Goal: Information Seeking & Learning: Learn about a topic

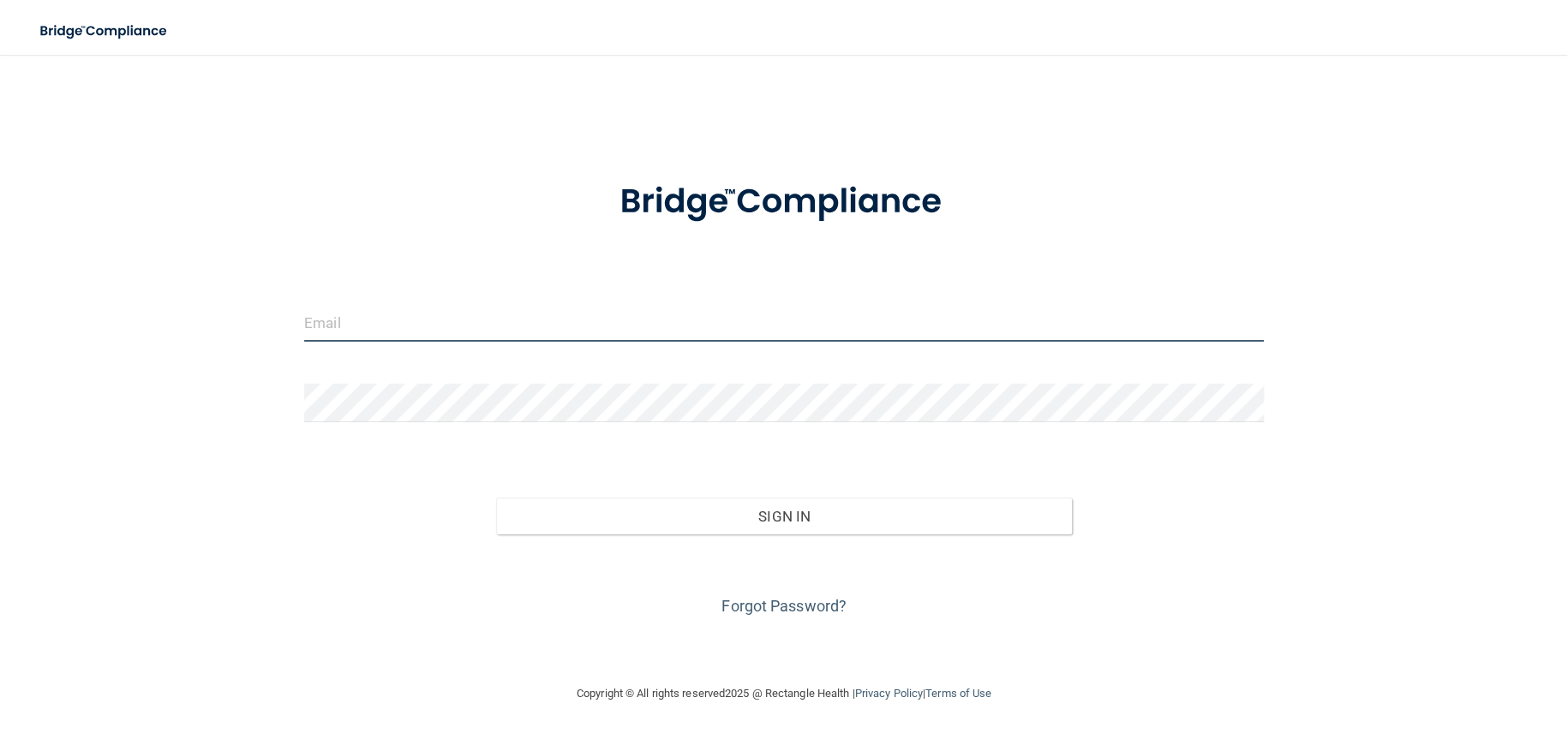
type input "[EMAIL_ADDRESS][DOMAIN_NAME]"
drag, startPoint x: 583, startPoint y: 330, endPoint x: 156, endPoint y: 355, distance: 427.7
click at [161, 356] on div "dramy@carolinapedsdent.com Invalid email/password. You don't have permission to…" at bounding box center [784, 369] width 1499 height 595
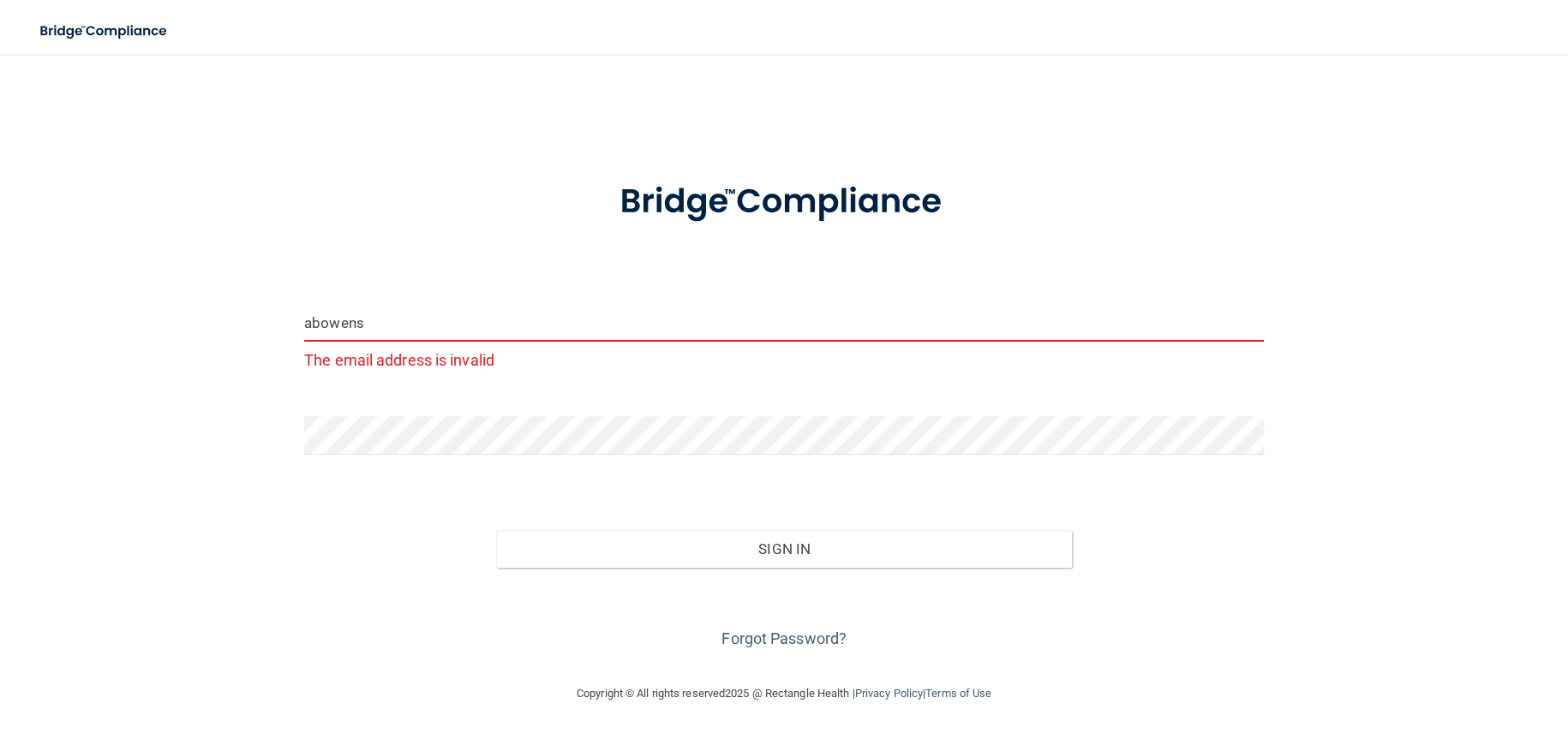
type input "[EMAIL_ADDRESS][DOMAIN_NAME]"
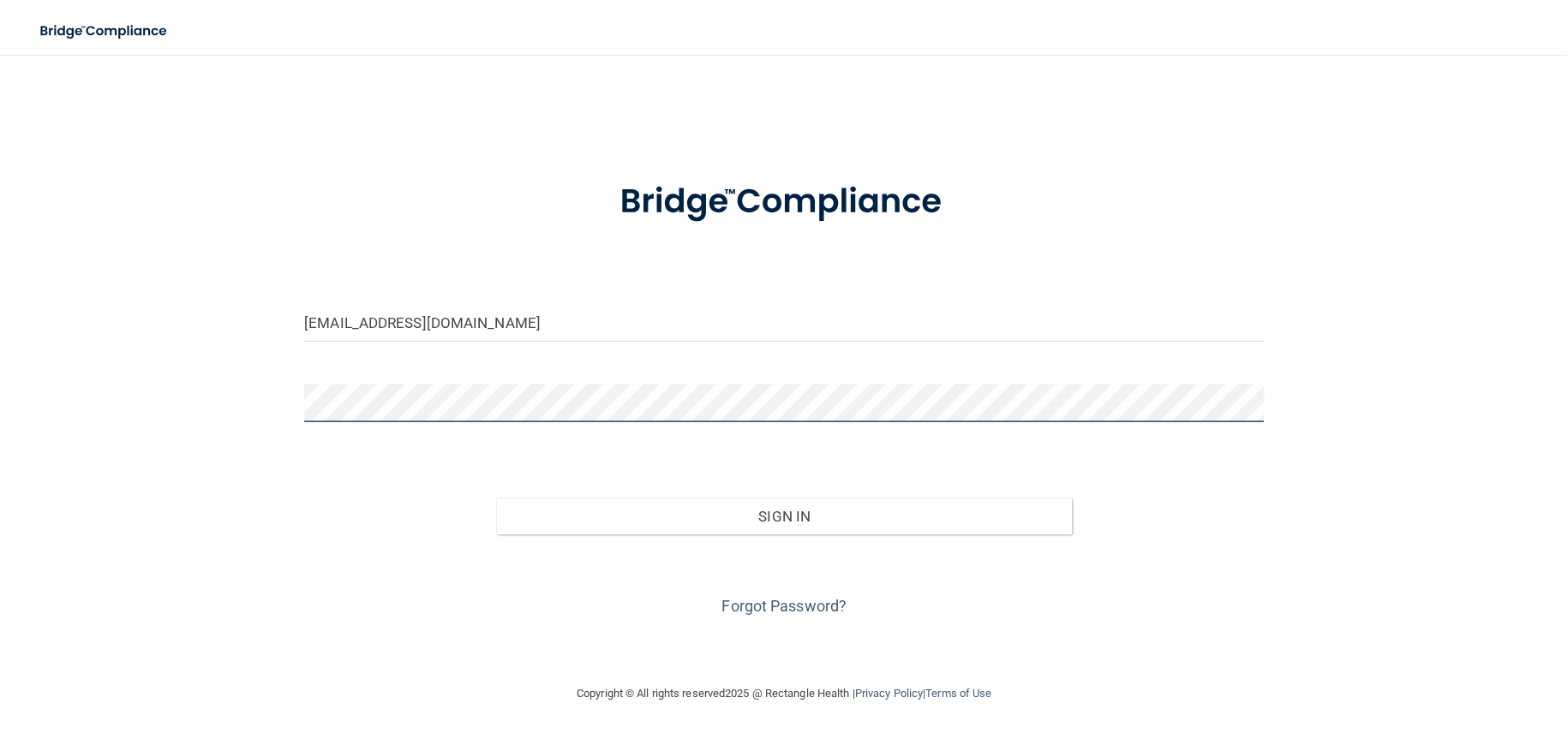
click at [292, 407] on div at bounding box center [784, 409] width 985 height 52
click at [496, 498] on button "Sign In" at bounding box center [784, 517] width 576 height 38
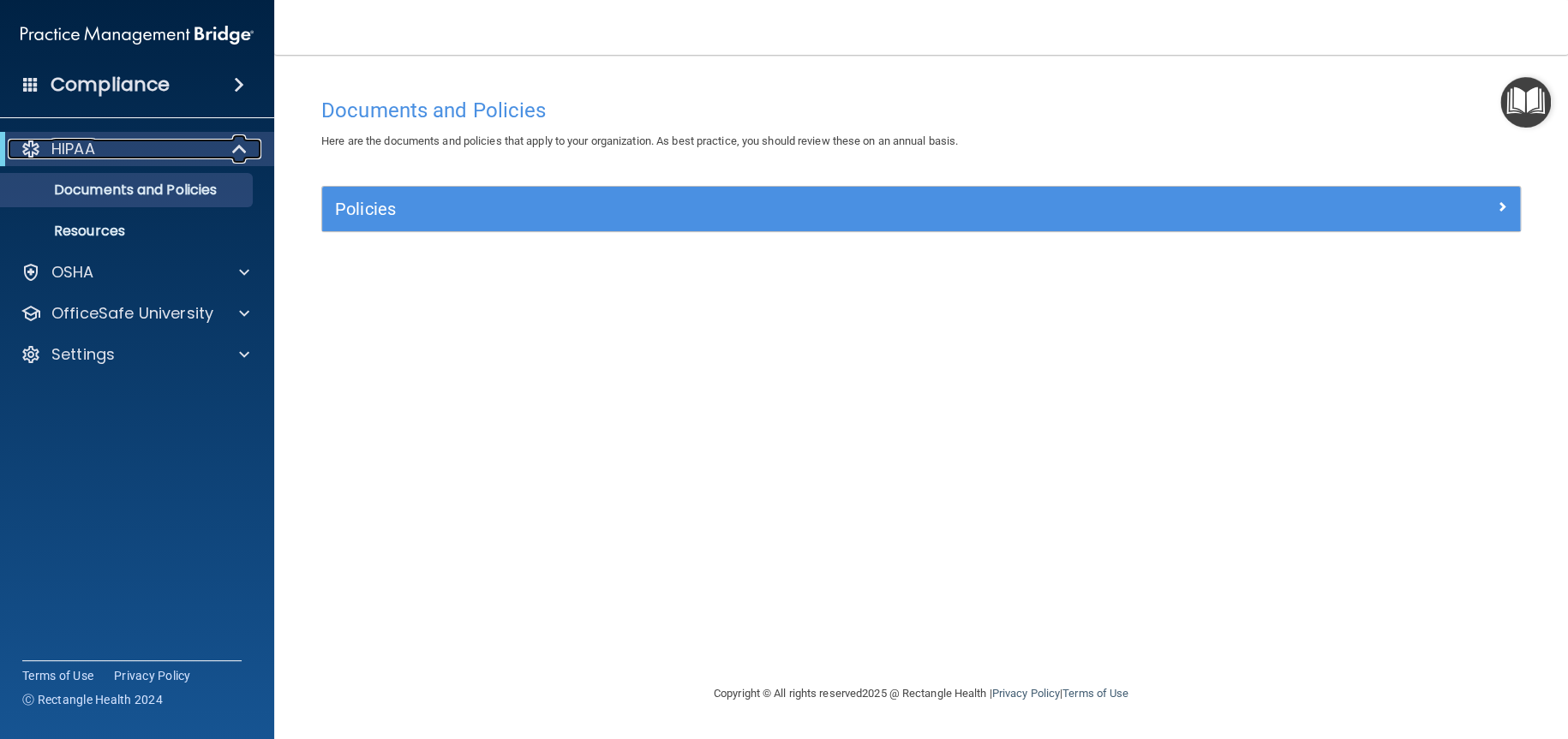
click at [138, 143] on div "HIPAA" at bounding box center [113, 149] width 211 height 21
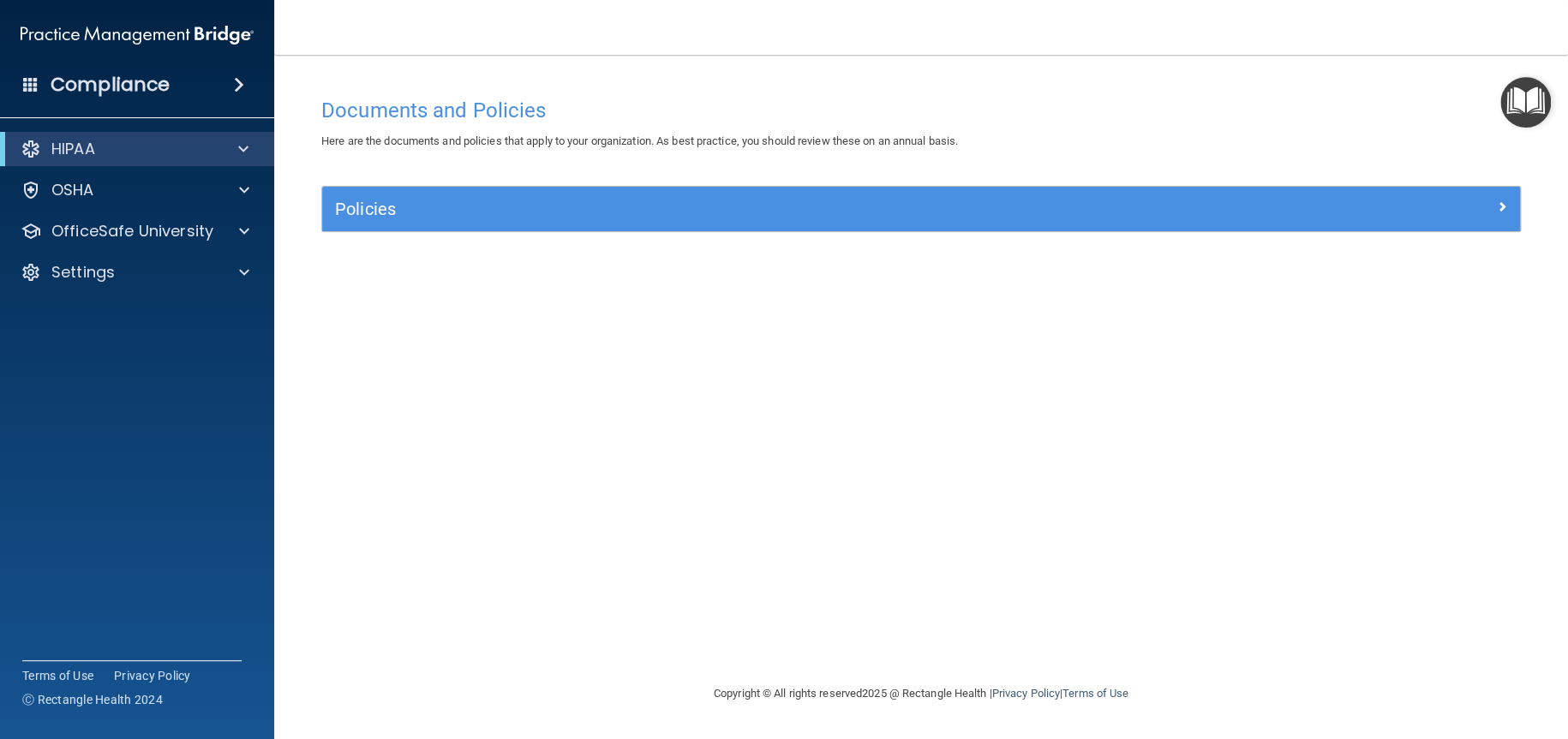
click at [126, 99] on div "Compliance" at bounding box center [137, 85] width 274 height 38
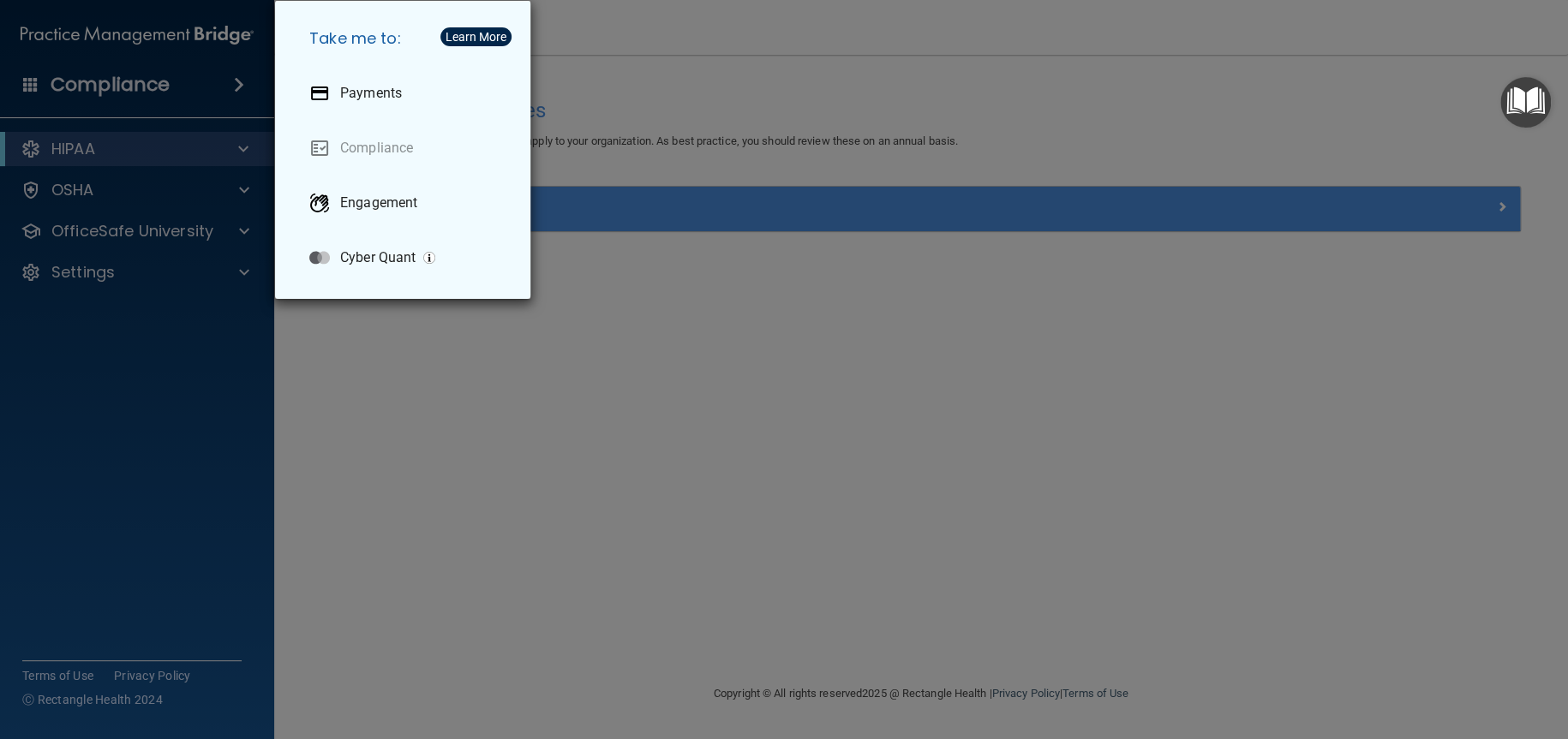
click at [118, 135] on div "Take me to: Payments Compliance Engagement Cyber Quant" at bounding box center [784, 370] width 1568 height 739
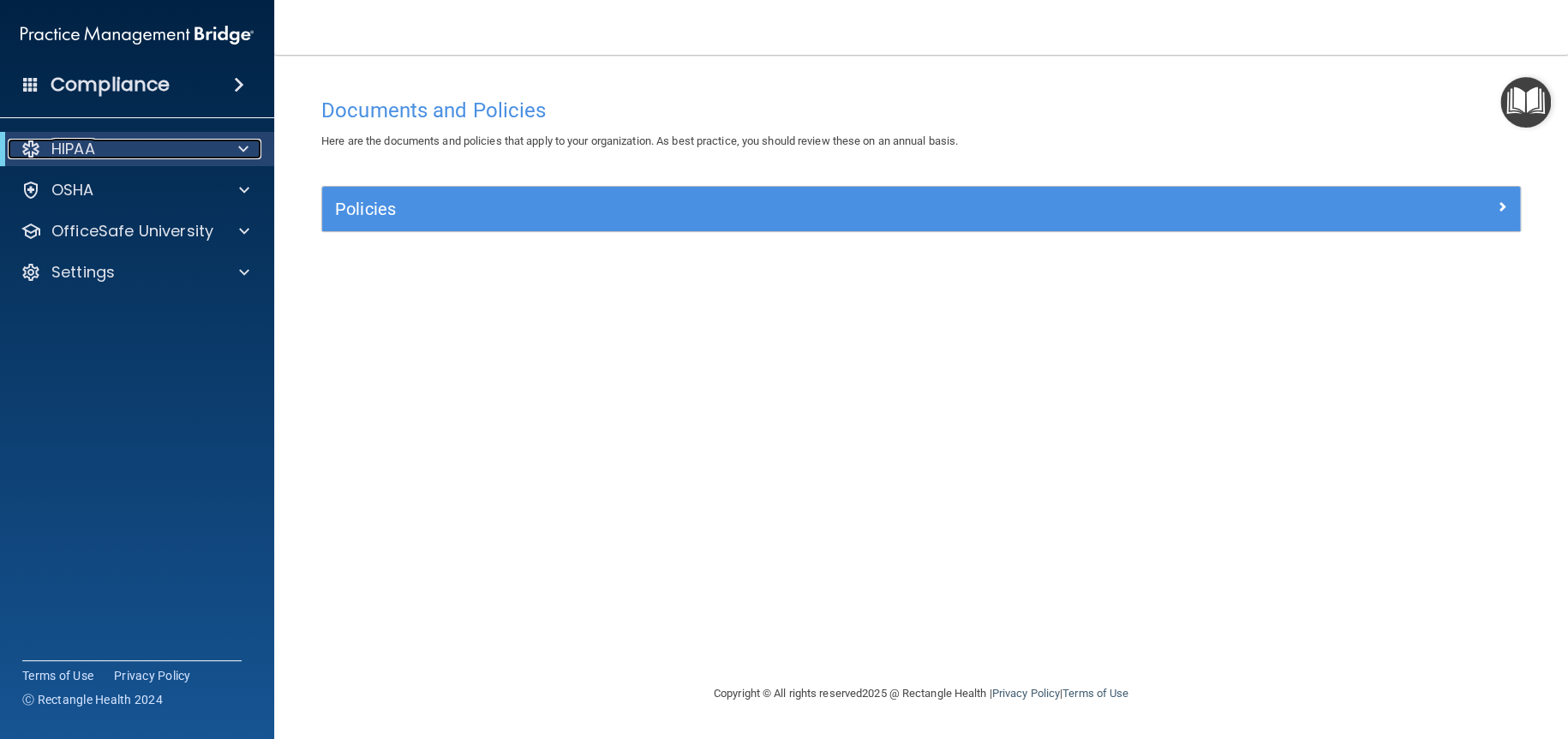
click at [117, 148] on div "HIPAA" at bounding box center [113, 149] width 211 height 21
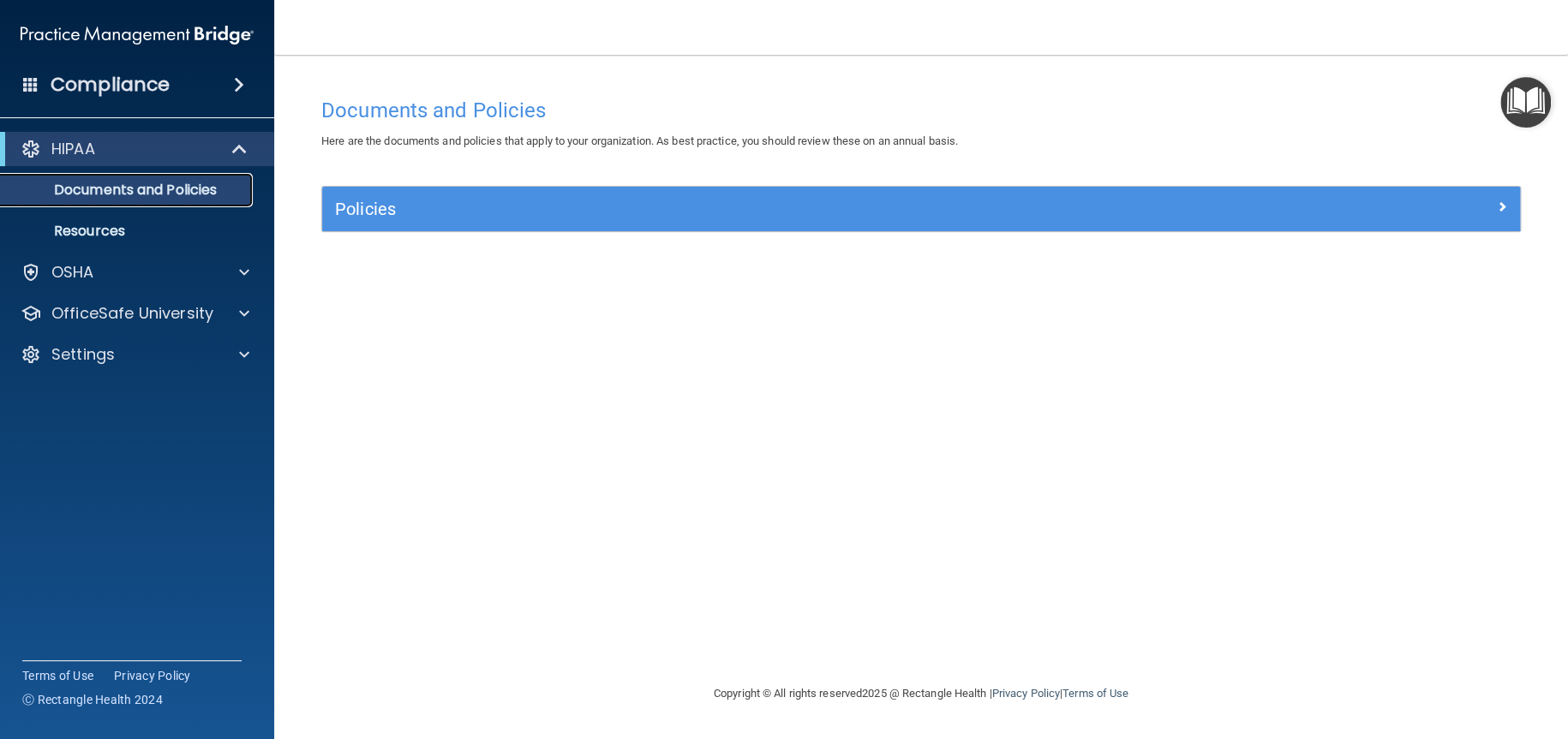
click at [111, 198] on p "Documents and Policies" at bounding box center [128, 190] width 234 height 17
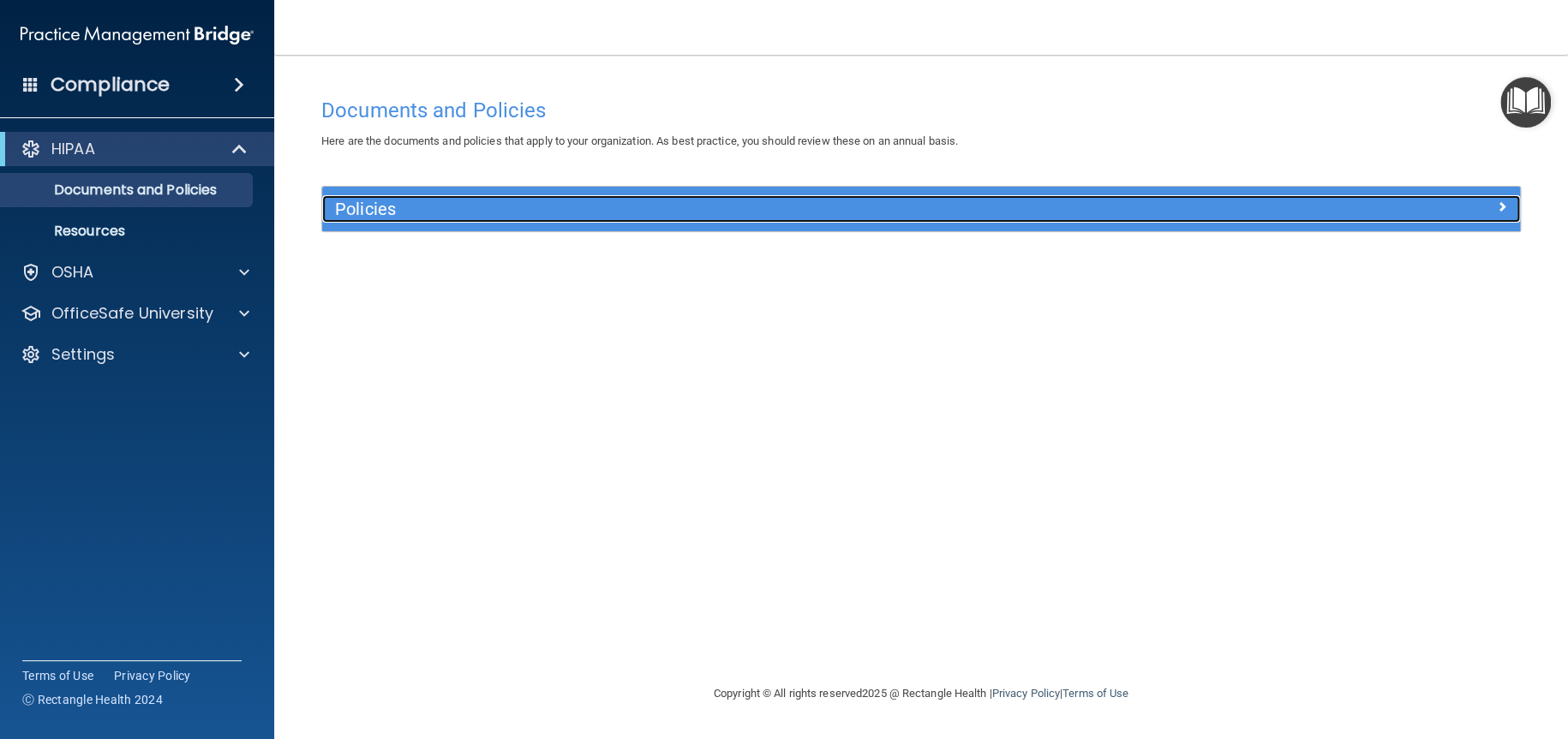
click at [388, 211] on h5 "Policies" at bounding box center [771, 209] width 873 height 19
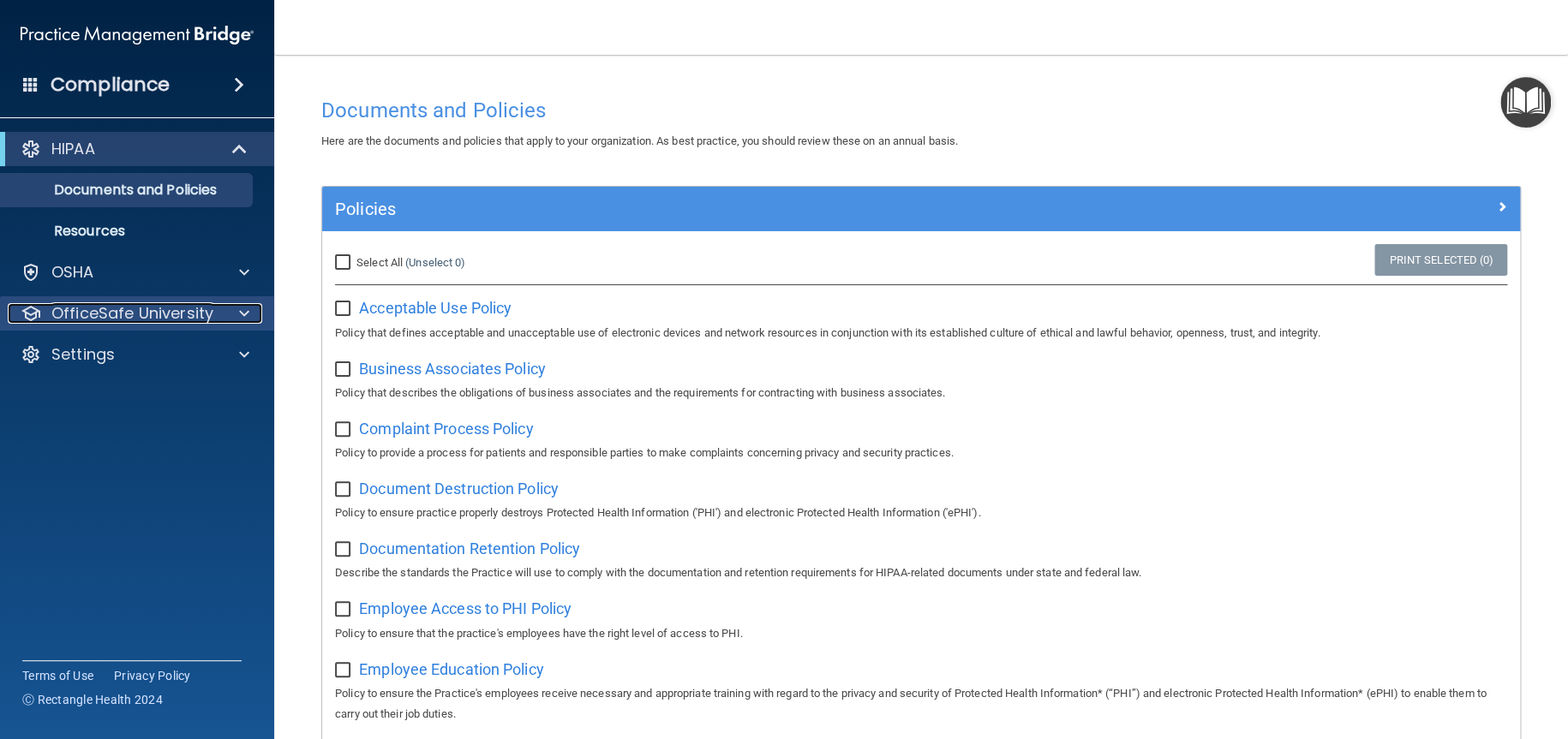
click at [129, 305] on p "OfficeSafe University" at bounding box center [133, 314] width 162 height 21
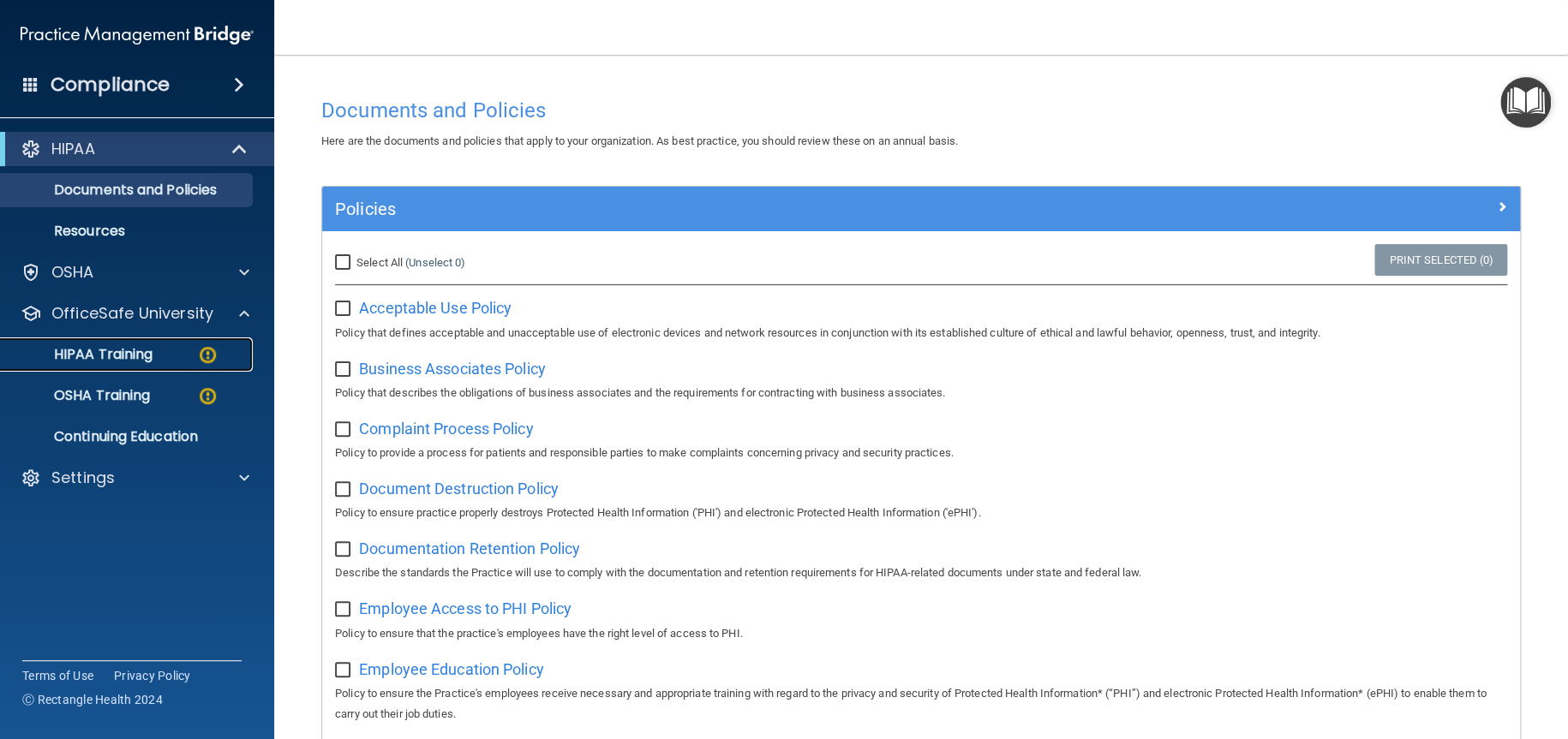
click at [131, 352] on p "HIPAA Training" at bounding box center [82, 354] width 141 height 17
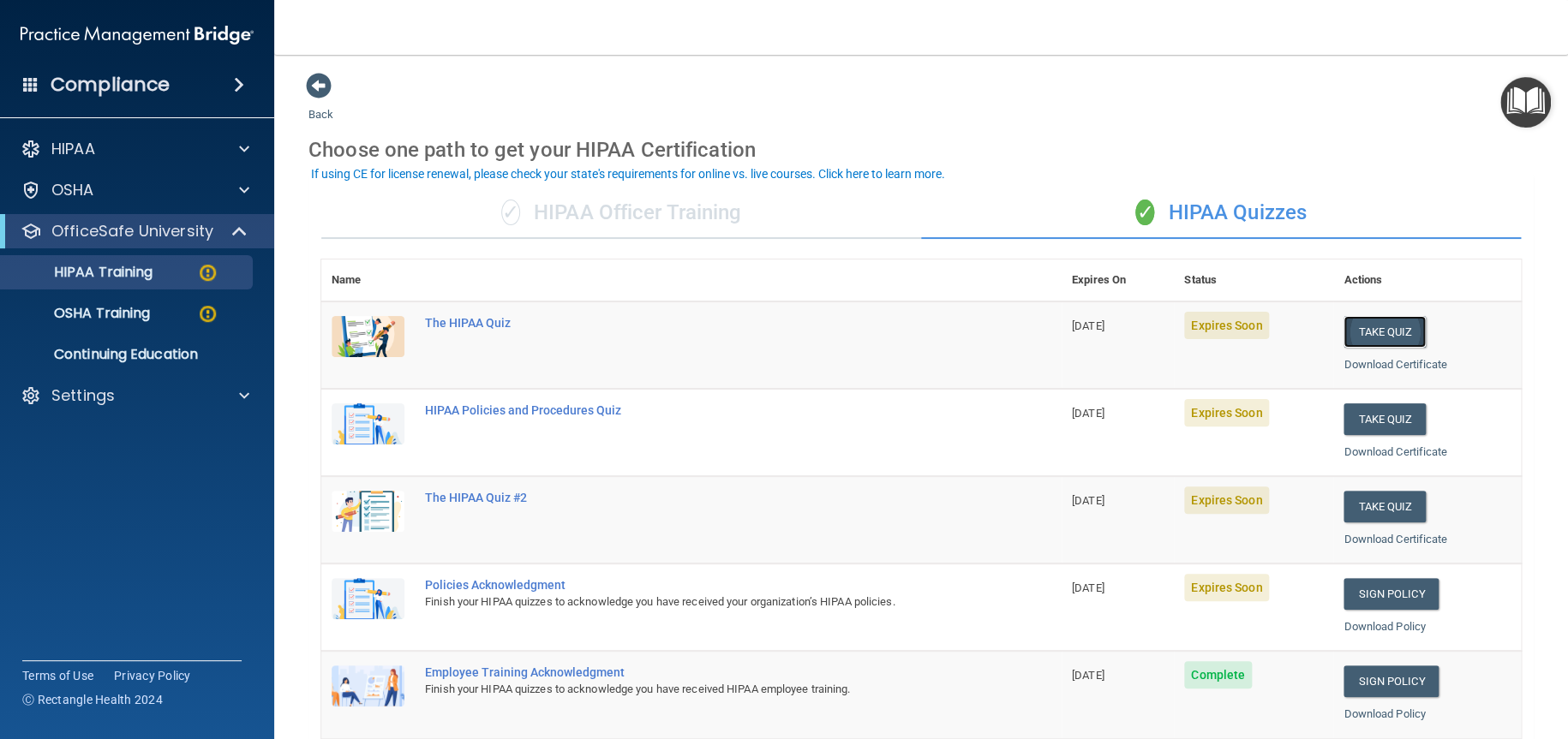
click at [1376, 338] on button "Take Quiz" at bounding box center [1384, 332] width 82 height 32
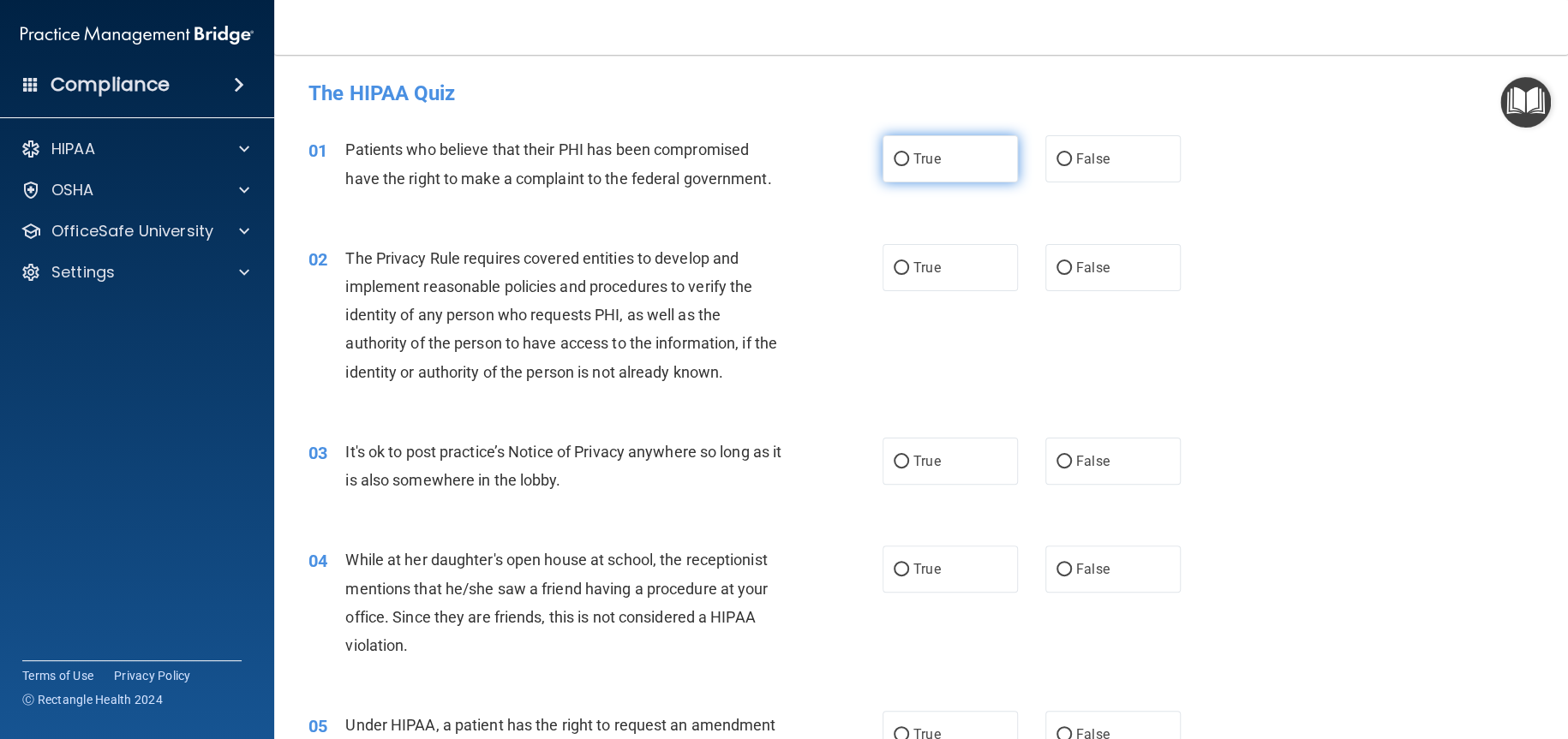
click at [914, 164] on span "True" at bounding box center [927, 158] width 26 height 16
click at [909, 164] on input "True" at bounding box center [901, 160] width 15 height 13
radio input "true"
click at [958, 275] on label "True" at bounding box center [950, 268] width 136 height 47
click at [909, 275] on input "True" at bounding box center [901, 269] width 15 height 13
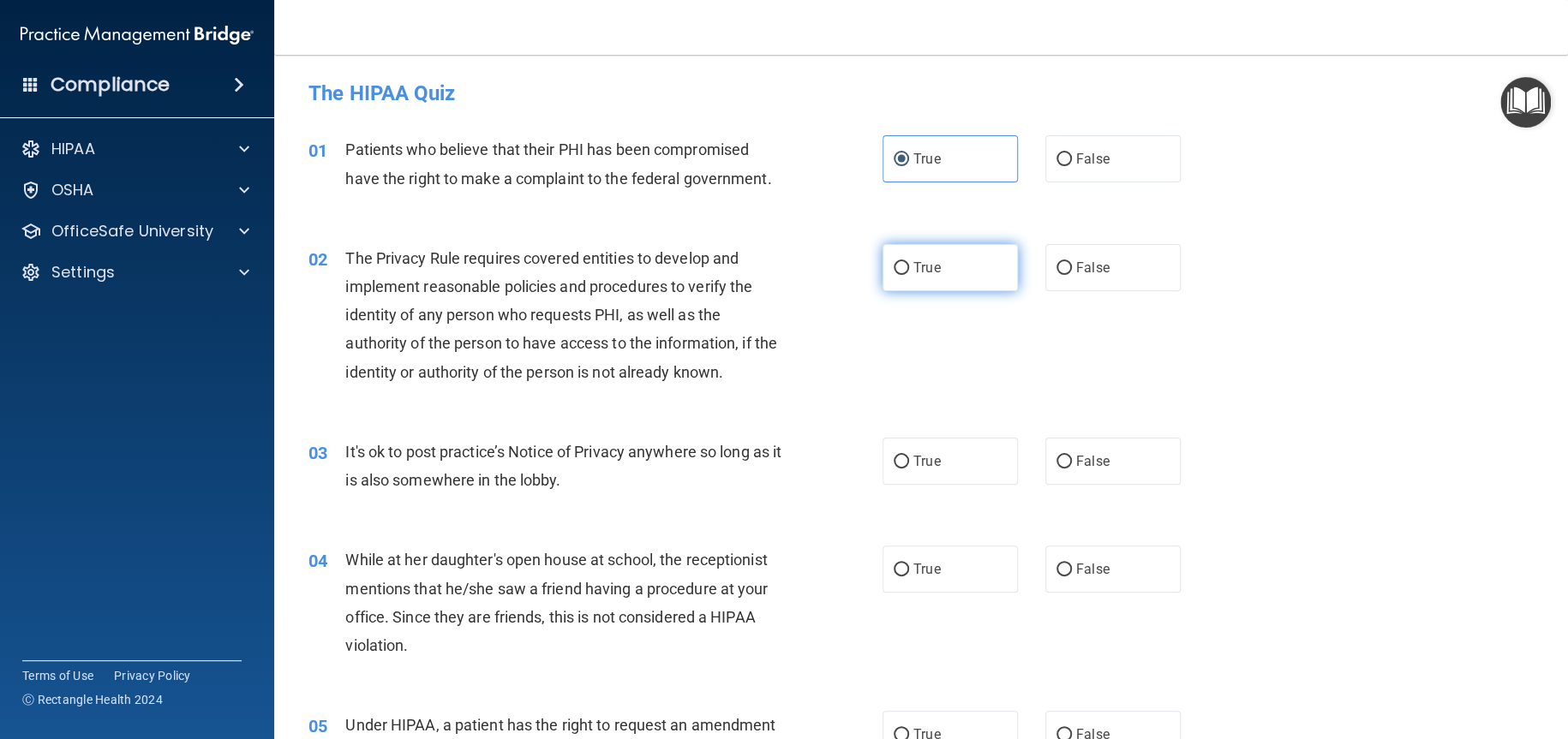
radio input "true"
click at [1077, 460] on span "False" at bounding box center [1092, 461] width 33 height 16
click at [1072, 460] on input "False" at bounding box center [1064, 462] width 15 height 13
radio input "true"
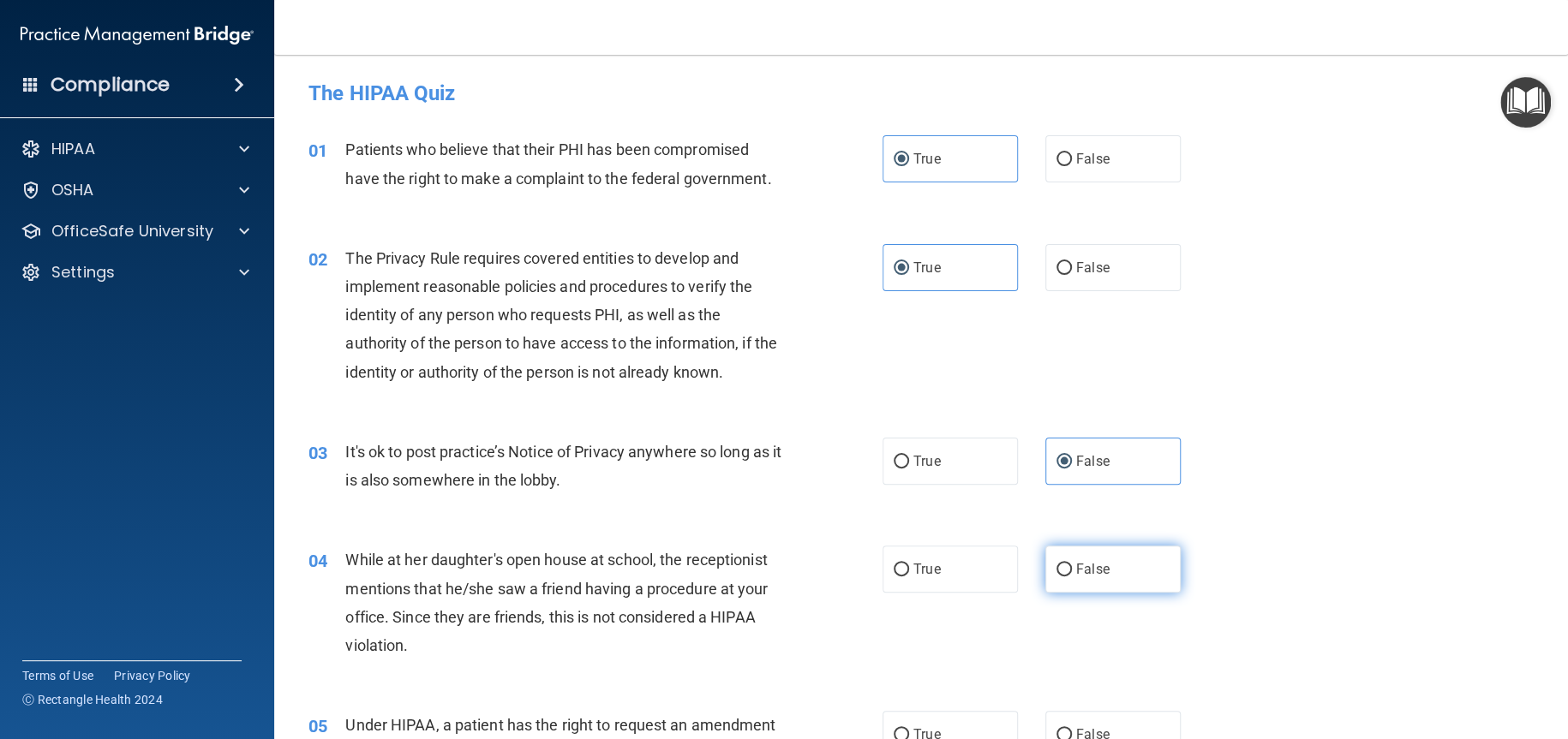
click at [1084, 564] on span "False" at bounding box center [1092, 568] width 33 height 16
click at [1072, 564] on input "False" at bounding box center [1064, 570] width 15 height 13
radio input "true"
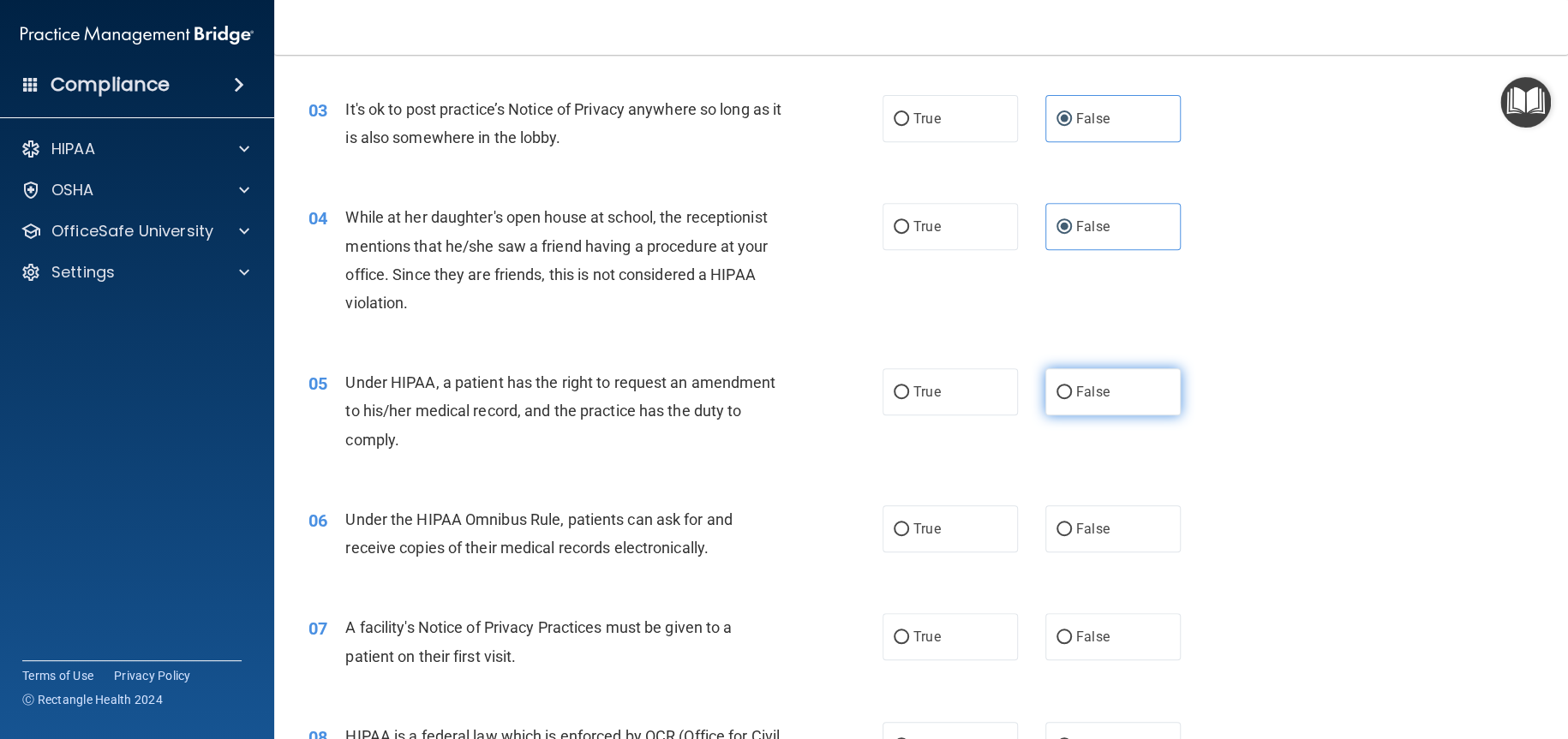
click at [1086, 388] on span "False" at bounding box center [1092, 391] width 33 height 16
click at [1072, 388] on input "False" at bounding box center [1064, 393] width 15 height 13
radio input "true"
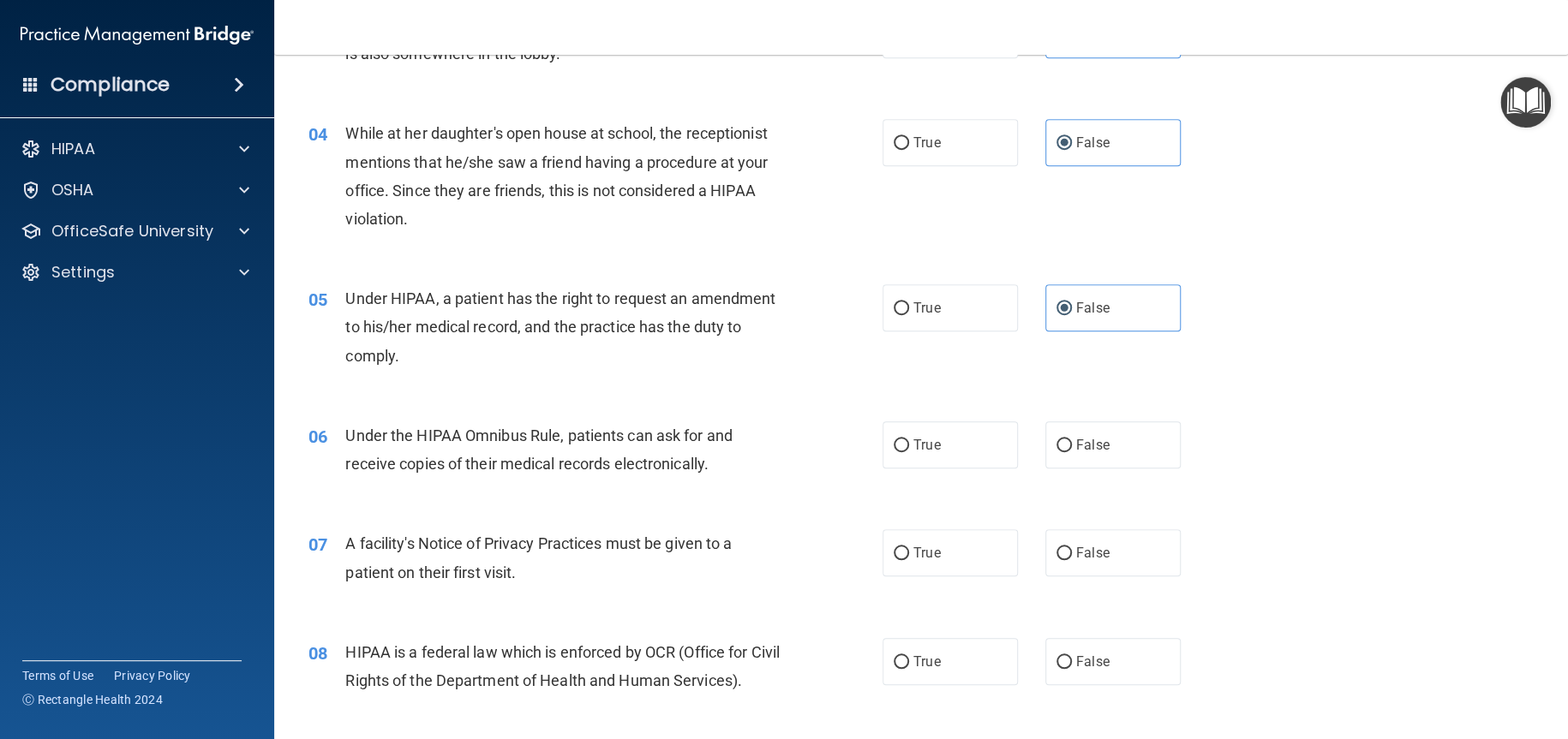
scroll to position [599, 0]
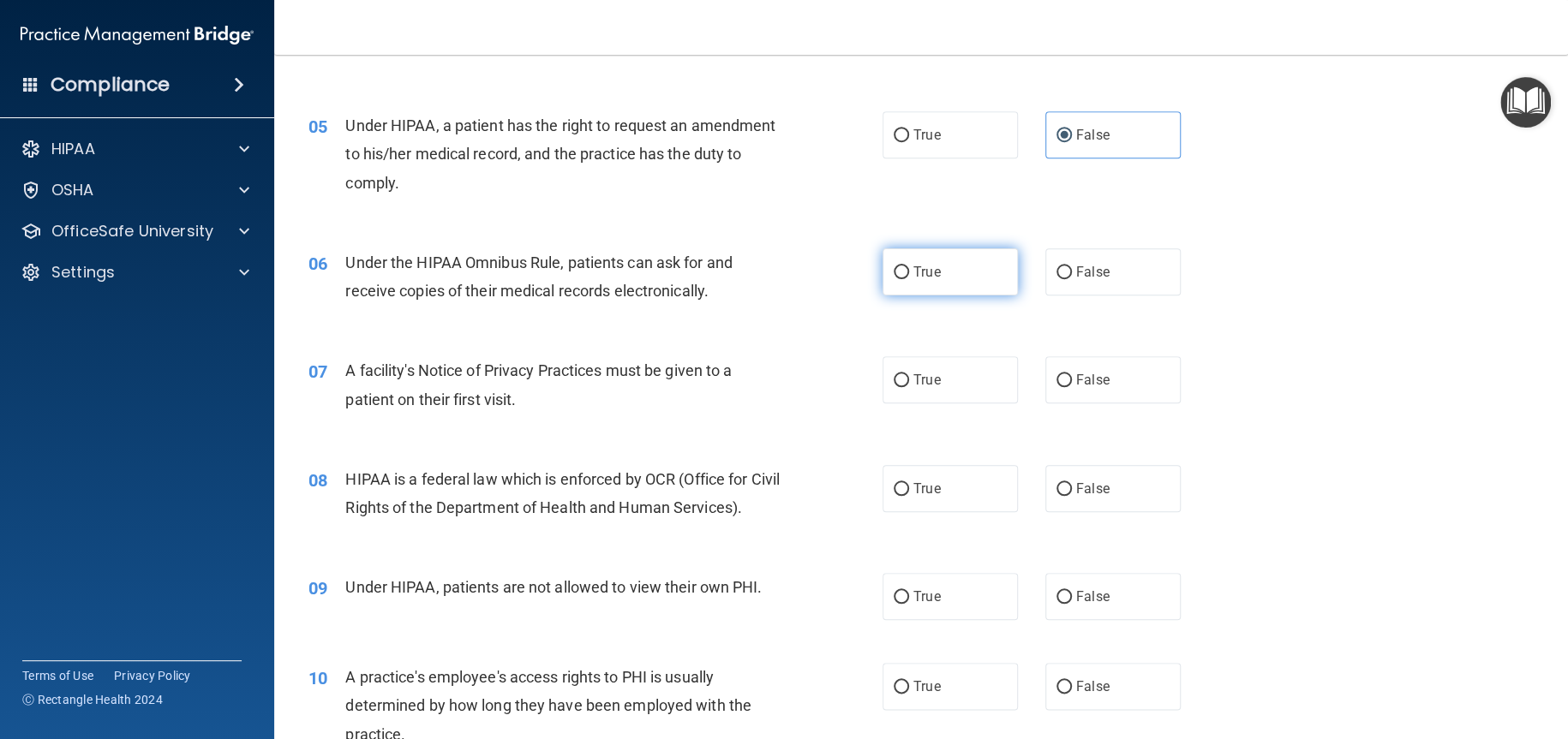
click at [949, 286] on label "True" at bounding box center [950, 272] width 136 height 47
click at [909, 279] on input "True" at bounding box center [901, 273] width 15 height 13
radio input "true"
click at [966, 391] on label "True" at bounding box center [950, 380] width 136 height 47
click at [909, 387] on input "True" at bounding box center [901, 381] width 15 height 13
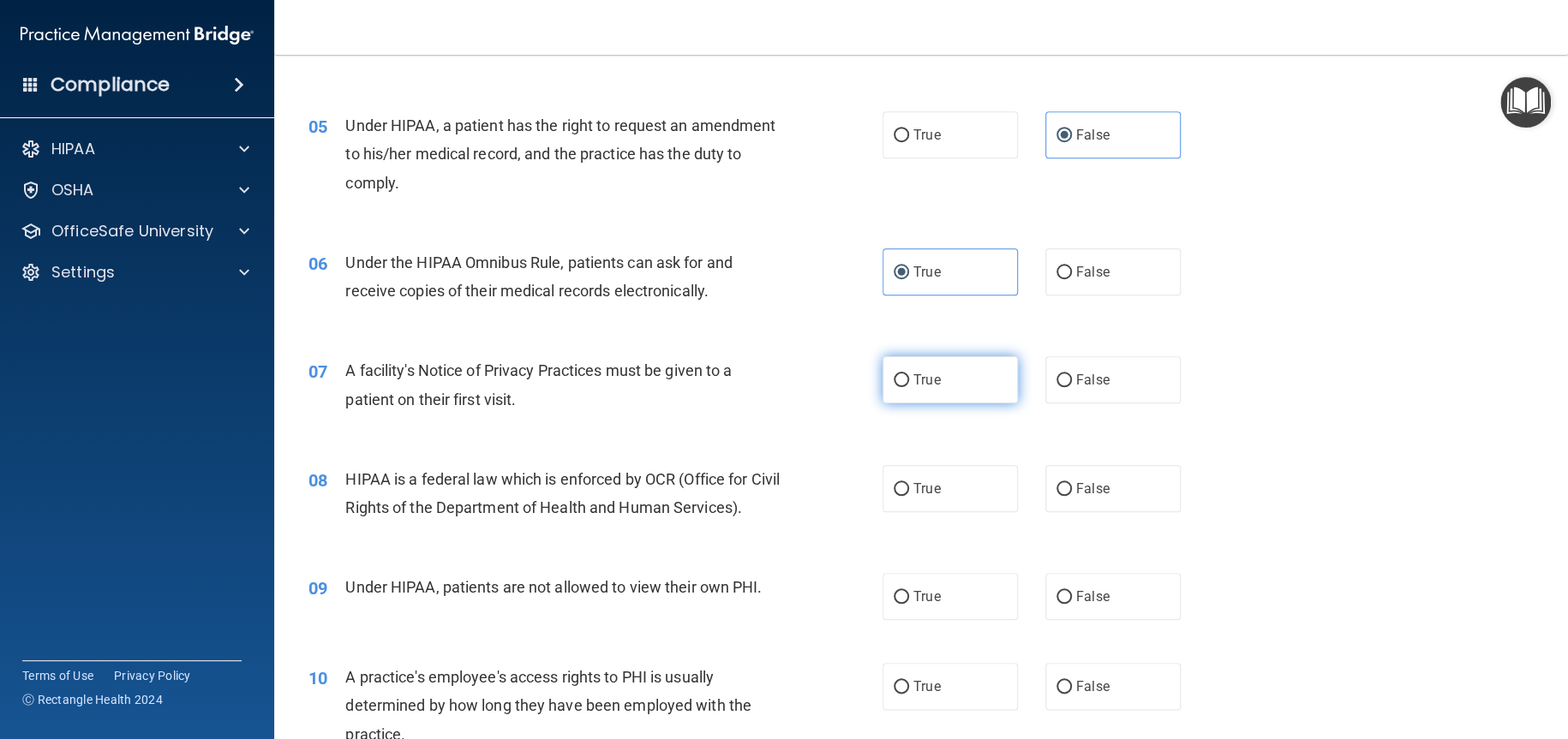
radio input "true"
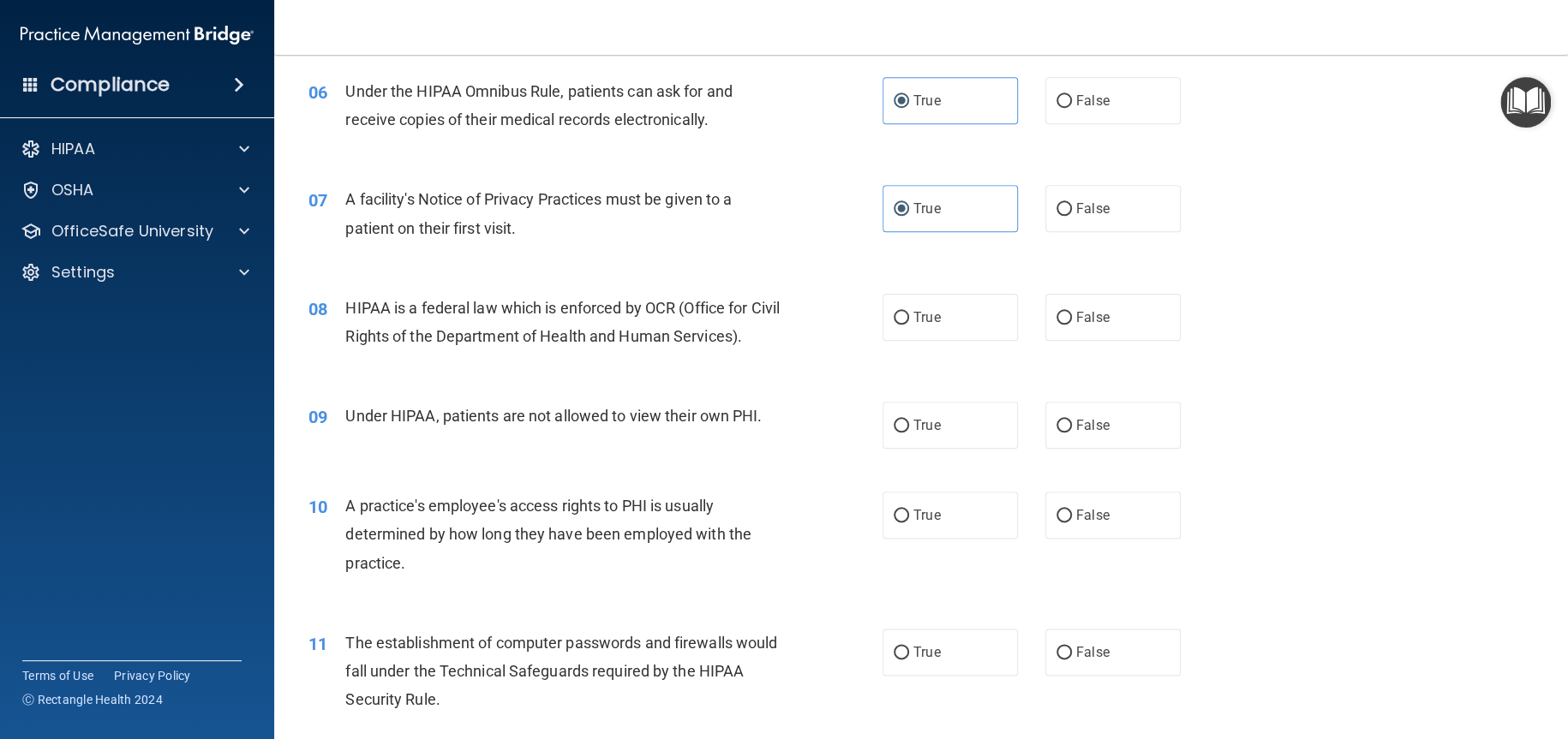
scroll to position [857, 0]
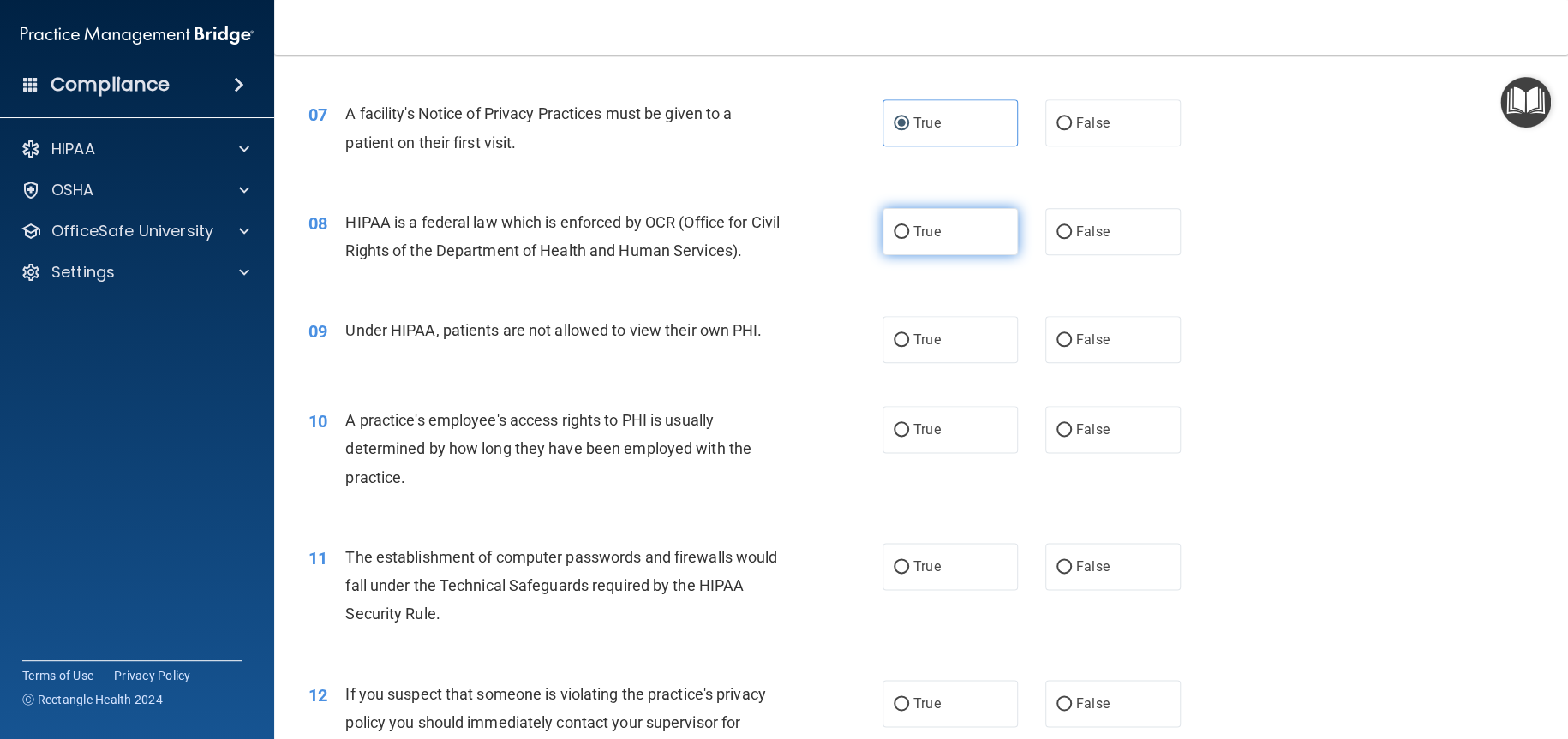
click at [928, 228] on span "True" at bounding box center [927, 231] width 26 height 16
click at [909, 228] on input "True" at bounding box center [901, 233] width 15 height 13
radio input "true"
click at [1082, 335] on span "False" at bounding box center [1092, 339] width 33 height 16
click at [1072, 335] on input "False" at bounding box center [1064, 340] width 15 height 13
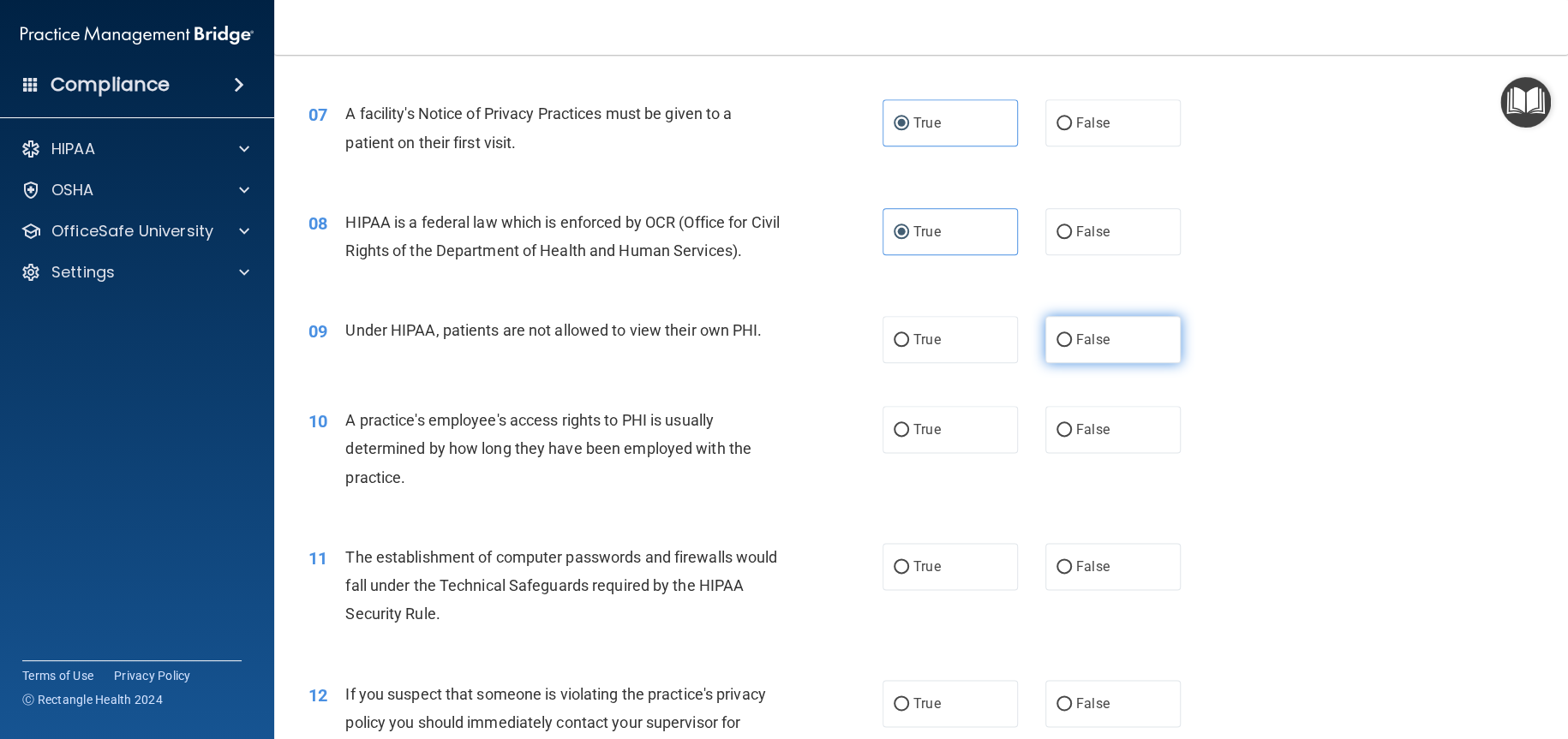
radio input "true"
click at [1080, 422] on span "False" at bounding box center [1092, 429] width 33 height 16
click at [1072, 424] on input "False" at bounding box center [1064, 431] width 15 height 13
radio input "true"
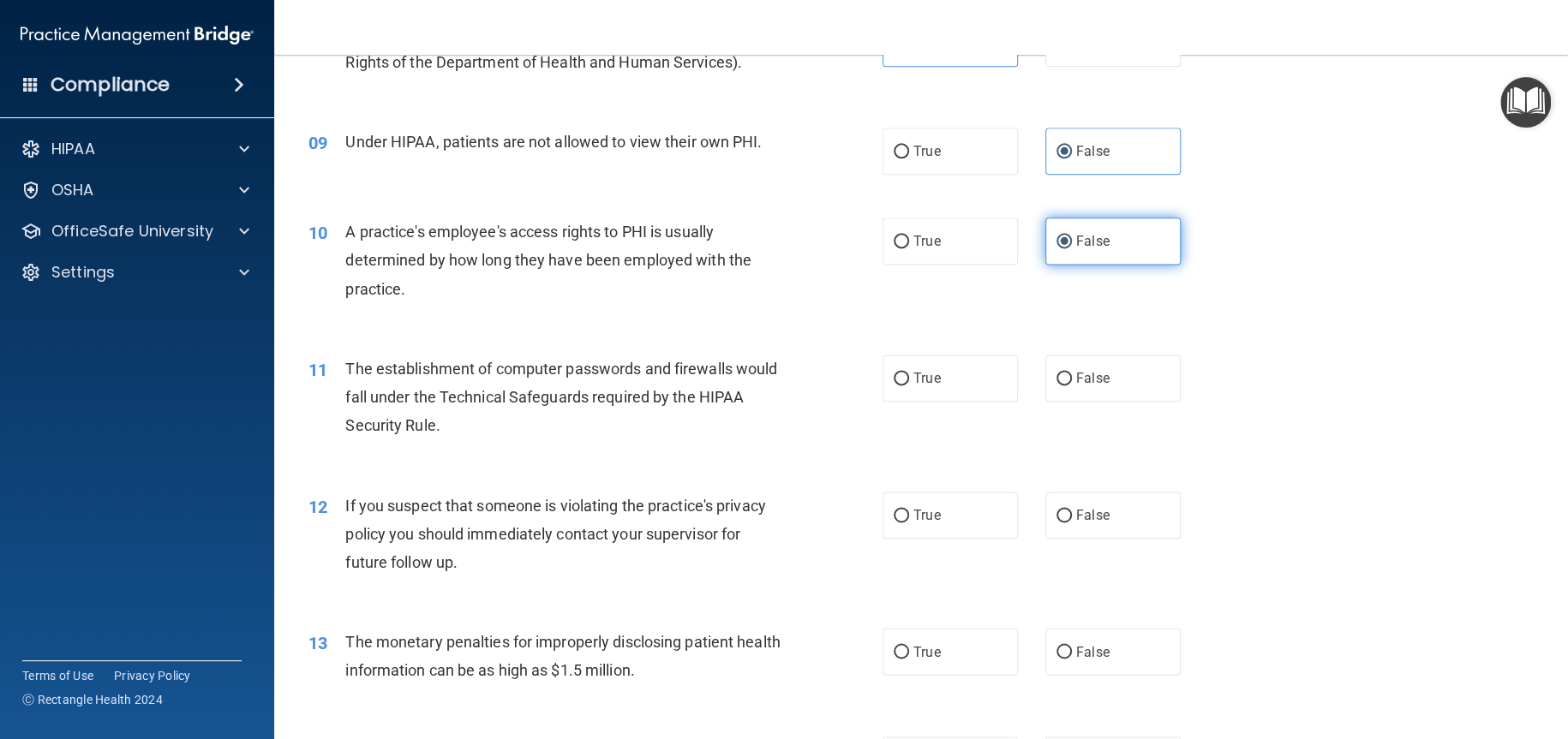
scroll to position [1113, 0]
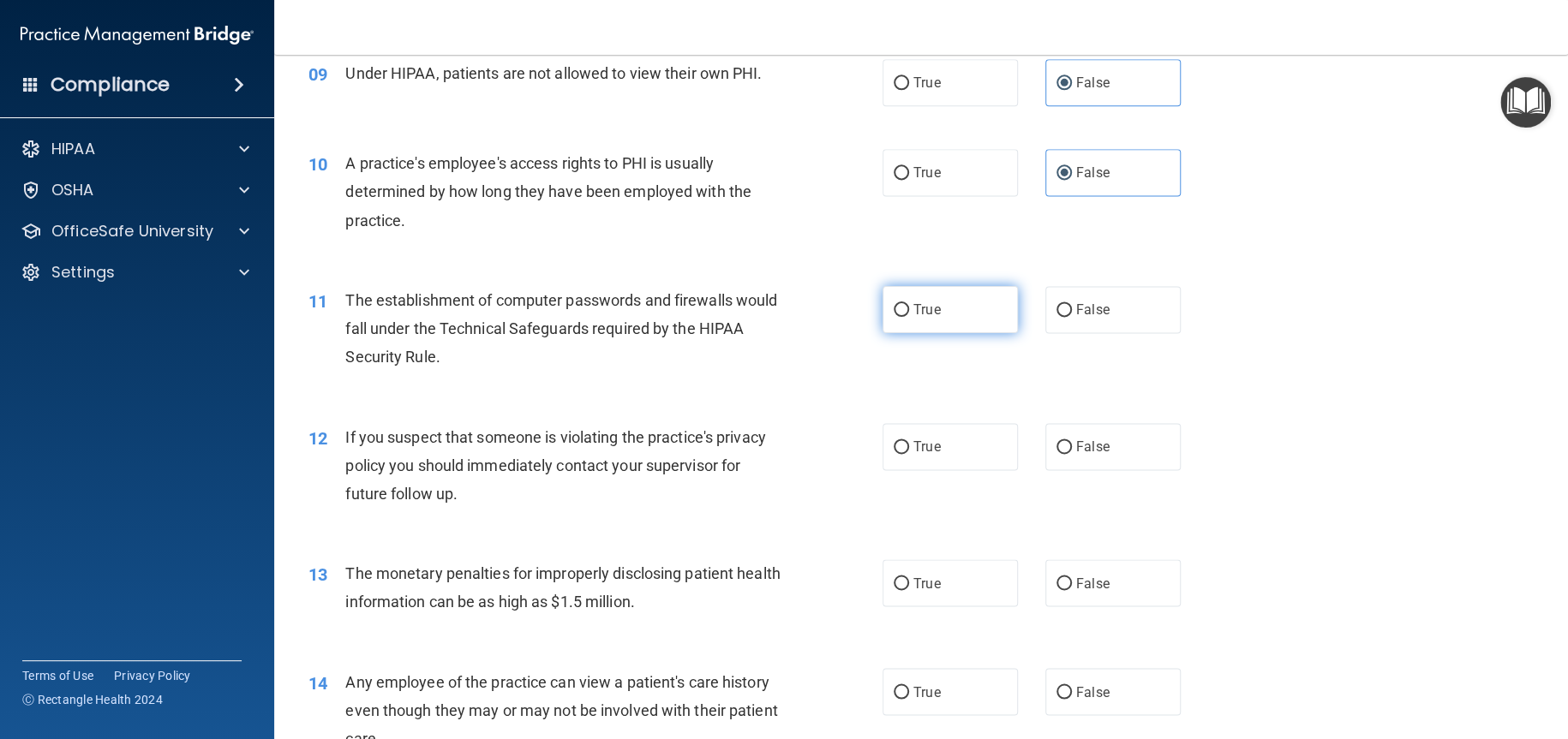
click at [940, 319] on label "True" at bounding box center [950, 309] width 136 height 47
click at [909, 317] on input "True" at bounding box center [901, 311] width 15 height 13
radio input "true"
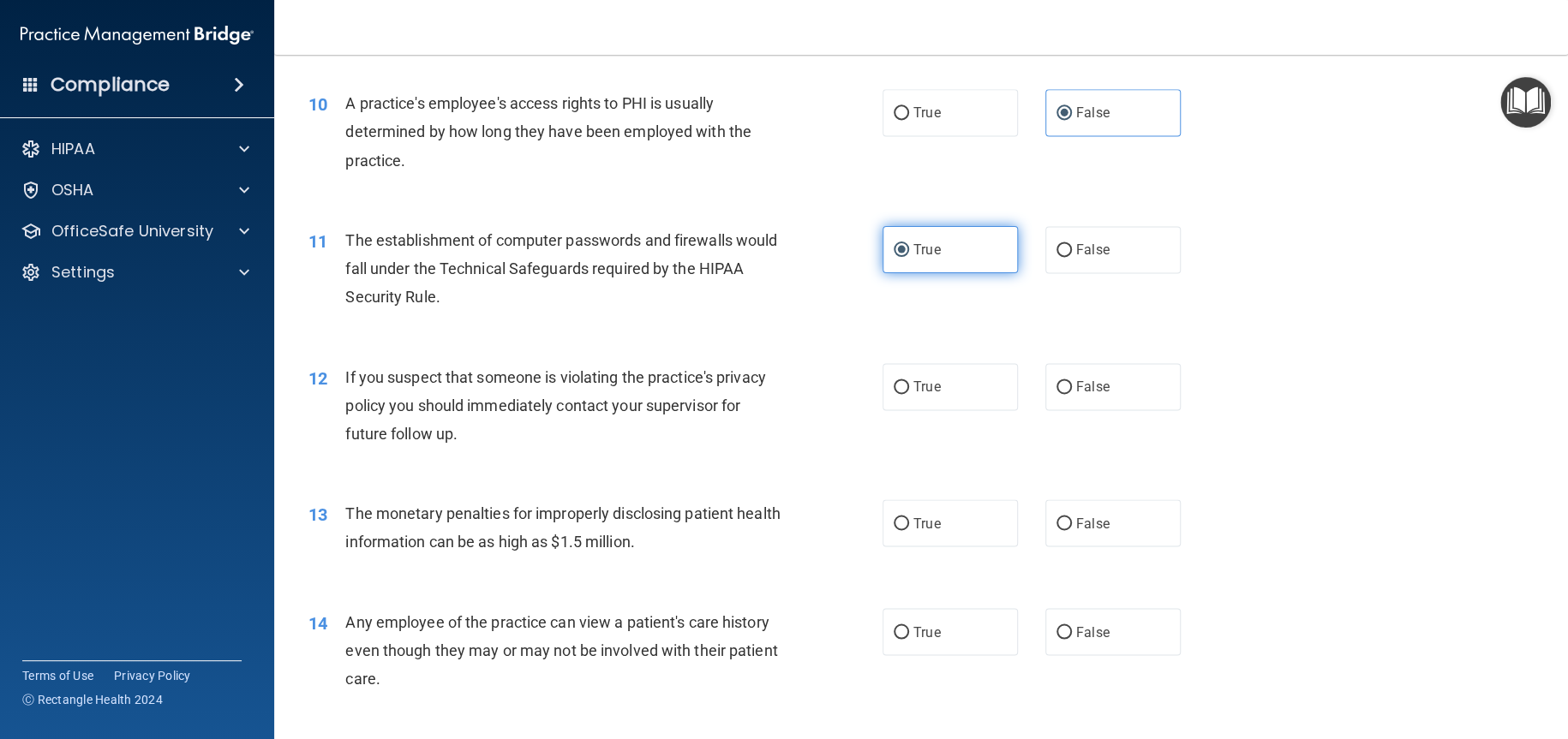
scroll to position [1285, 0]
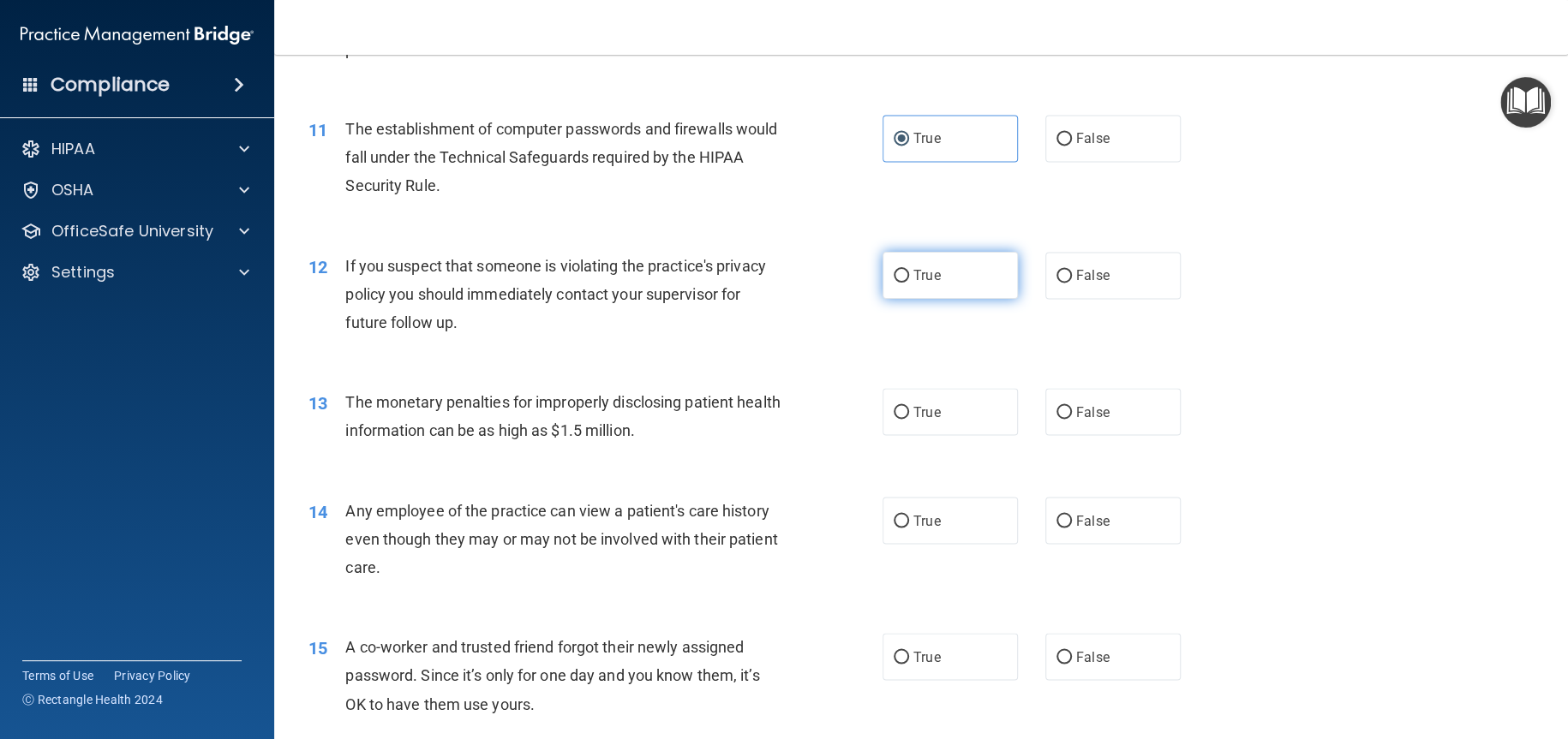
click at [918, 274] on span "True" at bounding box center [927, 275] width 26 height 16
click at [909, 274] on input "True" at bounding box center [901, 276] width 15 height 13
radio input "true"
click at [962, 411] on label "True" at bounding box center [950, 412] width 136 height 47
click at [909, 411] on input "True" at bounding box center [901, 413] width 15 height 13
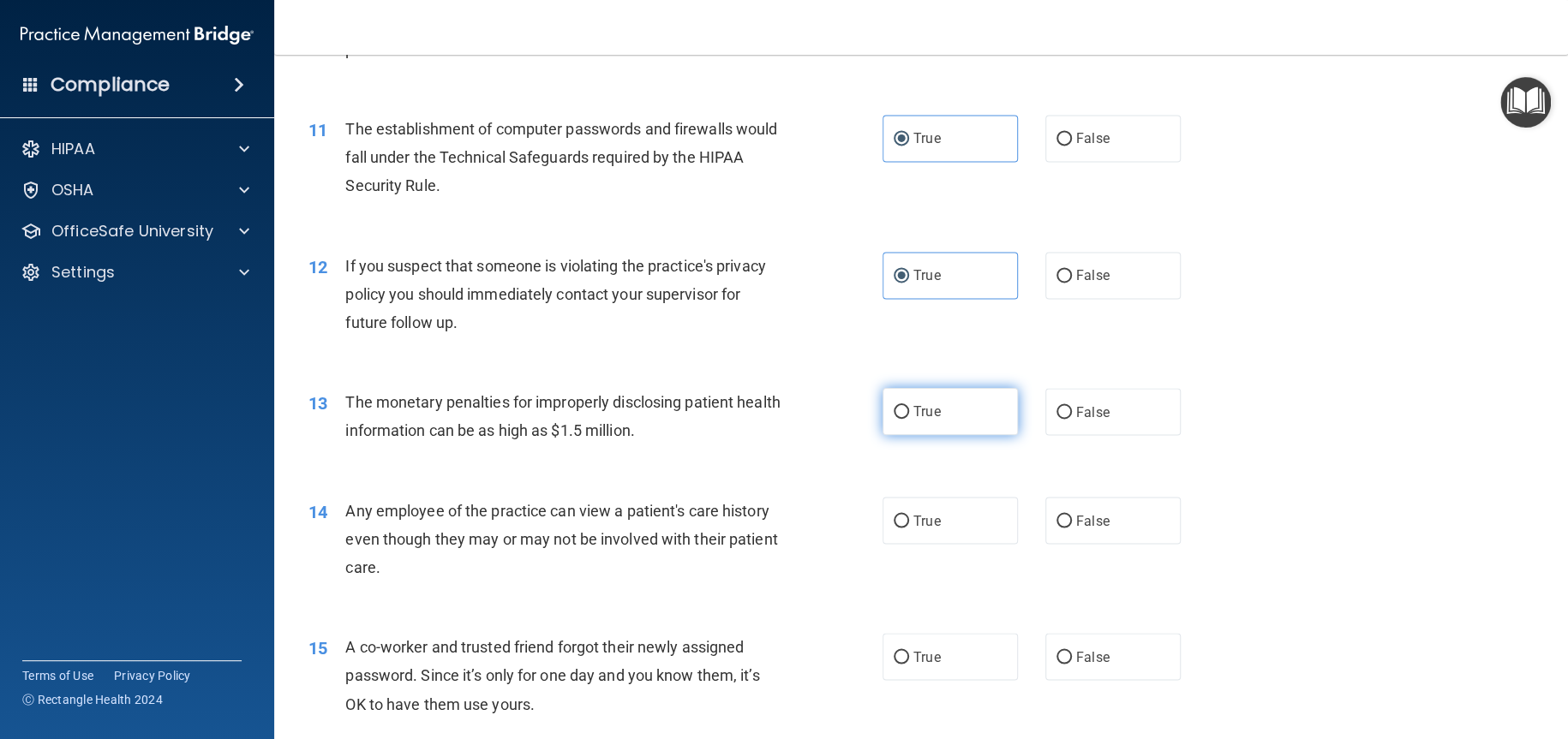
radio input "true"
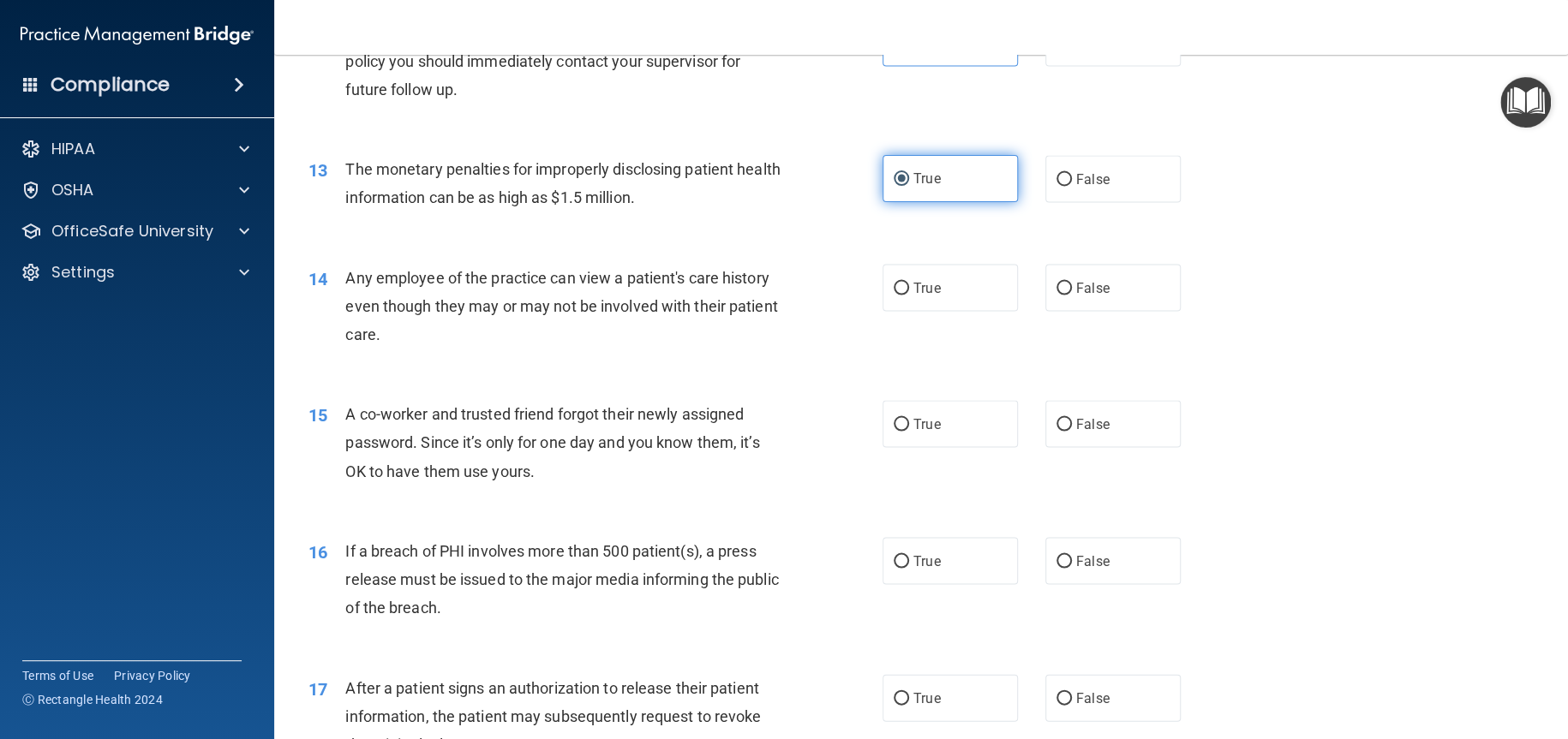
scroll to position [1542, 0]
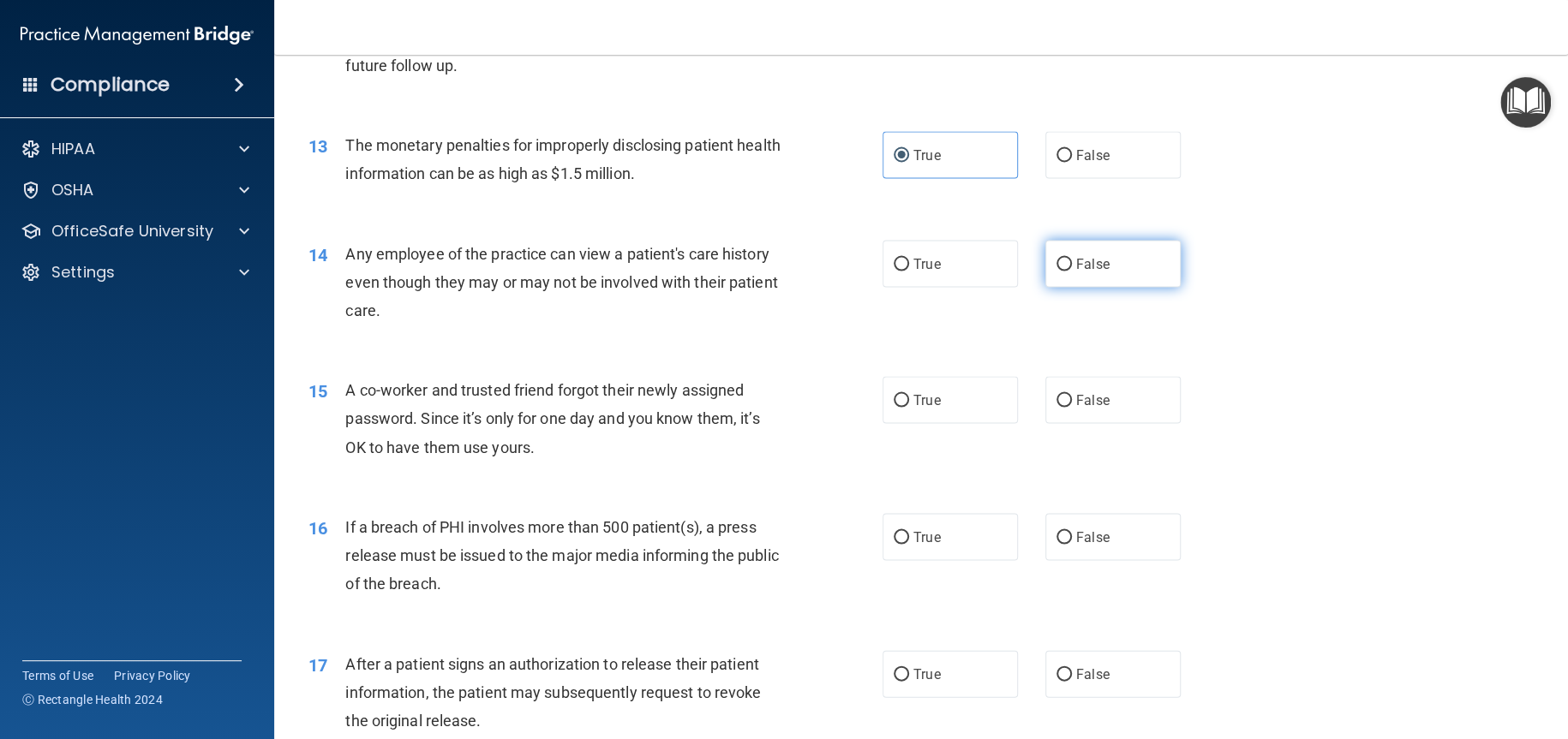
click at [1080, 260] on span "False" at bounding box center [1092, 263] width 33 height 16
click at [1072, 260] on input "False" at bounding box center [1064, 265] width 15 height 13
radio input "true"
click at [1046, 391] on label "False" at bounding box center [1114, 400] width 136 height 47
click at [1056, 394] on input "False" at bounding box center [1064, 401] width 15 height 13
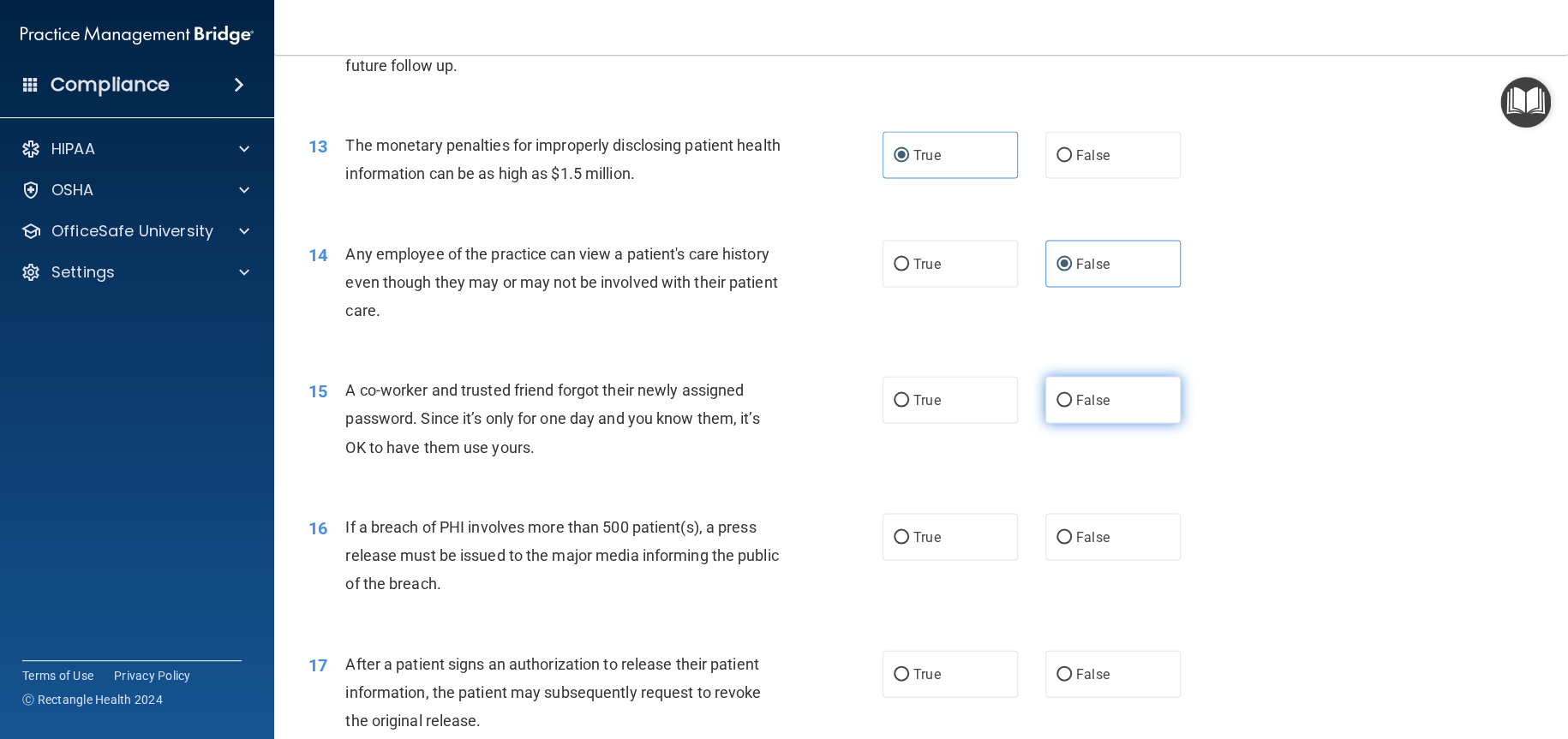
radio input "true"
click at [959, 534] on label "True" at bounding box center [950, 536] width 136 height 47
click at [909, 534] on input "True" at bounding box center [901, 537] width 15 height 13
radio input "true"
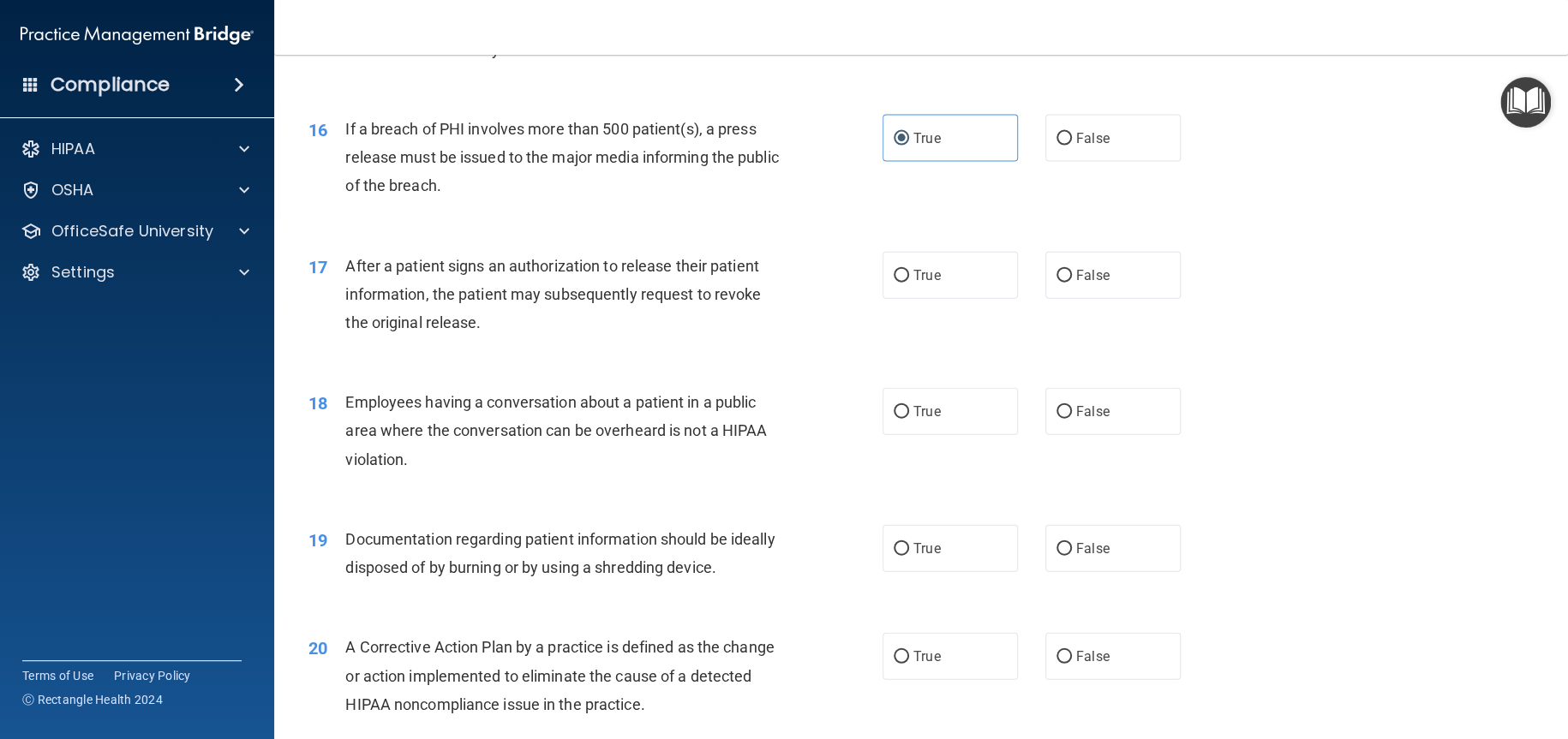
scroll to position [1970, 0]
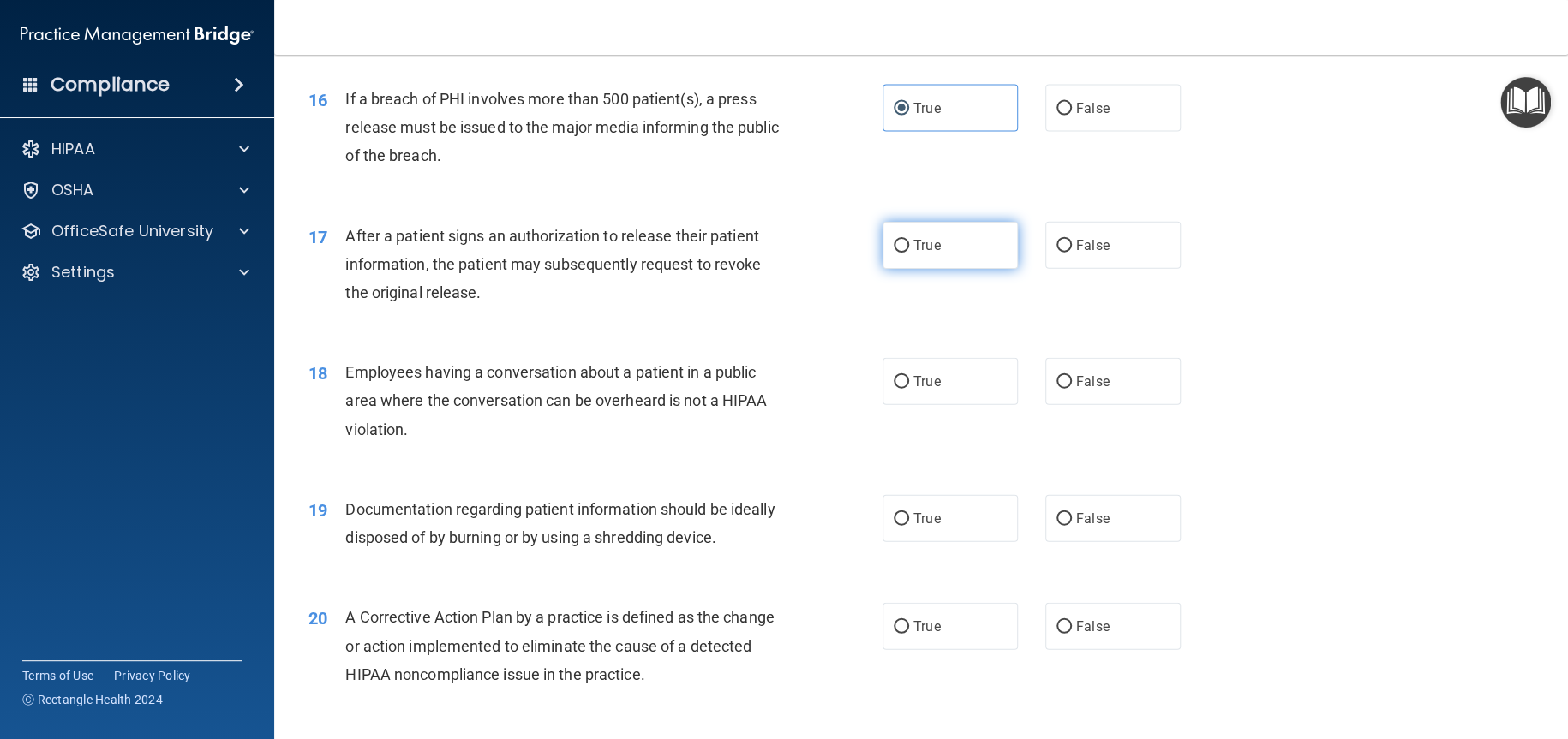
click at [946, 240] on label "True" at bounding box center [950, 245] width 136 height 47
click at [909, 240] on input "True" at bounding box center [901, 246] width 15 height 13
radio input "true"
click at [1116, 387] on label "False" at bounding box center [1114, 382] width 136 height 47
click at [1072, 387] on input "False" at bounding box center [1064, 383] width 15 height 13
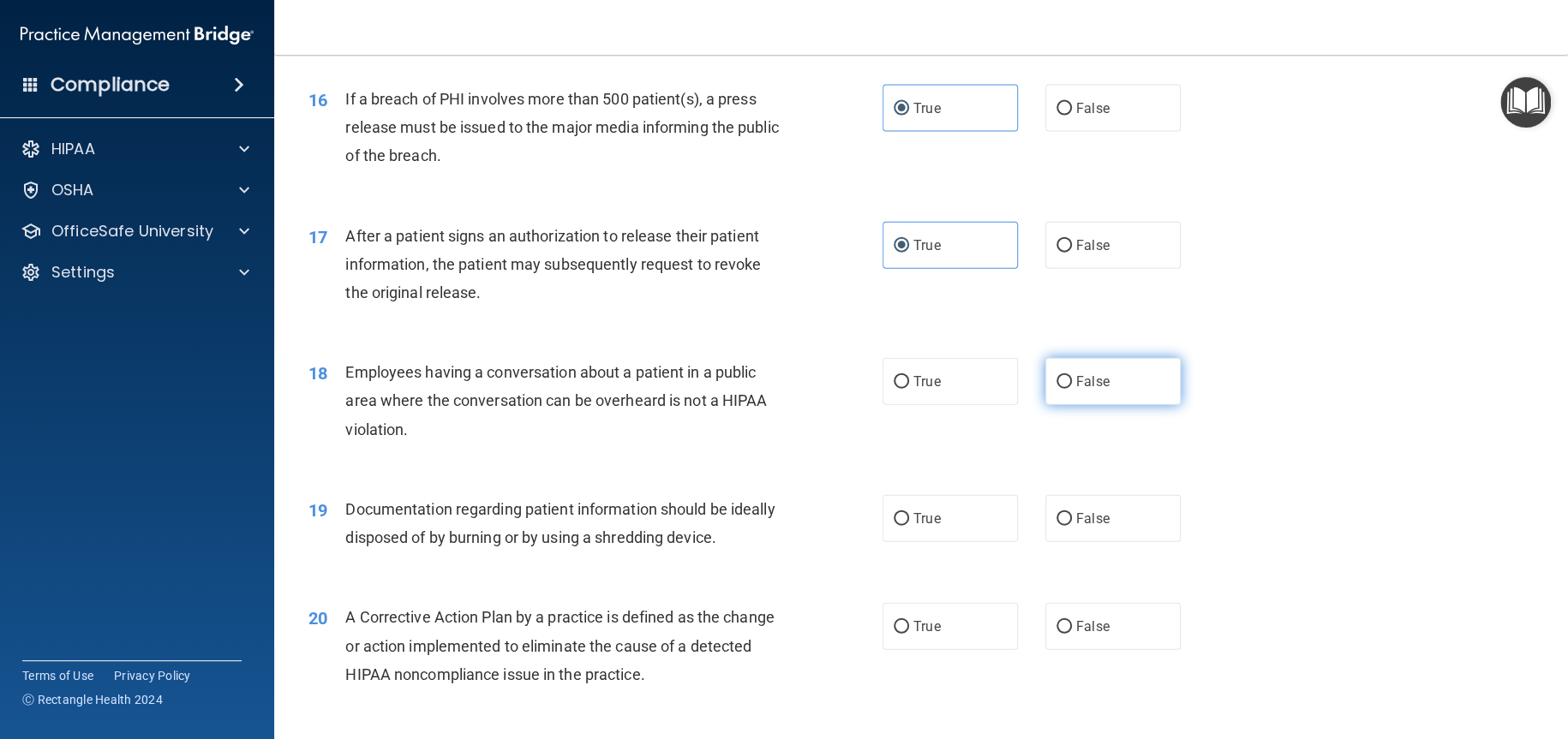
radio input "true"
click at [962, 518] on label "True" at bounding box center [950, 518] width 136 height 47
click at [909, 518] on input "True" at bounding box center [901, 519] width 15 height 13
radio input "true"
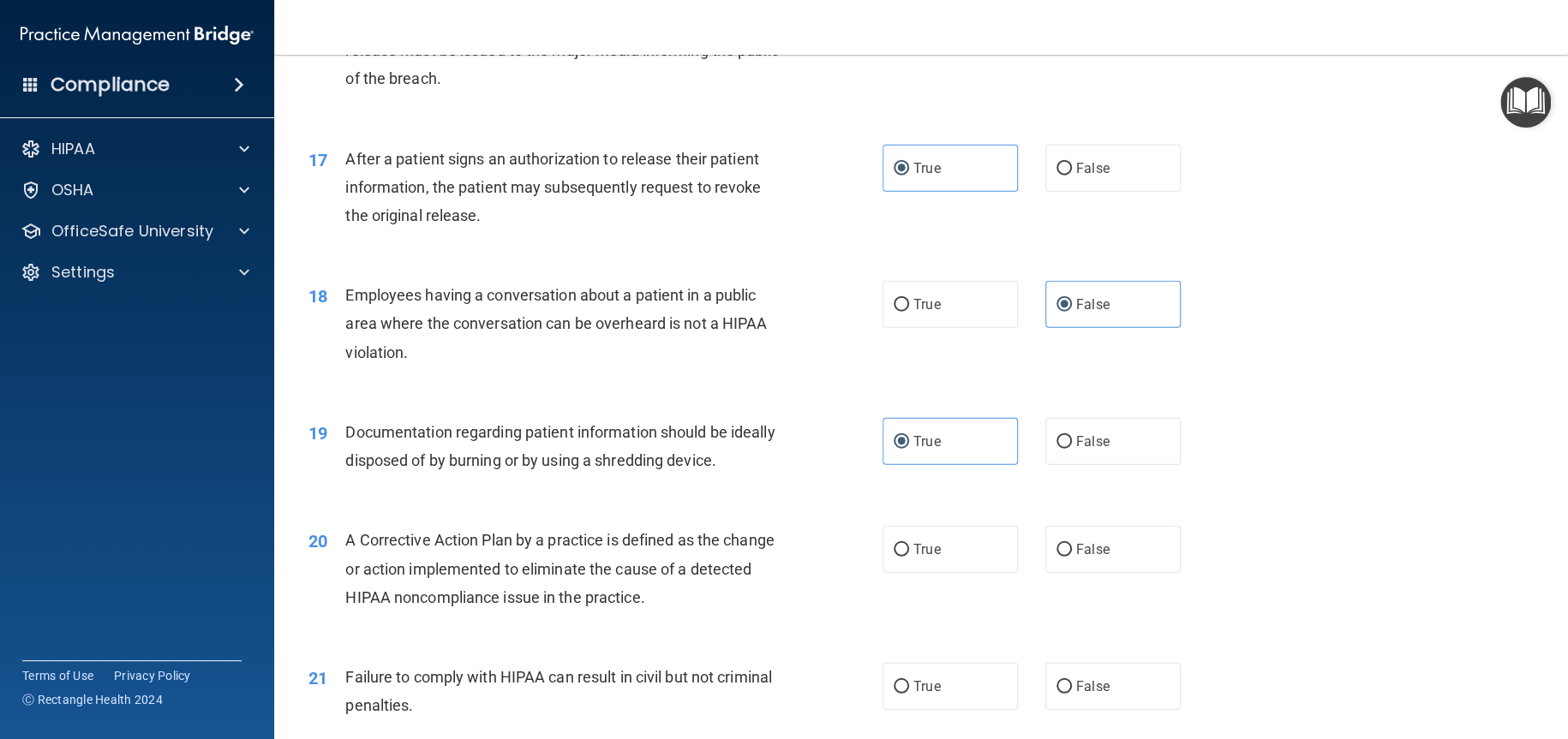
scroll to position [2312, 0]
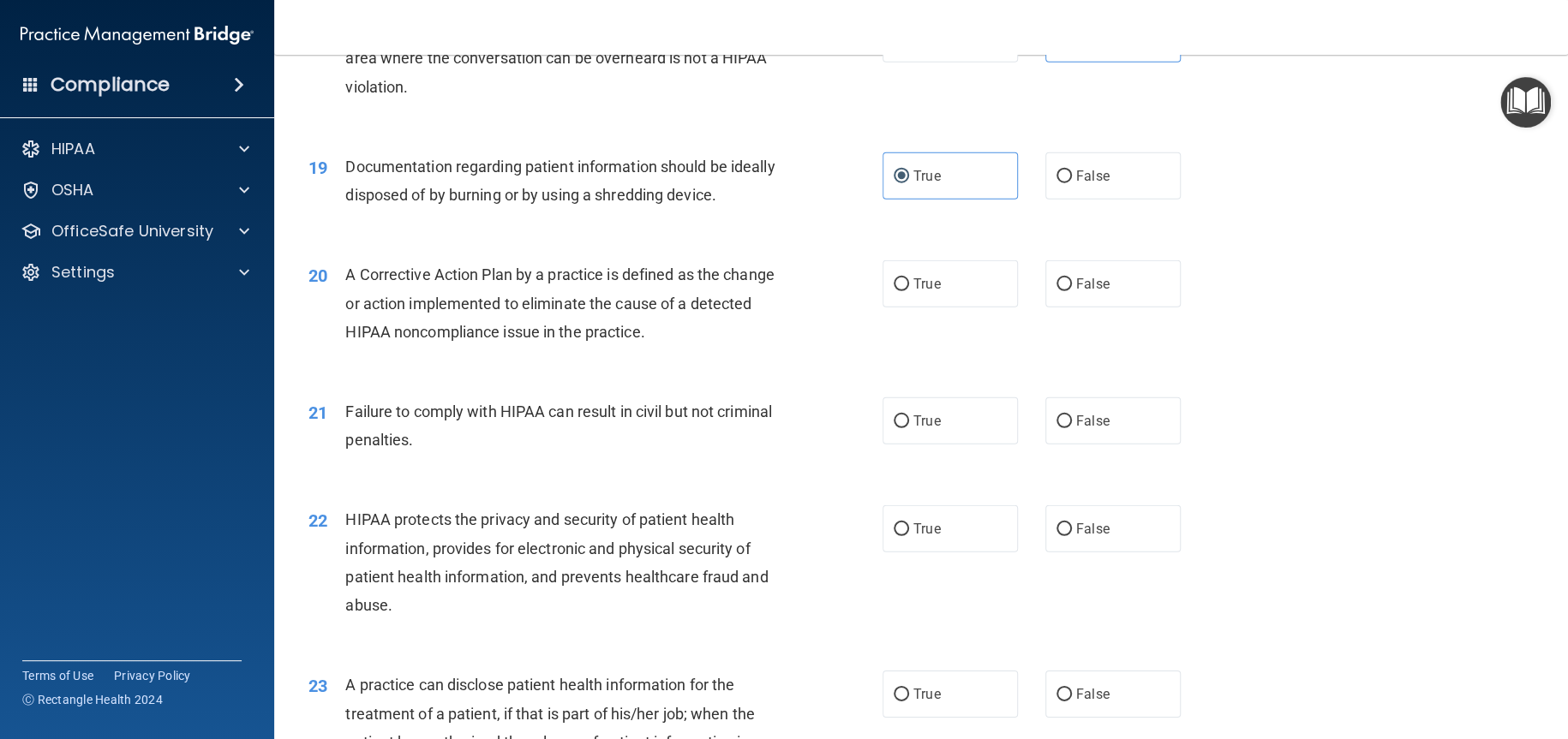
click at [918, 258] on div "20 A Corrective Action Plan by a practice is defined as the change or action im…" at bounding box center [920, 307] width 1251 height 137
click at [924, 270] on label "True" at bounding box center [950, 284] width 136 height 47
click at [909, 278] on input "True" at bounding box center [901, 285] width 15 height 13
radio input "true"
click at [1084, 424] on span "False" at bounding box center [1092, 420] width 33 height 16
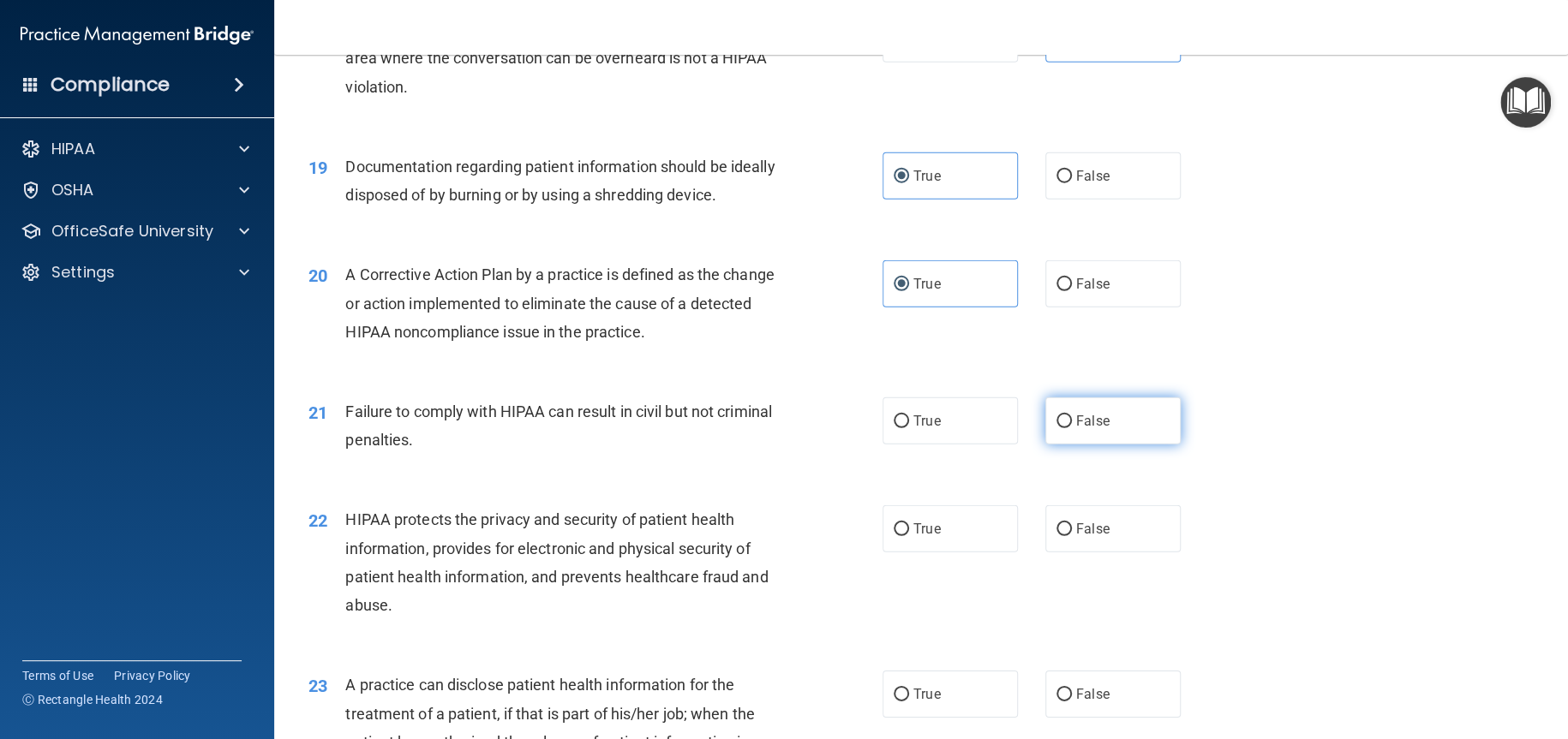
click at [1072, 424] on input "False" at bounding box center [1064, 422] width 15 height 13
radio input "true"
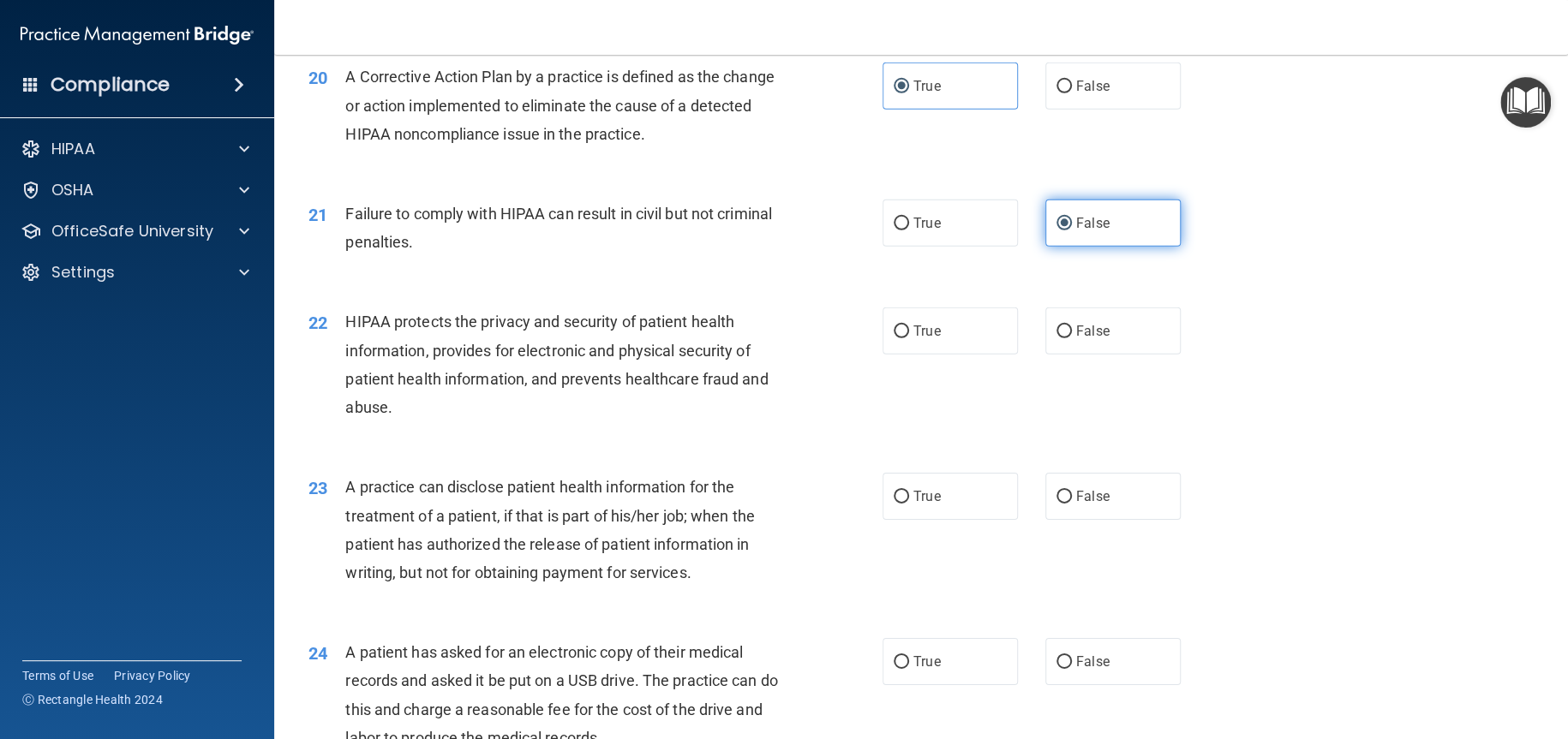
scroll to position [2570, 0]
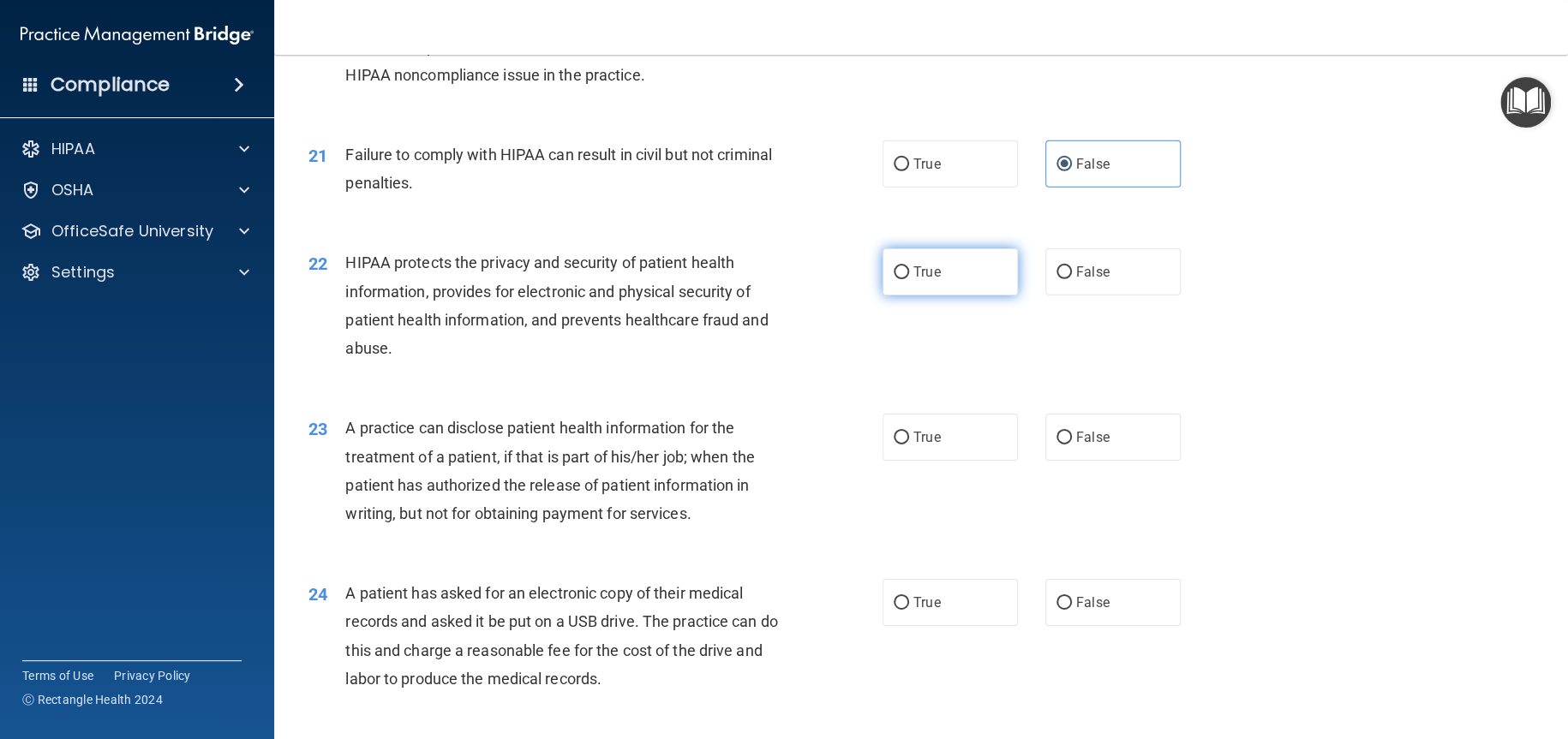
click at [964, 288] on label "True" at bounding box center [950, 272] width 136 height 47
click at [909, 279] on input "True" at bounding box center [901, 273] width 15 height 13
radio input "true"
click at [1082, 427] on label "False" at bounding box center [1114, 437] width 136 height 47
click at [1072, 432] on input "False" at bounding box center [1064, 438] width 15 height 13
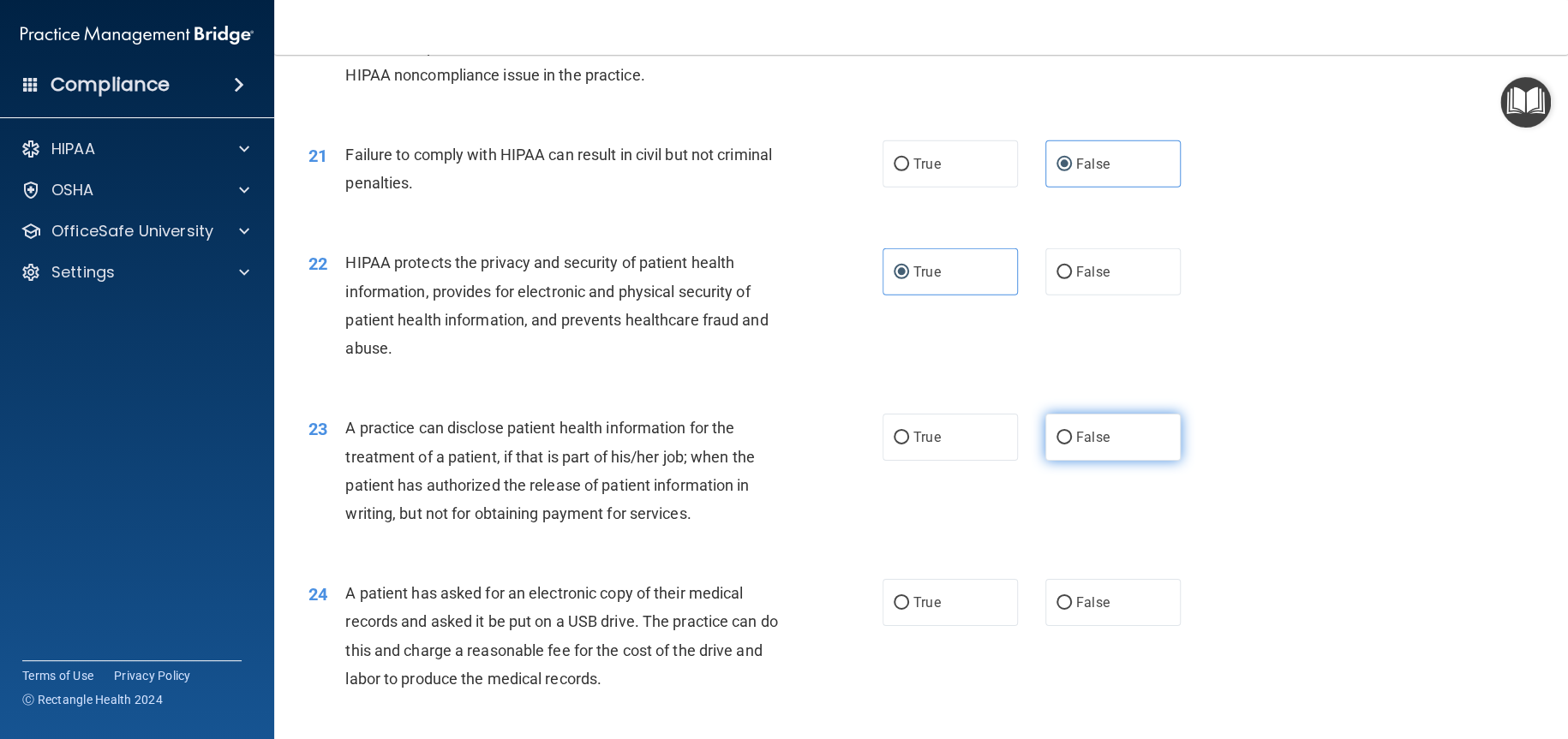
radio input "true"
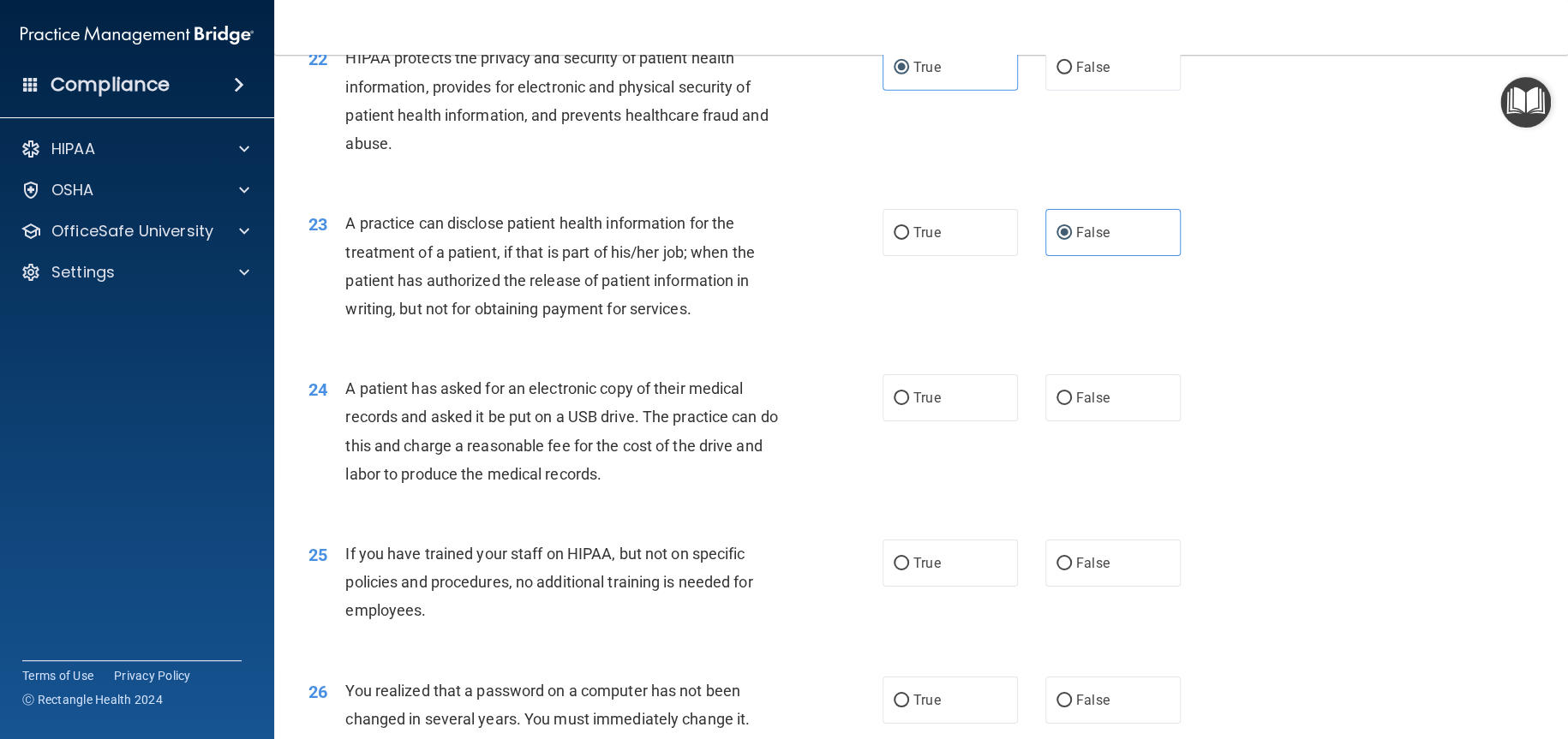
scroll to position [2827, 0]
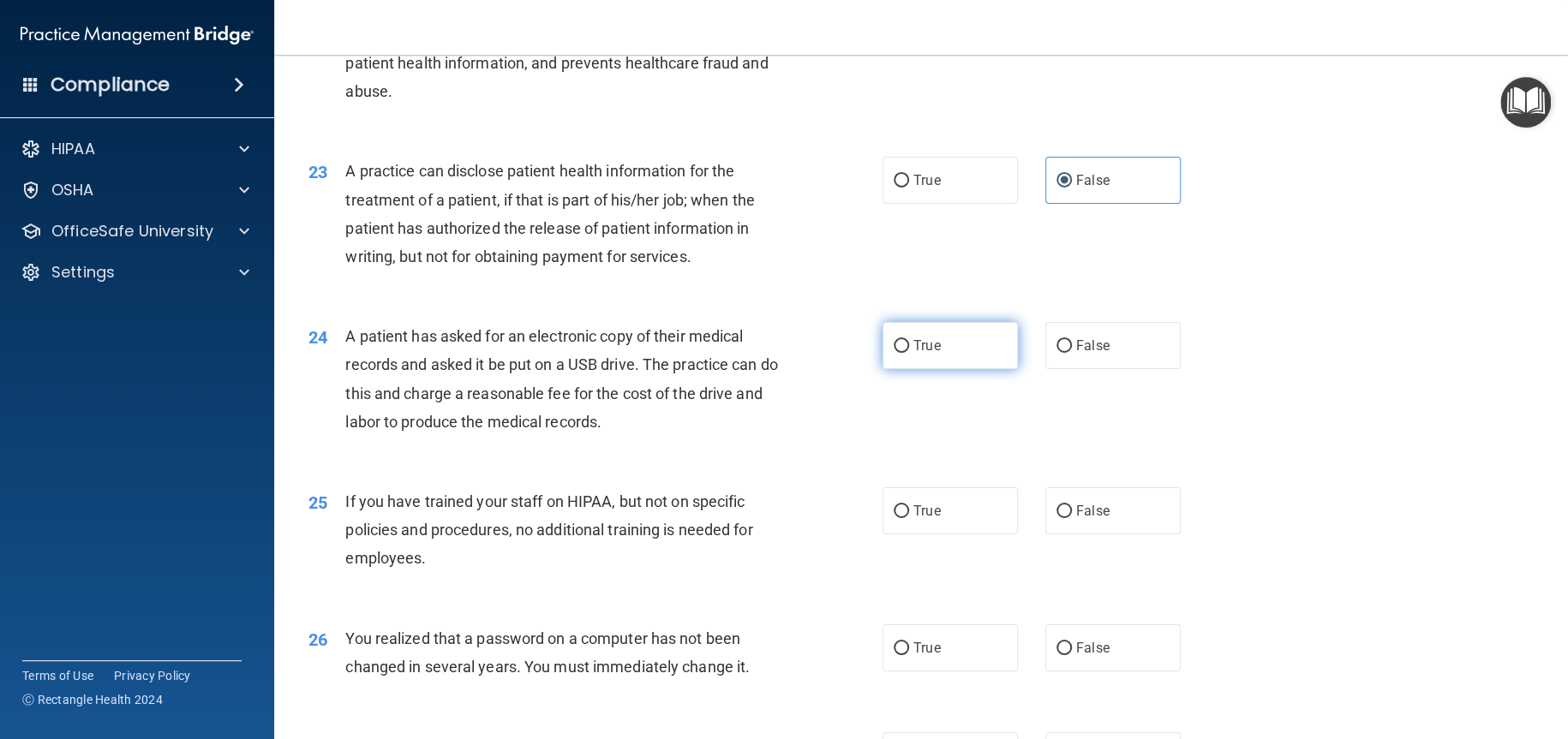
click at [946, 359] on label "True" at bounding box center [950, 346] width 136 height 47
click at [909, 353] on input "True" at bounding box center [901, 347] width 15 height 13
radio input "true"
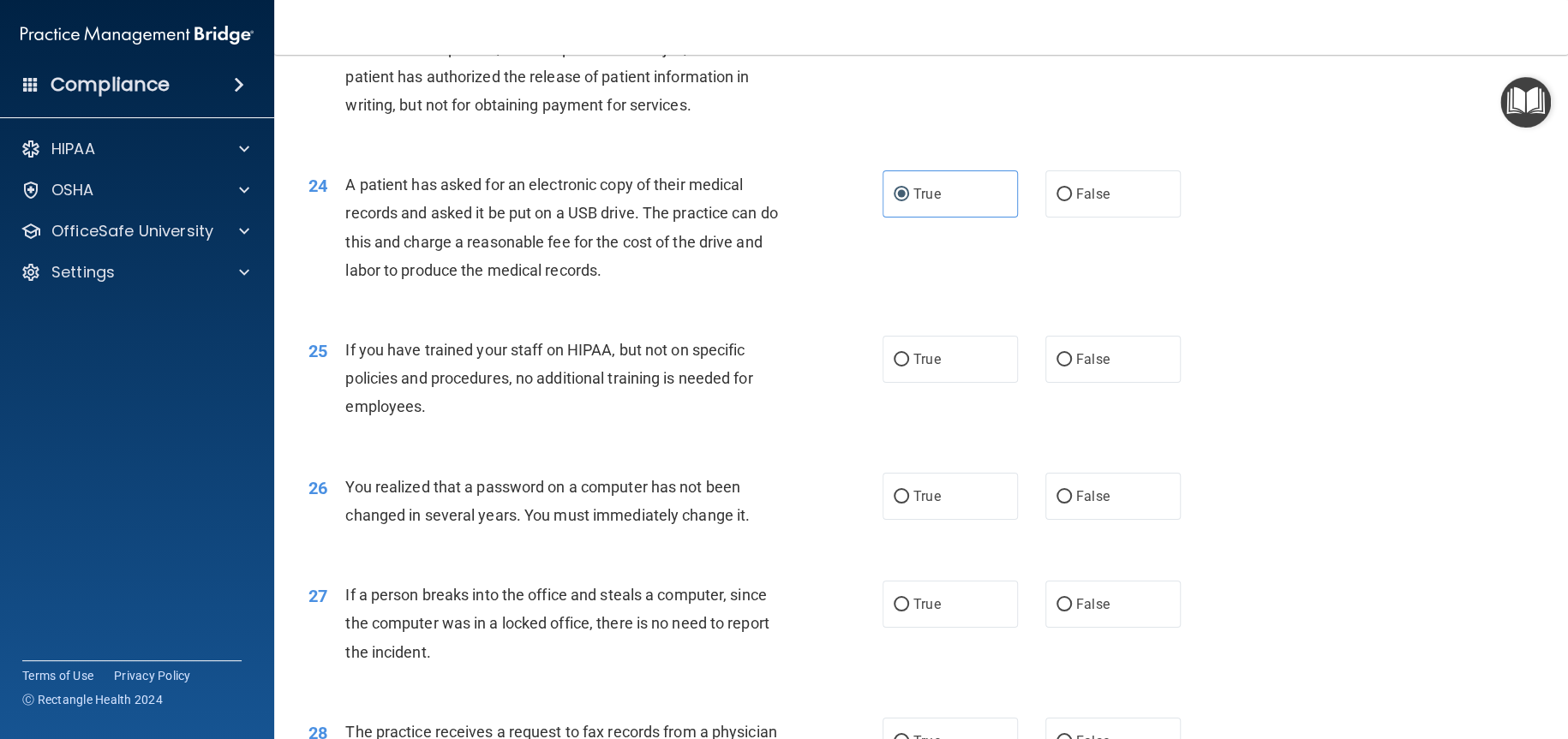
scroll to position [2997, 0]
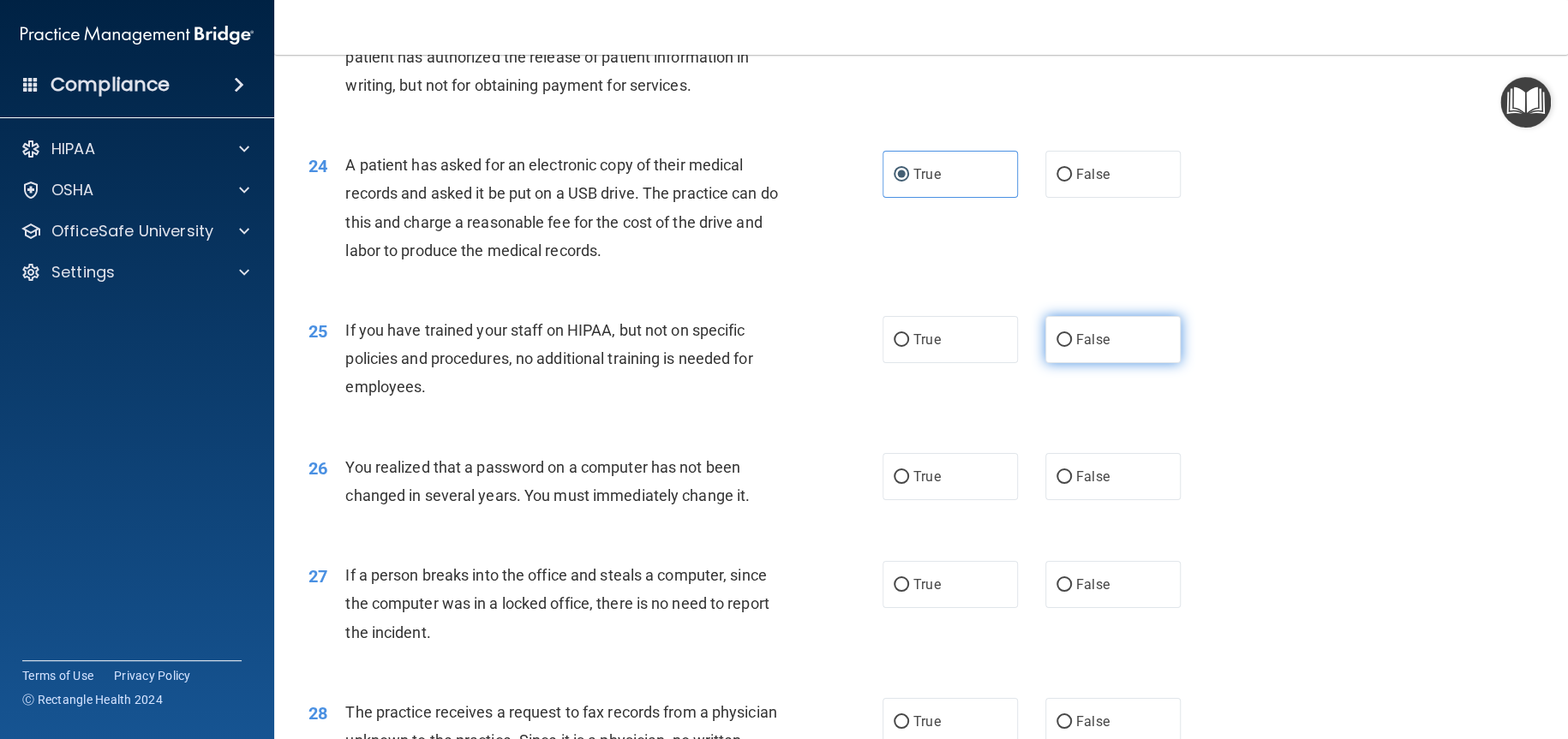
click at [1066, 350] on label "False" at bounding box center [1114, 339] width 136 height 47
click at [1066, 347] on input "False" at bounding box center [1064, 340] width 15 height 13
radio input "true"
click at [943, 483] on label "True" at bounding box center [950, 477] width 136 height 47
click at [909, 483] on input "True" at bounding box center [901, 478] width 15 height 13
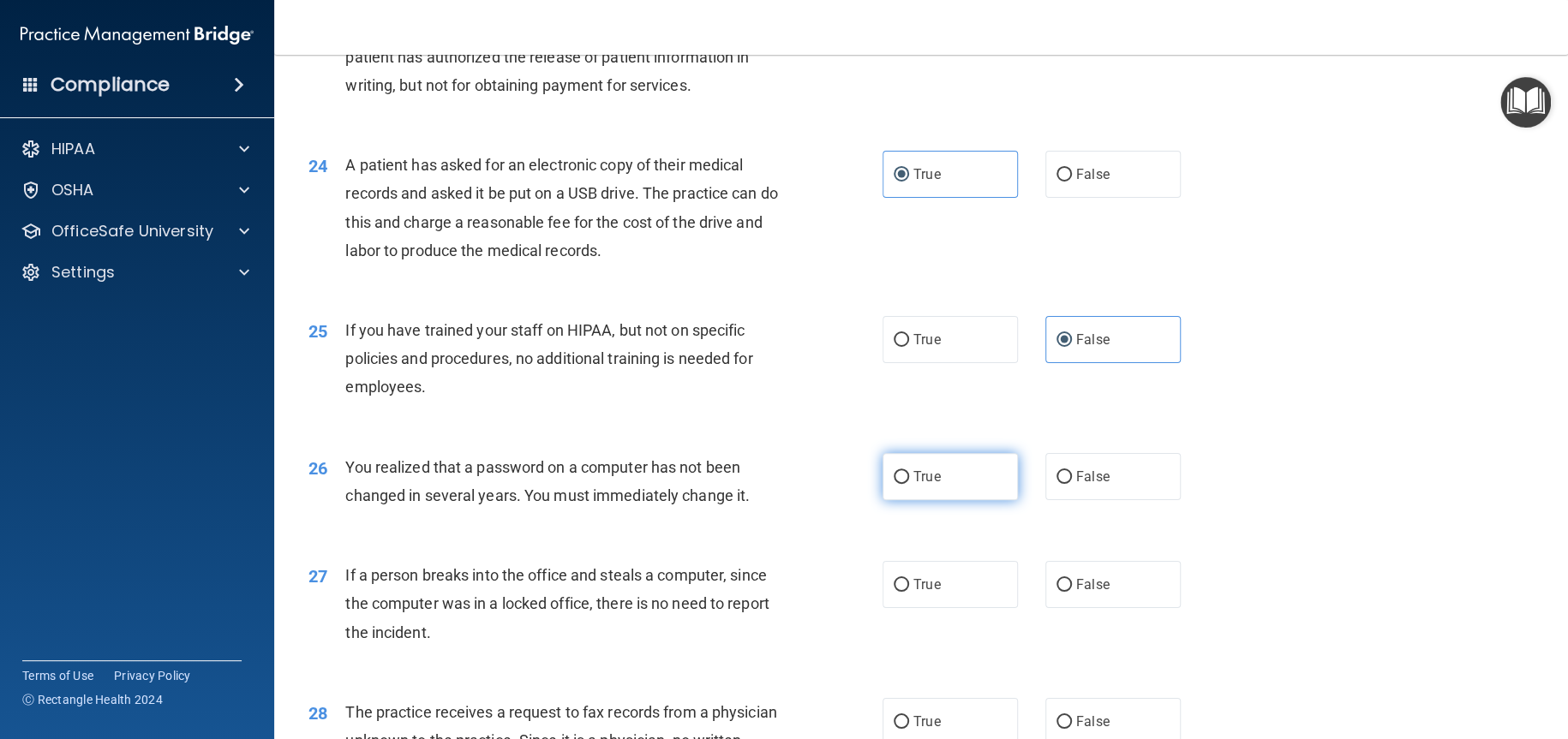
radio input "true"
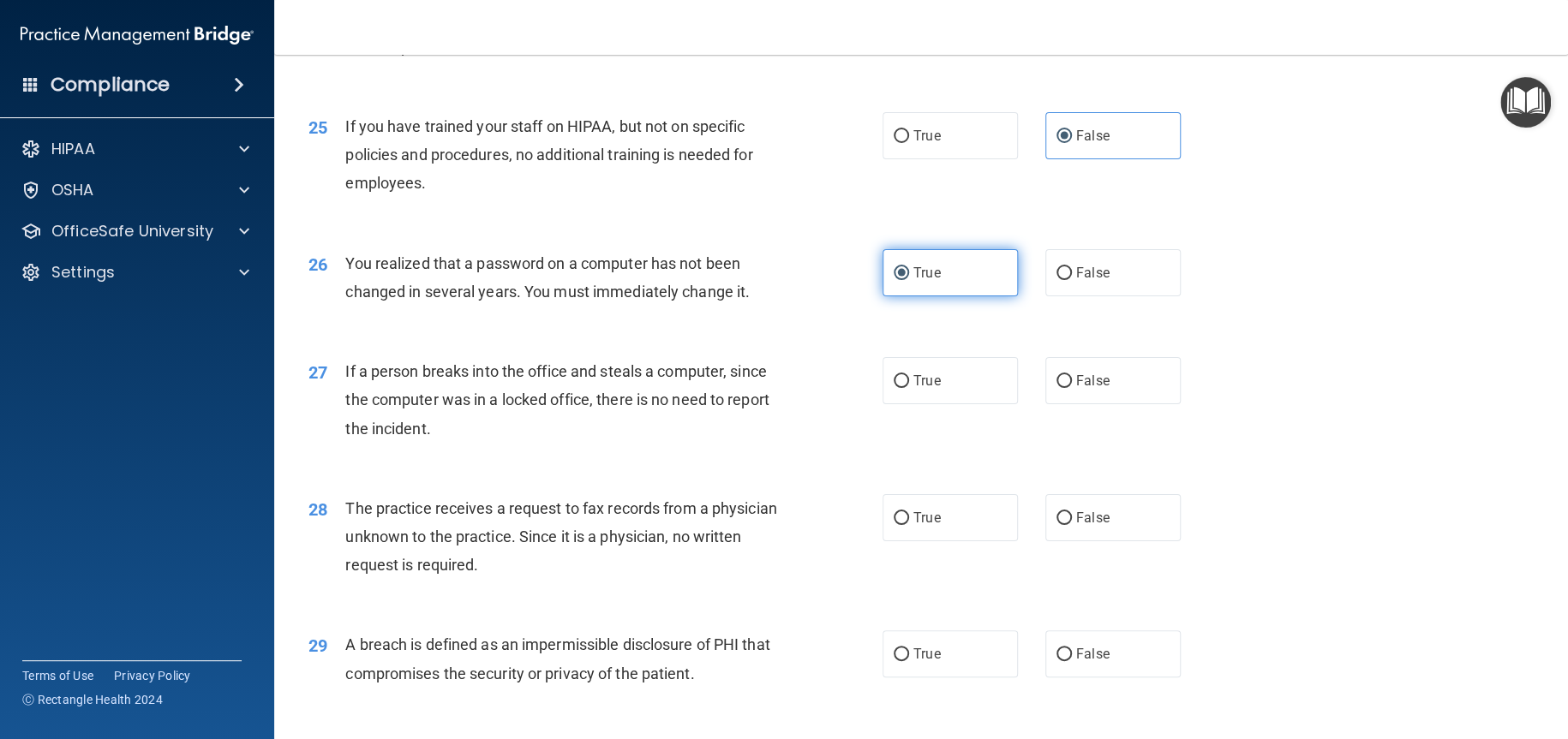
scroll to position [3255, 0]
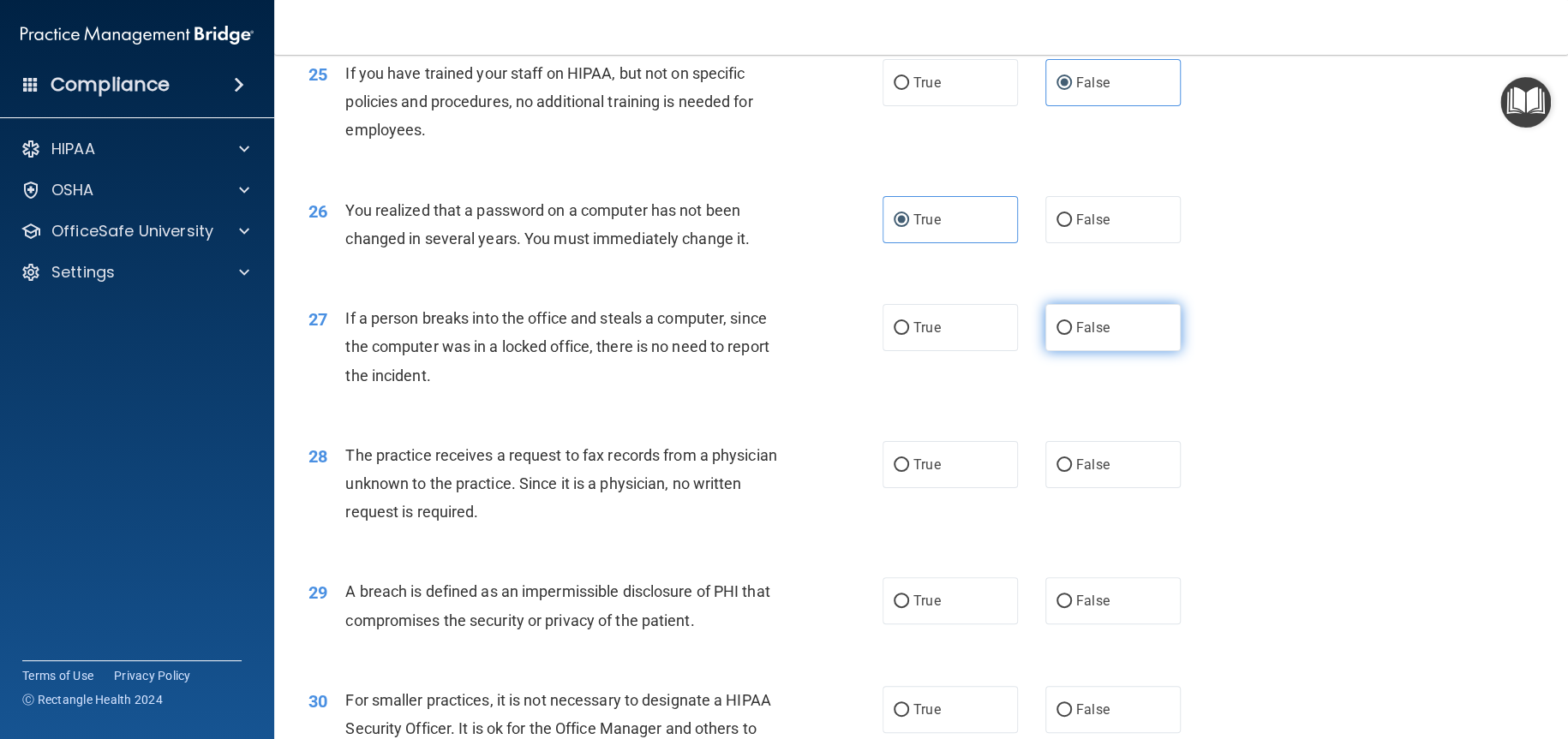
click at [1096, 340] on label "False" at bounding box center [1114, 328] width 136 height 47
click at [1072, 335] on input "False" at bounding box center [1064, 329] width 15 height 13
radio input "true"
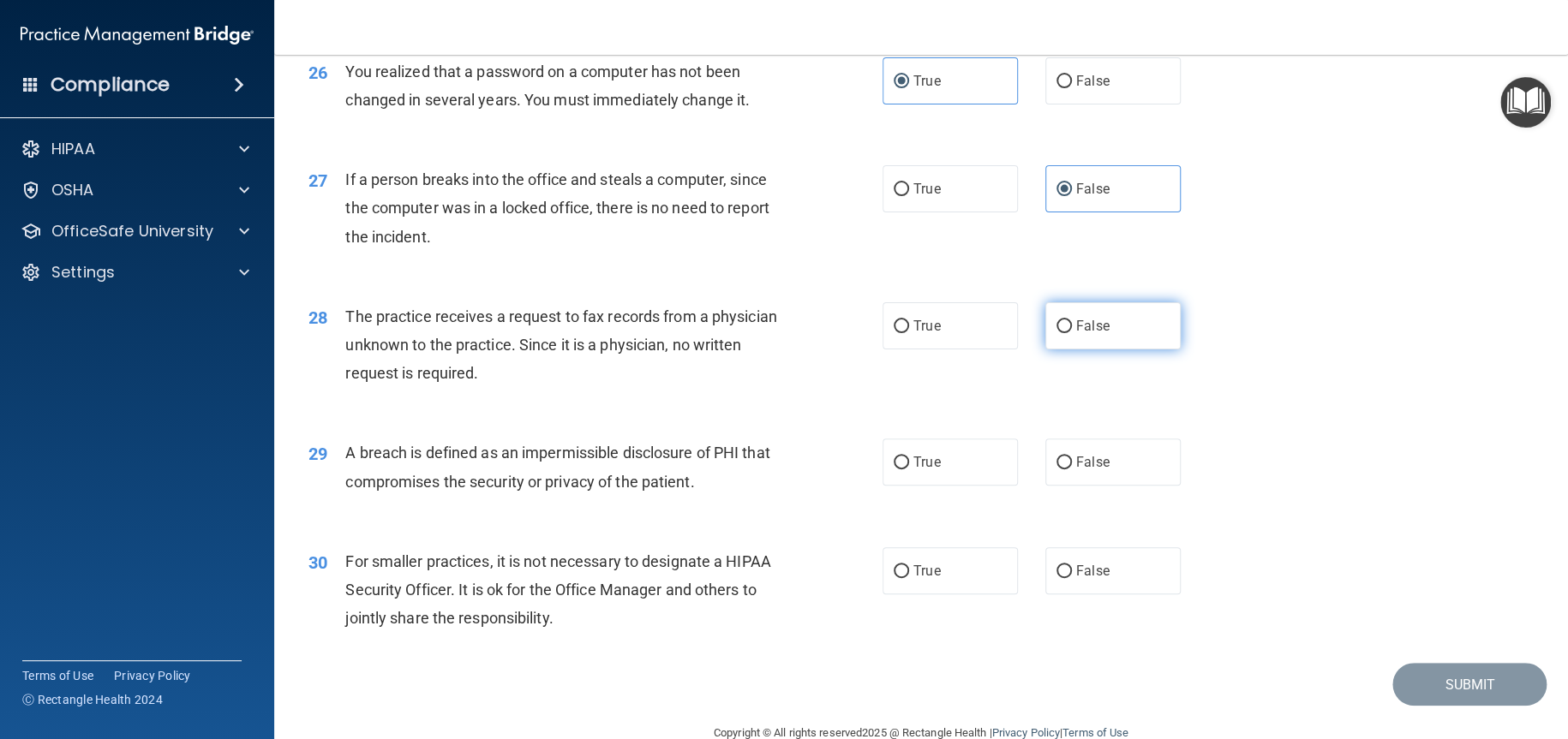
scroll to position [3426, 0]
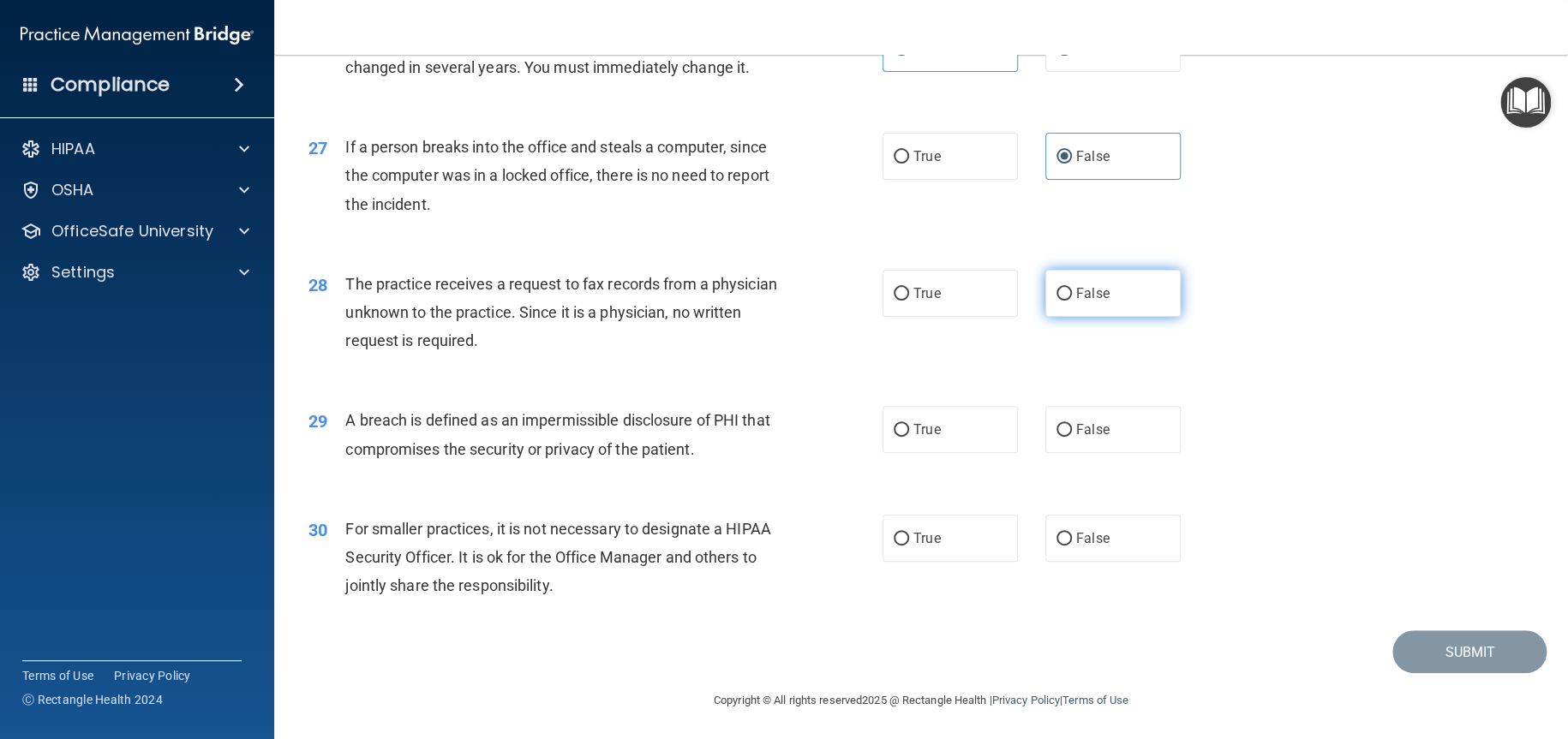
click at [1093, 302] on label "False" at bounding box center [1114, 293] width 136 height 47
click at [1072, 301] on input "False" at bounding box center [1064, 294] width 15 height 13
radio input "true"
click at [955, 422] on label "True" at bounding box center [950, 430] width 136 height 47
click at [909, 424] on input "True" at bounding box center [901, 431] width 15 height 13
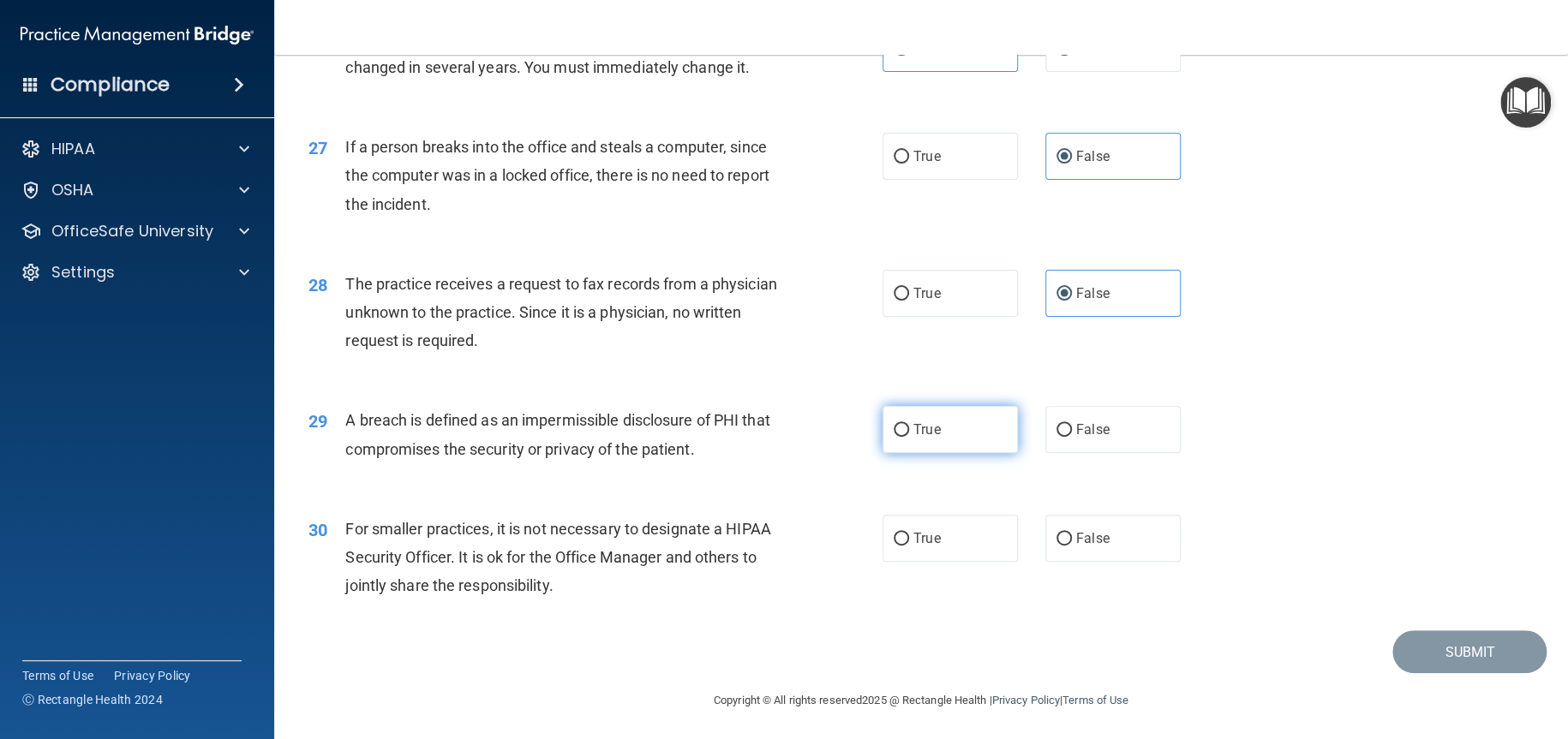
radio input "true"
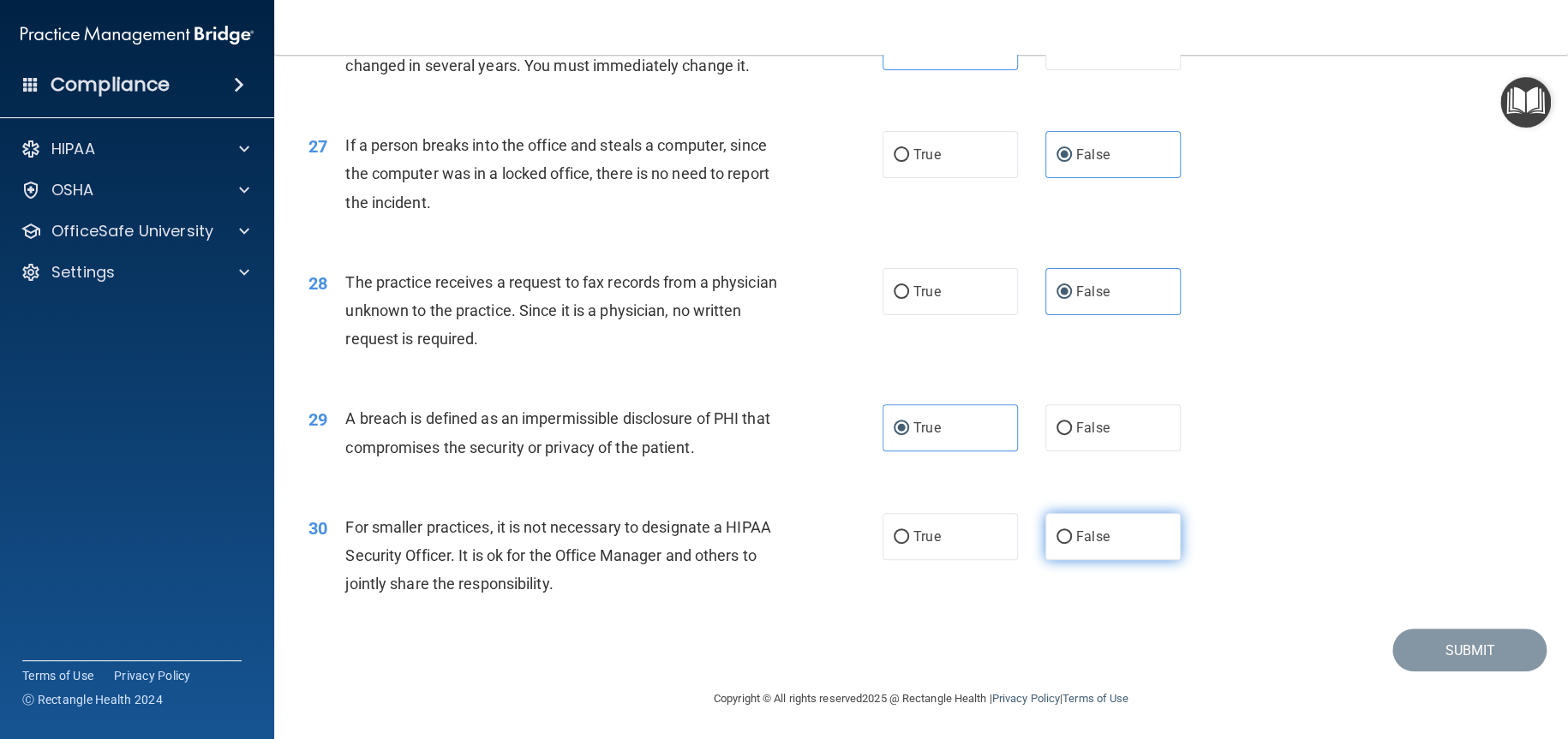
click at [1080, 548] on label "False" at bounding box center [1114, 536] width 136 height 47
click at [1072, 544] on input "False" at bounding box center [1064, 537] width 15 height 13
radio input "true"
click at [1488, 667] on button "Submit" at bounding box center [1470, 650] width 155 height 43
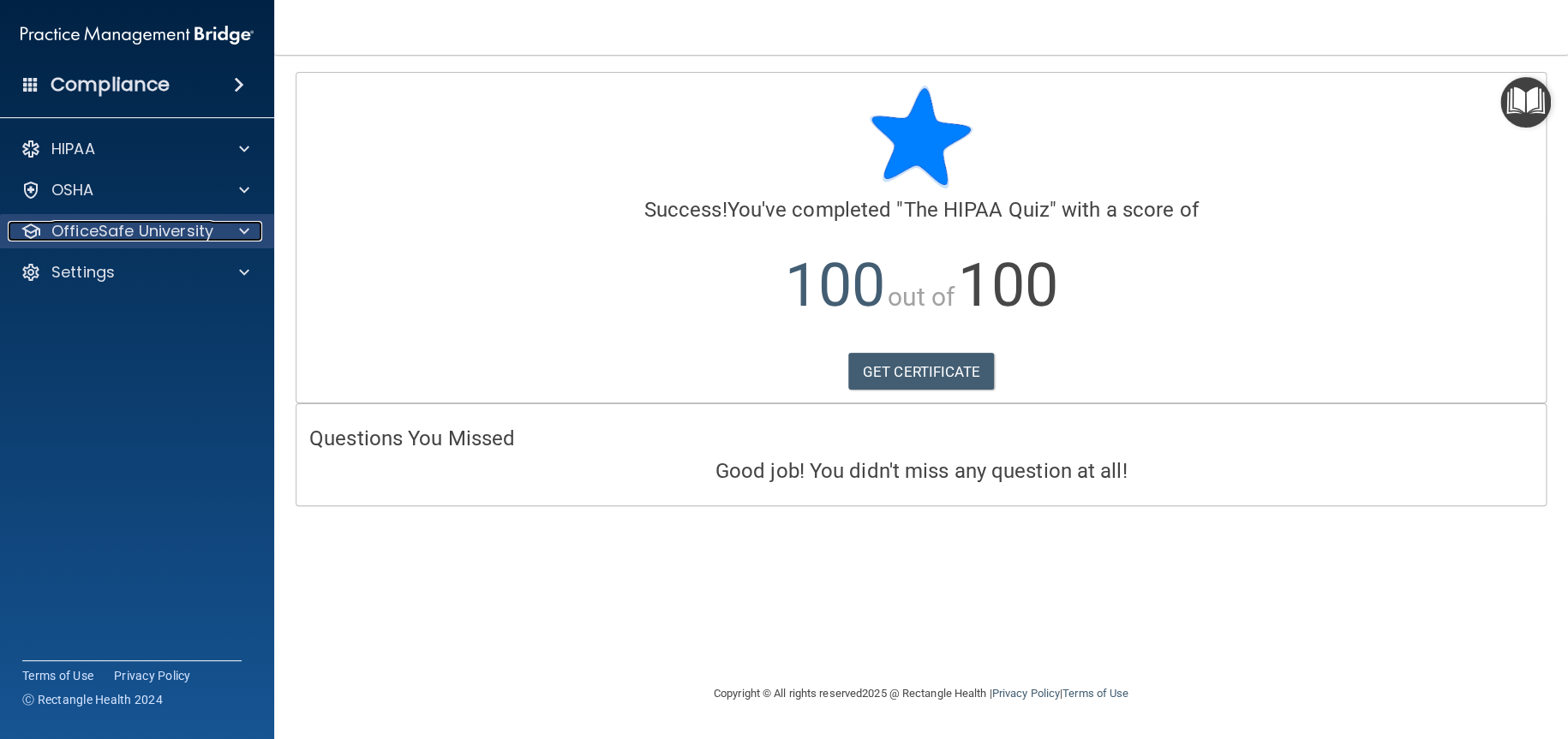
click at [112, 234] on p "OfficeSafe University" at bounding box center [133, 231] width 162 height 21
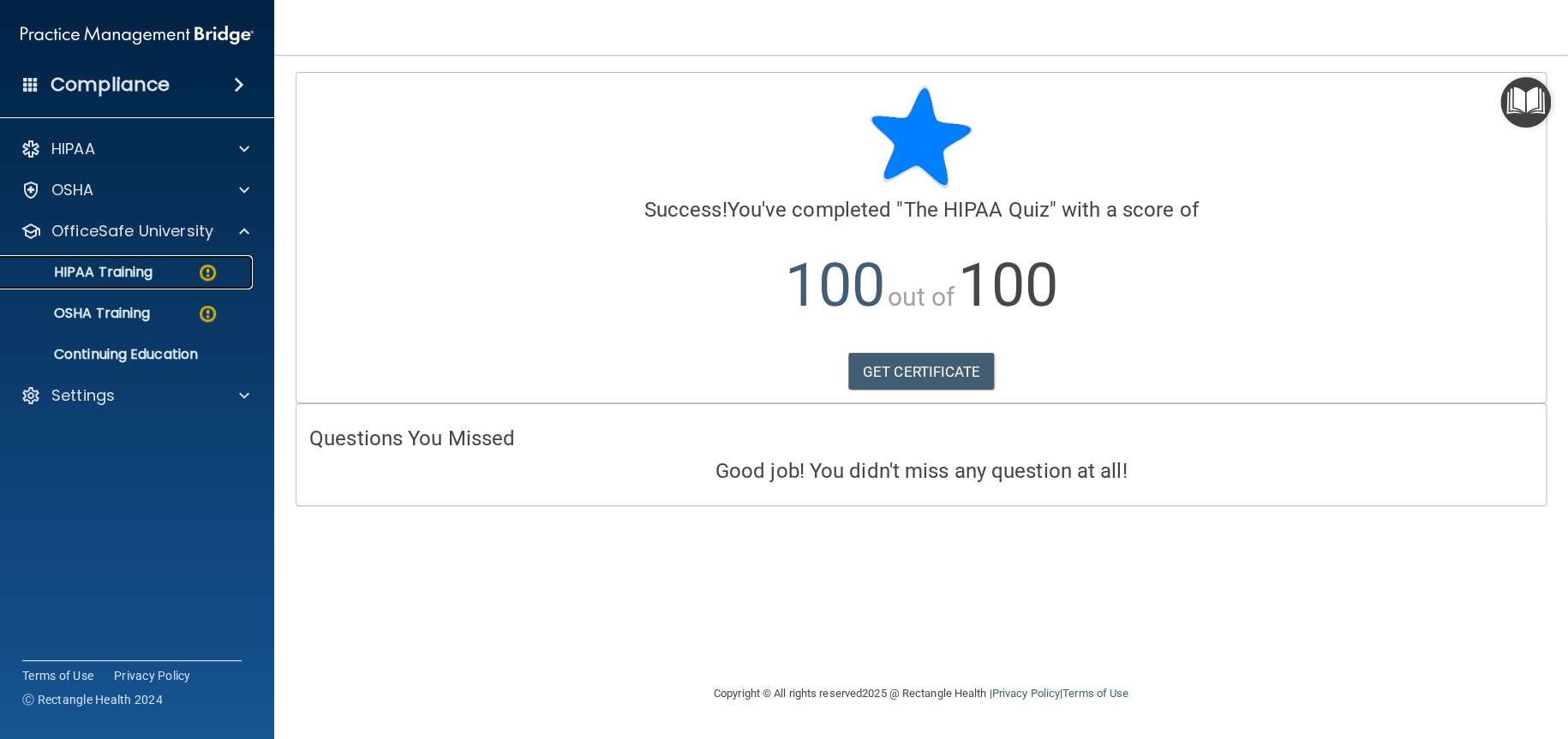
click at [120, 276] on p "HIPAA Training" at bounding box center [82, 272] width 141 height 17
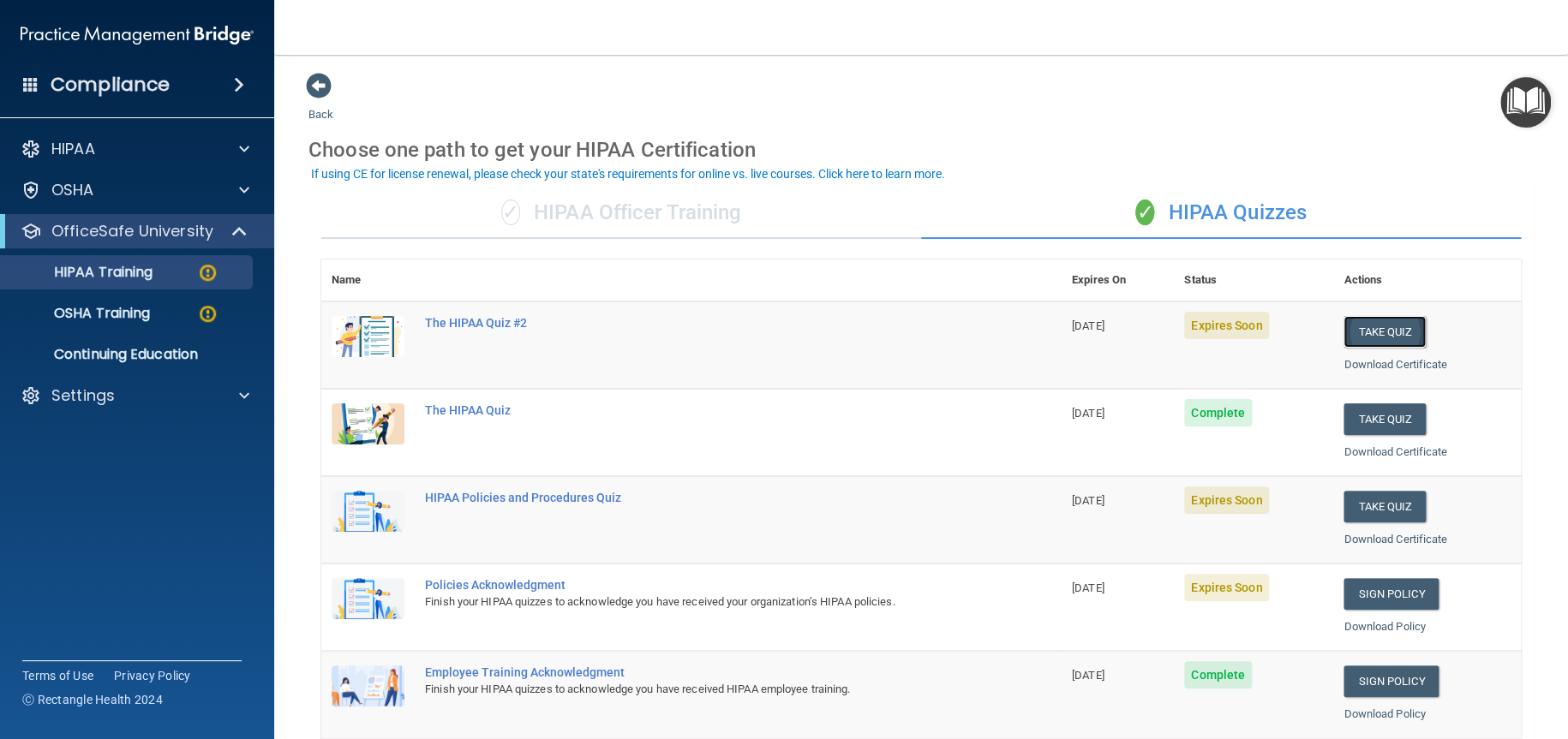
click at [1367, 330] on button "Take Quiz" at bounding box center [1384, 332] width 82 height 32
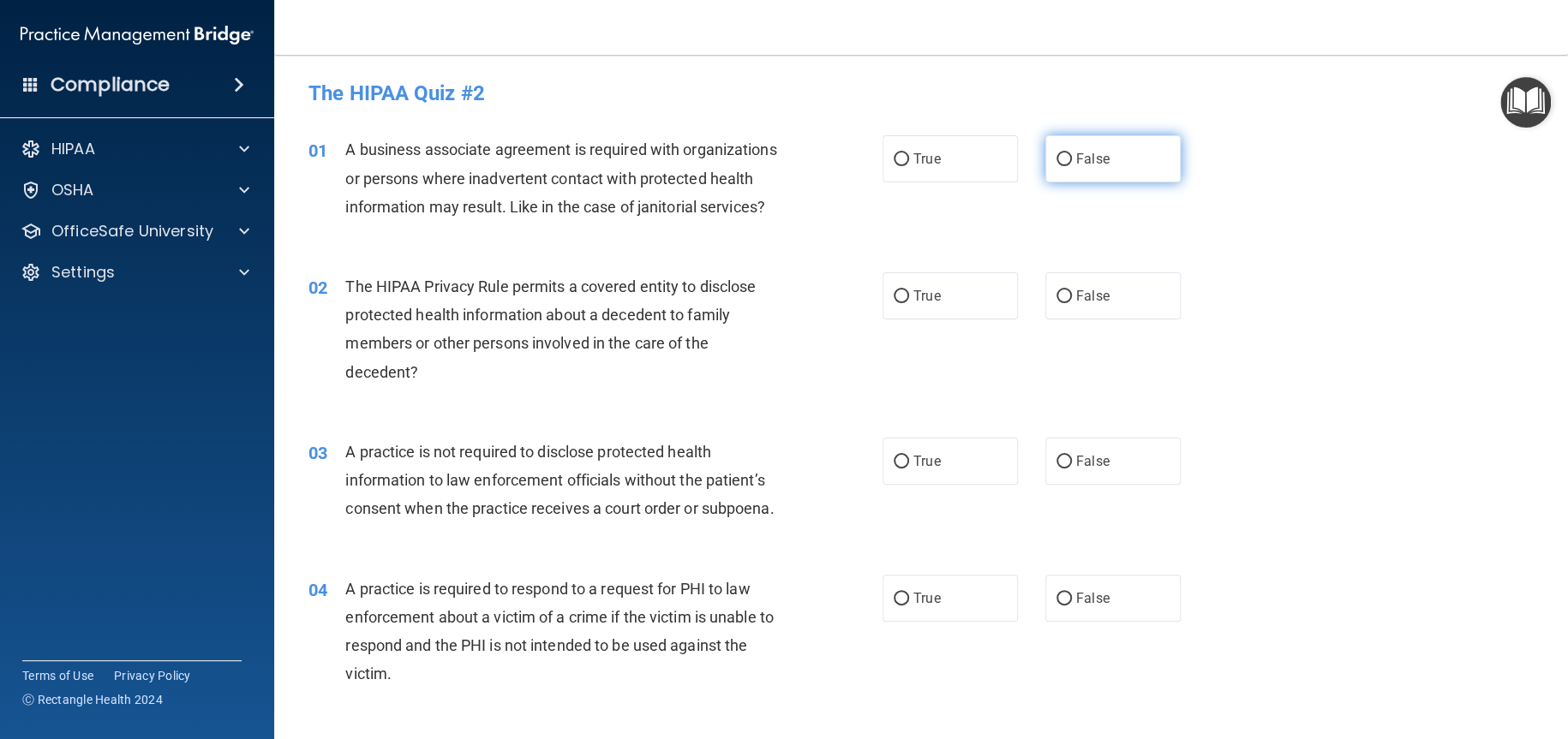
click at [1107, 171] on label "False" at bounding box center [1114, 159] width 136 height 47
click at [1072, 166] on input "False" at bounding box center [1064, 160] width 15 height 13
radio input "true"
click at [961, 320] on label "True" at bounding box center [950, 296] width 136 height 47
click at [909, 304] on input "True" at bounding box center [901, 297] width 15 height 13
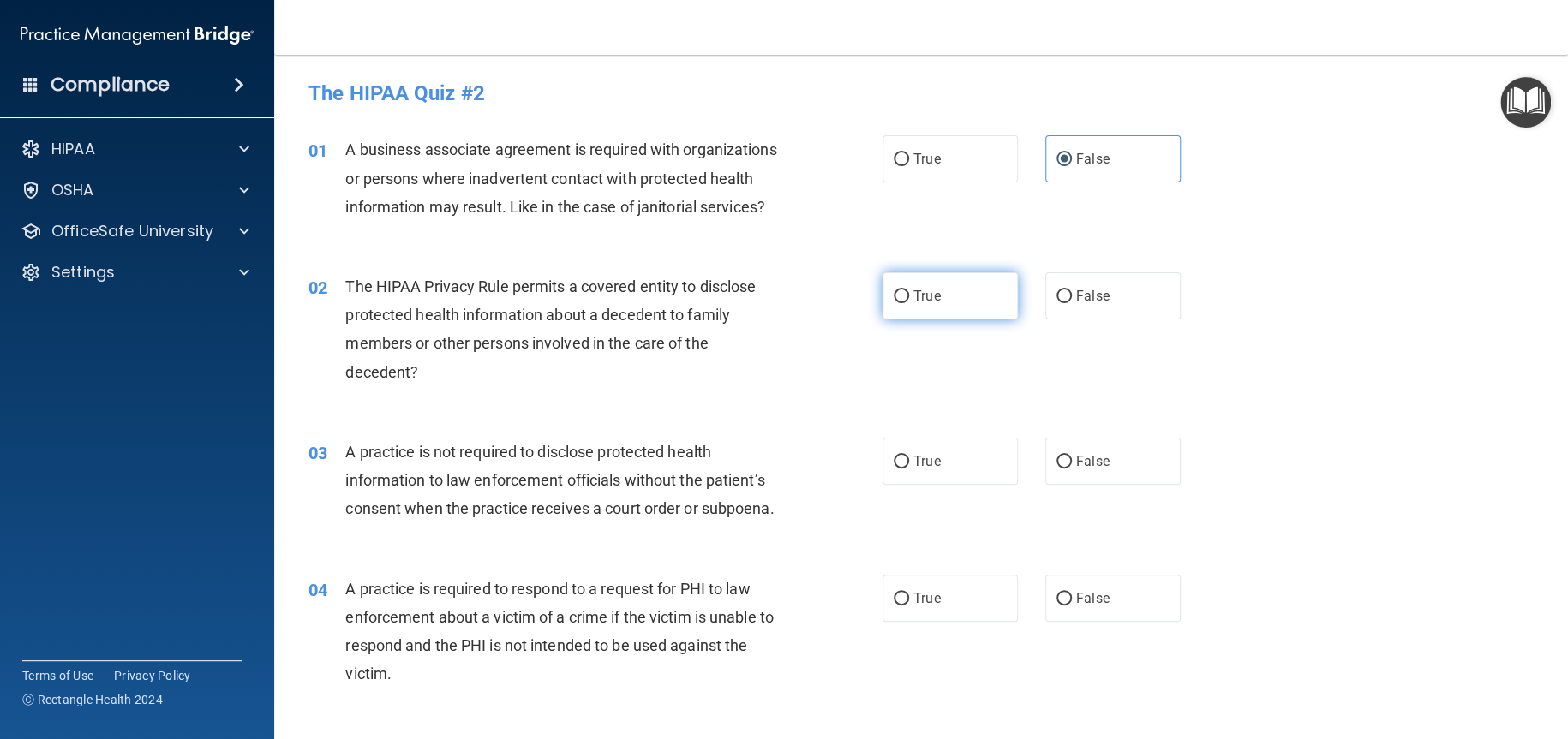
radio input "true"
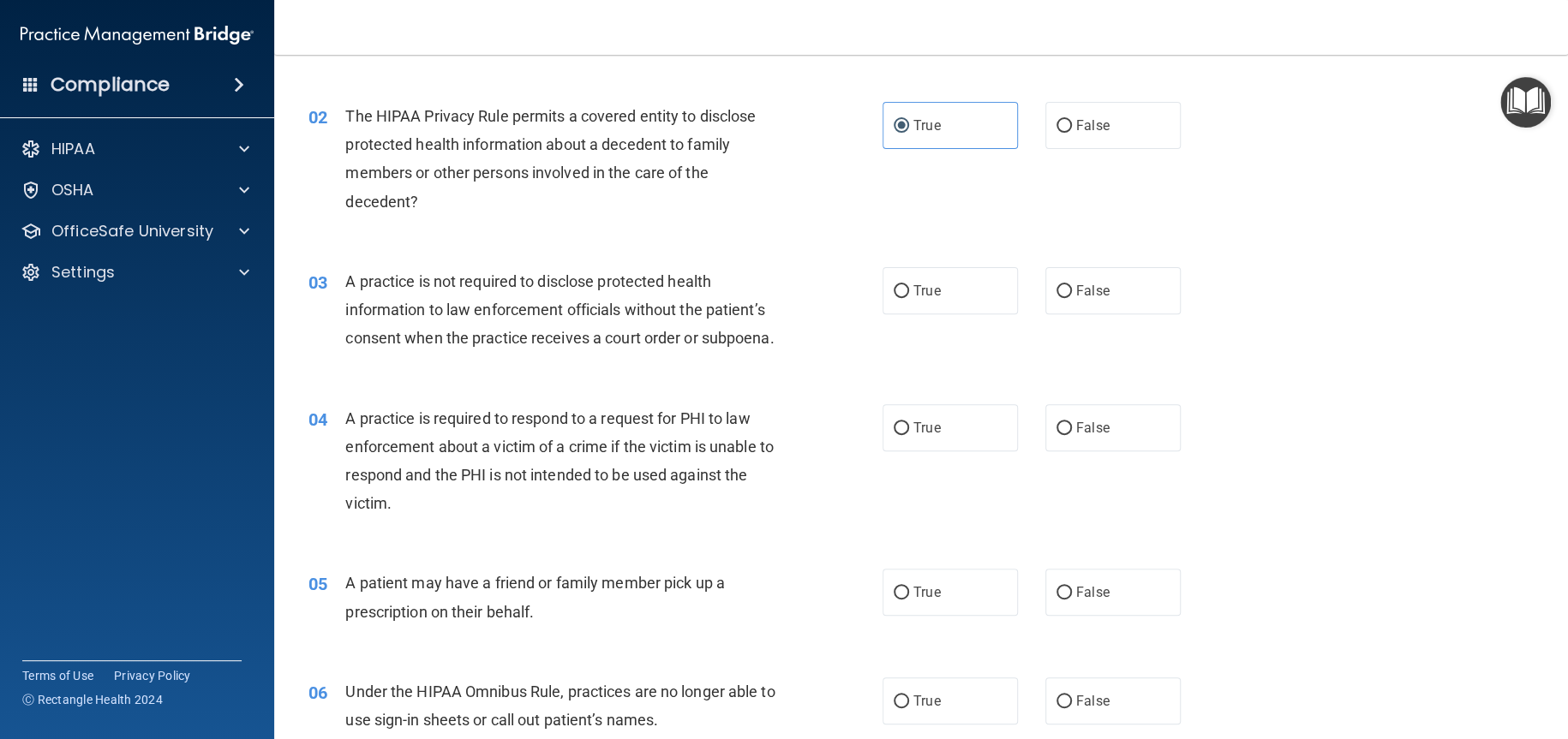
scroll to position [172, 0]
click at [1076, 298] on span "False" at bounding box center [1092, 289] width 33 height 16
click at [1072, 297] on input "False" at bounding box center [1064, 291] width 15 height 13
radio input "true"
click at [966, 440] on label "True" at bounding box center [950, 427] width 136 height 47
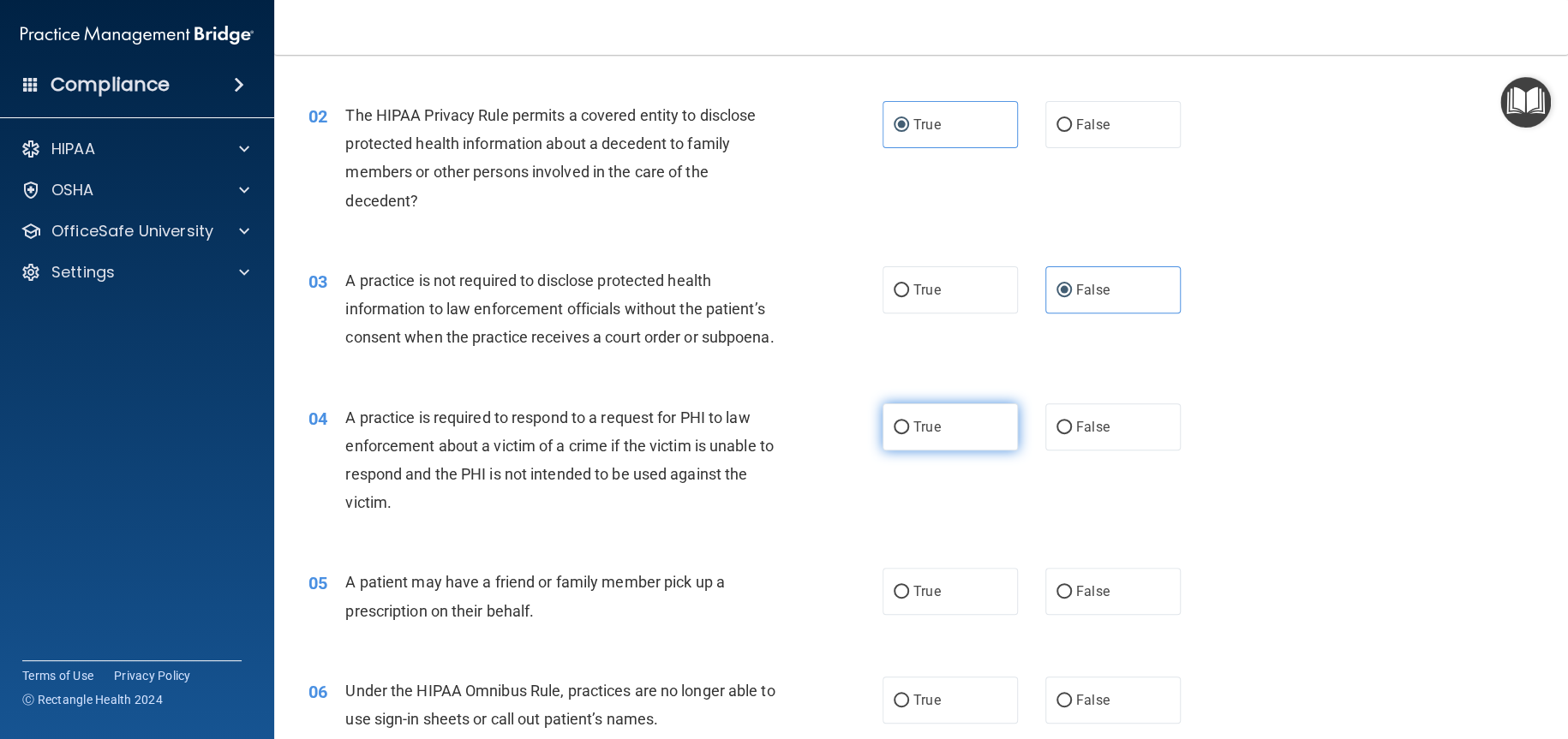
click at [909, 435] on input "True" at bounding box center [901, 428] width 15 height 13
radio input "true"
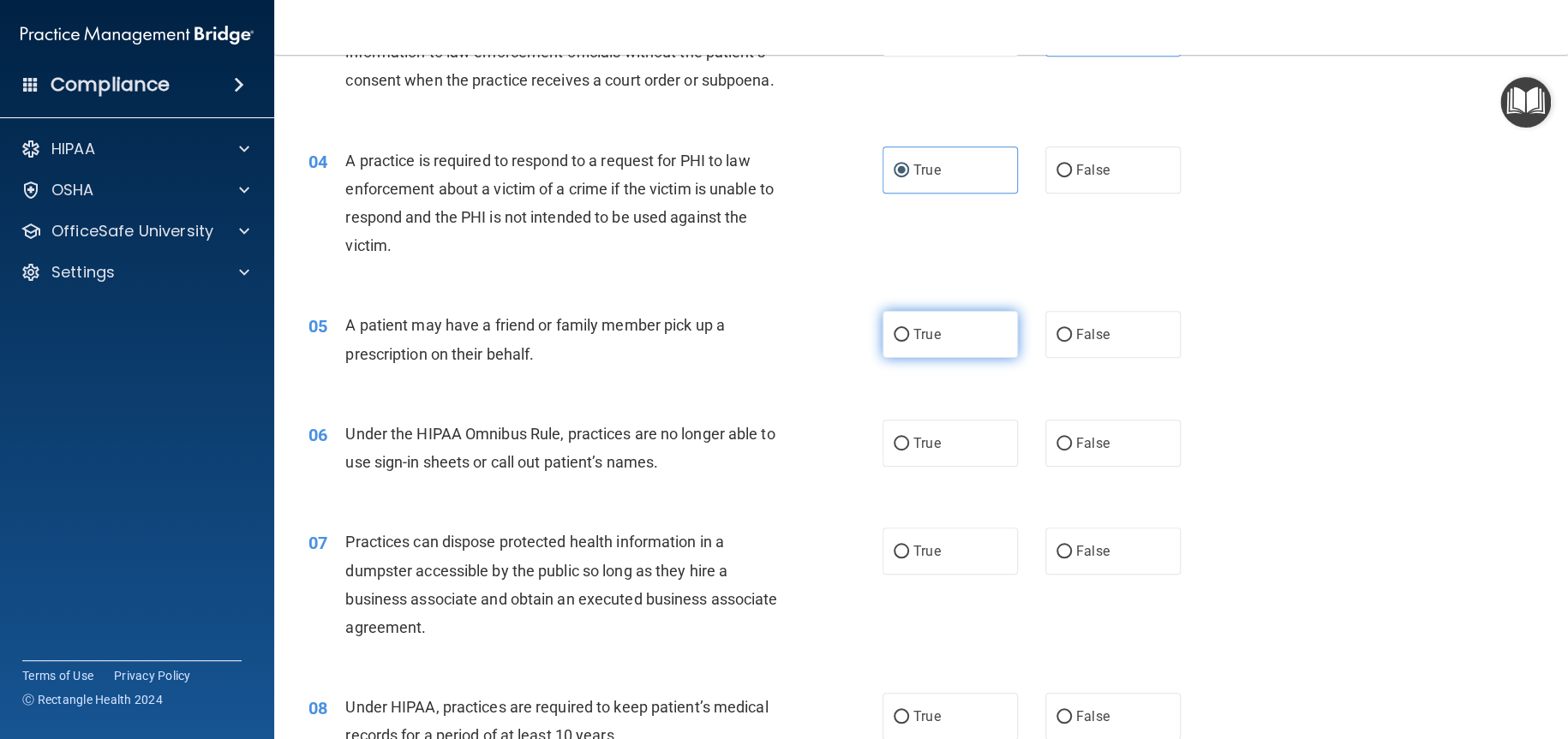
click at [971, 358] on label "True" at bounding box center [950, 335] width 136 height 47
click at [909, 342] on input "True" at bounding box center [901, 336] width 15 height 13
radio input "true"
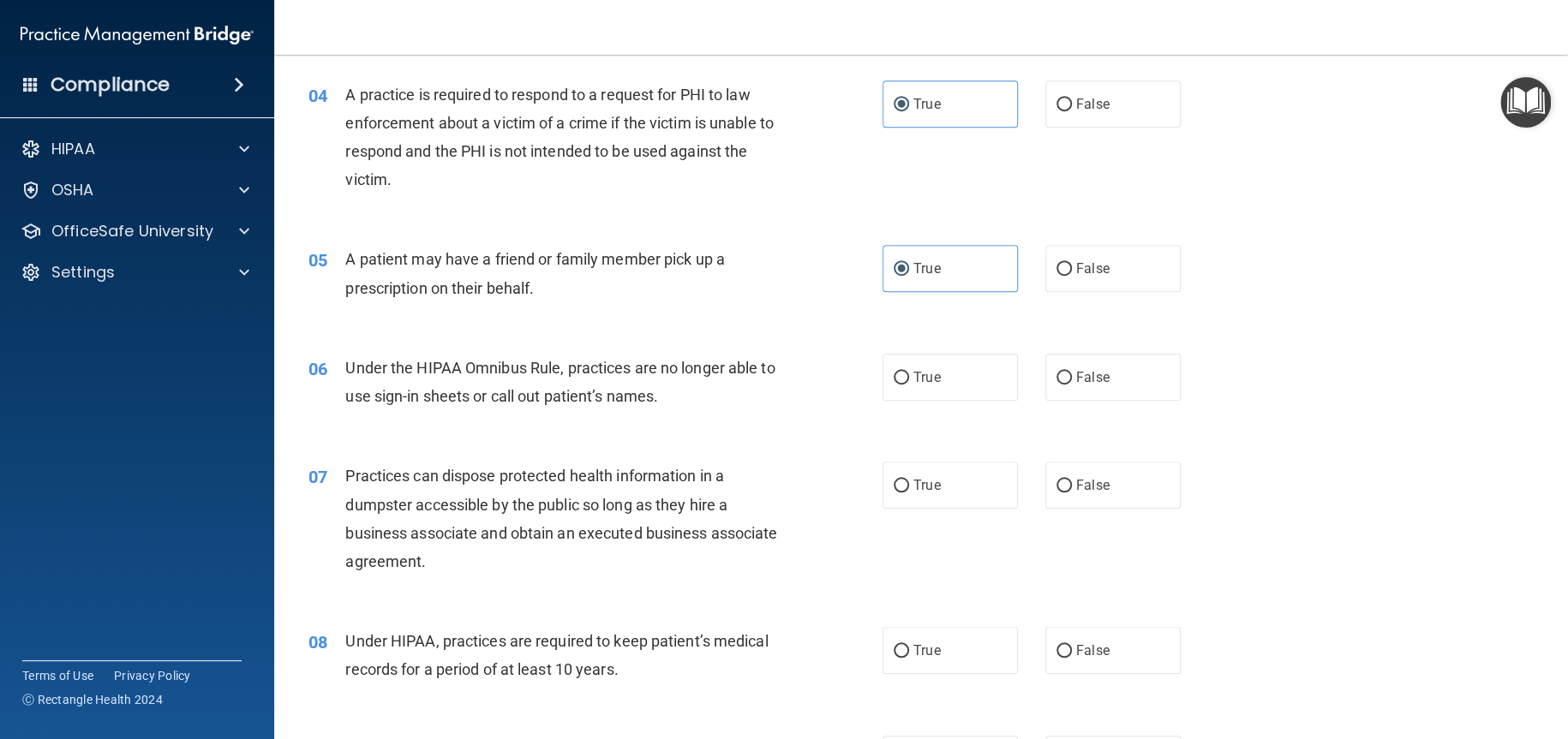
scroll to position [599, 0]
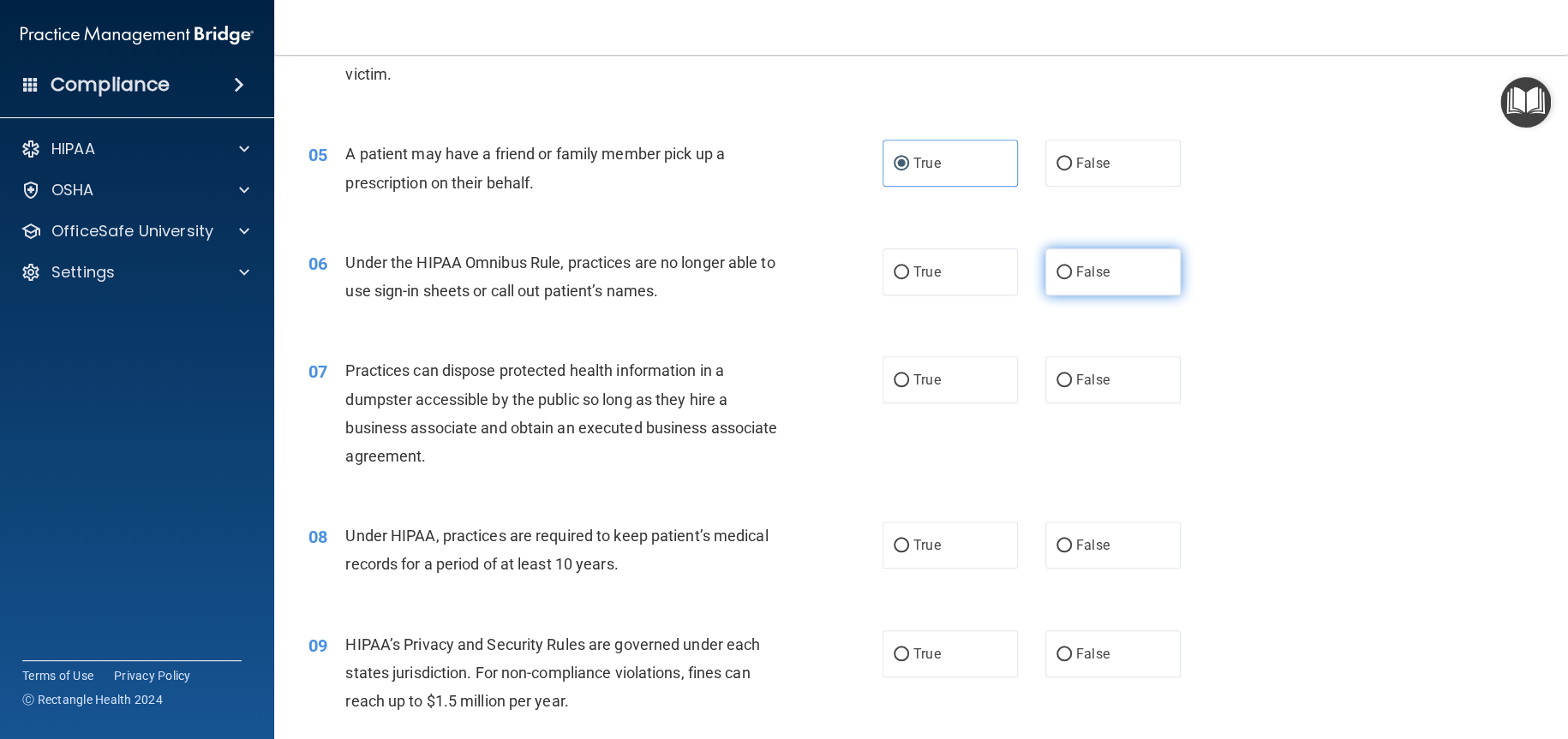
click at [1149, 289] on label "False" at bounding box center [1114, 272] width 136 height 47
click at [1072, 279] on input "False" at bounding box center [1064, 273] width 15 height 13
radio input "true"
click at [1083, 388] on span "False" at bounding box center [1092, 379] width 33 height 16
click at [1072, 387] on input "False" at bounding box center [1064, 381] width 15 height 13
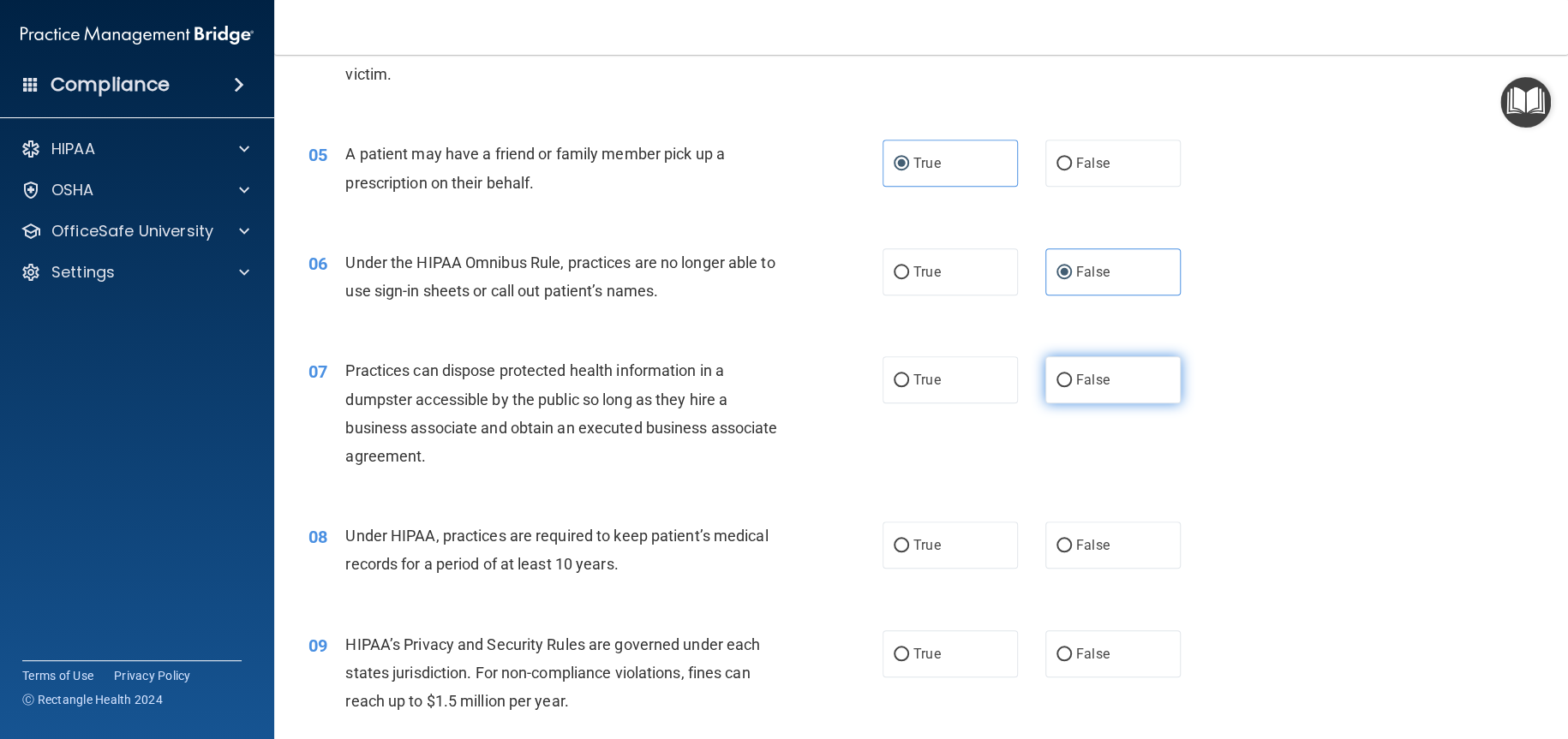
radio input "true"
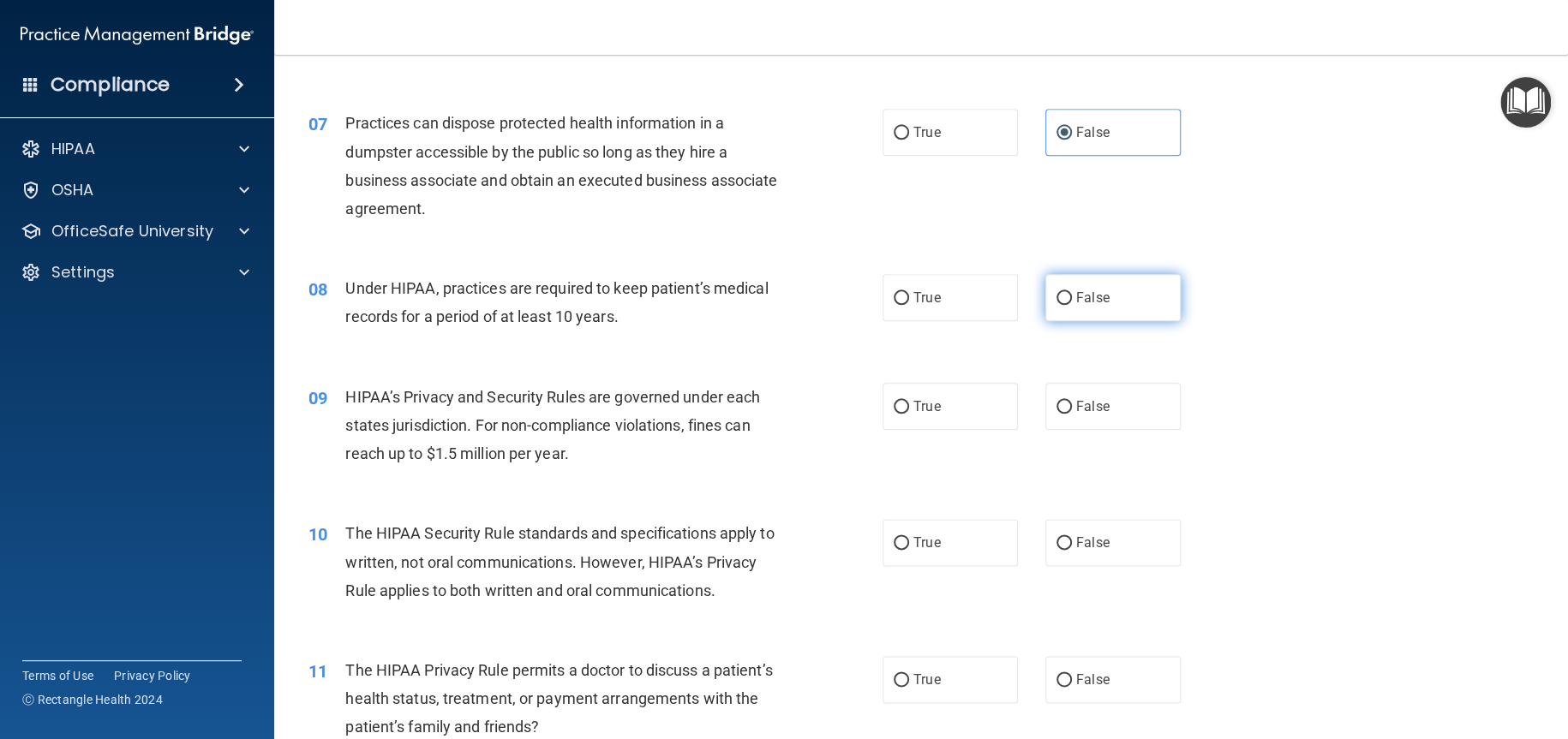
scroll to position [857, 0]
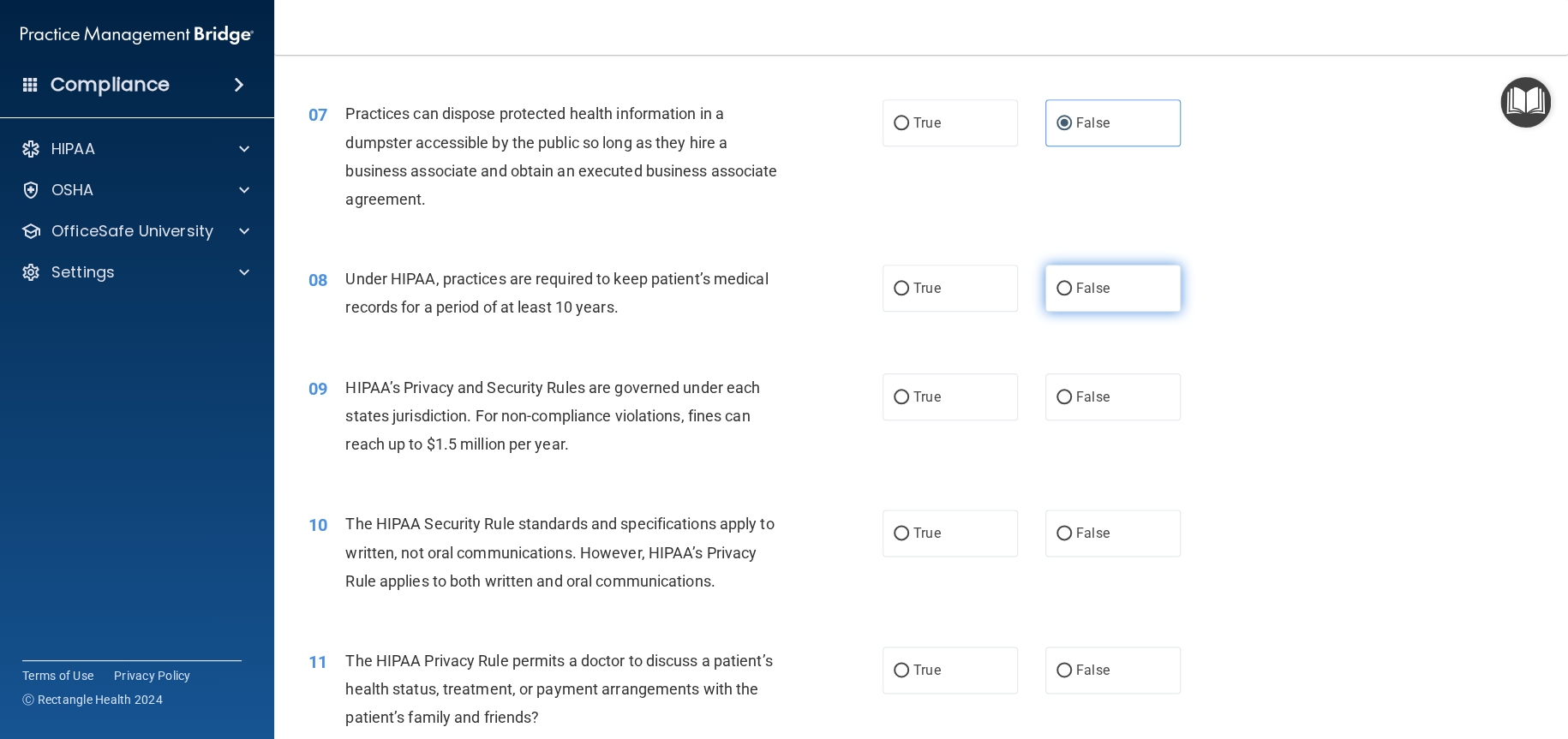
click at [1076, 296] on span "False" at bounding box center [1092, 287] width 33 height 16
click at [1068, 295] on input "False" at bounding box center [1064, 289] width 15 height 13
radio input "true"
click at [1080, 405] on span "False" at bounding box center [1092, 397] width 33 height 16
click at [1072, 404] on input "False" at bounding box center [1064, 398] width 15 height 13
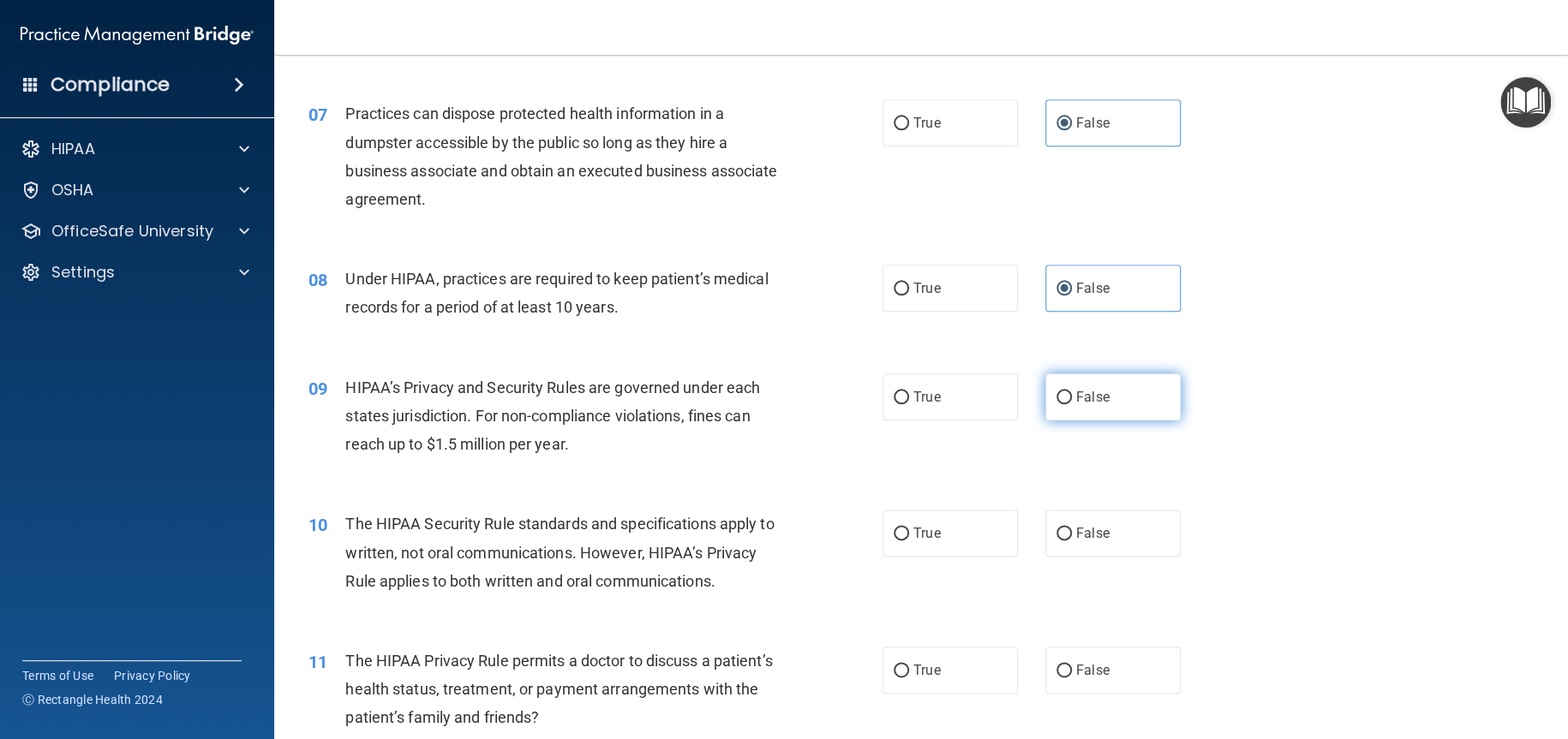
radio input "true"
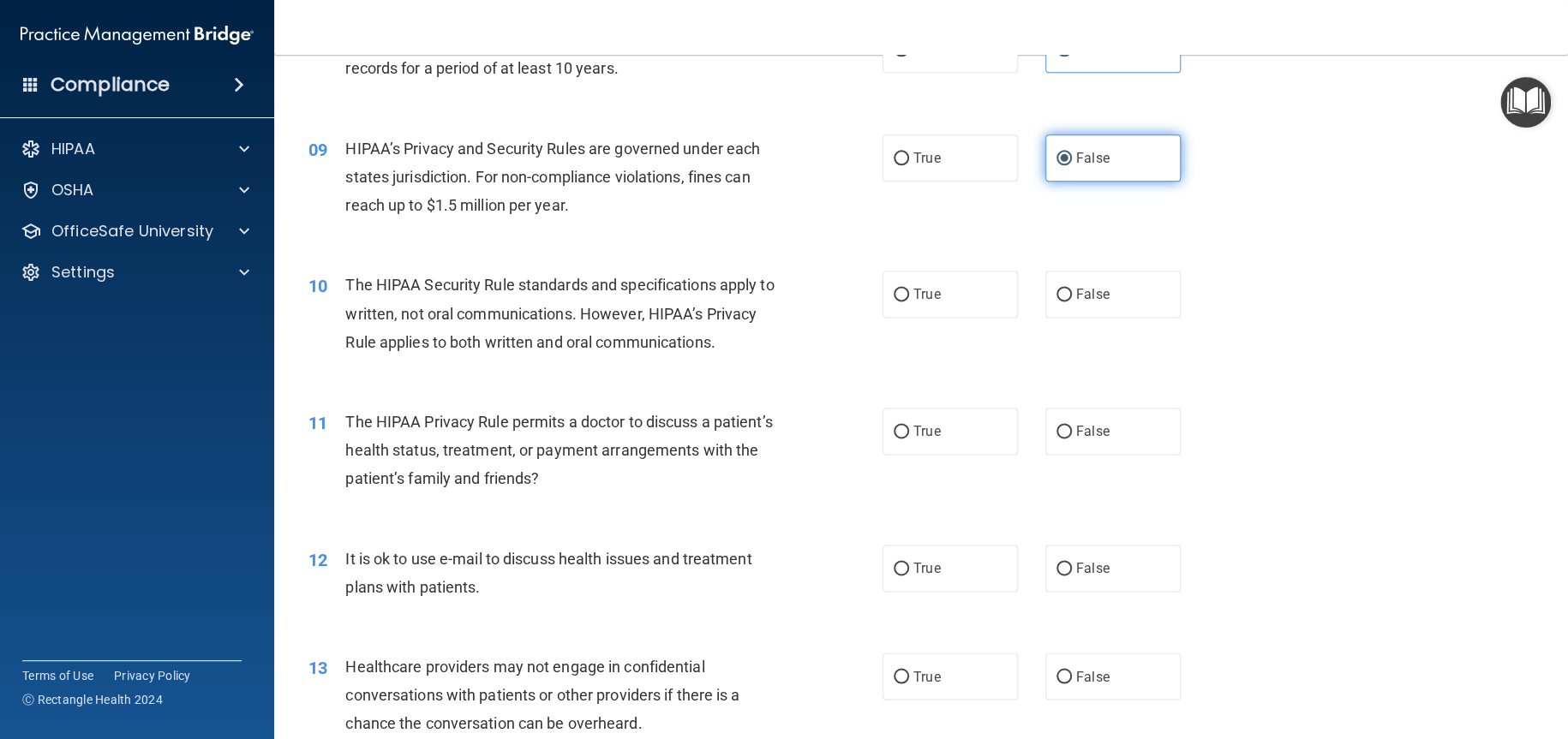
scroll to position [1113, 0]
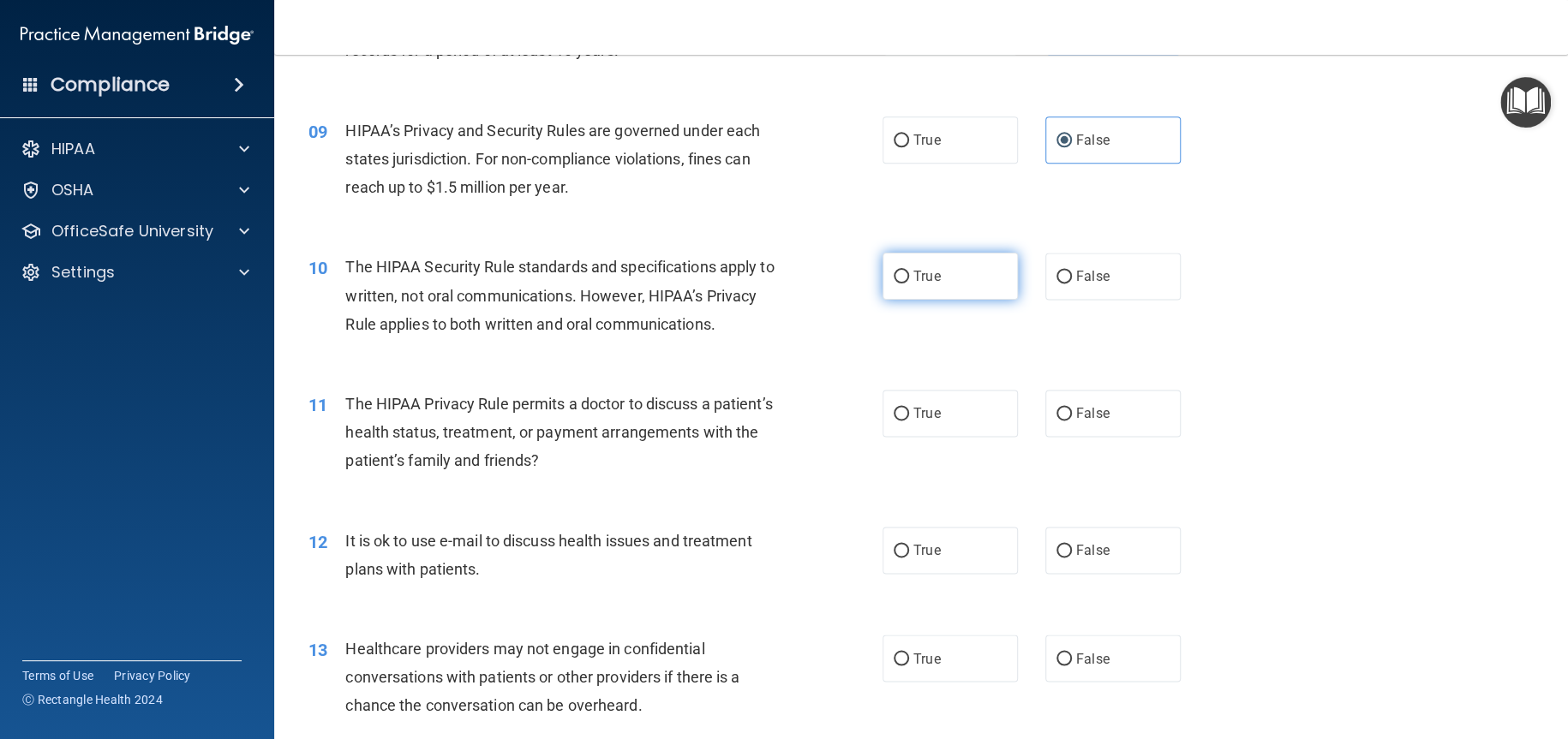
click at [975, 300] on label "True" at bounding box center [950, 276] width 136 height 47
click at [909, 284] on input "True" at bounding box center [901, 277] width 15 height 13
radio input "true"
click at [955, 436] on label "True" at bounding box center [950, 413] width 136 height 47
click at [909, 420] on input "True" at bounding box center [901, 415] width 15 height 13
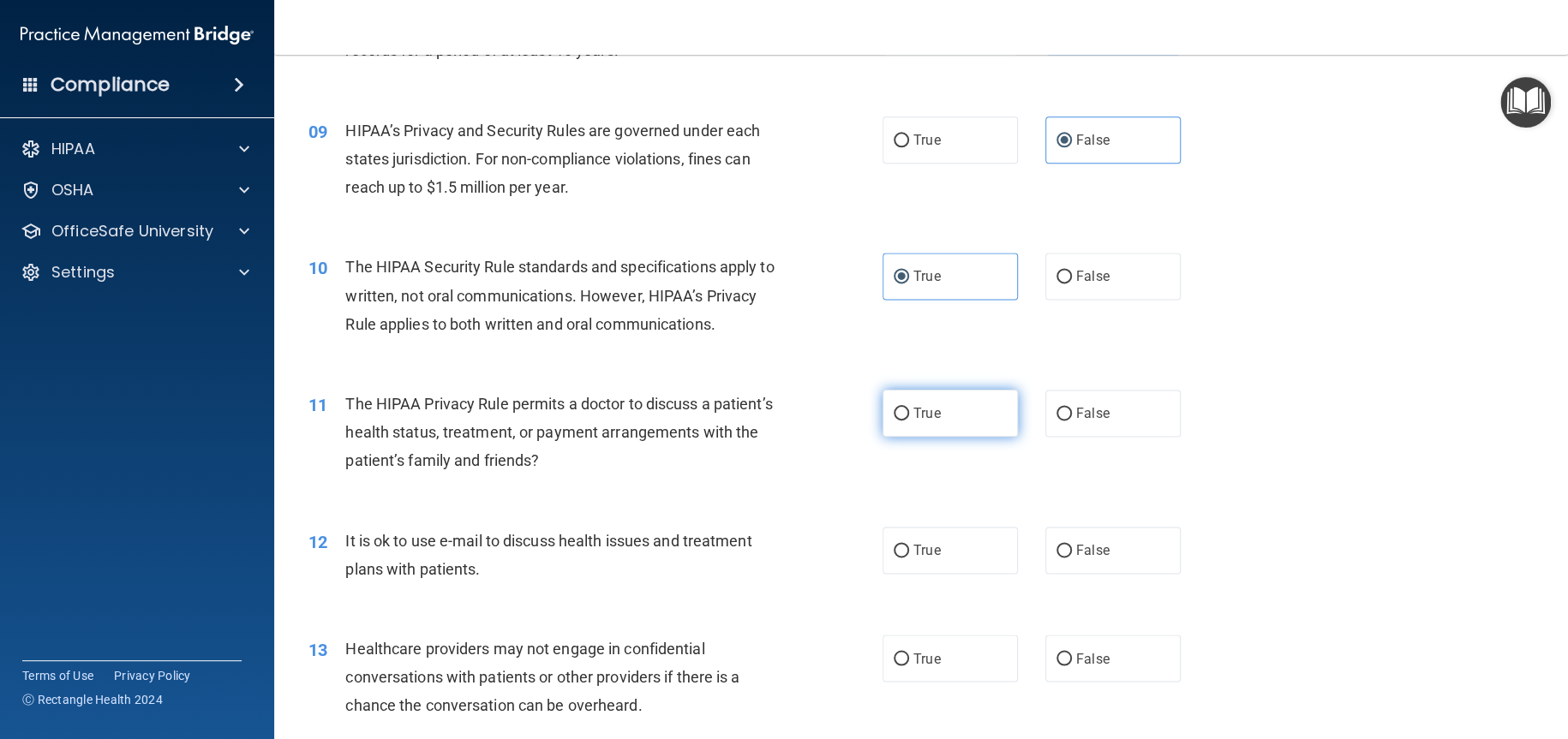
radio input "true"
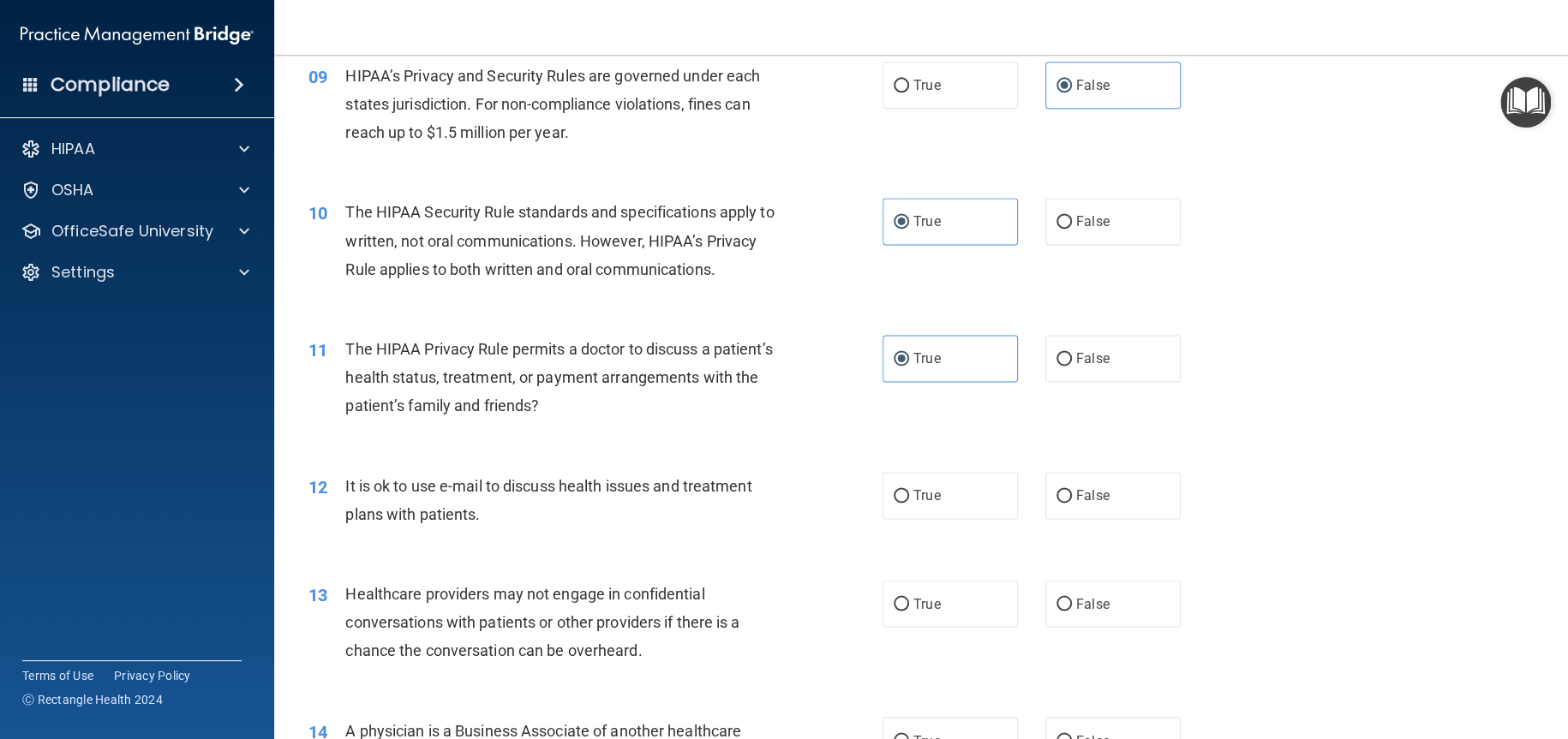
scroll to position [1371, 0]
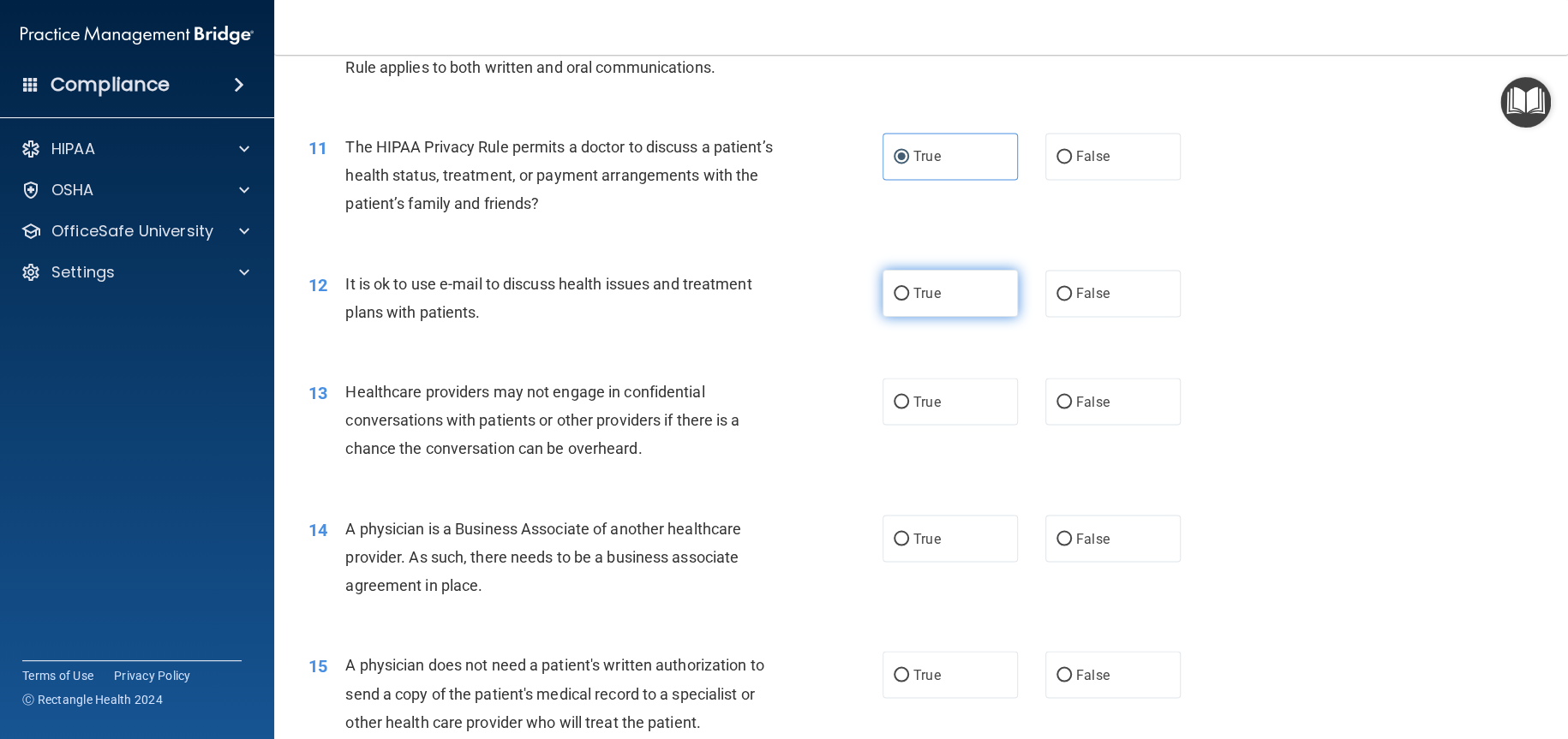
click at [971, 317] on label "True" at bounding box center [950, 293] width 136 height 47
click at [909, 301] on input "True" at bounding box center [901, 294] width 15 height 13
radio input "true"
click at [1094, 409] on span "False" at bounding box center [1092, 401] width 33 height 16
click at [1072, 408] on input "False" at bounding box center [1064, 402] width 15 height 13
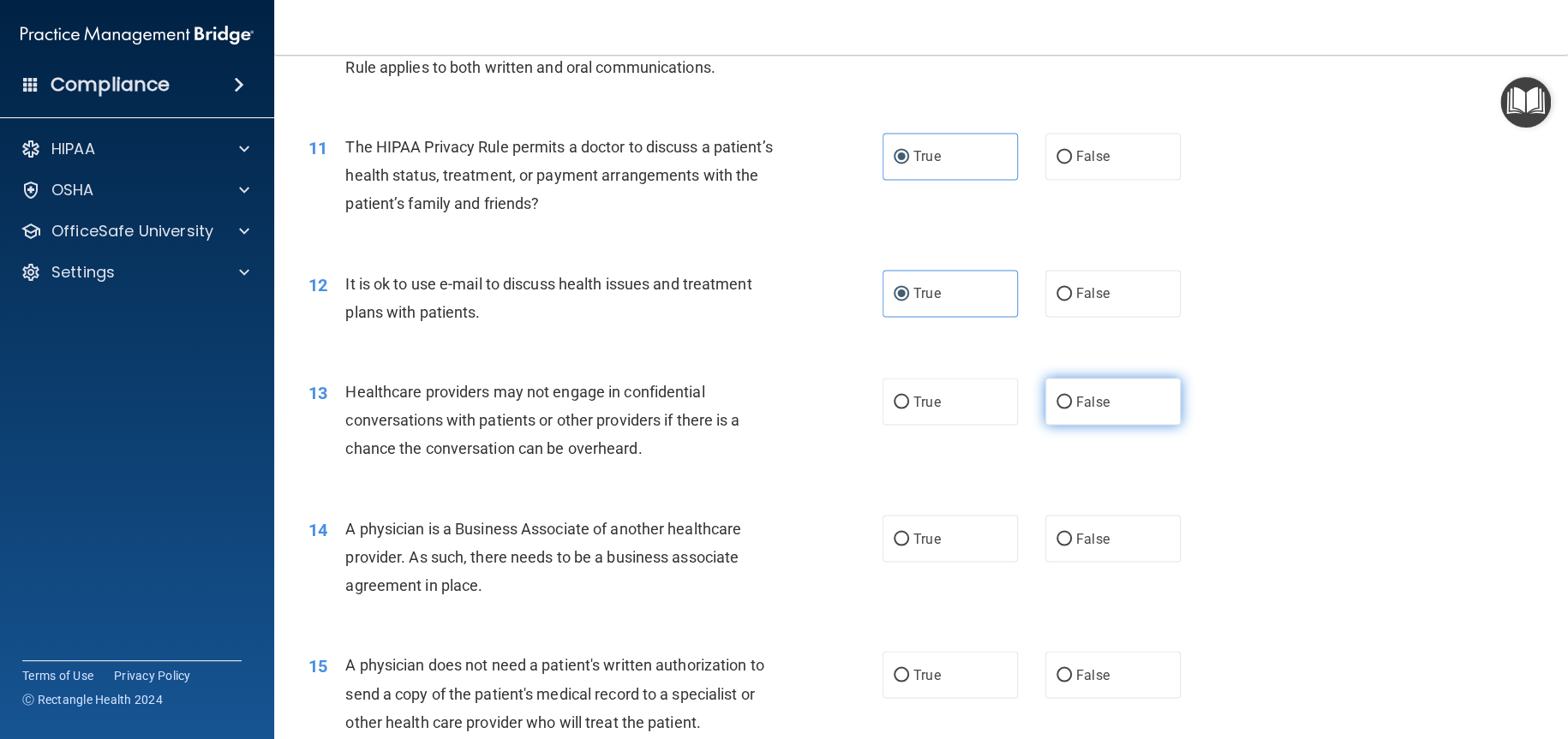
radio input "true"
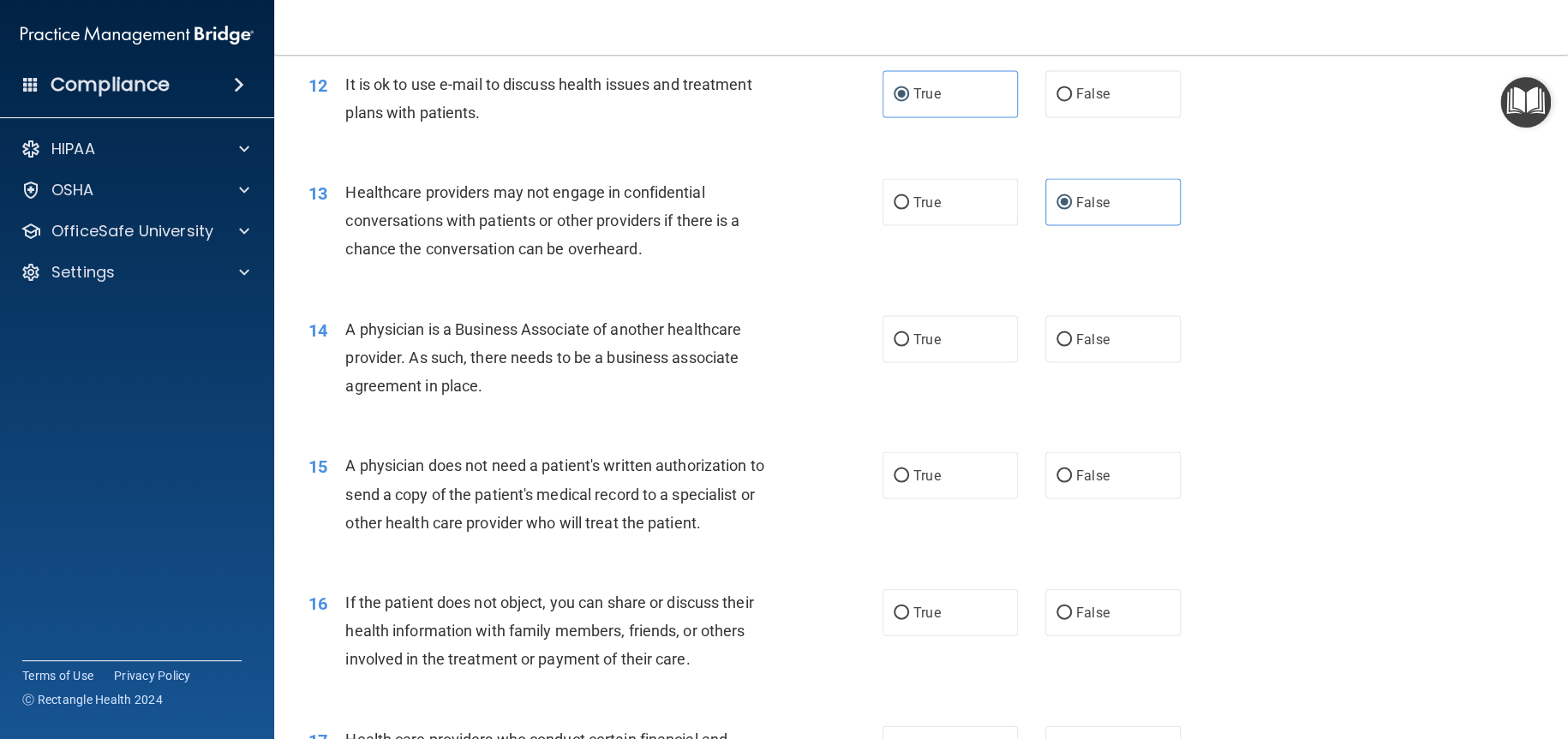
scroll to position [1627, 0]
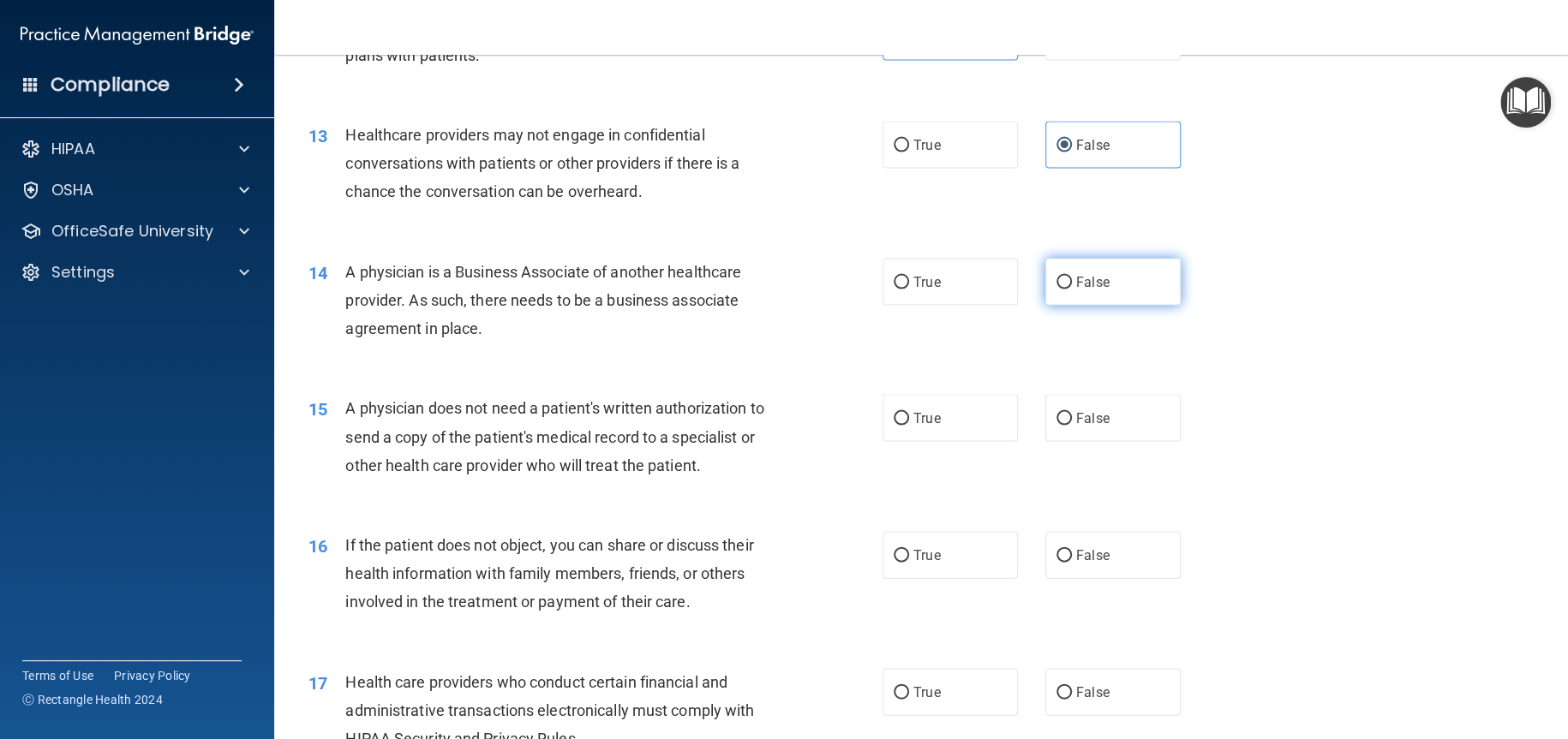
click at [1104, 304] on label "False" at bounding box center [1114, 282] width 136 height 47
click at [1072, 288] on input "False" at bounding box center [1064, 283] width 15 height 13
radio input "true"
click at [990, 441] on label "True" at bounding box center [950, 418] width 136 height 47
click at [909, 425] on input "True" at bounding box center [901, 419] width 15 height 13
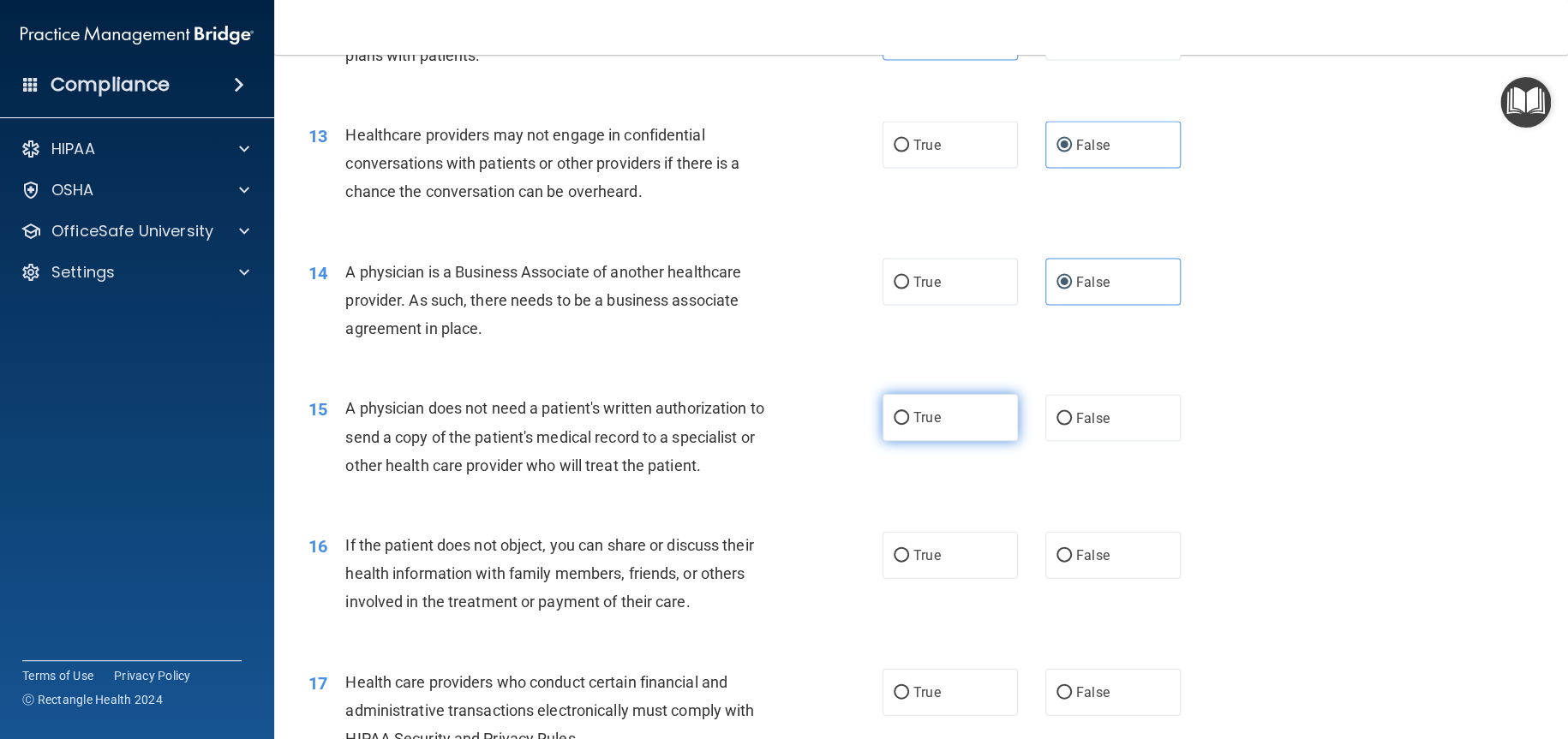
radio input "true"
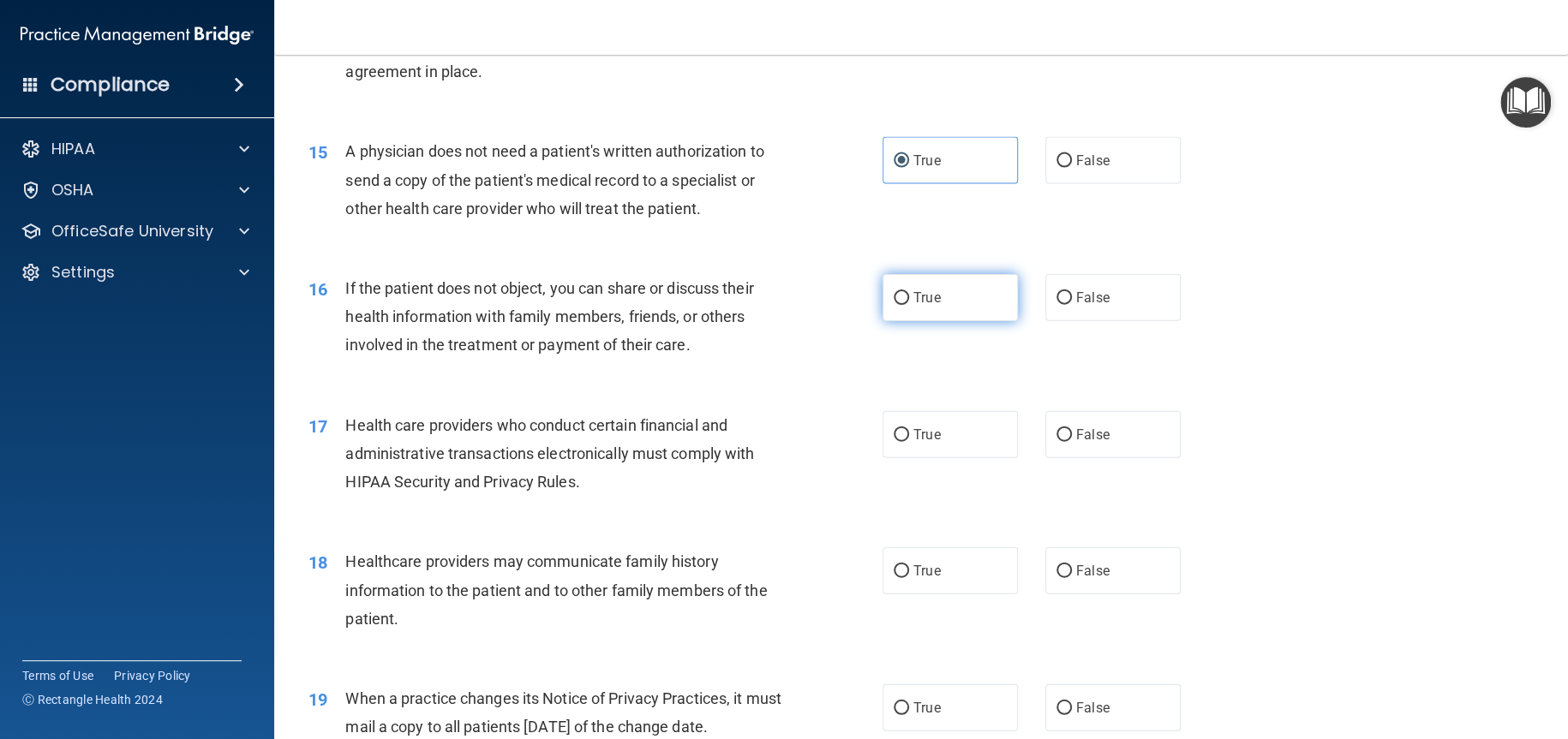
click at [925, 305] on span "True" at bounding box center [927, 297] width 26 height 16
click at [909, 304] on input "True" at bounding box center [901, 299] width 15 height 13
radio input "true"
click at [957, 443] on label "True" at bounding box center [950, 435] width 136 height 47
click at [909, 442] on input "True" at bounding box center [901, 435] width 15 height 13
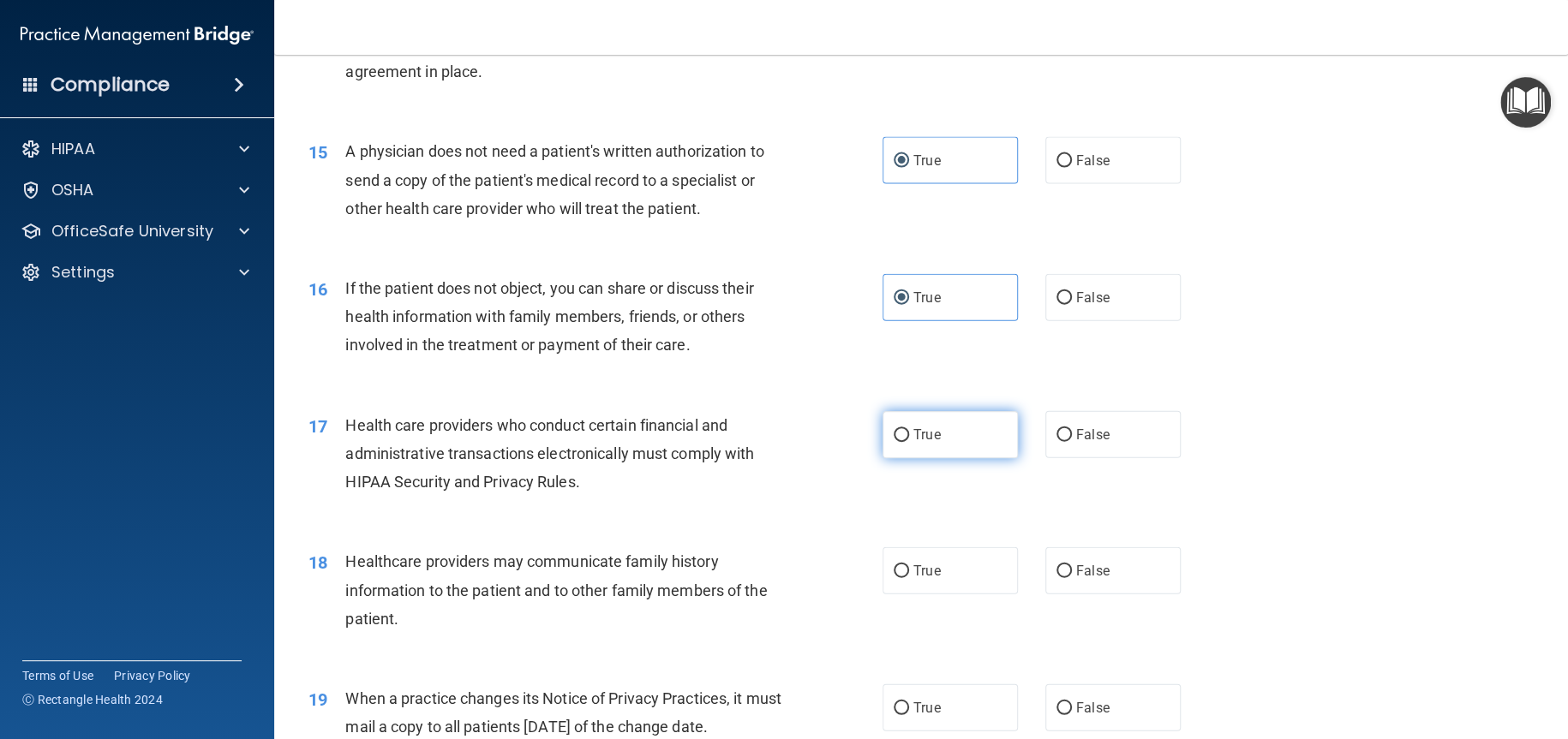
radio input "true"
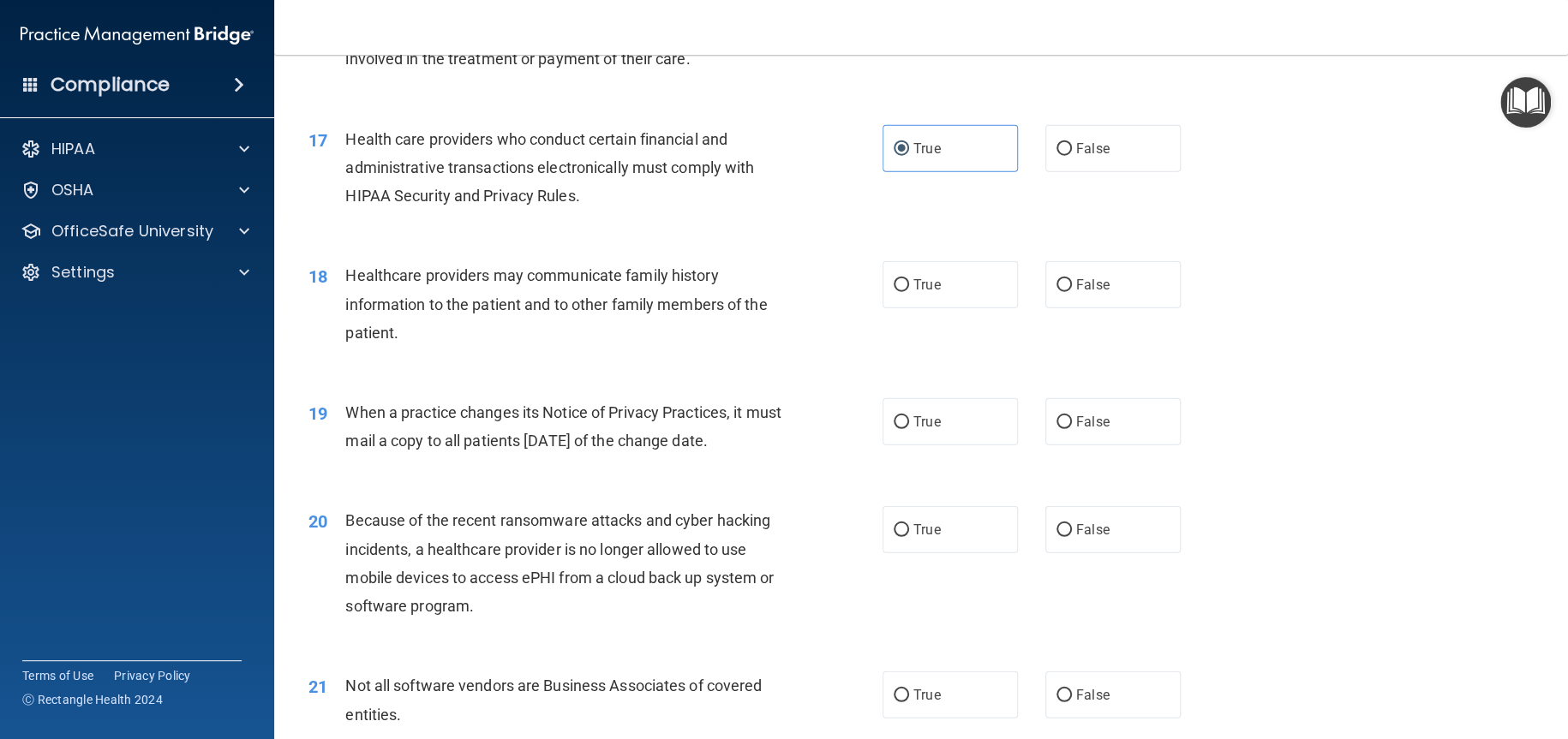
scroll to position [2227, 0]
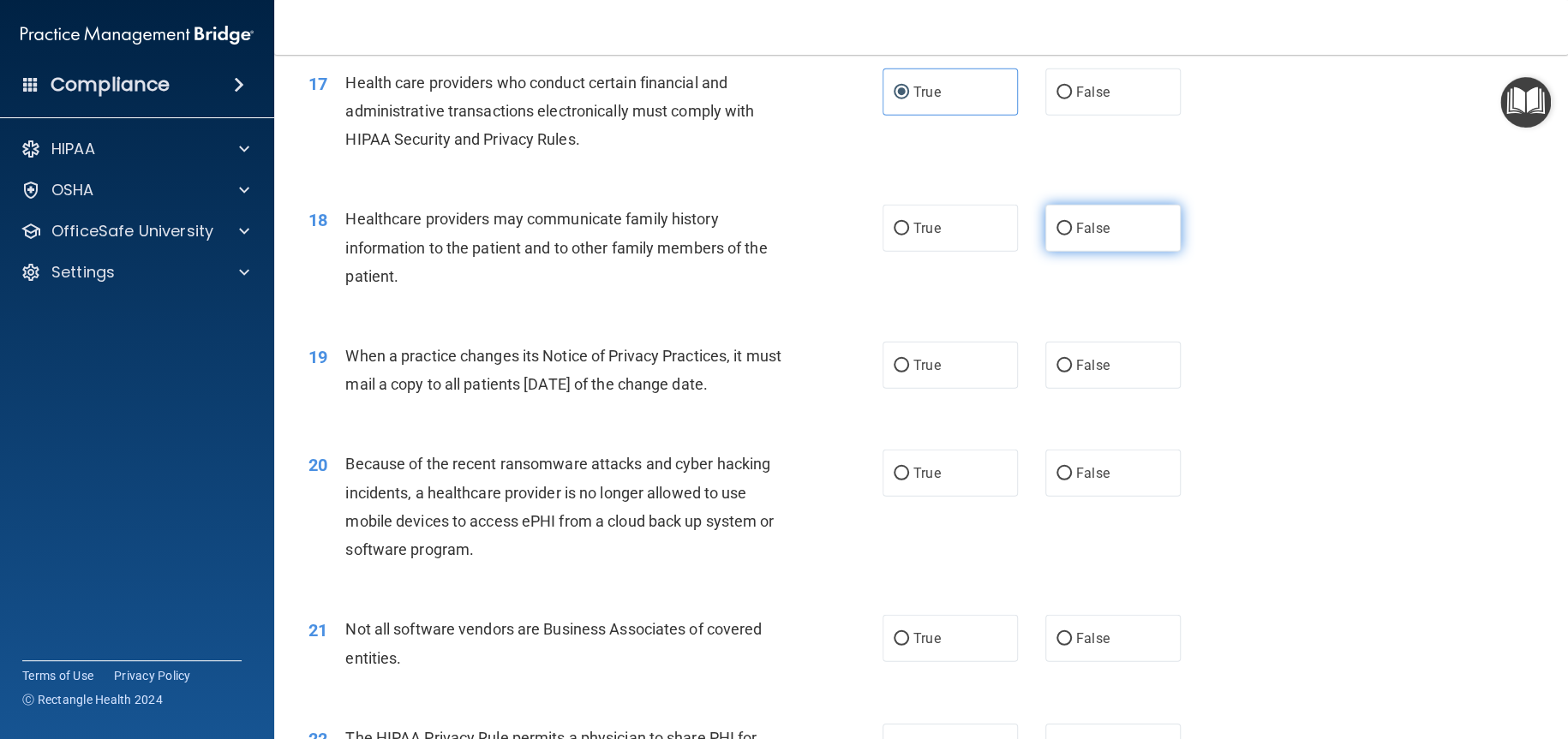
click at [1102, 252] on label "False" at bounding box center [1114, 228] width 136 height 47
click at [1072, 236] on input "False" at bounding box center [1064, 229] width 15 height 13
radio input "true"
click at [1131, 389] on label "False" at bounding box center [1114, 366] width 136 height 47
click at [1072, 372] on input "False" at bounding box center [1064, 367] width 15 height 13
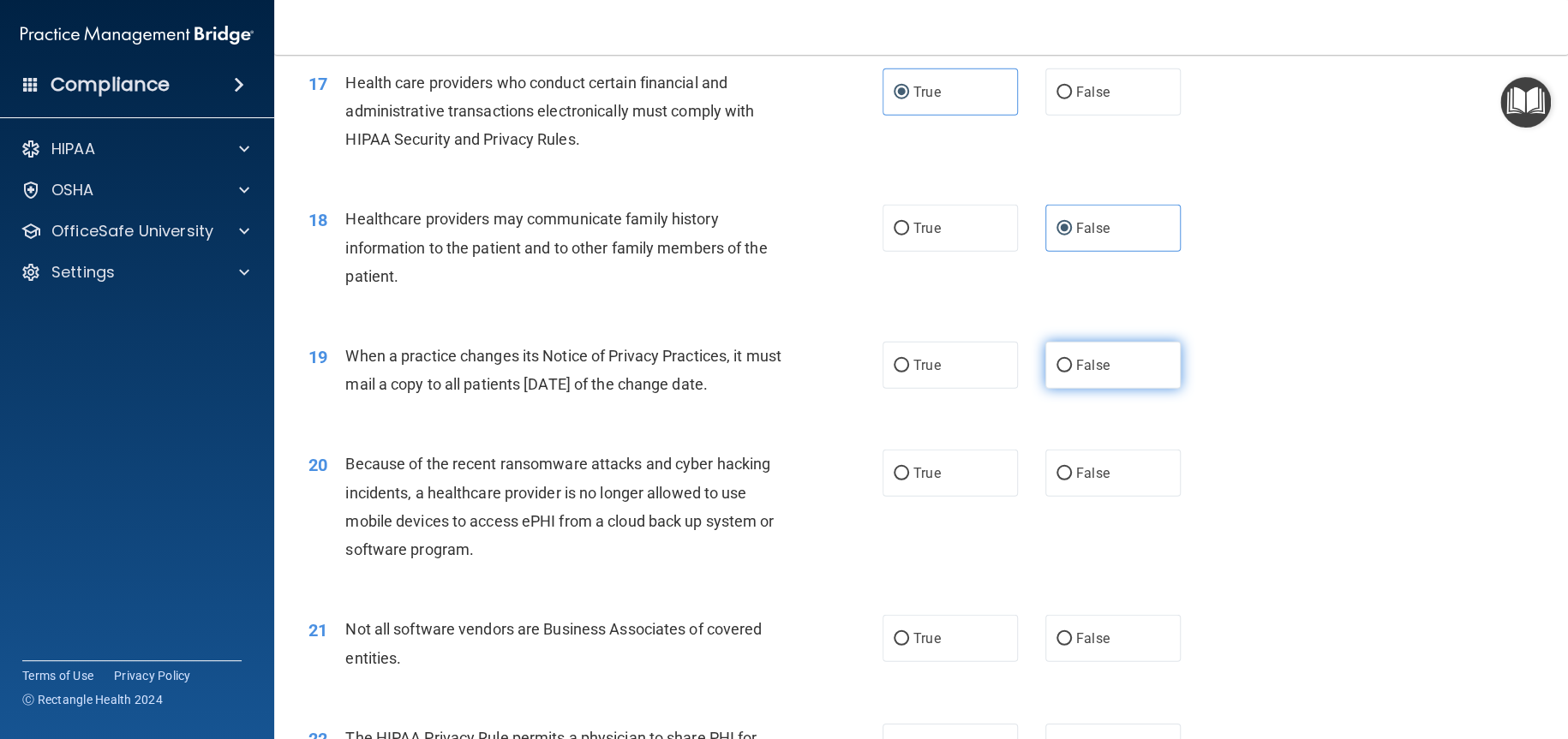
radio input "true"
click at [1068, 497] on label "False" at bounding box center [1114, 473] width 136 height 47
click at [1068, 481] on input "False" at bounding box center [1064, 474] width 15 height 13
radio input "true"
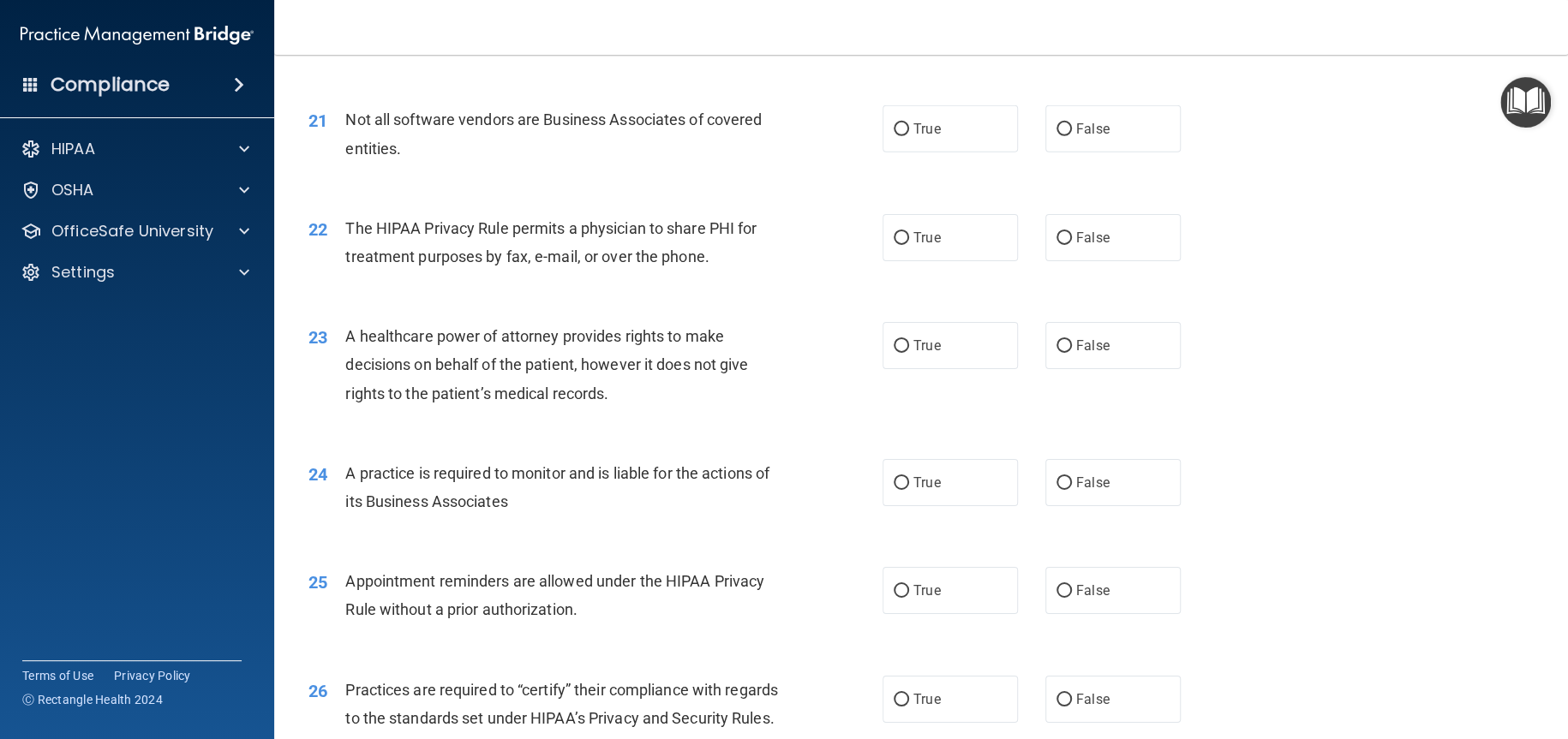
scroll to position [2741, 0]
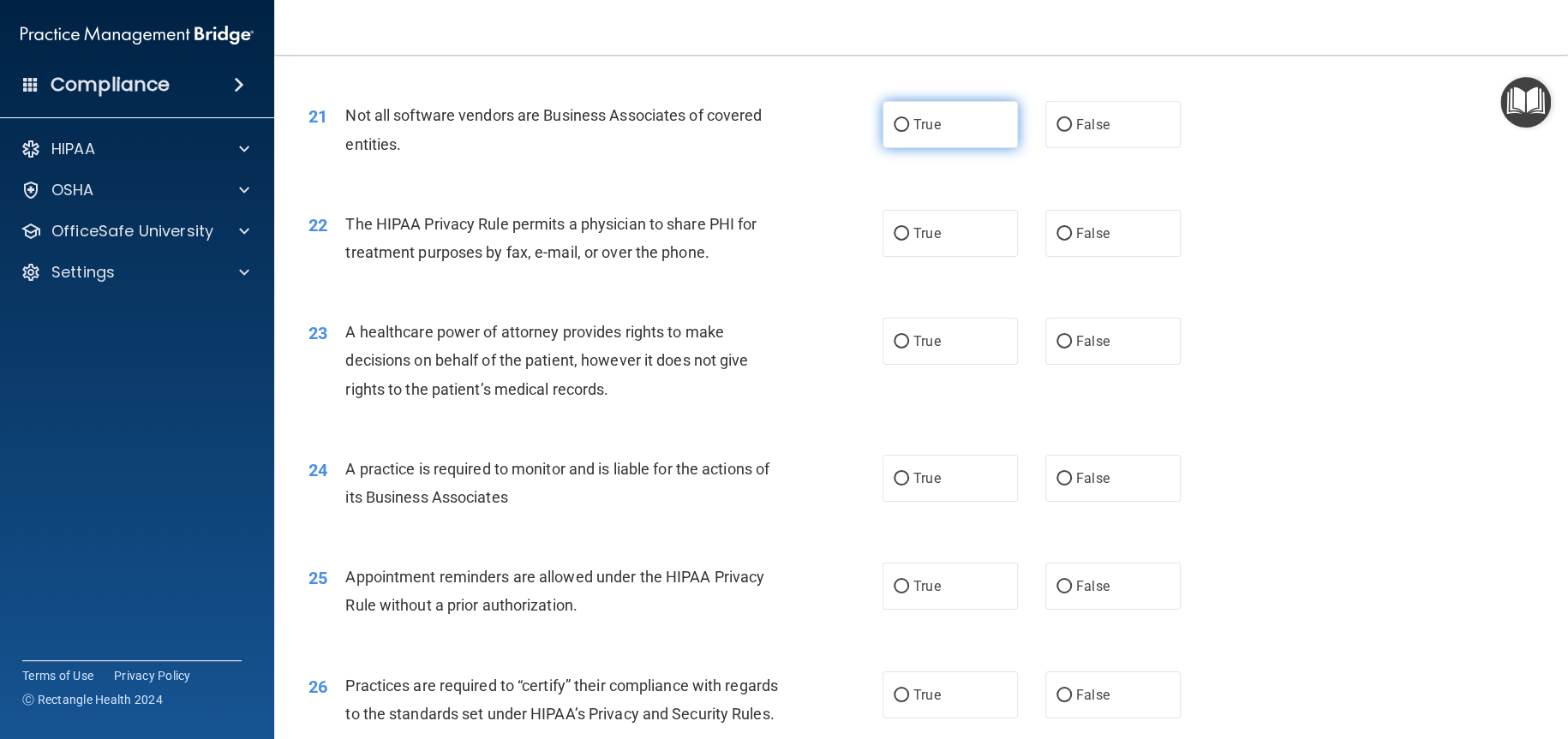
click at [945, 148] on label "True" at bounding box center [950, 124] width 136 height 47
click at [909, 132] on input "True" at bounding box center [901, 125] width 15 height 13
radio input "true"
click at [975, 257] on label "True" at bounding box center [950, 234] width 136 height 47
click at [909, 240] on input "True" at bounding box center [901, 235] width 15 height 13
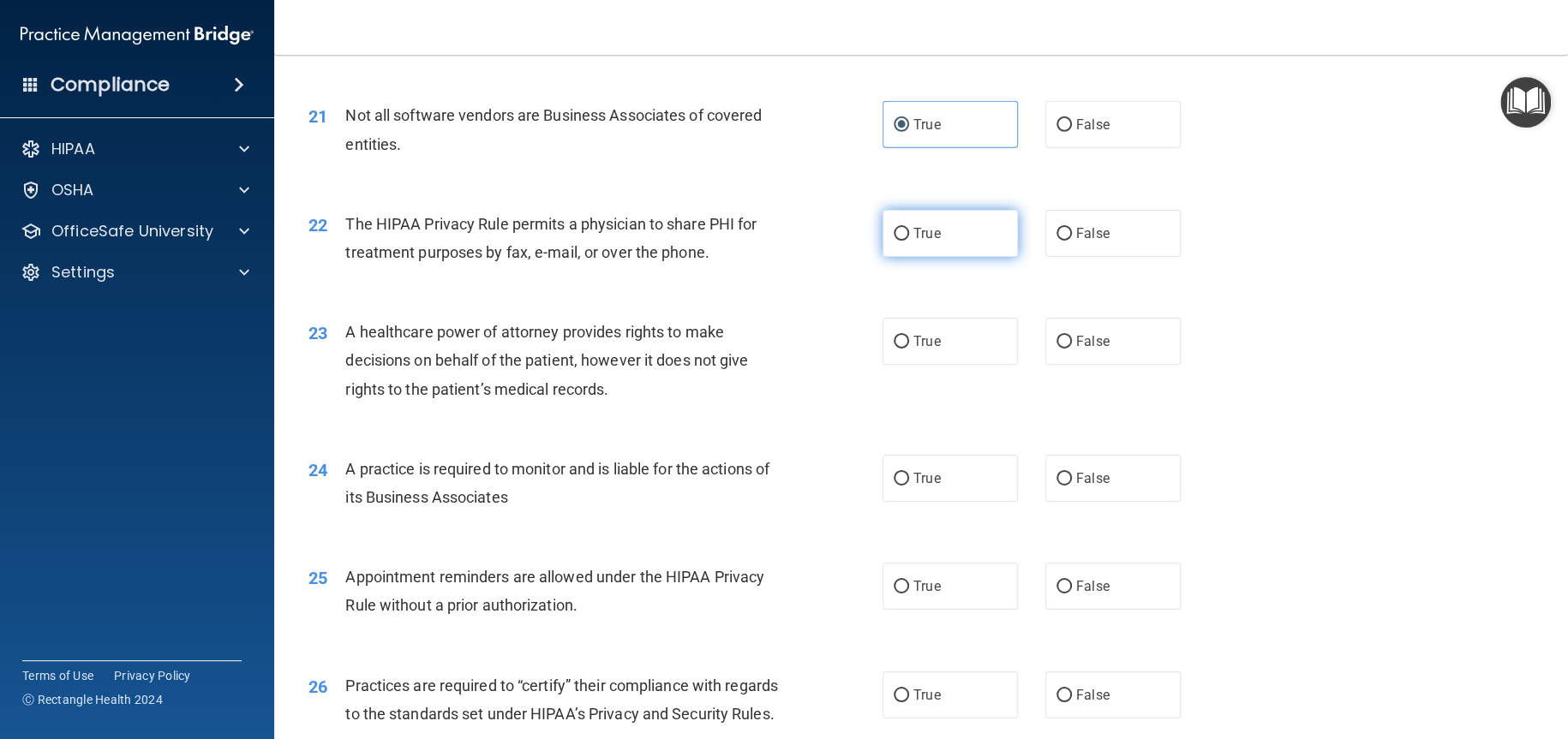
radio input "true"
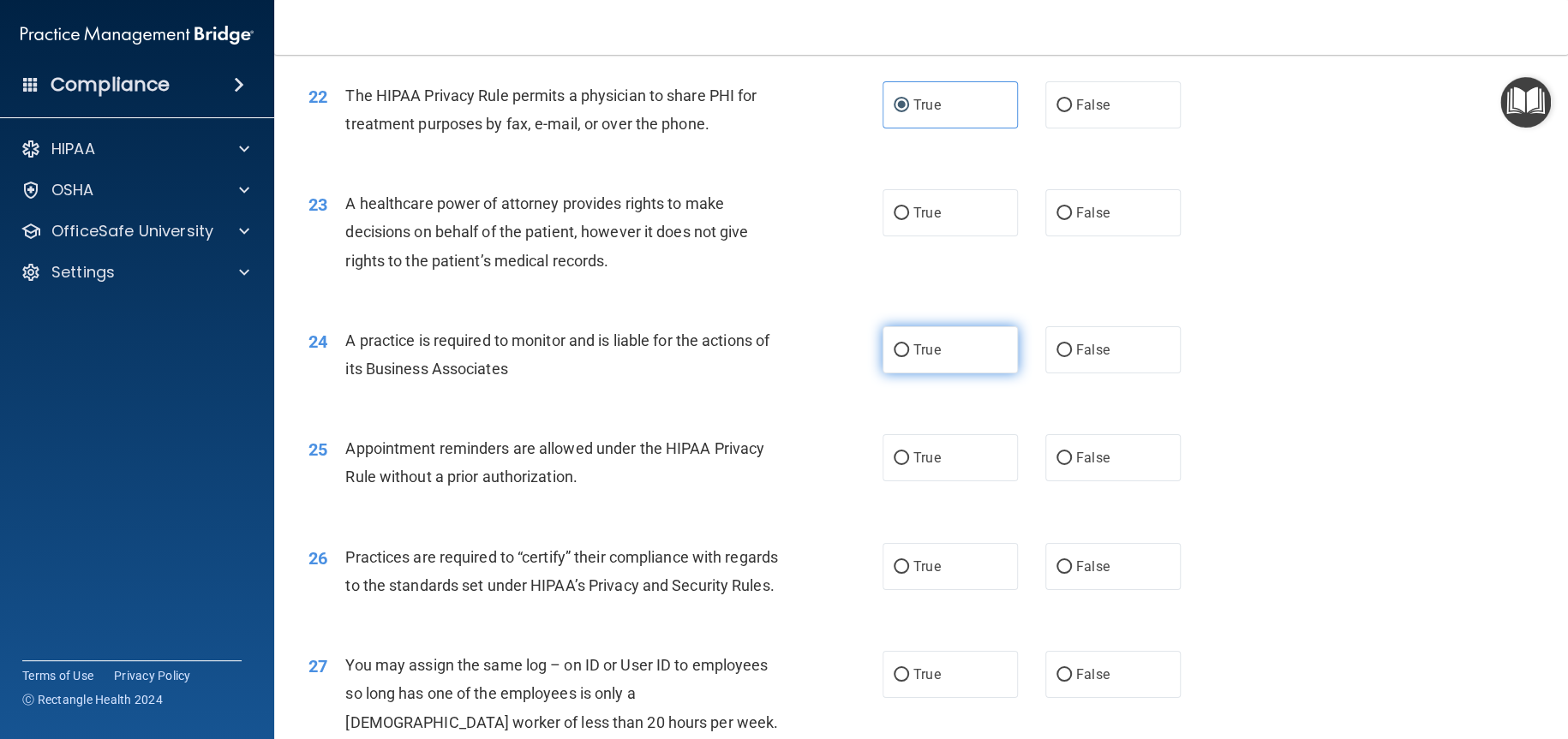
scroll to position [2912, 0]
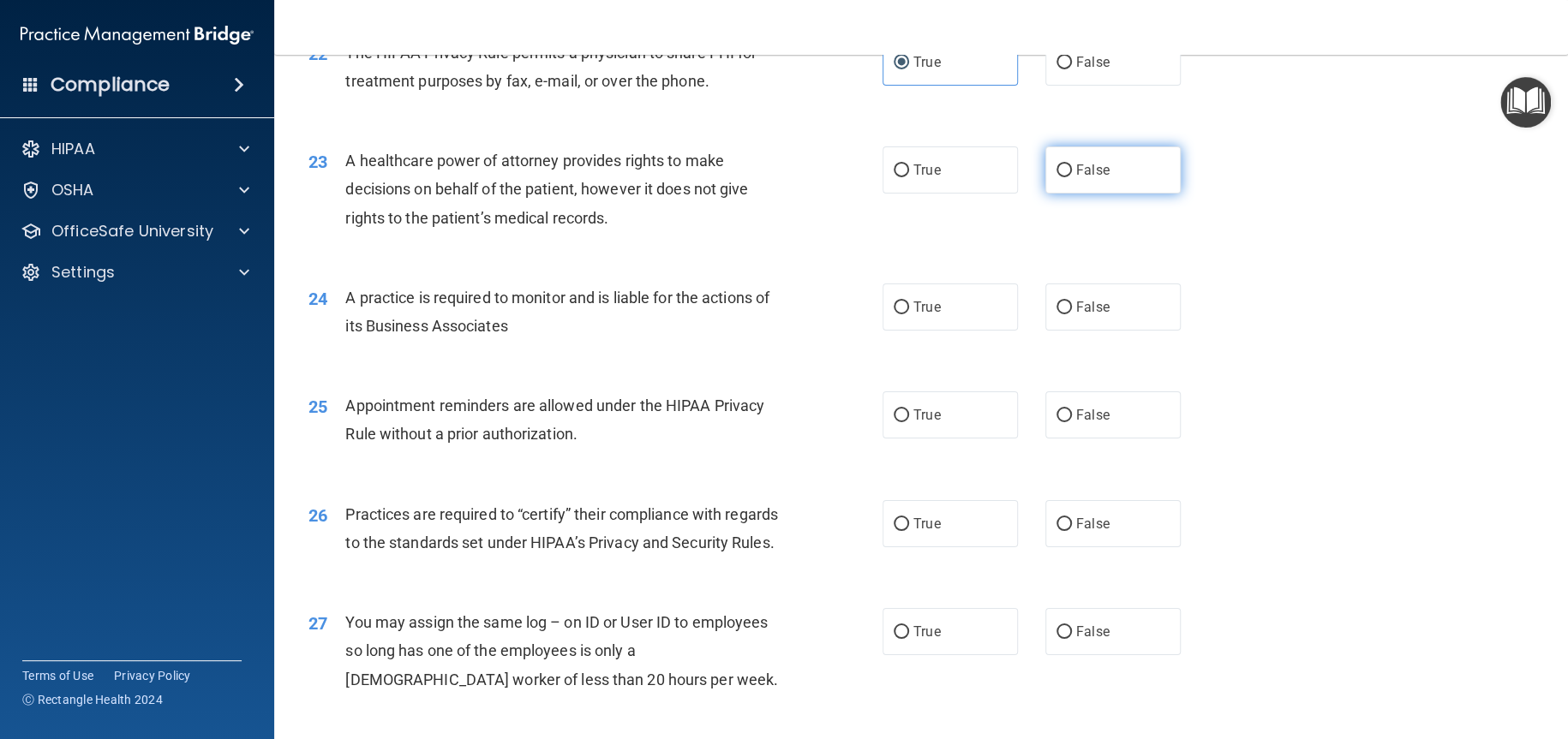
click at [1084, 193] on label "False" at bounding box center [1114, 170] width 136 height 47
click at [1072, 177] on input "False" at bounding box center [1064, 171] width 15 height 13
radio input "true"
click at [1076, 315] on span "False" at bounding box center [1092, 306] width 33 height 16
click at [1072, 314] on input "False" at bounding box center [1064, 308] width 15 height 13
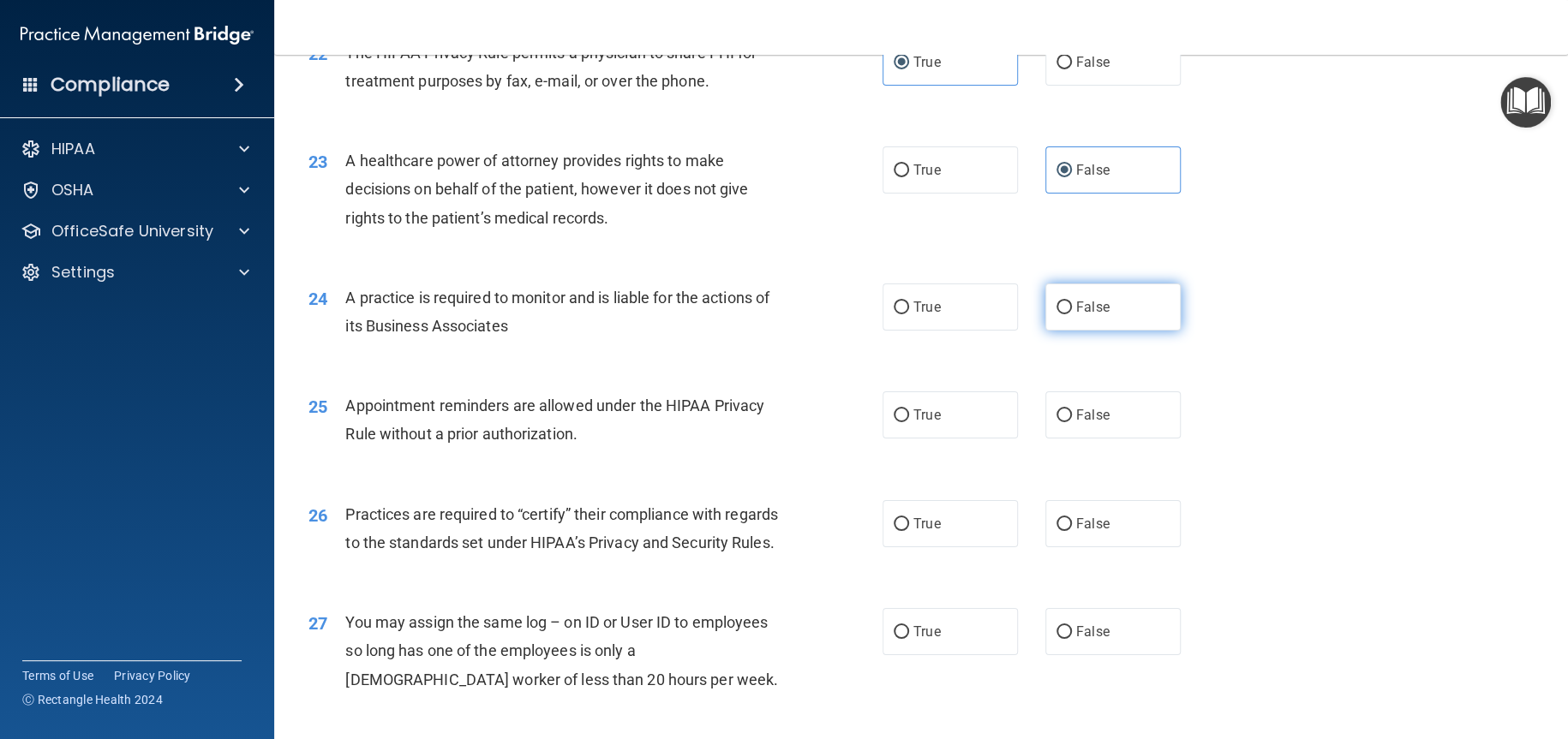
radio input "true"
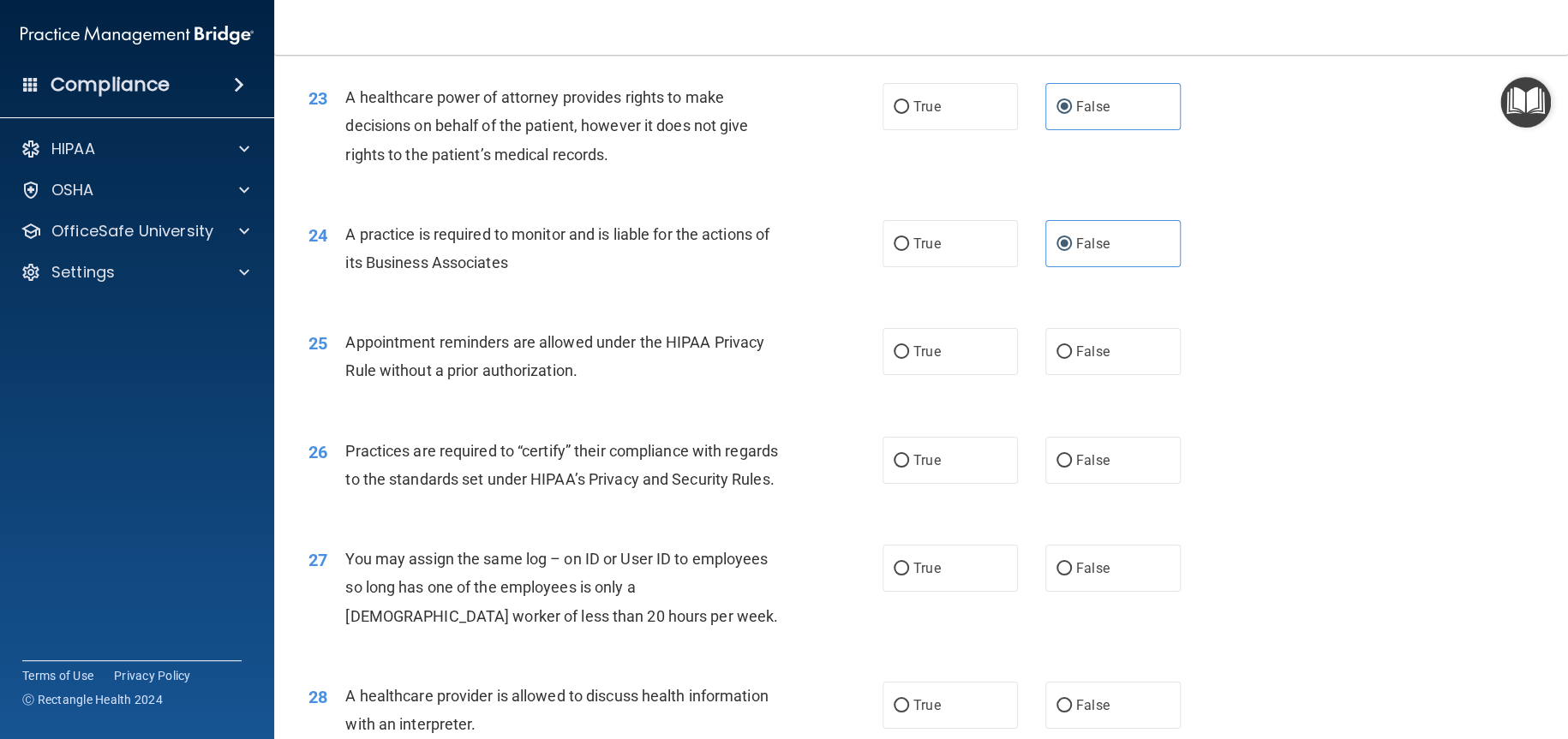
scroll to position [3083, 0]
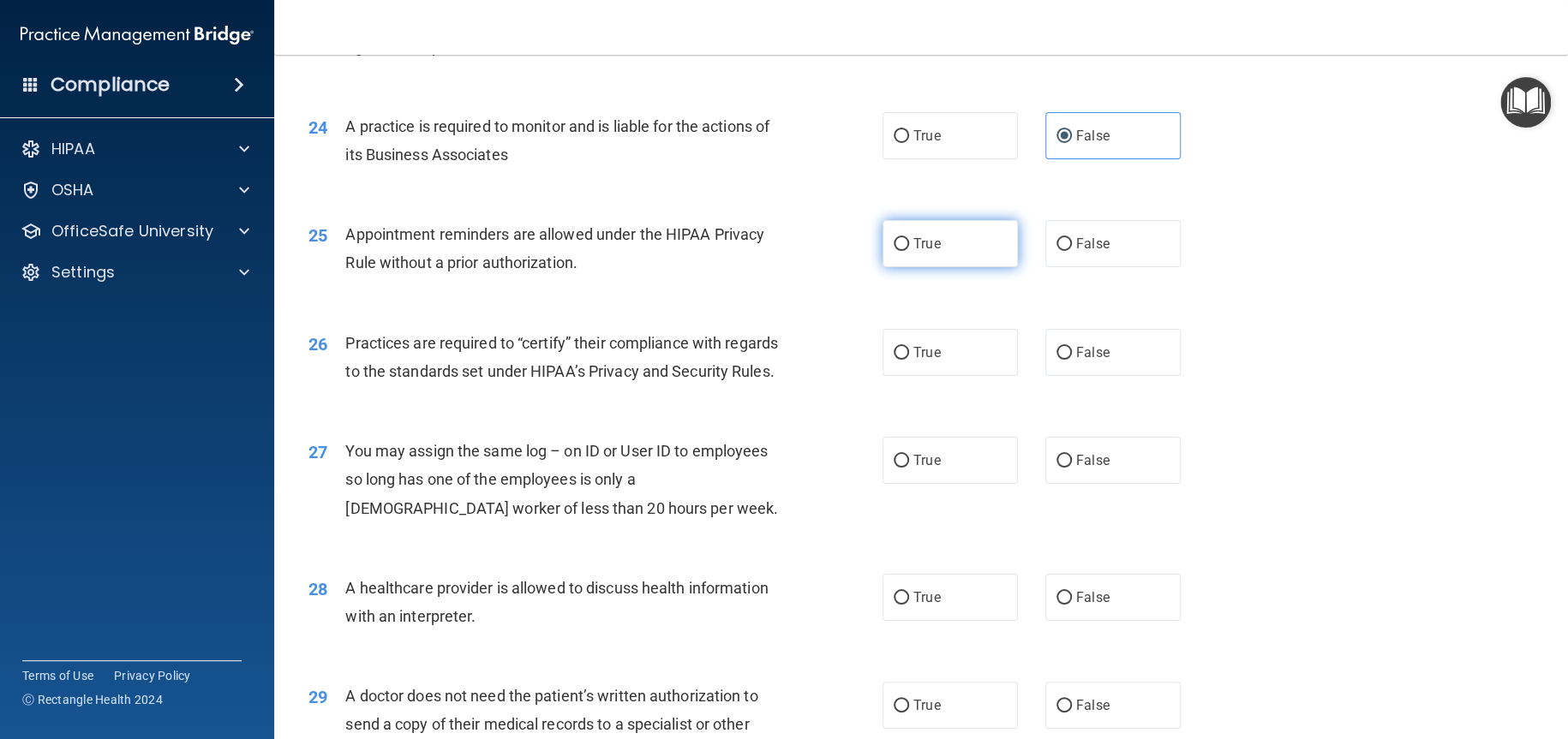
click at [972, 268] on label "True" at bounding box center [950, 244] width 136 height 47
click at [909, 251] on input "True" at bounding box center [901, 245] width 15 height 13
radio input "true"
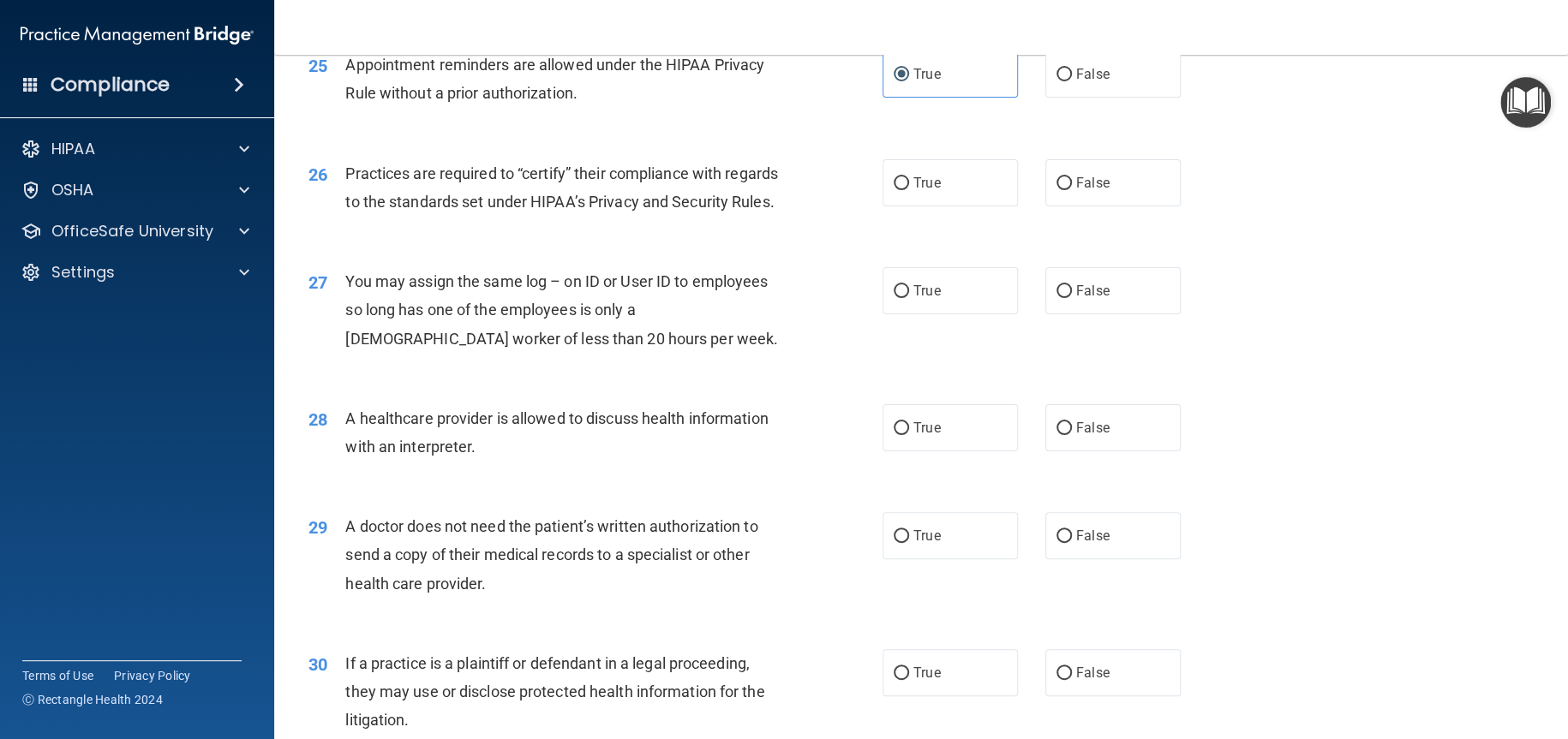
scroll to position [3255, 0]
click at [1096, 189] on span "False" at bounding box center [1092, 181] width 33 height 16
click at [1072, 189] on input "False" at bounding box center [1064, 182] width 15 height 13
radio input "true"
click at [1091, 297] on span "False" at bounding box center [1092, 288] width 33 height 16
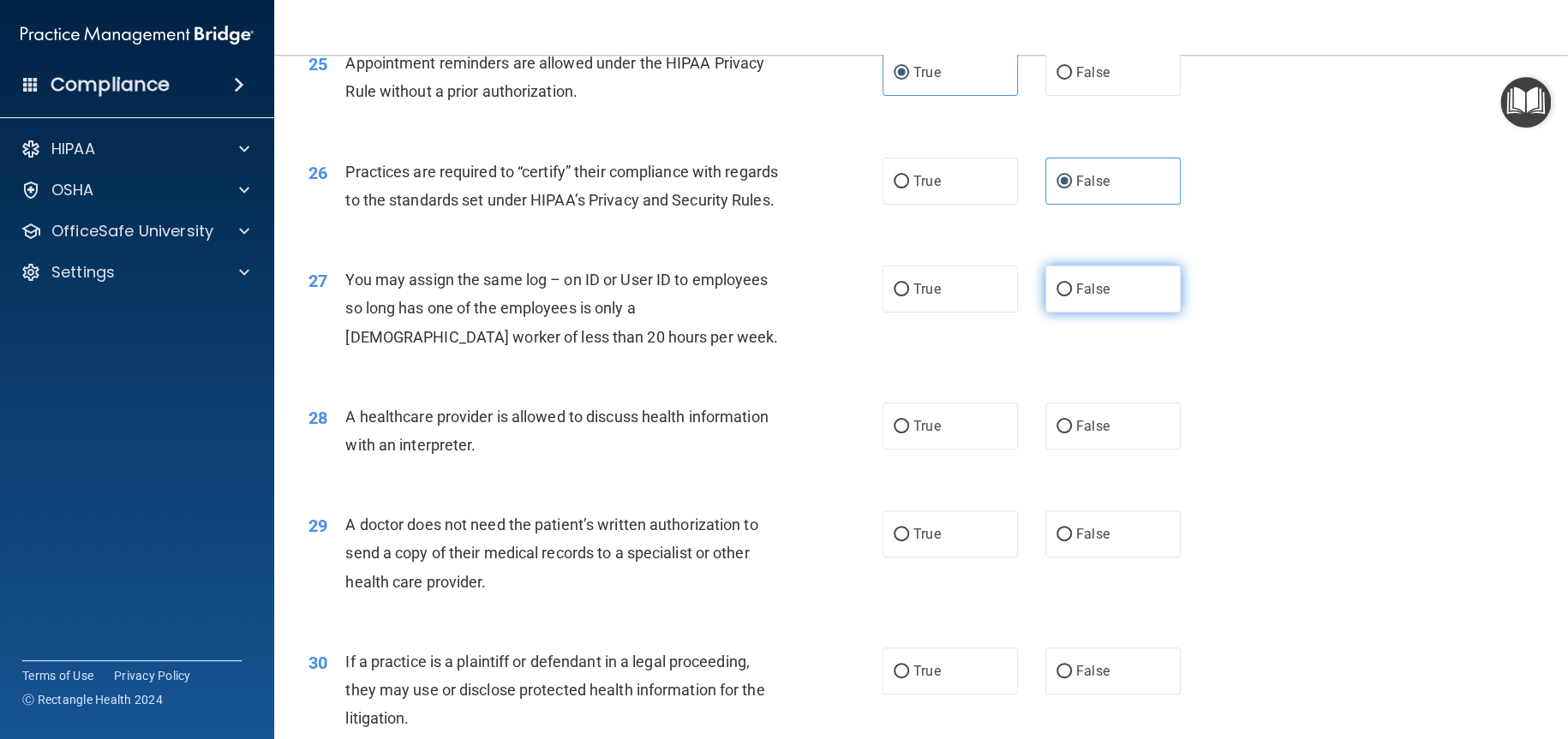
click at [1072, 296] on input "False" at bounding box center [1064, 290] width 15 height 13
radio input "true"
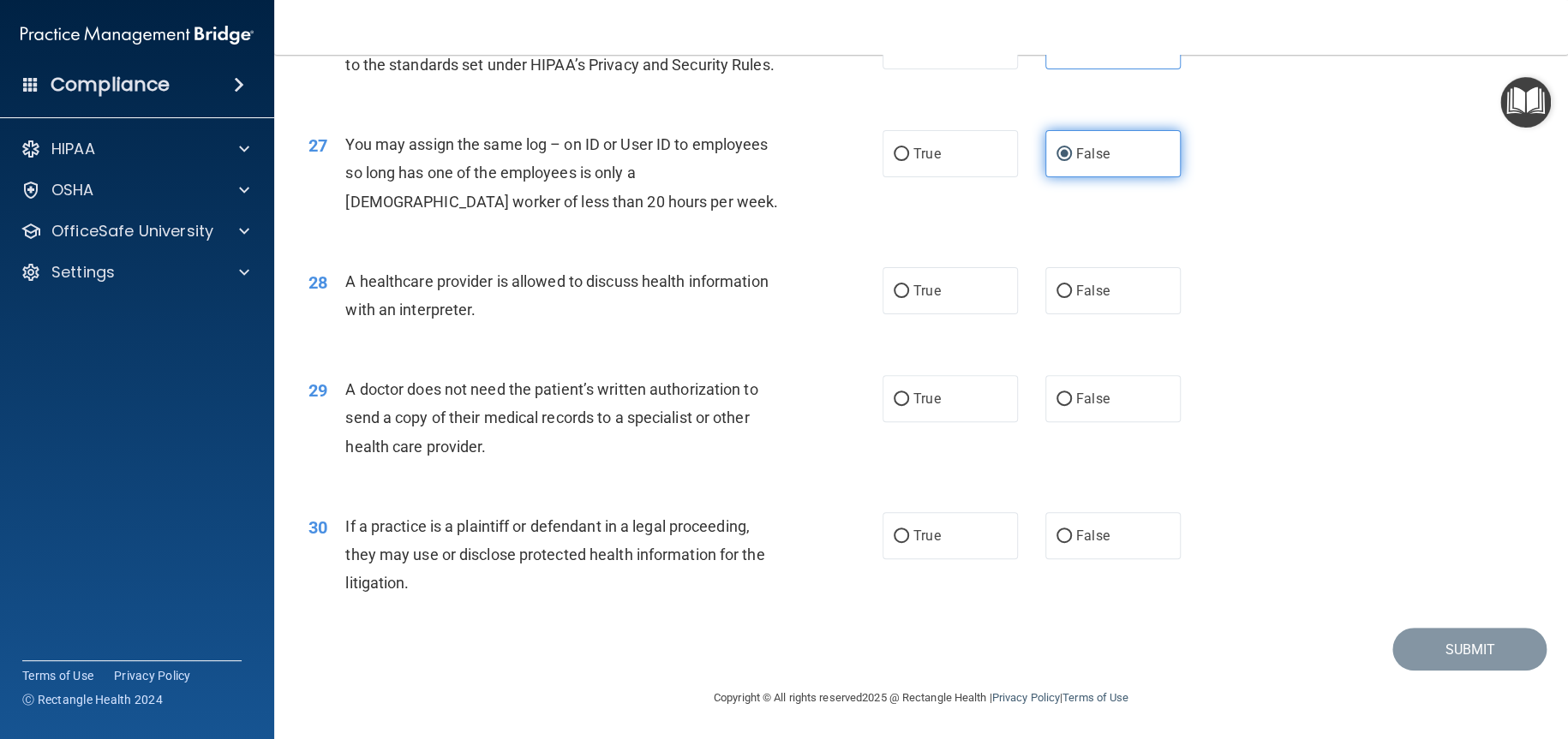
scroll to position [3474, 0]
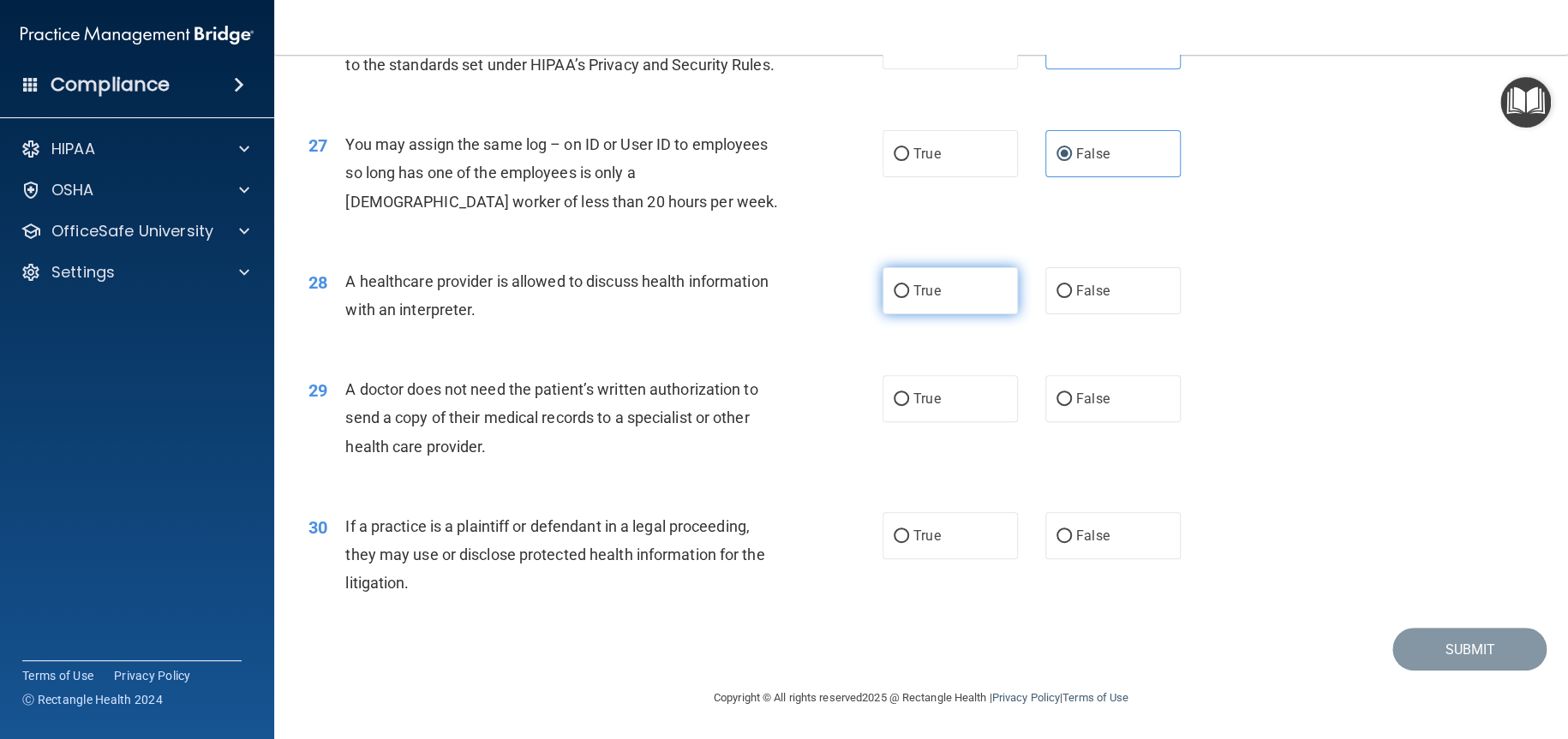
click at [930, 292] on span "True" at bounding box center [927, 290] width 26 height 16
drag, startPoint x: 894, startPoint y: 288, endPoint x: 910, endPoint y: 291, distance: 16.3
click at [895, 288] on input "True" at bounding box center [901, 292] width 15 height 13
radio input "true"
click at [914, 403] on span "True" at bounding box center [927, 398] width 26 height 16
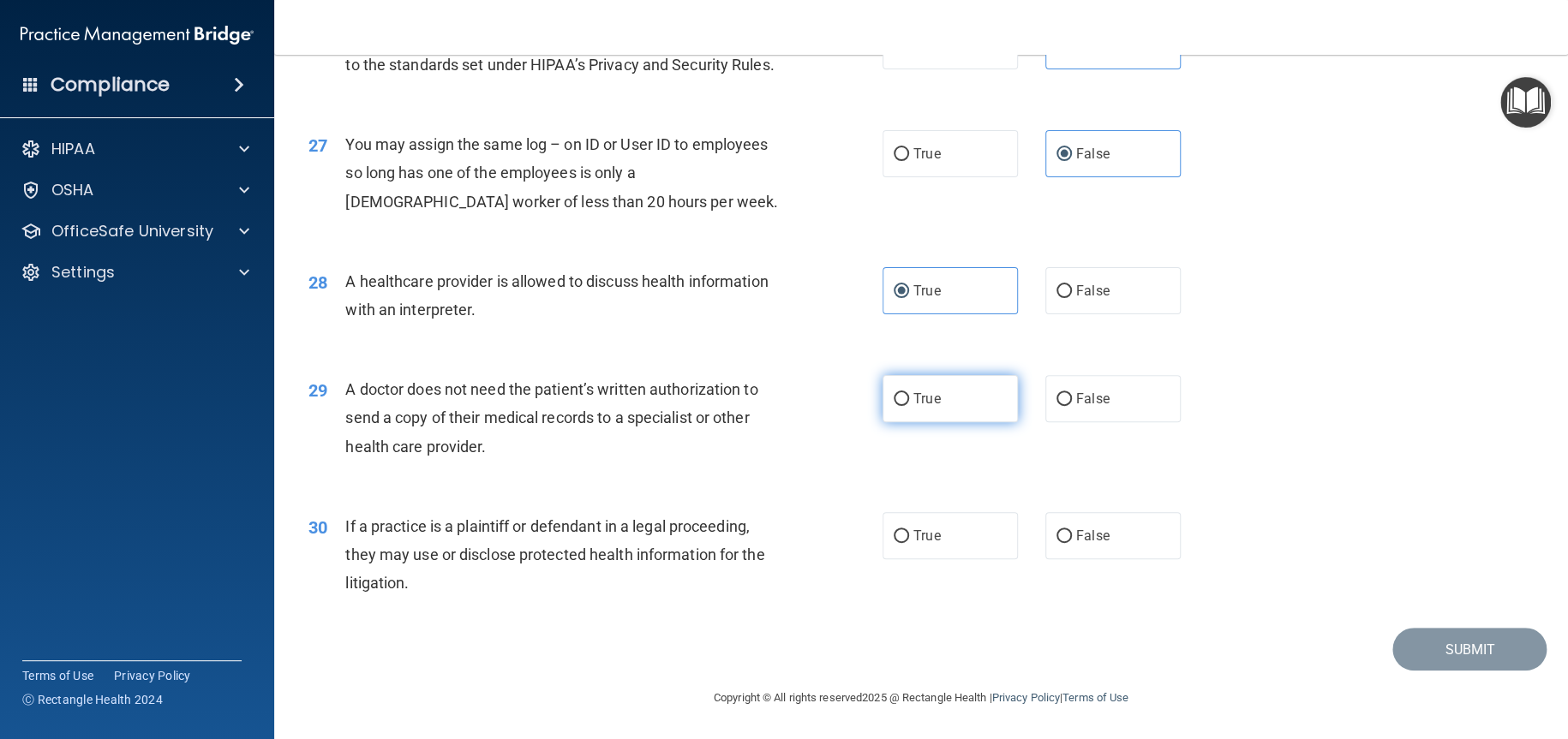
click at [909, 403] on input "True" at bounding box center [901, 400] width 15 height 13
radio input "true"
drag, startPoint x: 894, startPoint y: 530, endPoint x: 1153, endPoint y: 536, distance: 259.1
click at [894, 530] on input "True" at bounding box center [901, 536] width 15 height 13
radio input "true"
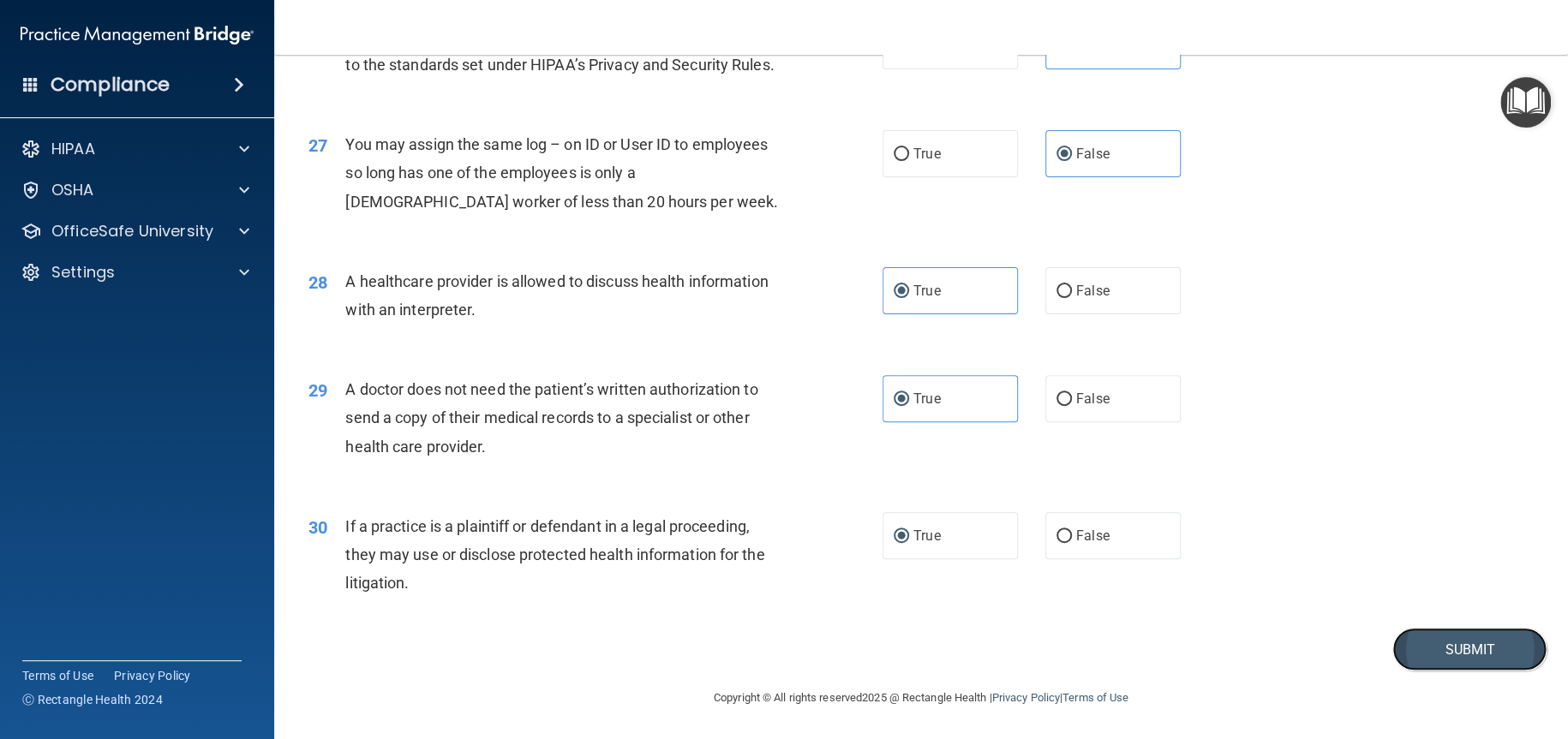
click at [1497, 643] on button "Submit" at bounding box center [1470, 649] width 155 height 43
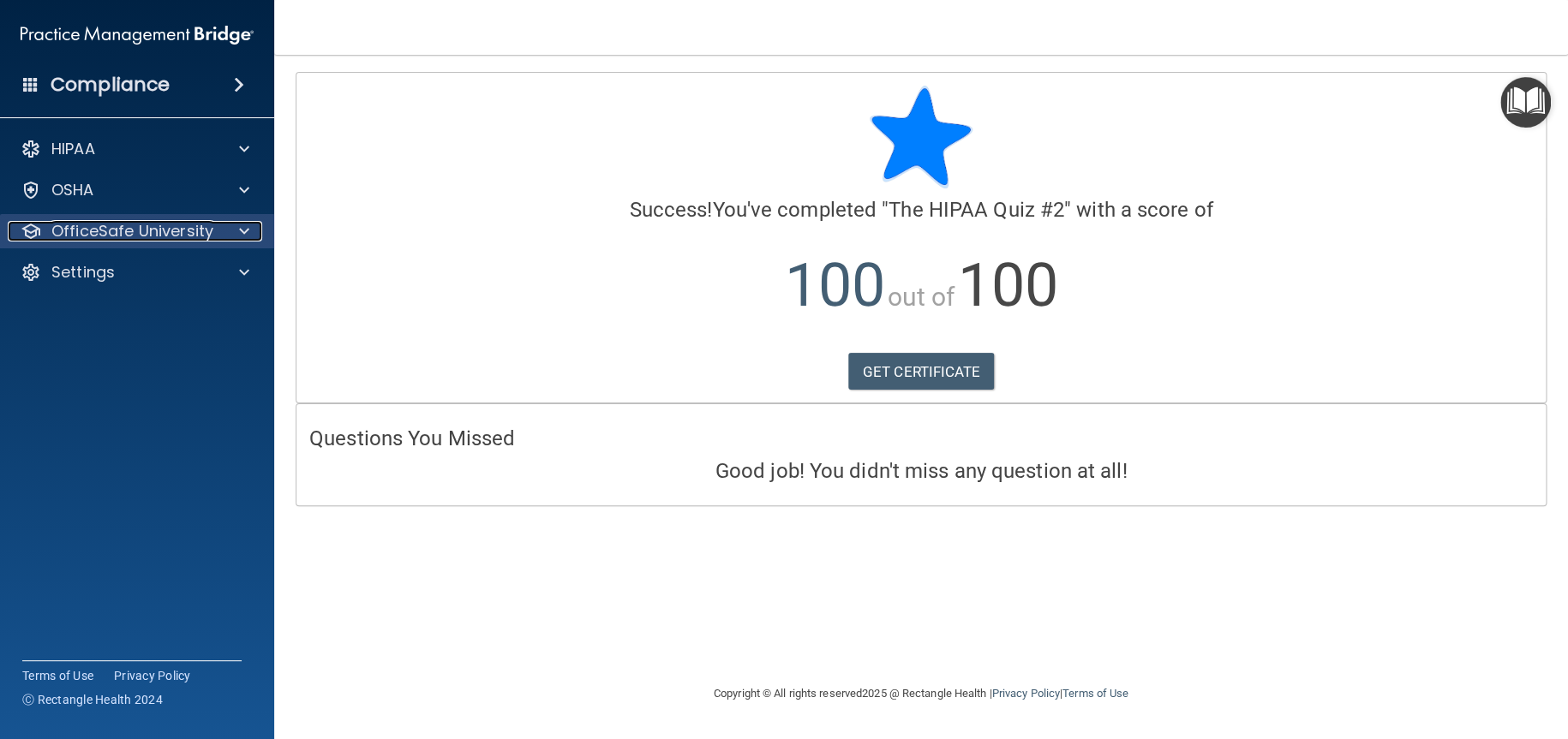
click at [111, 222] on p "OfficeSafe University" at bounding box center [133, 231] width 162 height 21
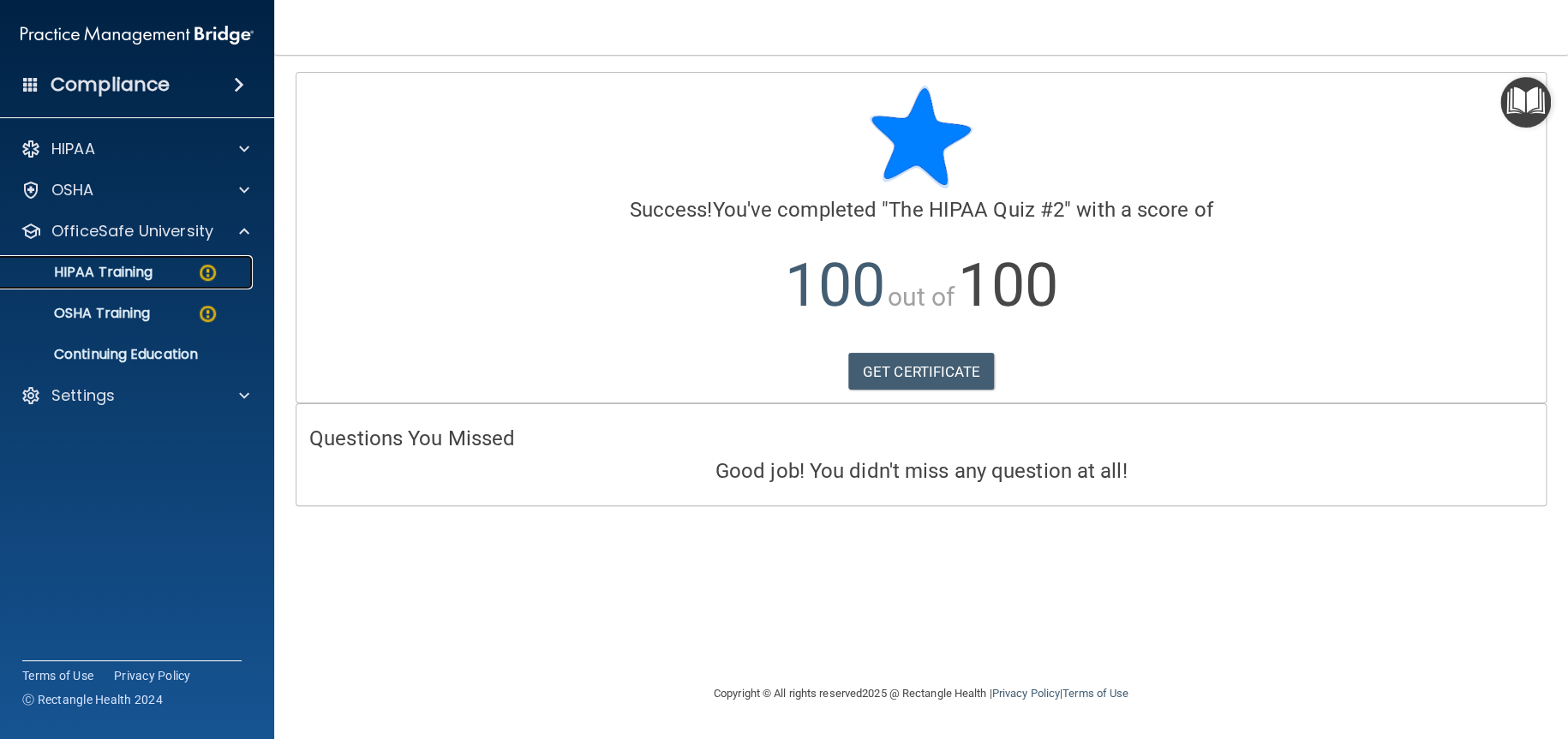
click at [139, 267] on p "HIPAA Training" at bounding box center [82, 272] width 141 height 17
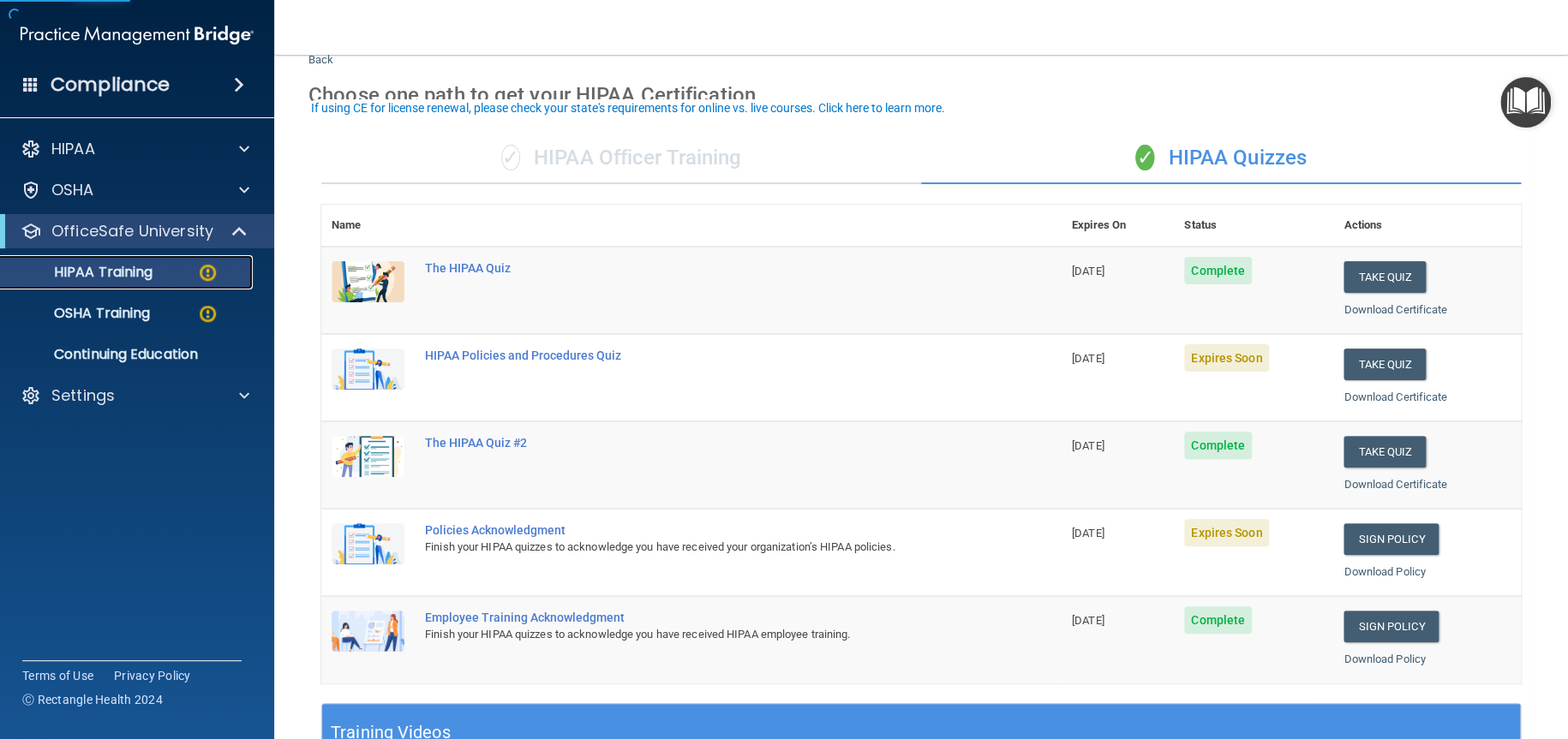
scroll to position [86, 0]
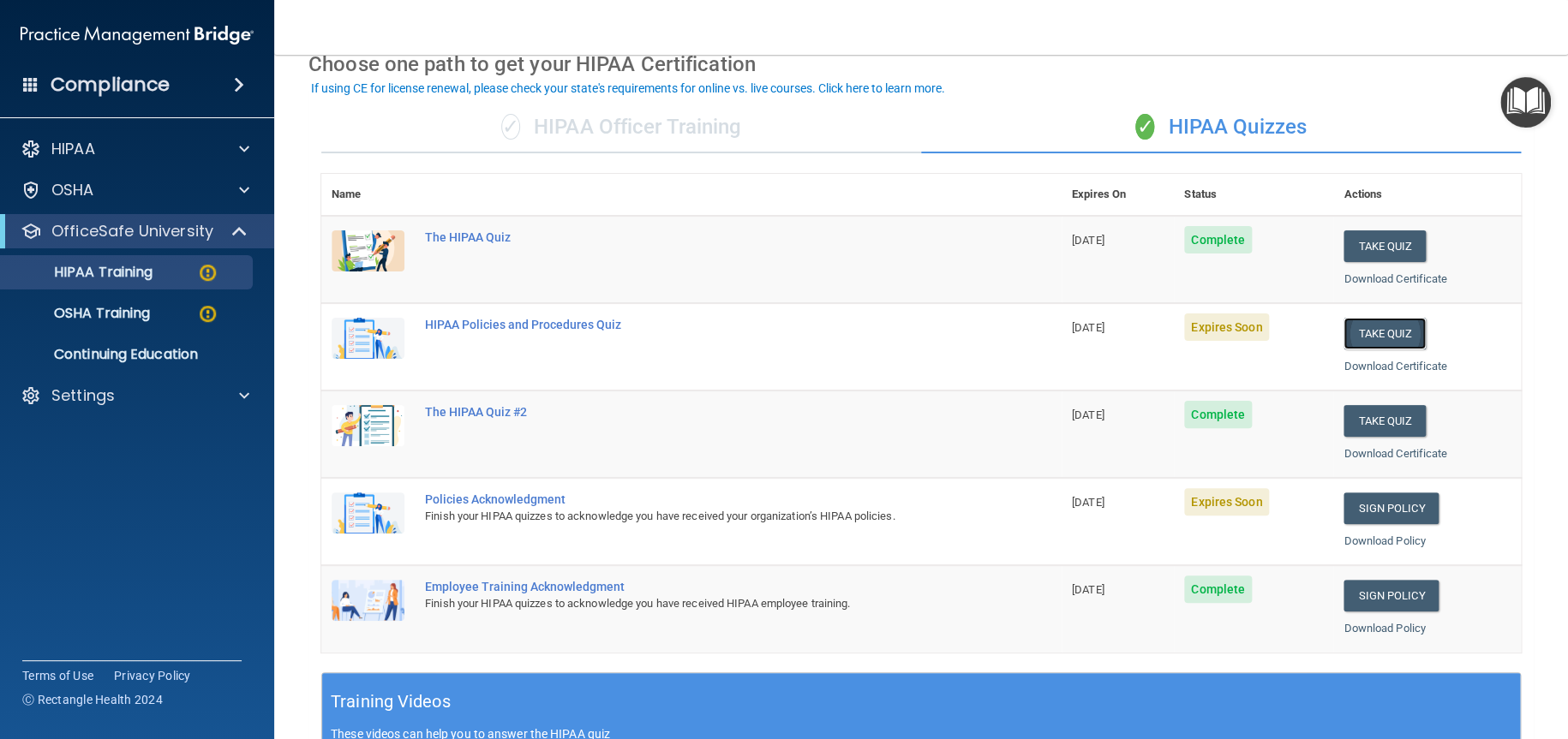
click at [1383, 323] on button "Take Quiz" at bounding box center [1384, 334] width 82 height 32
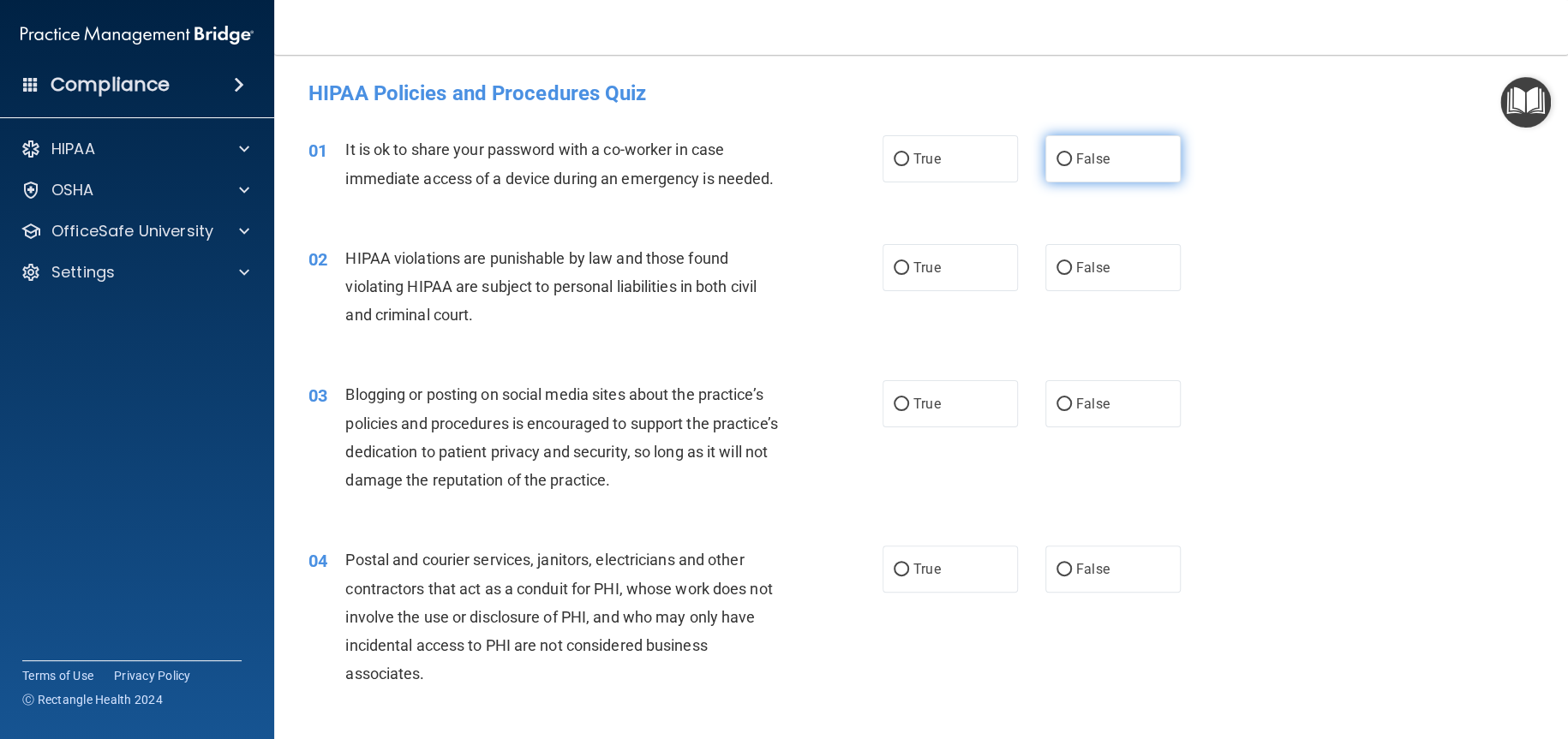
click at [1080, 164] on span "False" at bounding box center [1092, 158] width 33 height 16
click at [1072, 164] on input "False" at bounding box center [1064, 160] width 15 height 13
radio input "true"
click at [944, 268] on label "True" at bounding box center [950, 268] width 136 height 47
click at [909, 268] on input "True" at bounding box center [901, 269] width 15 height 13
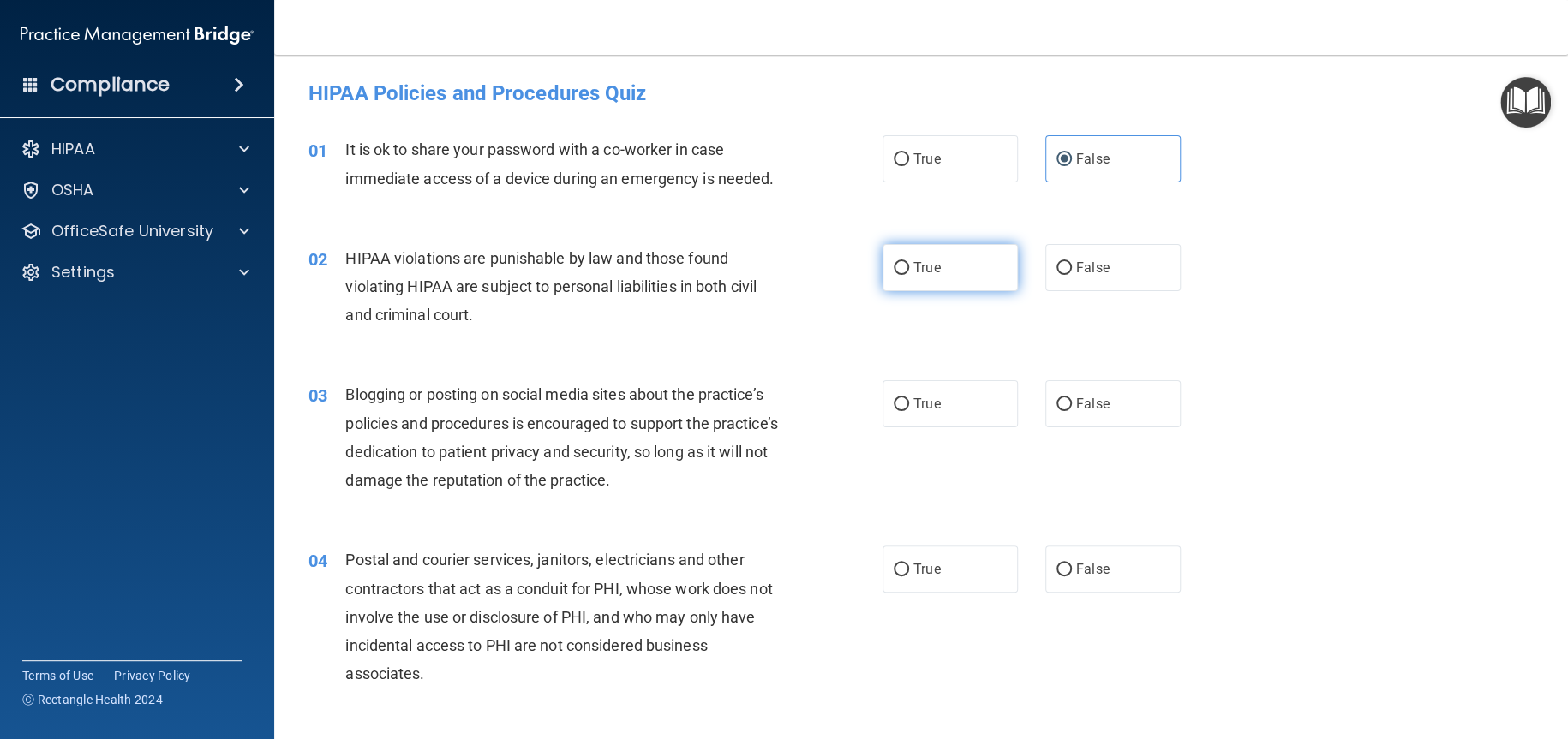
radio input "true"
click at [1083, 405] on span "False" at bounding box center [1092, 403] width 33 height 16
click at [1072, 405] on input "False" at bounding box center [1064, 405] width 15 height 13
radio input "true"
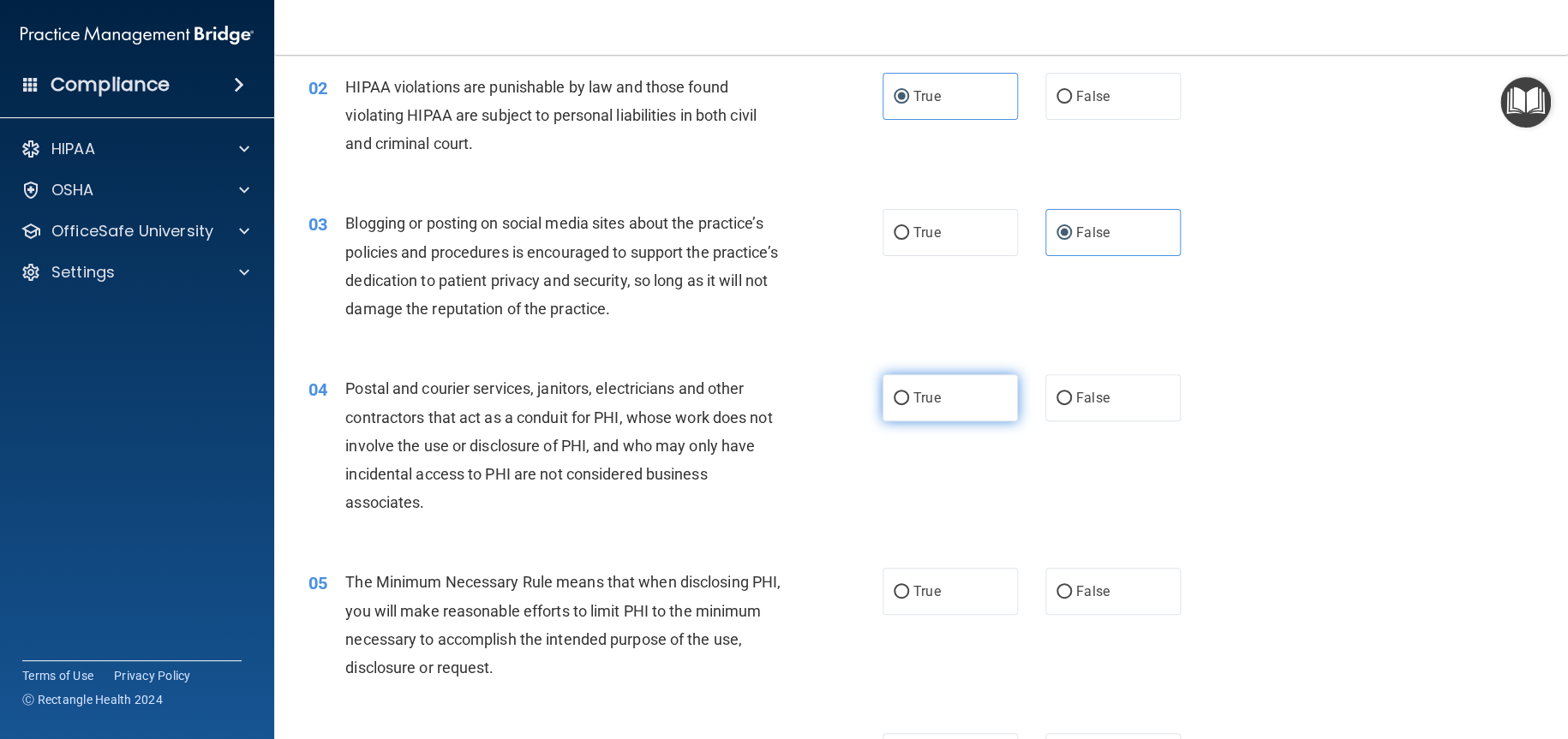
click at [977, 380] on label "True" at bounding box center [950, 398] width 136 height 47
click at [909, 392] on input "True" at bounding box center [901, 399] width 15 height 13
radio input "true"
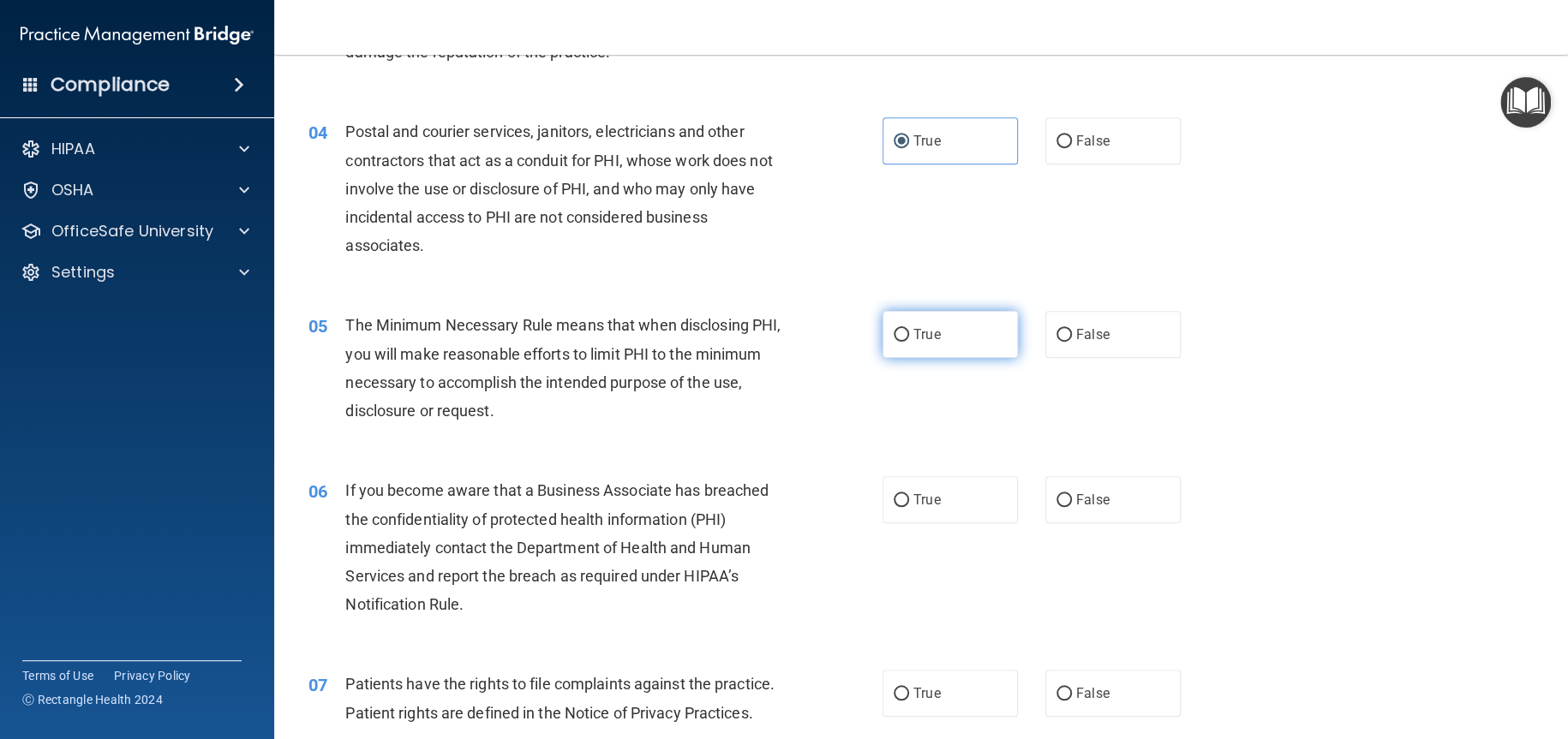
click at [981, 349] on label "True" at bounding box center [950, 335] width 136 height 47
click at [909, 342] on input "True" at bounding box center [901, 336] width 15 height 13
radio input "true"
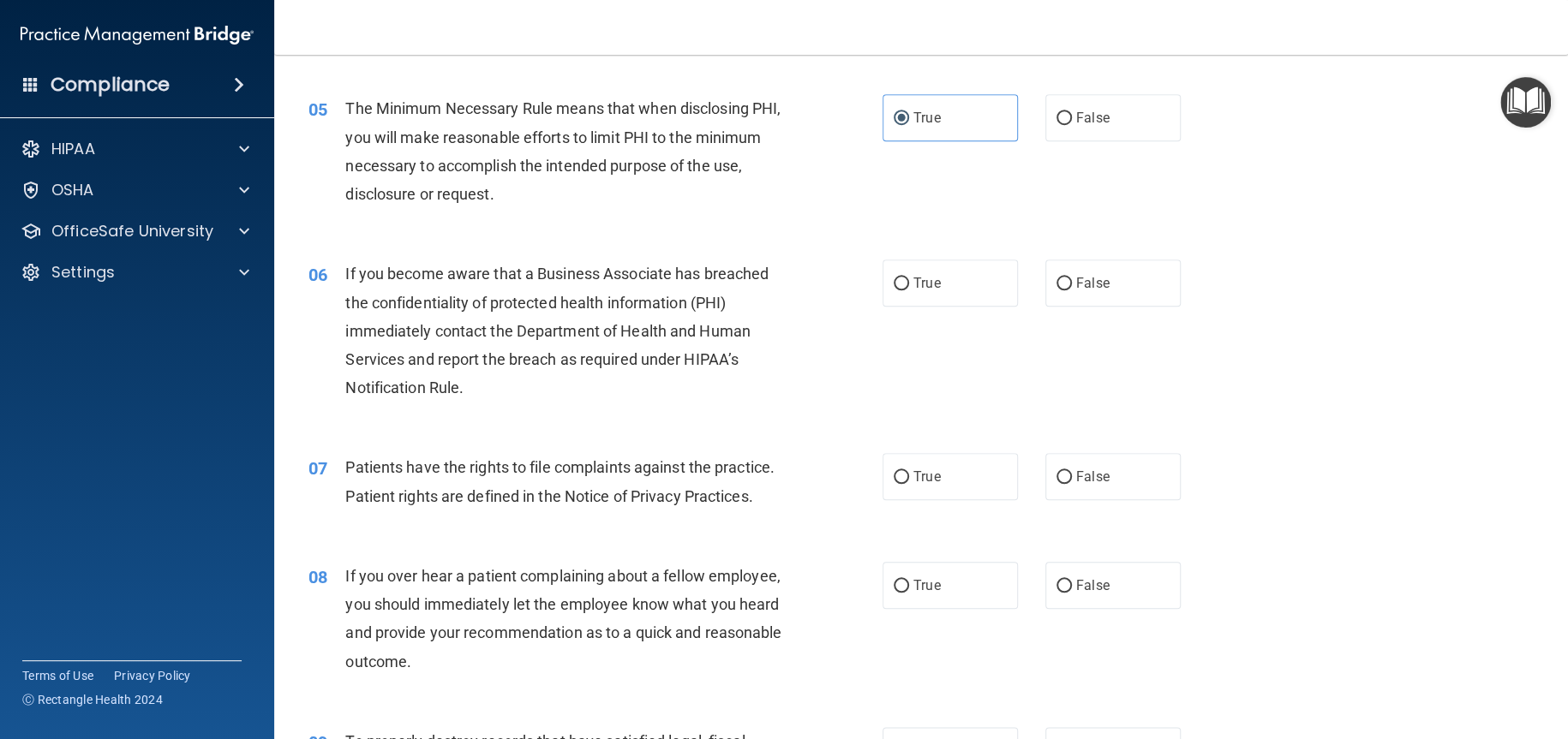
scroll to position [685, 0]
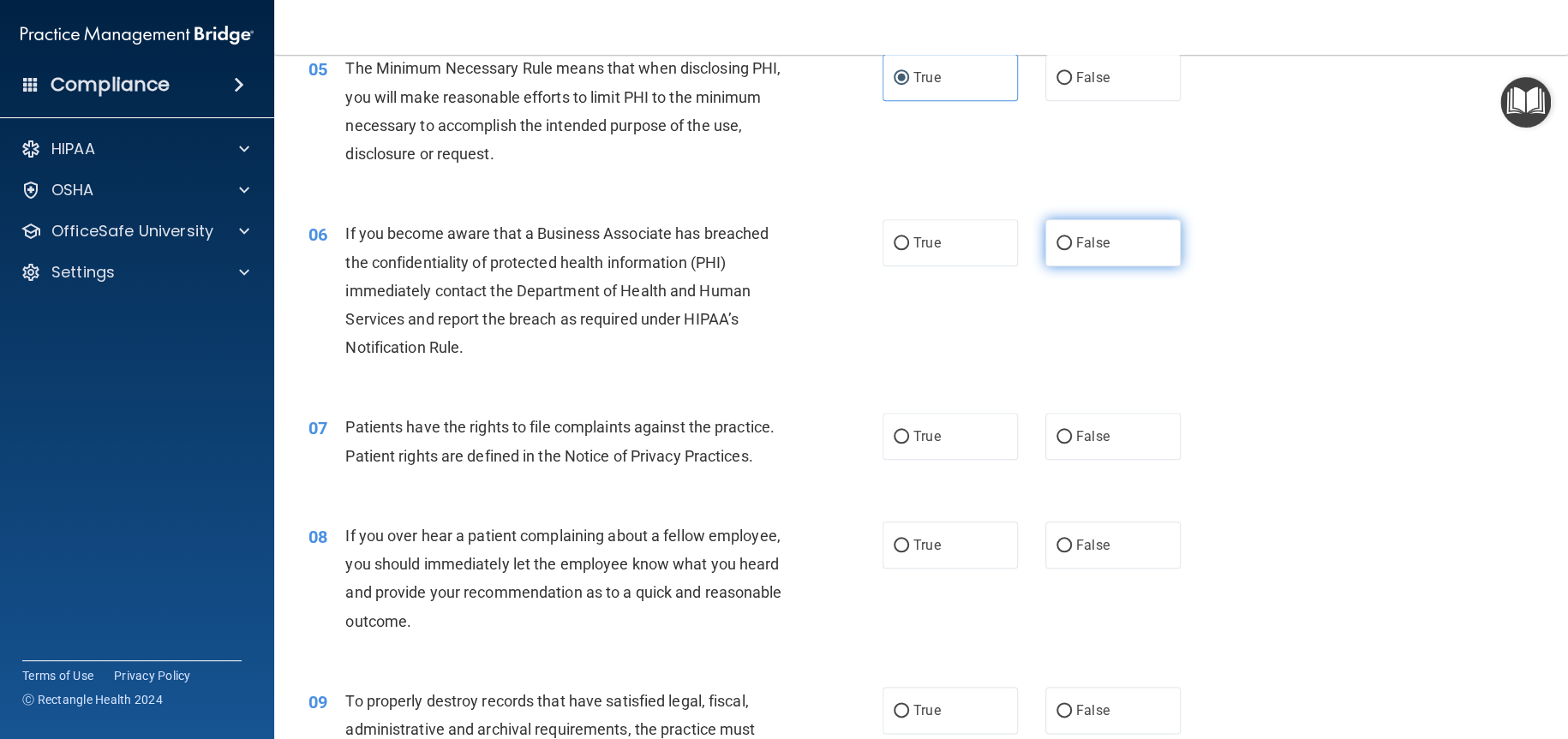
click at [1085, 247] on span "False" at bounding box center [1092, 242] width 33 height 16
click at [1072, 247] on input "False" at bounding box center [1064, 244] width 15 height 13
radio input "true"
click at [962, 455] on label "True" at bounding box center [950, 436] width 136 height 47
click at [909, 444] on input "True" at bounding box center [901, 437] width 15 height 13
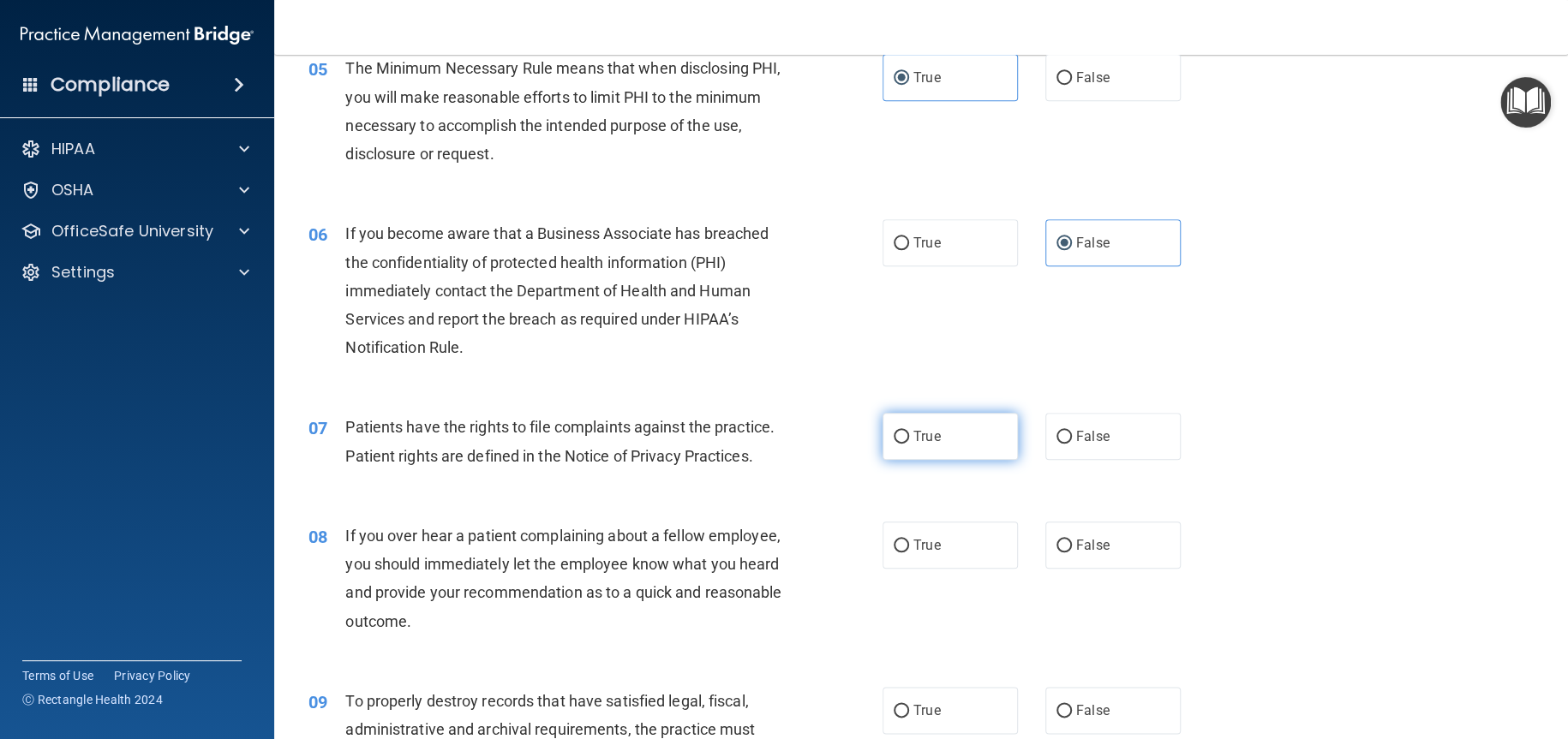
radio input "true"
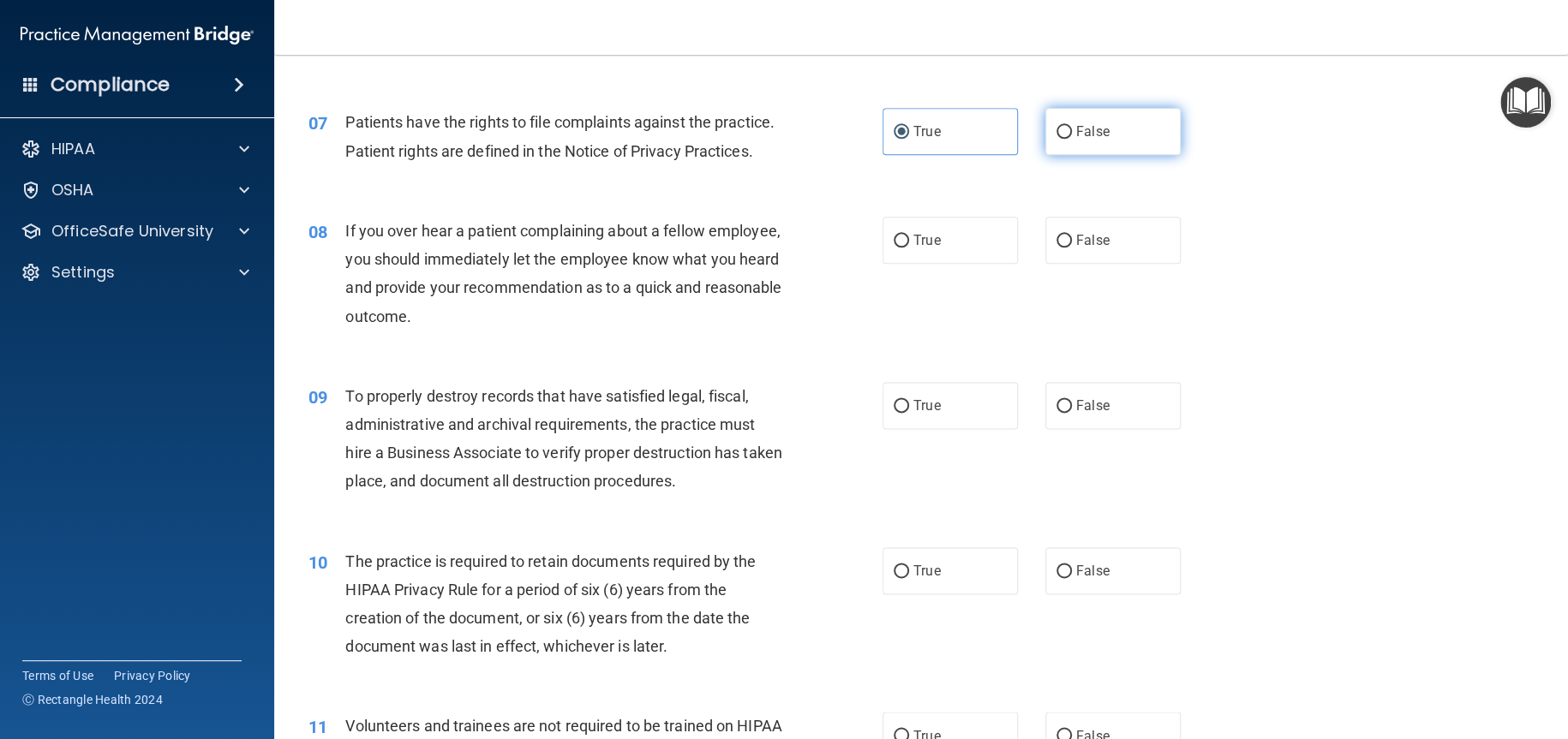
scroll to position [1027, 0]
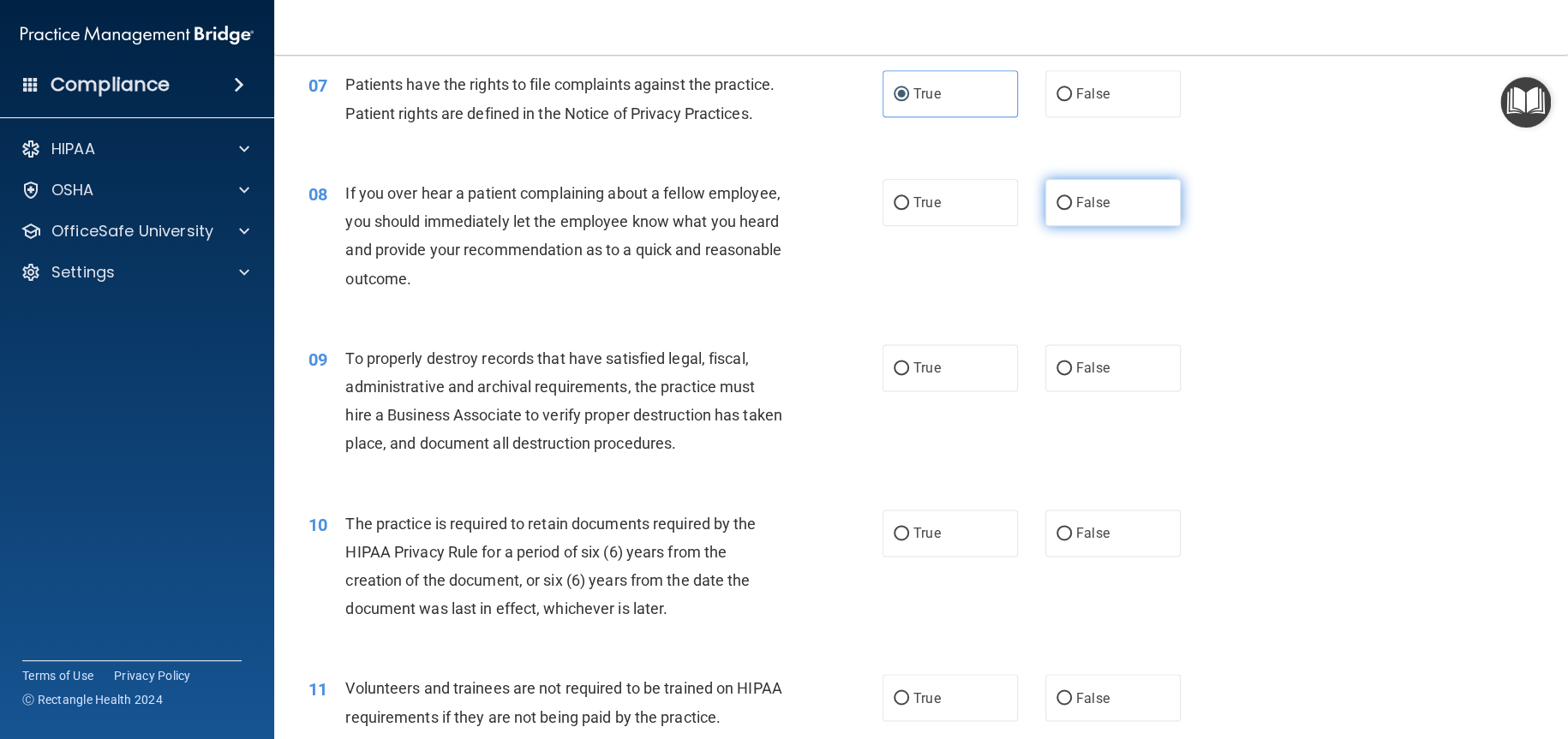
click at [1089, 211] on span "False" at bounding box center [1092, 202] width 33 height 16
click at [1072, 210] on input "False" at bounding box center [1064, 204] width 15 height 13
radio input "true"
click at [1076, 376] on span "False" at bounding box center [1092, 368] width 33 height 16
click at [1068, 375] on input "False" at bounding box center [1064, 369] width 15 height 13
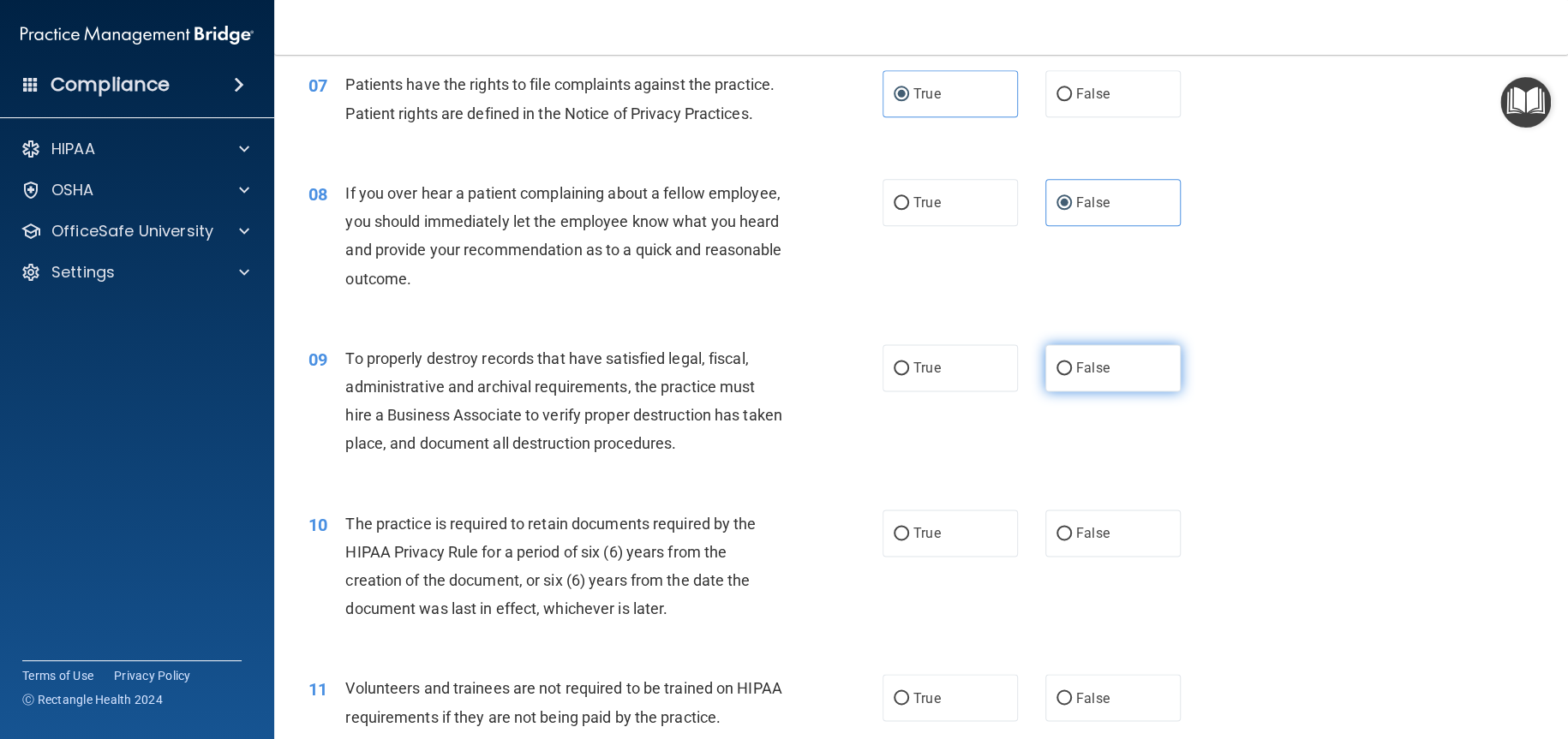
radio input "true"
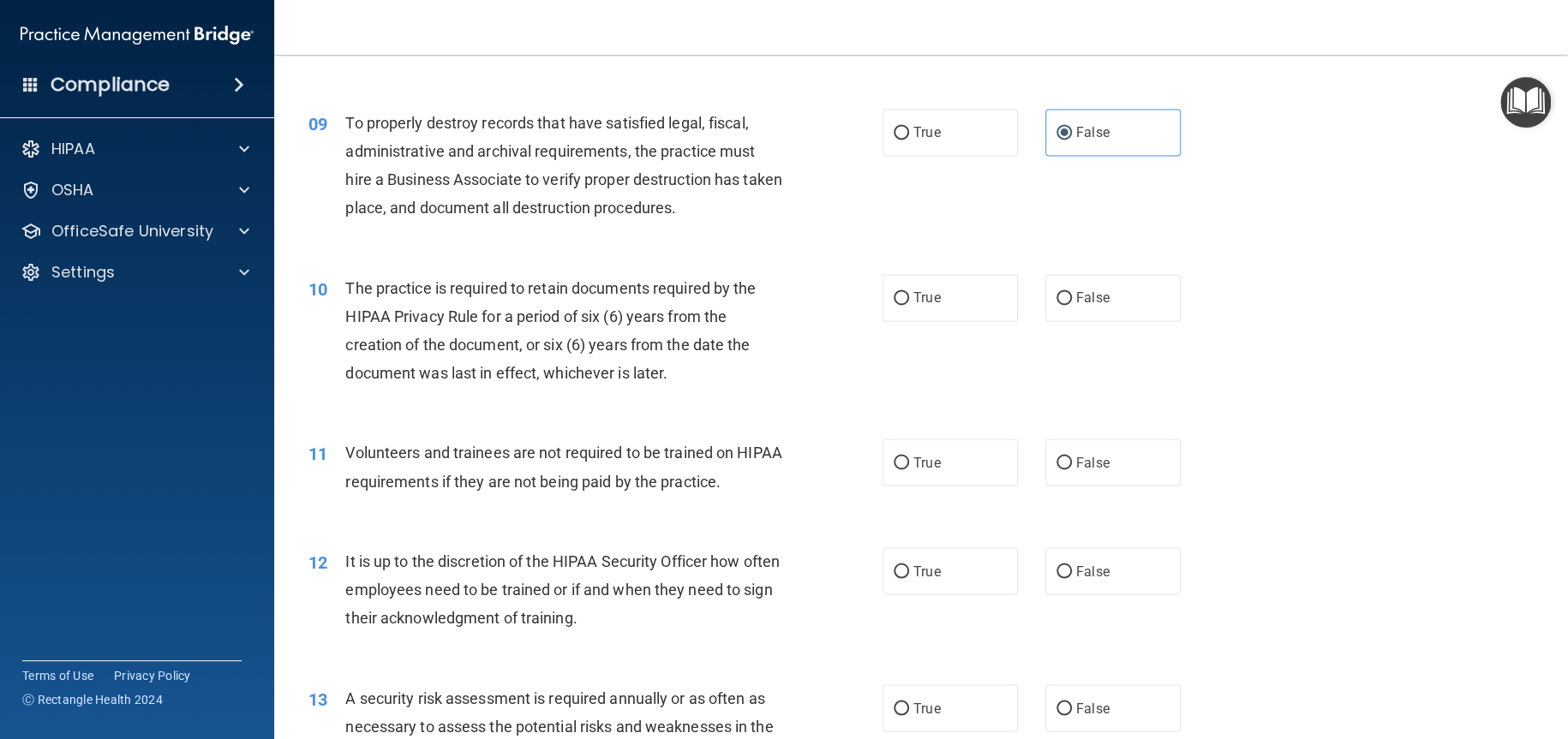
scroll to position [1285, 0]
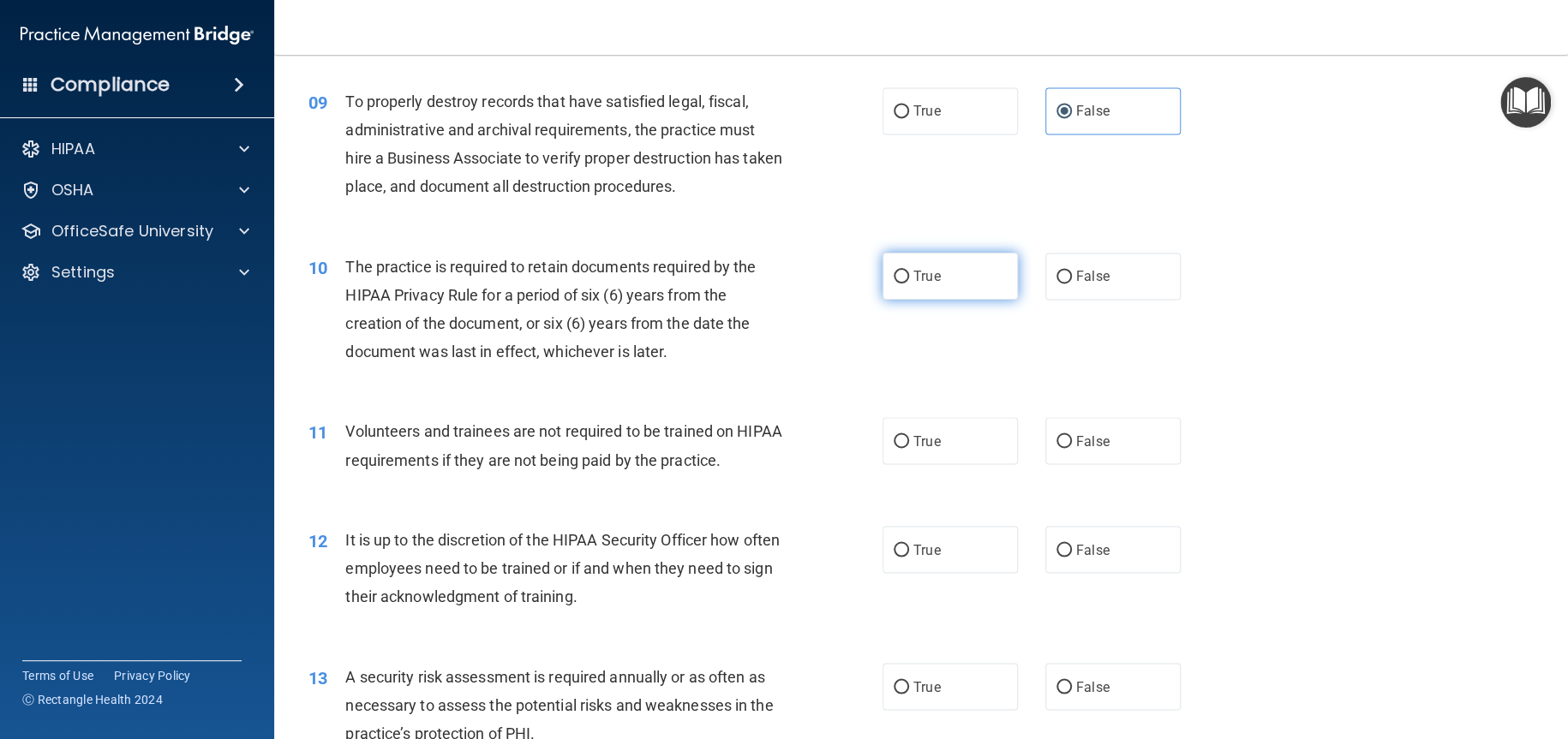
click at [977, 300] on label "True" at bounding box center [950, 276] width 136 height 47
click at [909, 284] on input "True" at bounding box center [901, 277] width 15 height 13
radio input "true"
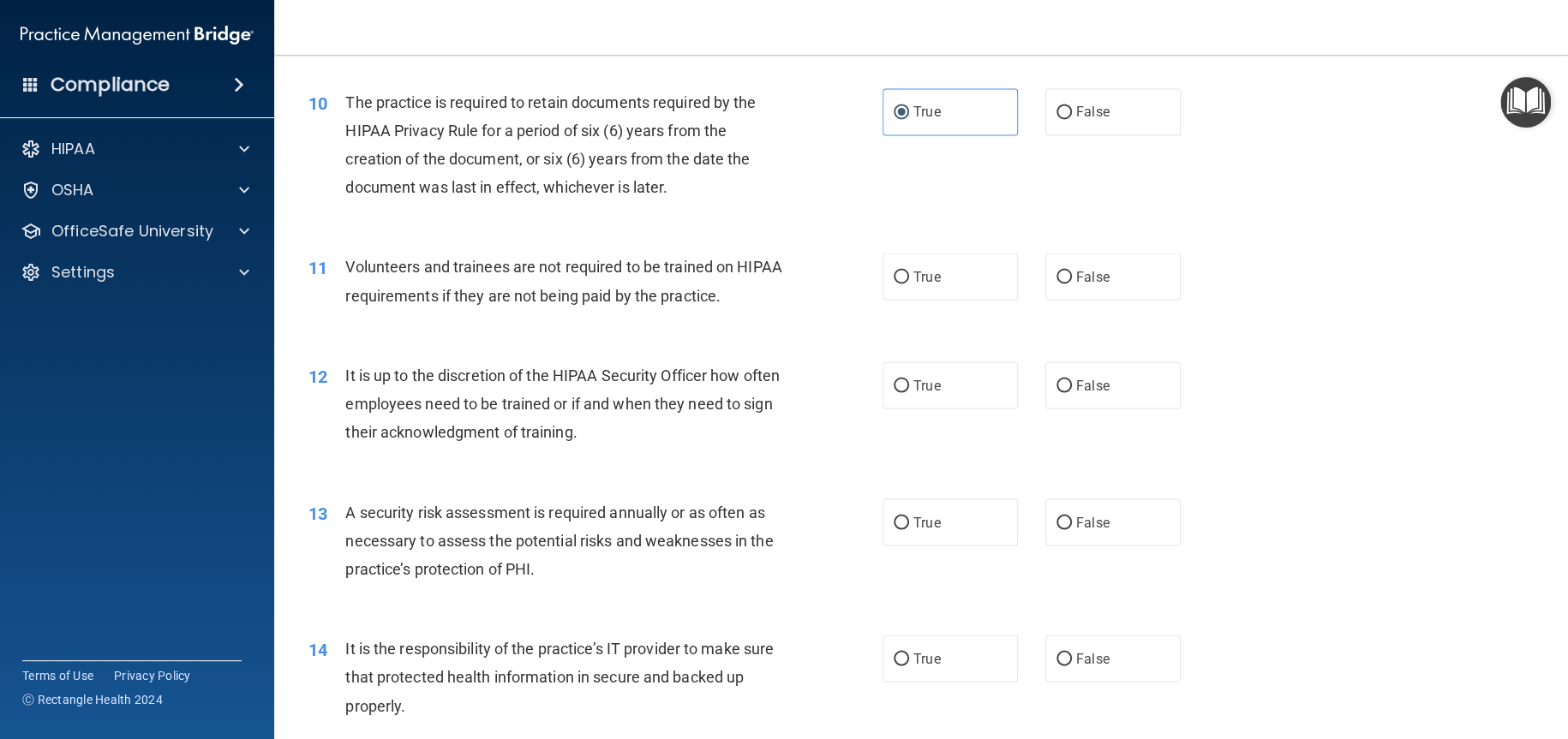
scroll to position [1456, 0]
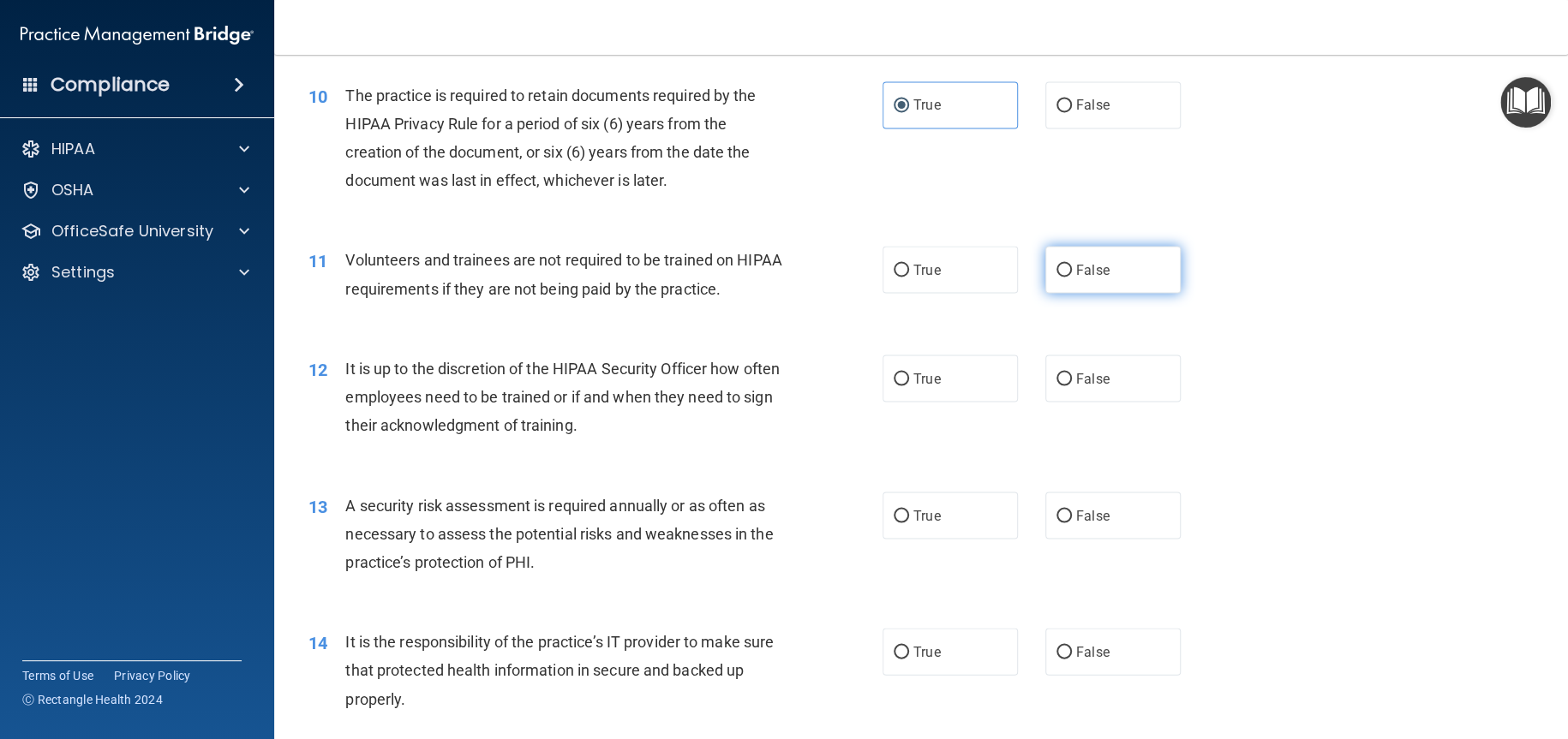
click at [1076, 277] on span "False" at bounding box center [1092, 269] width 33 height 16
click at [1067, 276] on input "False" at bounding box center [1064, 271] width 15 height 13
radio input "true"
click at [1081, 386] on span "False" at bounding box center [1092, 378] width 33 height 16
click at [1072, 386] on input "False" at bounding box center [1064, 379] width 15 height 13
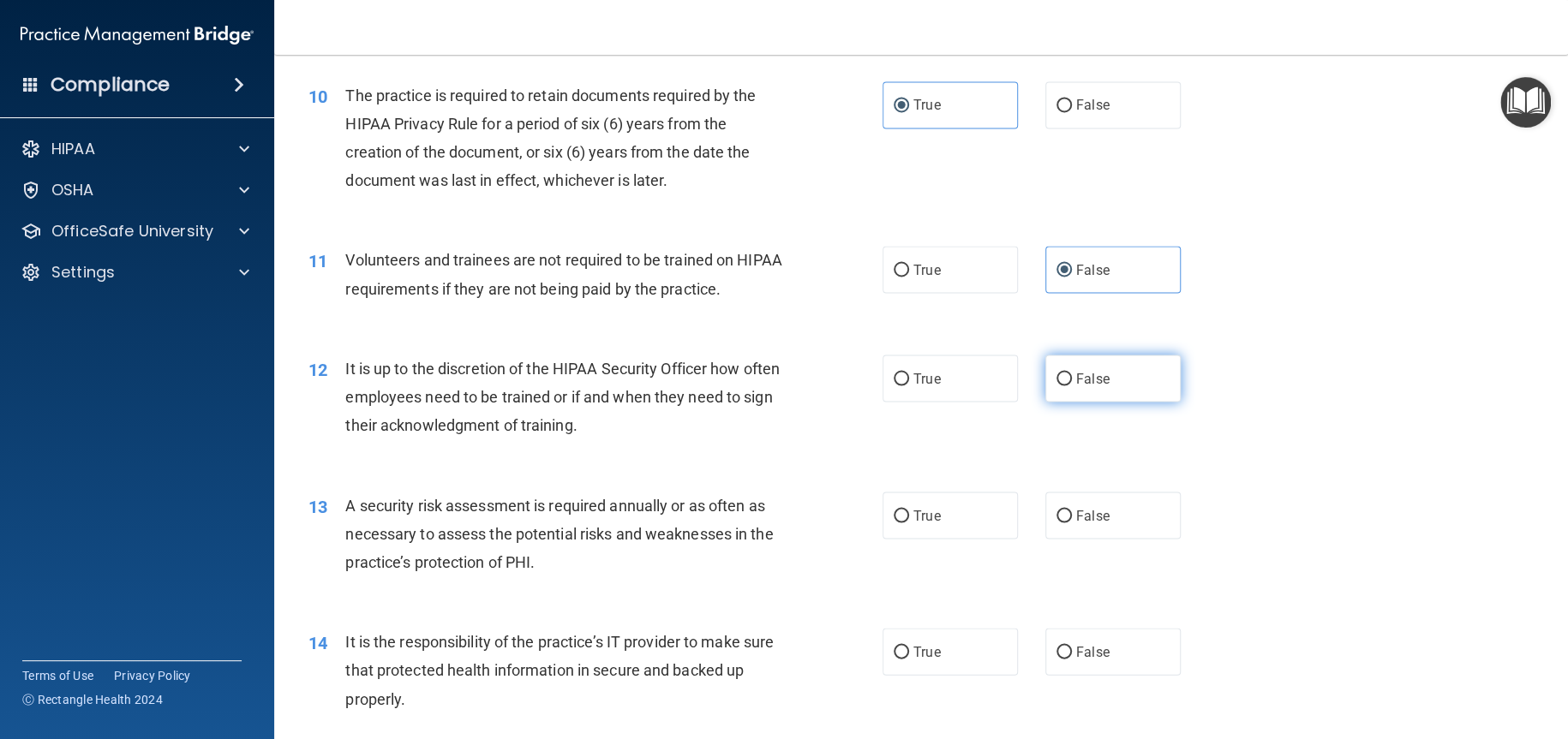
radio input "true"
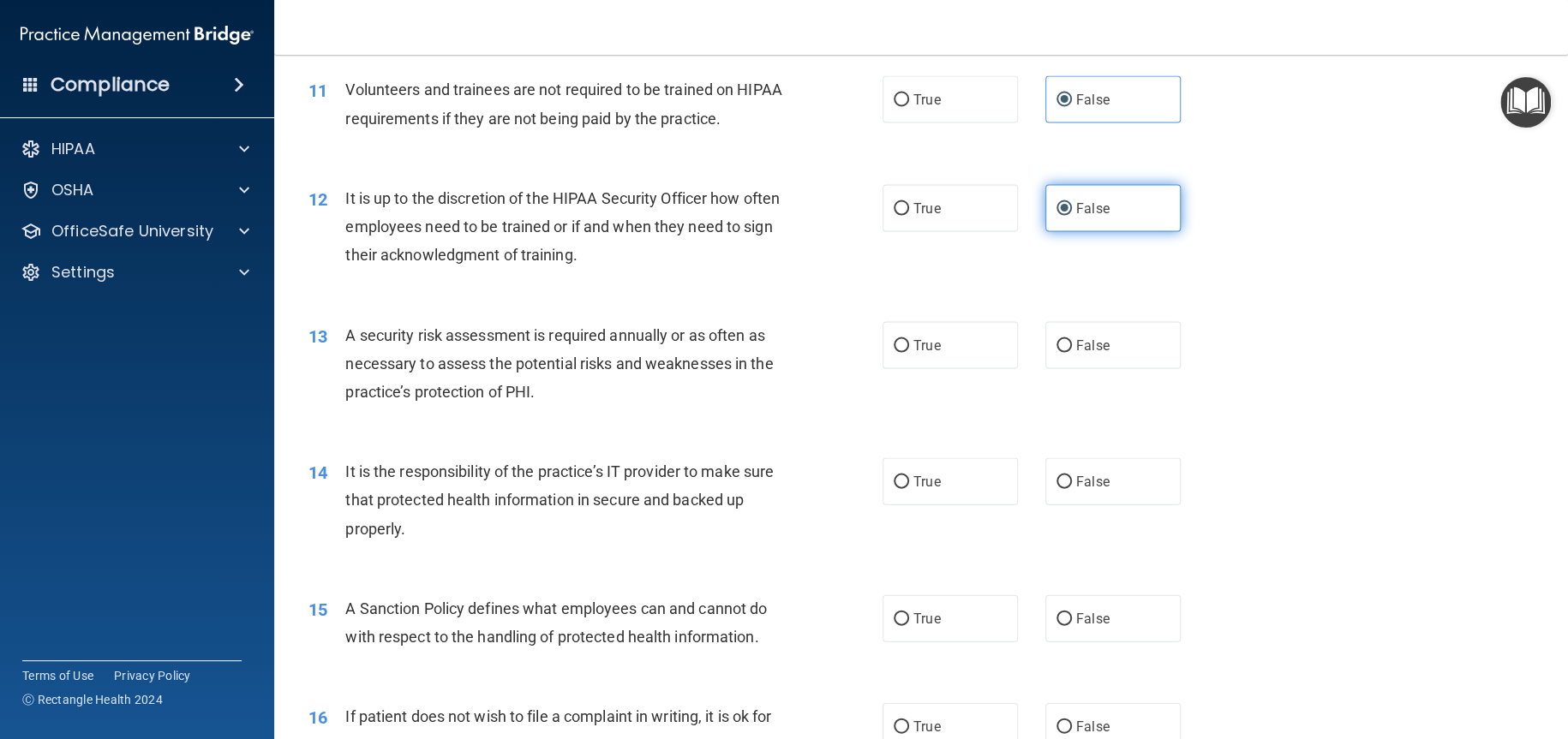
scroll to position [1627, 0]
click at [961, 368] on label "True" at bounding box center [950, 344] width 136 height 47
click at [909, 352] on input "True" at bounding box center [901, 345] width 15 height 13
radio input "true"
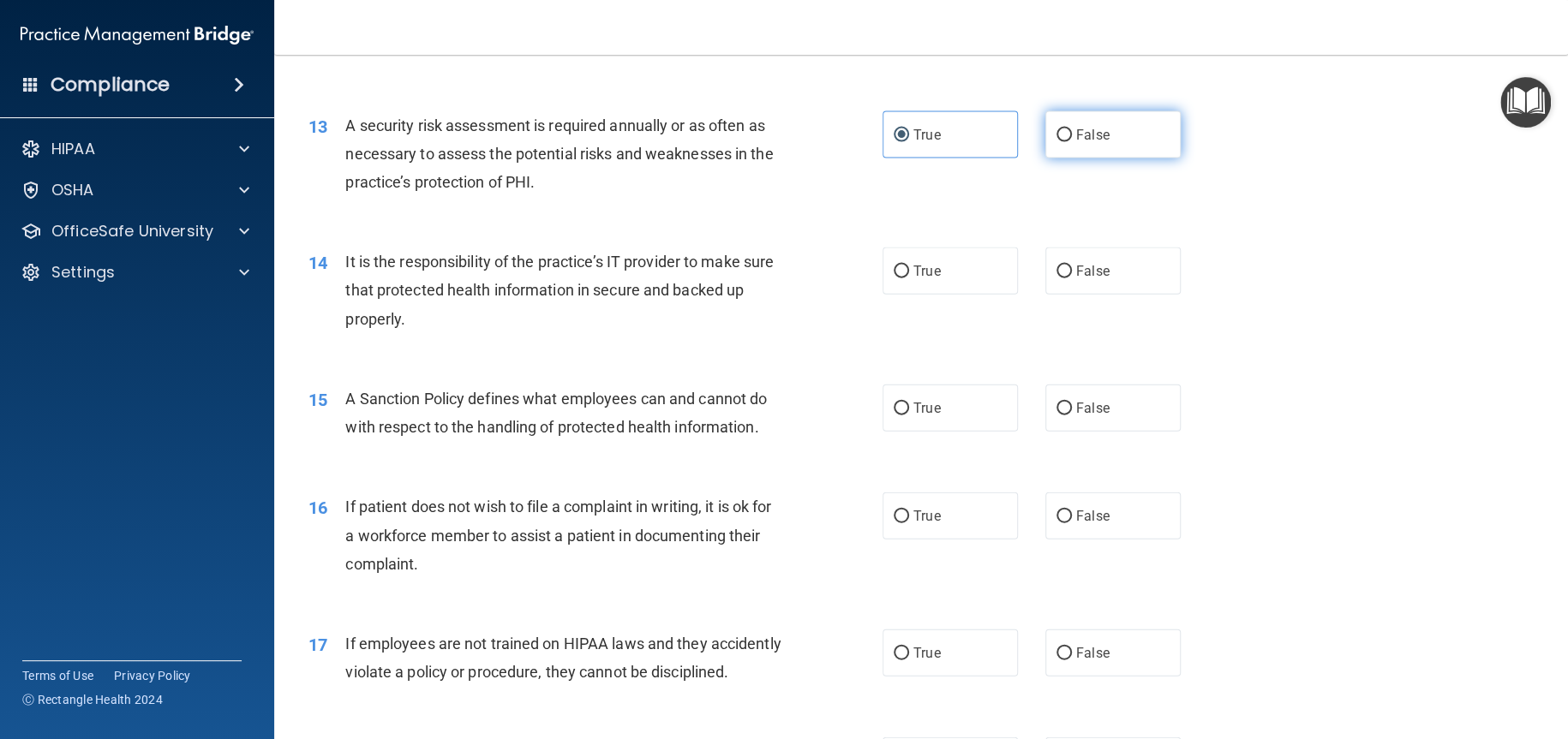
scroll to position [1884, 0]
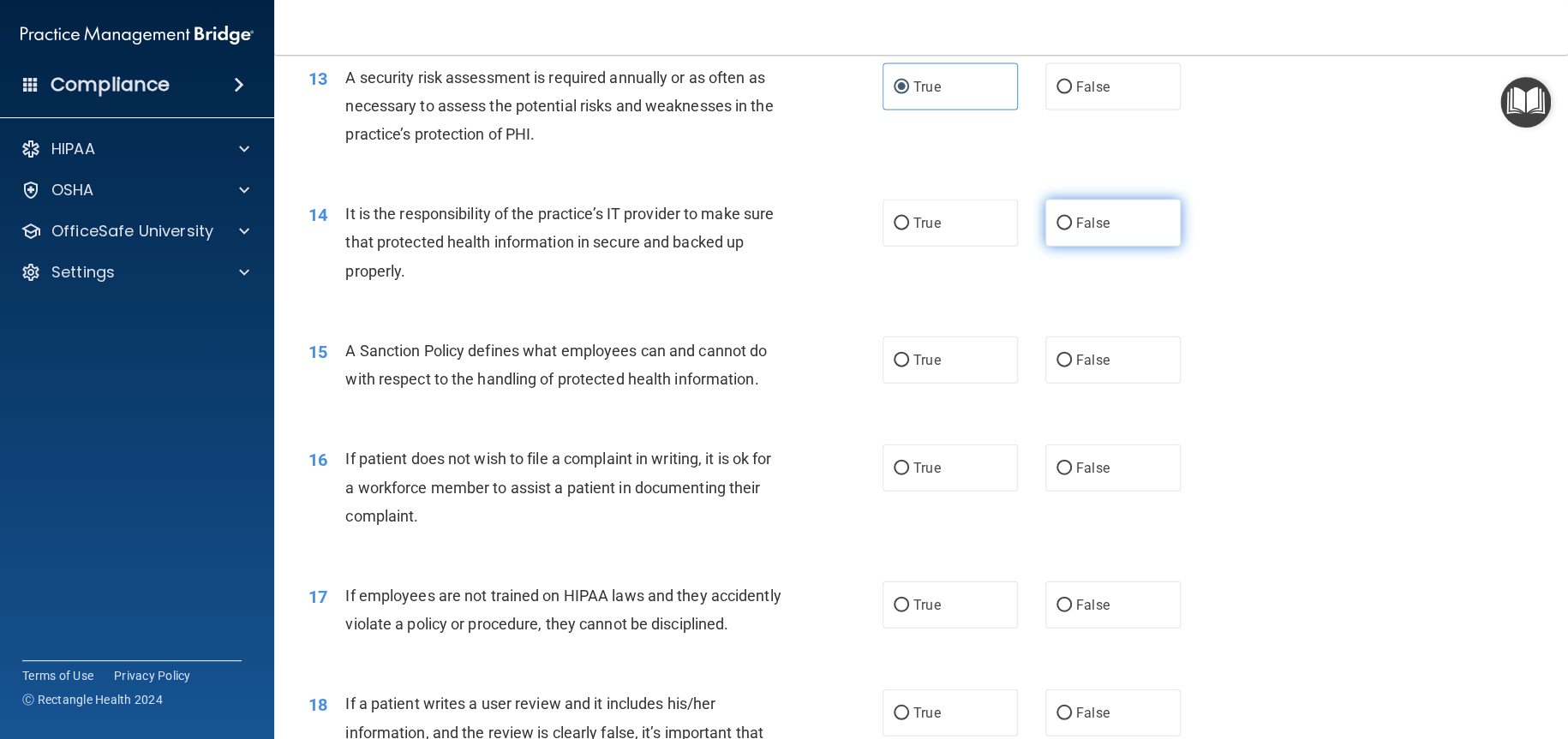
click at [1089, 231] on label "False" at bounding box center [1114, 223] width 136 height 47
click at [1072, 230] on input "False" at bounding box center [1064, 224] width 15 height 13
radio input "true"
click at [1056, 368] on input "False" at bounding box center [1064, 361] width 15 height 13
radio input "true"
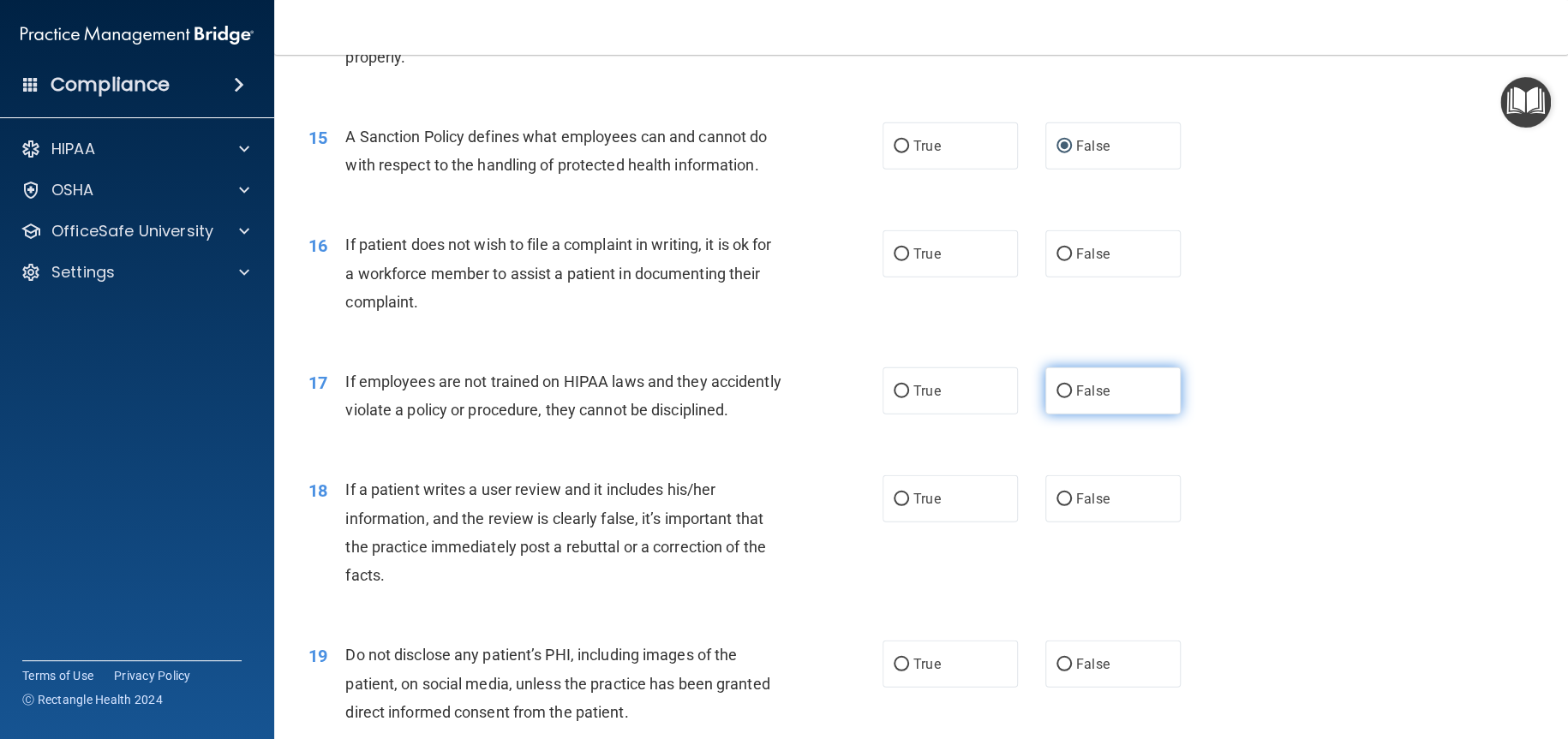
scroll to position [2142, 0]
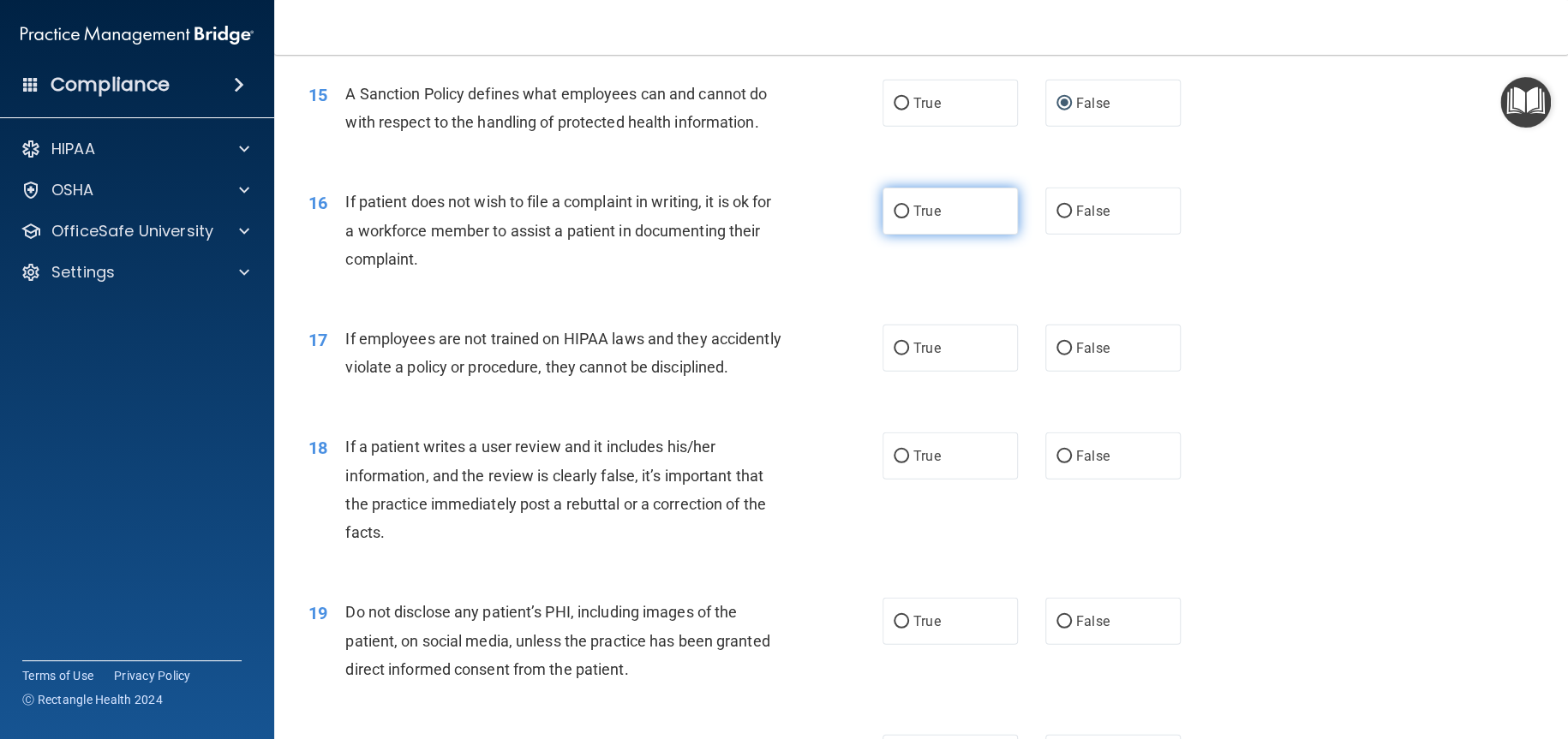
click at [982, 235] on label "True" at bounding box center [950, 211] width 136 height 47
click at [909, 219] on input "True" at bounding box center [901, 212] width 15 height 13
radio input "true"
click at [1095, 371] on label "False" at bounding box center [1114, 348] width 136 height 47
click at [1072, 355] on input "False" at bounding box center [1064, 349] width 15 height 13
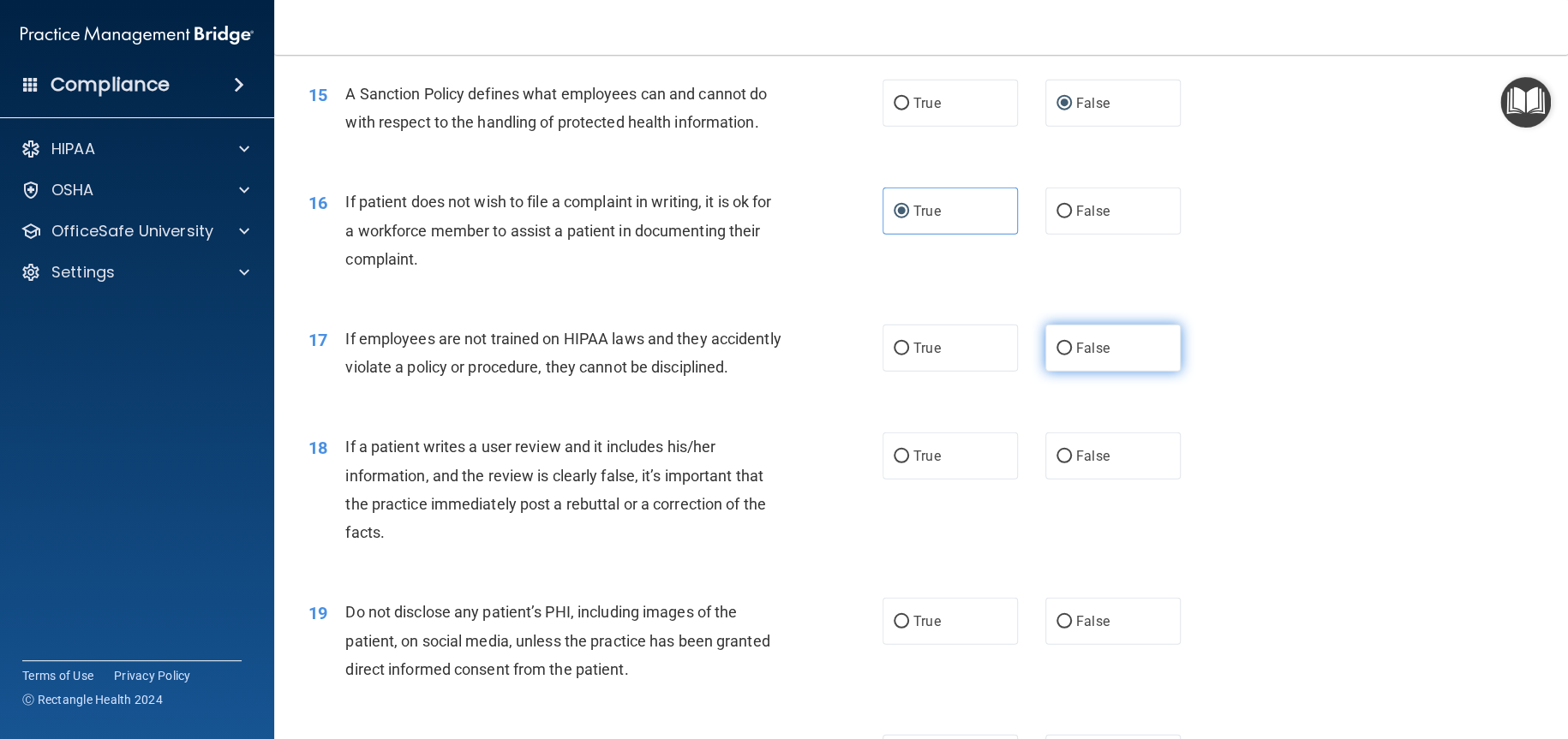
radio input "true"
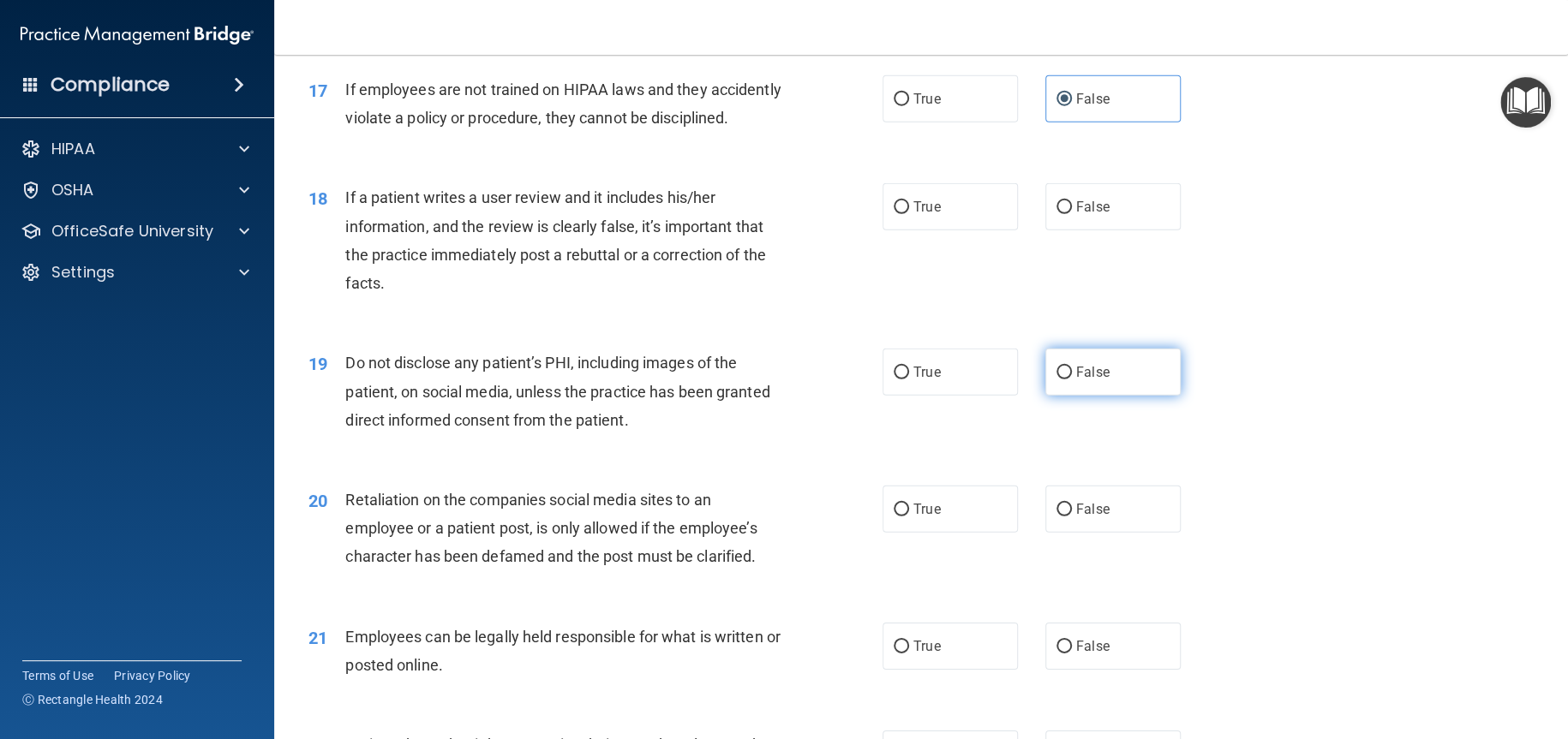
scroll to position [2398, 0]
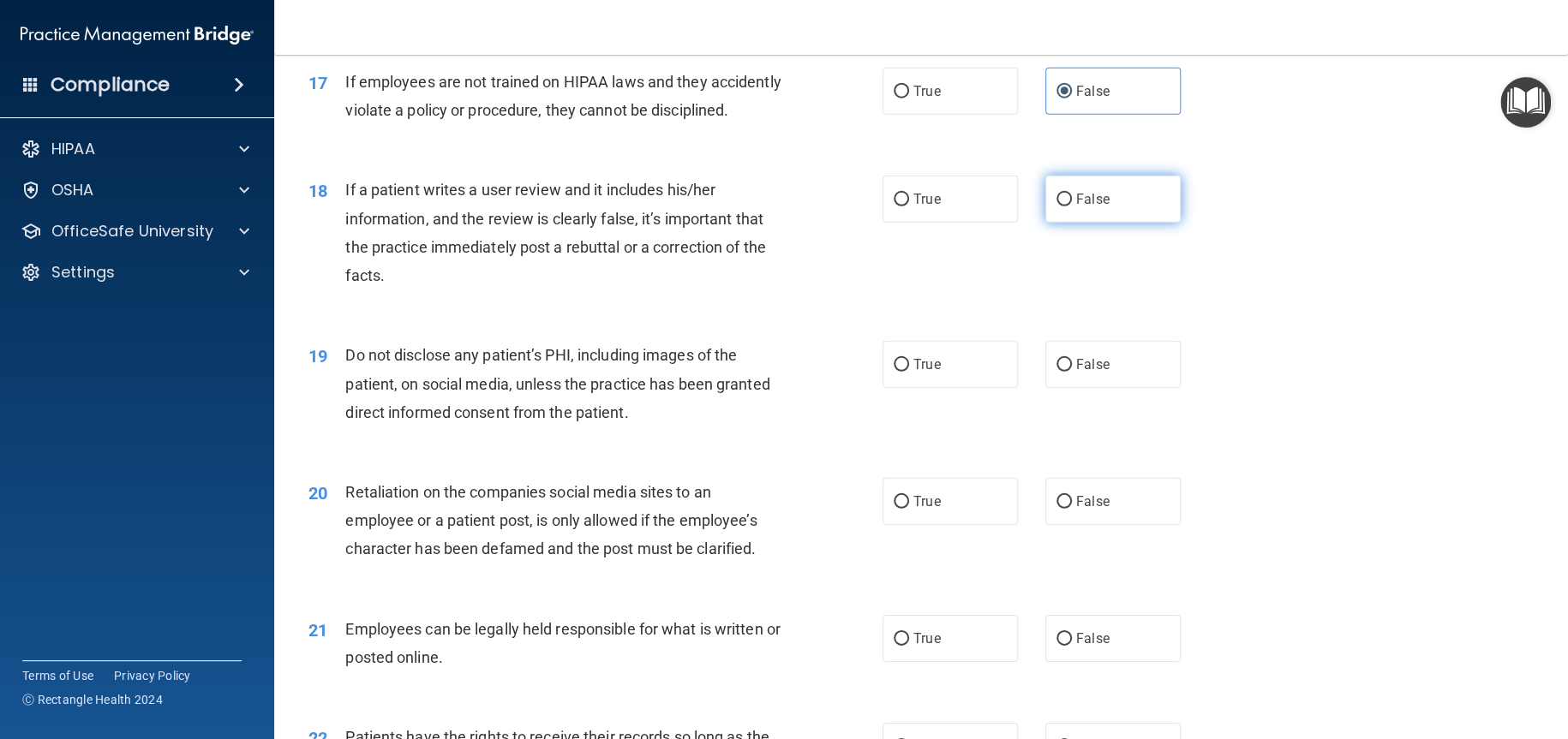
click at [1095, 207] on span "False" at bounding box center [1092, 199] width 33 height 16
click at [1072, 206] on input "False" at bounding box center [1064, 200] width 15 height 13
radio input "true"
click at [978, 388] on label "True" at bounding box center [950, 365] width 136 height 47
click at [909, 371] on input "True" at bounding box center [901, 366] width 15 height 13
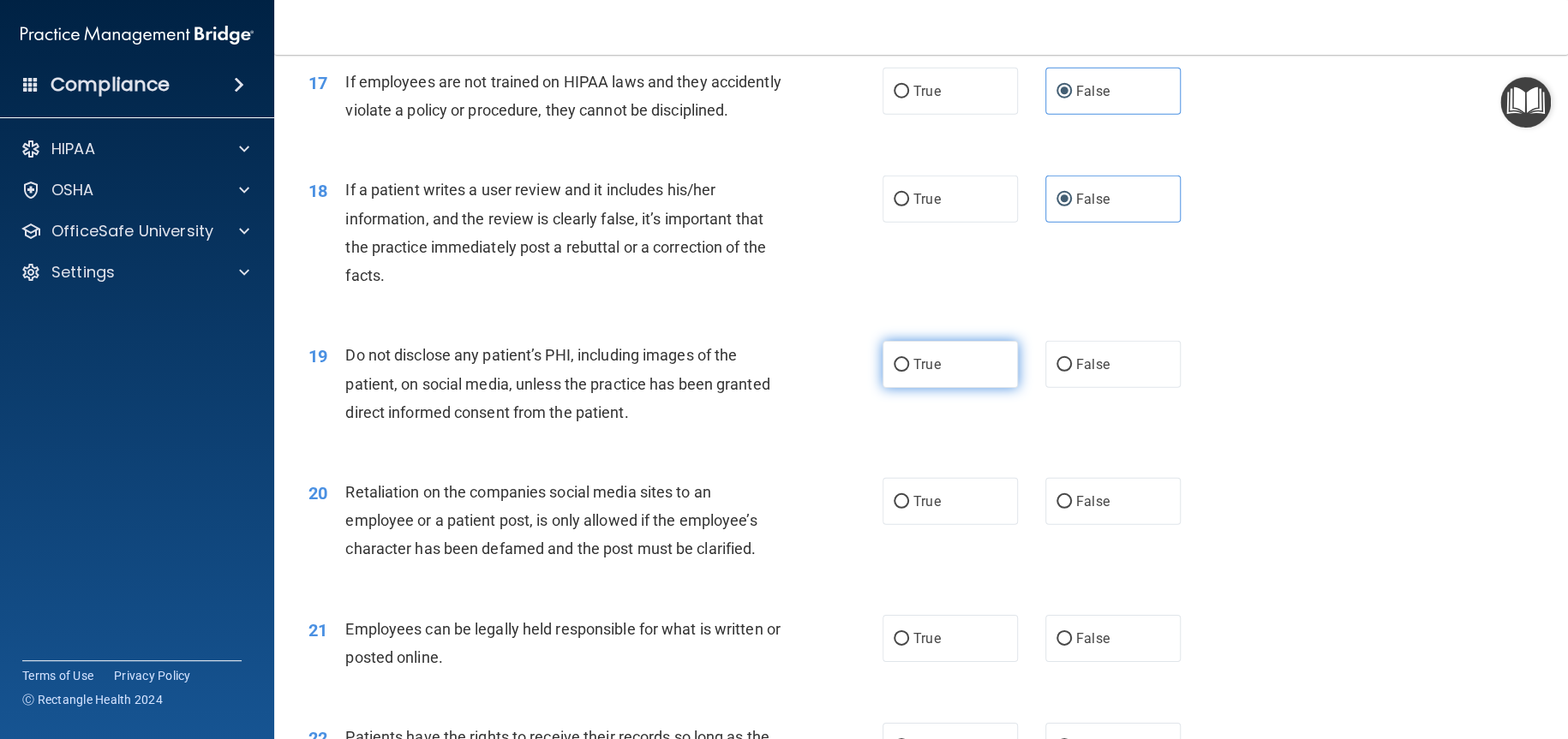
radio input "true"
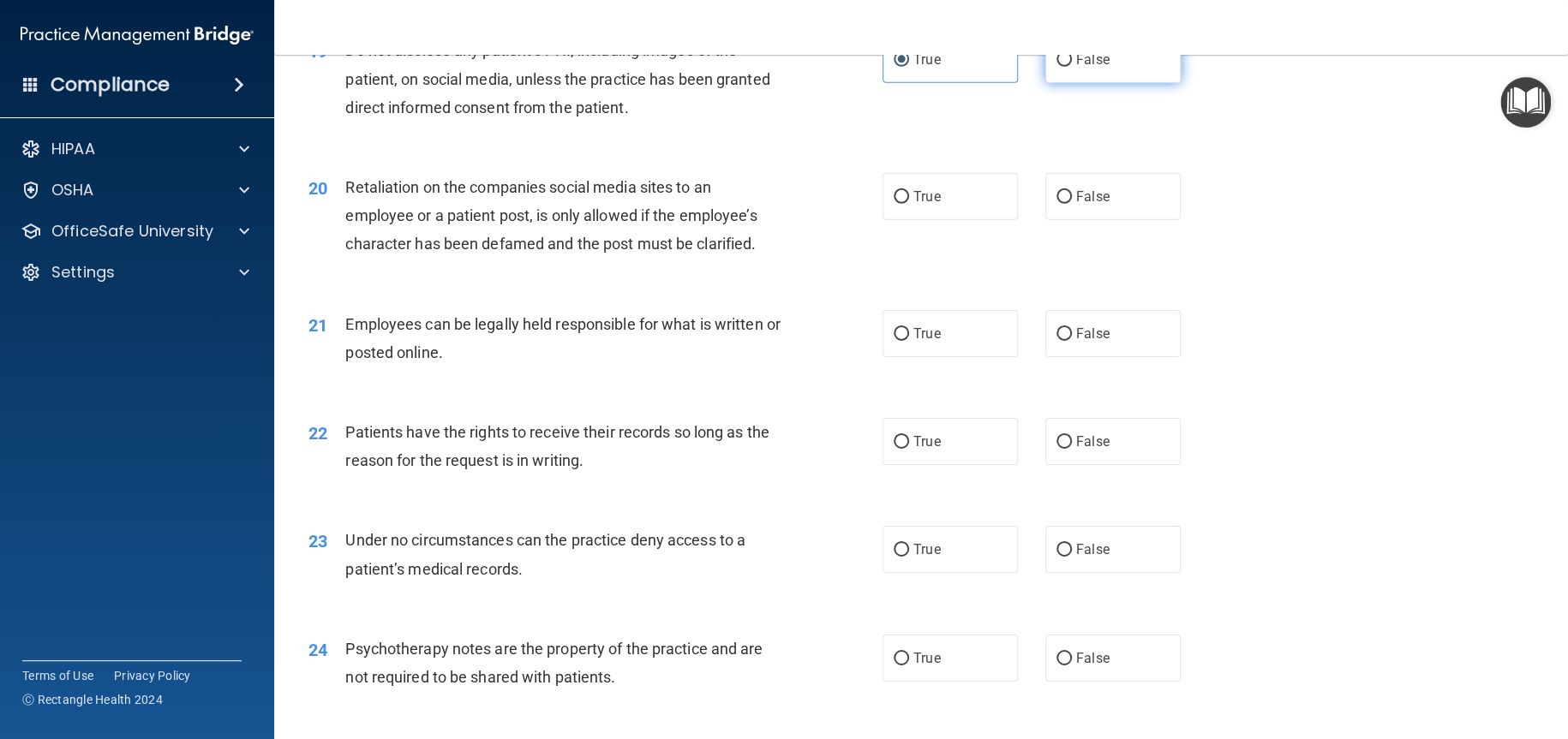
scroll to position [2741, 0]
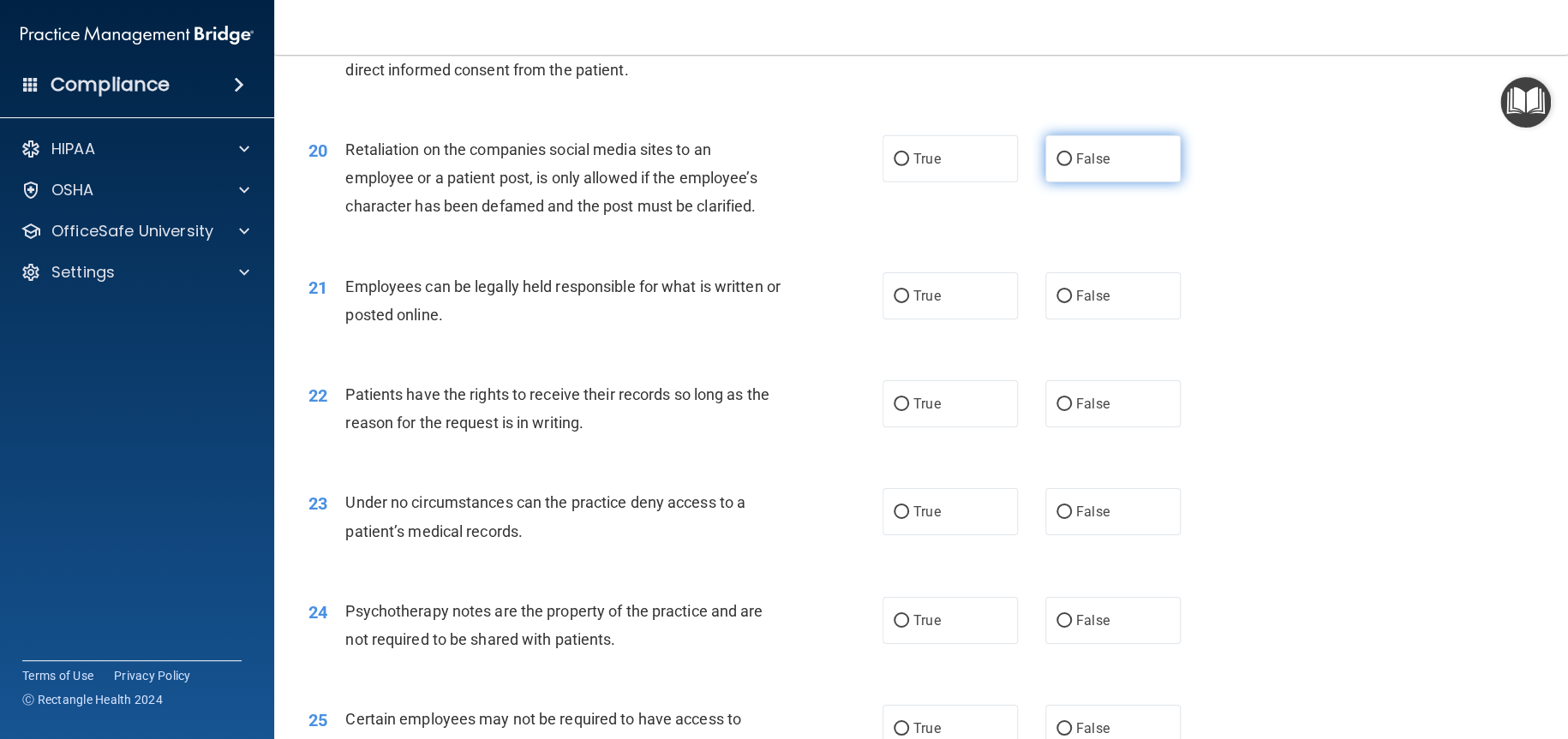
click at [1064, 183] on label "False" at bounding box center [1114, 159] width 136 height 47
click at [1064, 166] on input "False" at bounding box center [1064, 160] width 15 height 13
radio input "true"
click at [958, 320] on label "True" at bounding box center [950, 296] width 136 height 47
click at [909, 304] on input "True" at bounding box center [901, 297] width 15 height 13
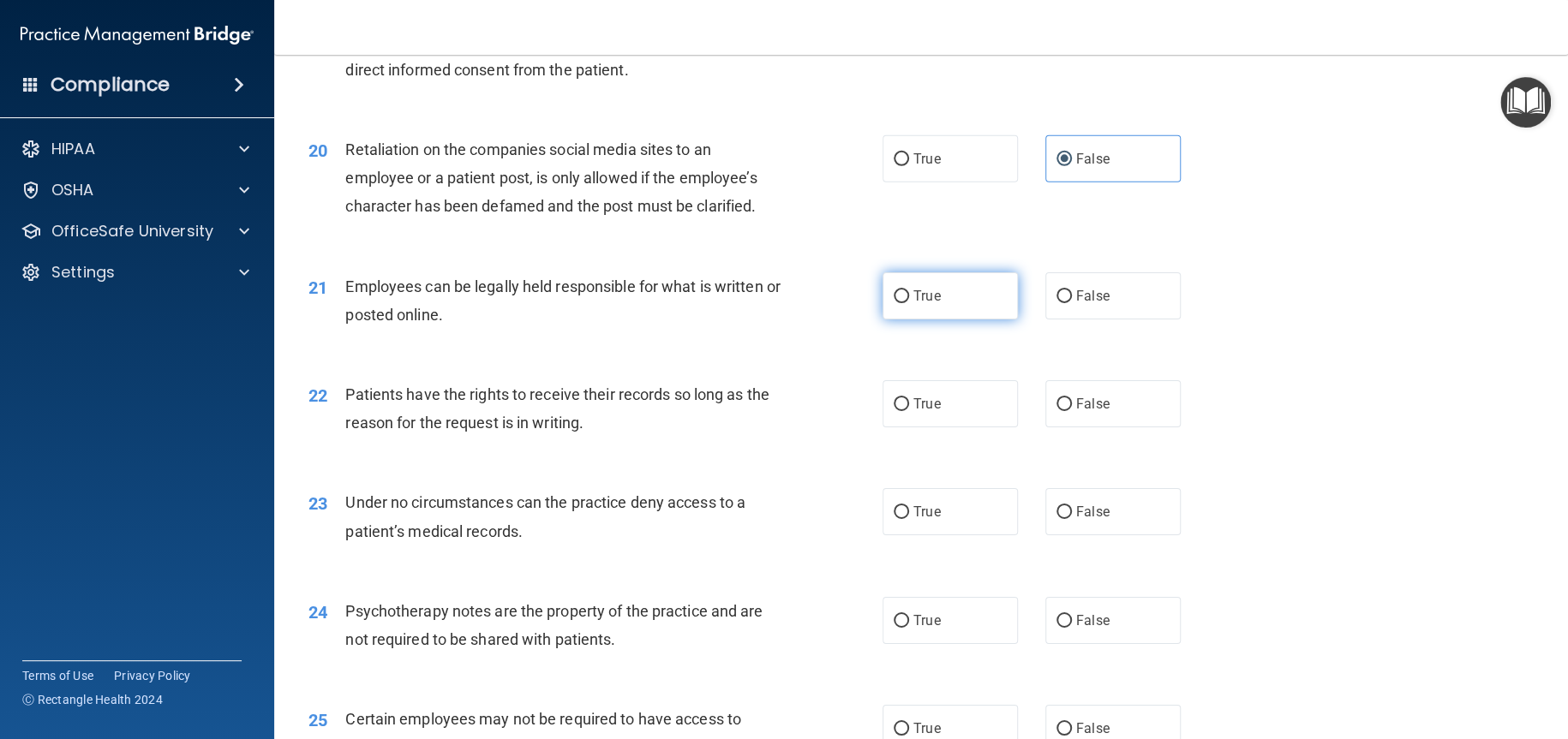
radio input "true"
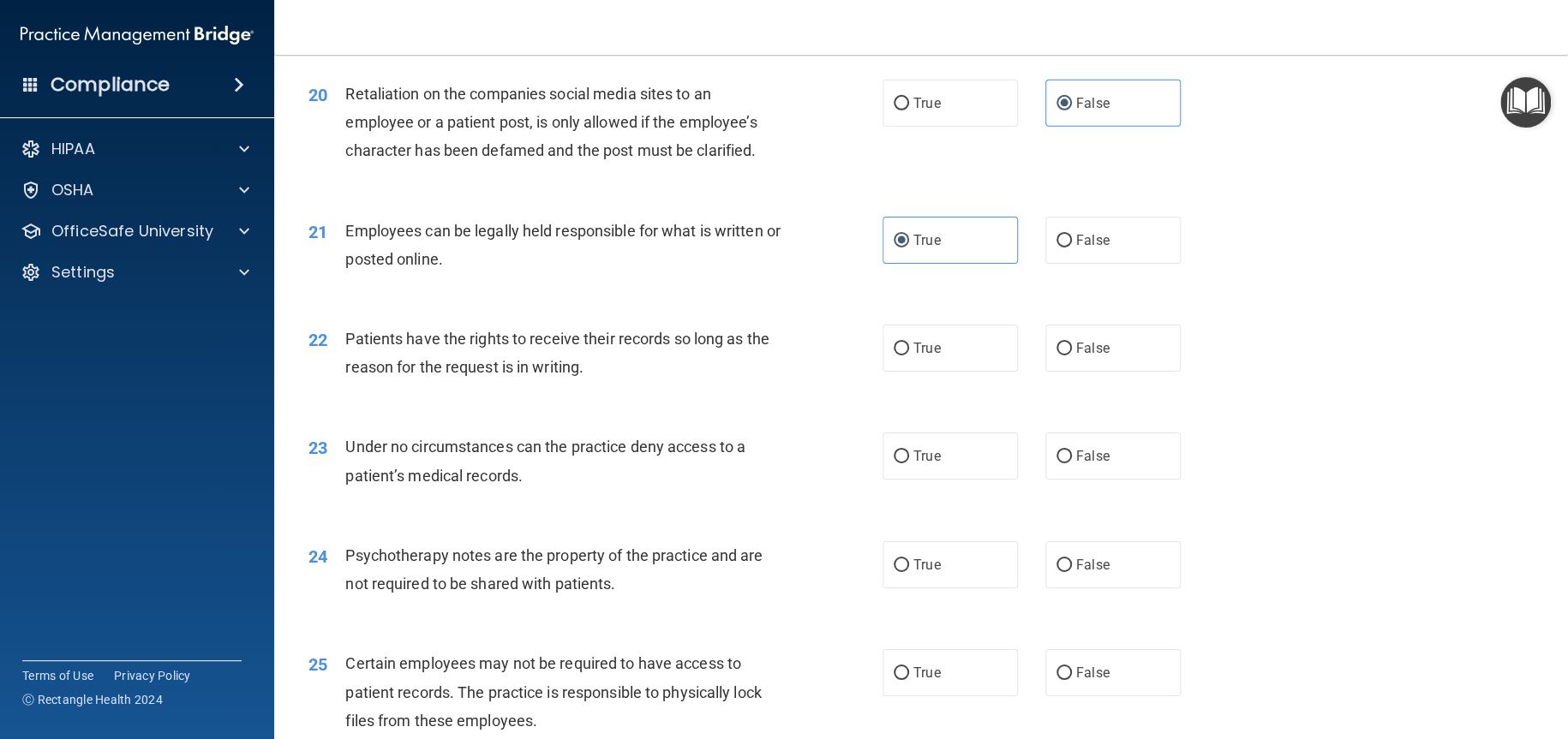
scroll to position [2997, 0]
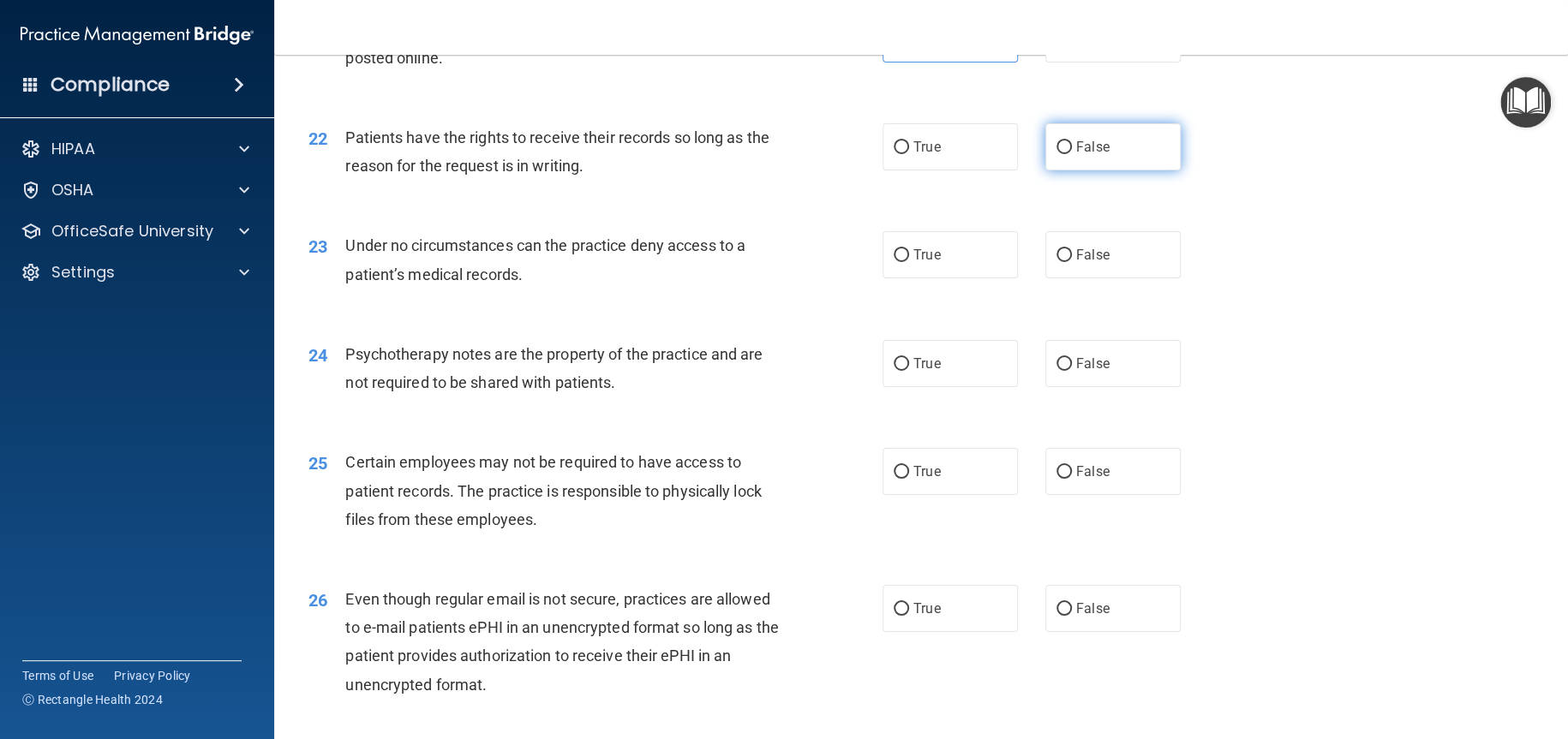
click at [1060, 171] on label "False" at bounding box center [1114, 147] width 136 height 47
click at [1060, 155] on input "False" at bounding box center [1064, 148] width 15 height 13
radio input "true"
click at [1086, 263] on span "False" at bounding box center [1092, 255] width 33 height 16
click at [1072, 262] on input "False" at bounding box center [1064, 255] width 15 height 13
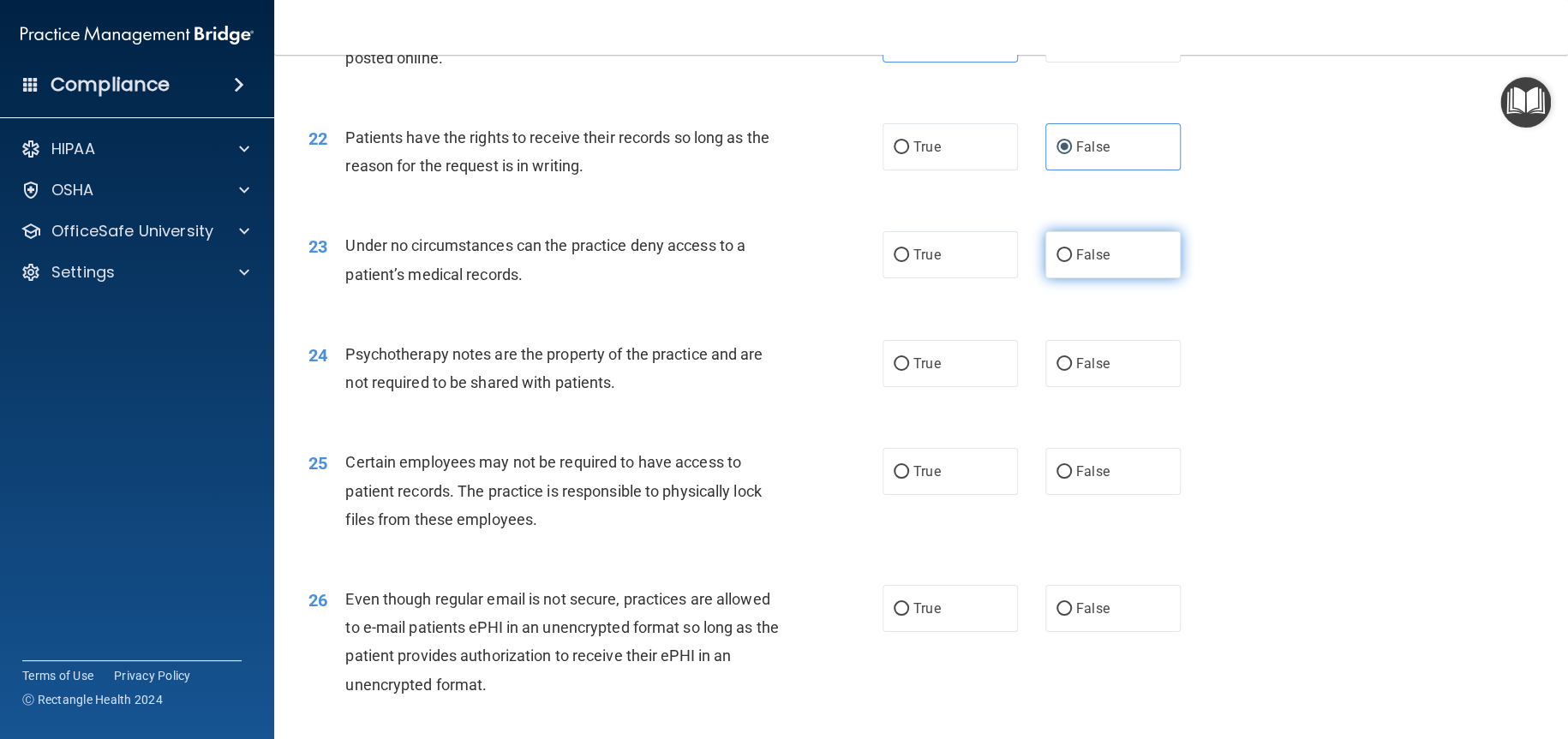
radio input "true"
click at [971, 387] on label "True" at bounding box center [950, 364] width 136 height 47
click at [909, 370] on input "True" at bounding box center [901, 365] width 15 height 13
radio input "true"
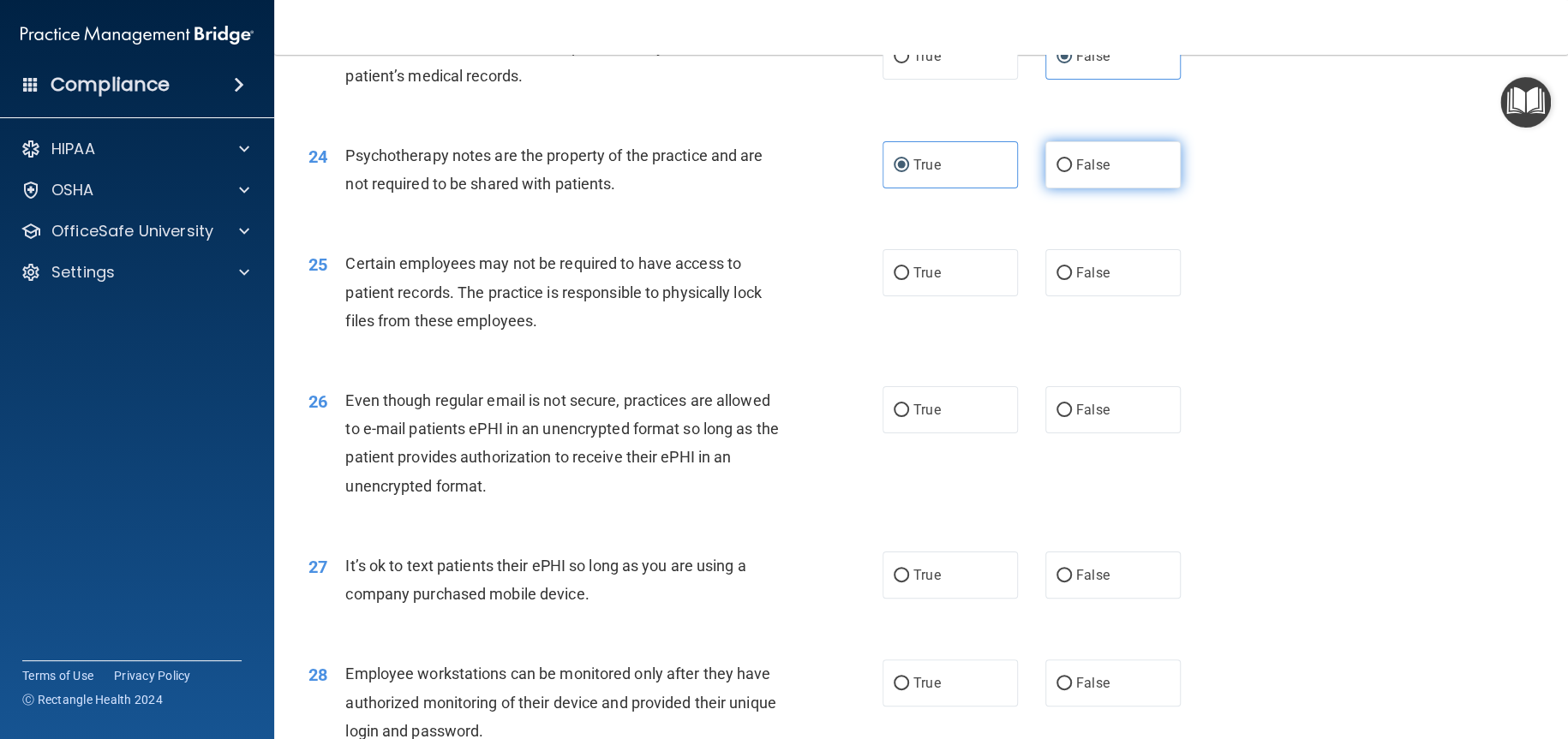
scroll to position [3255, 0]
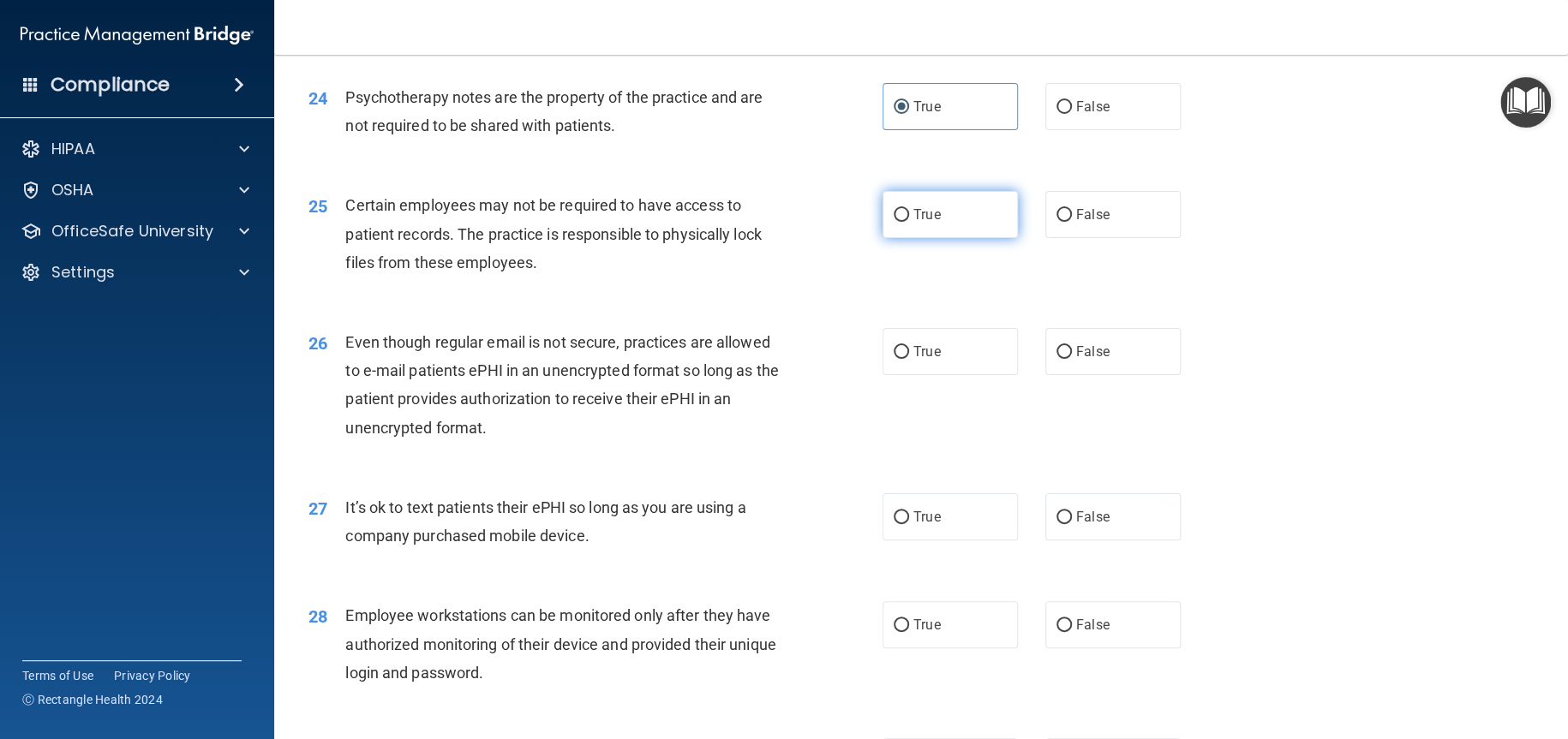
click at [972, 238] on label "True" at bounding box center [950, 215] width 136 height 47
click at [909, 222] on input "True" at bounding box center [901, 216] width 15 height 13
radio input "true"
click at [993, 375] on label "True" at bounding box center [950, 352] width 136 height 47
click at [909, 359] on input "True" at bounding box center [901, 353] width 15 height 13
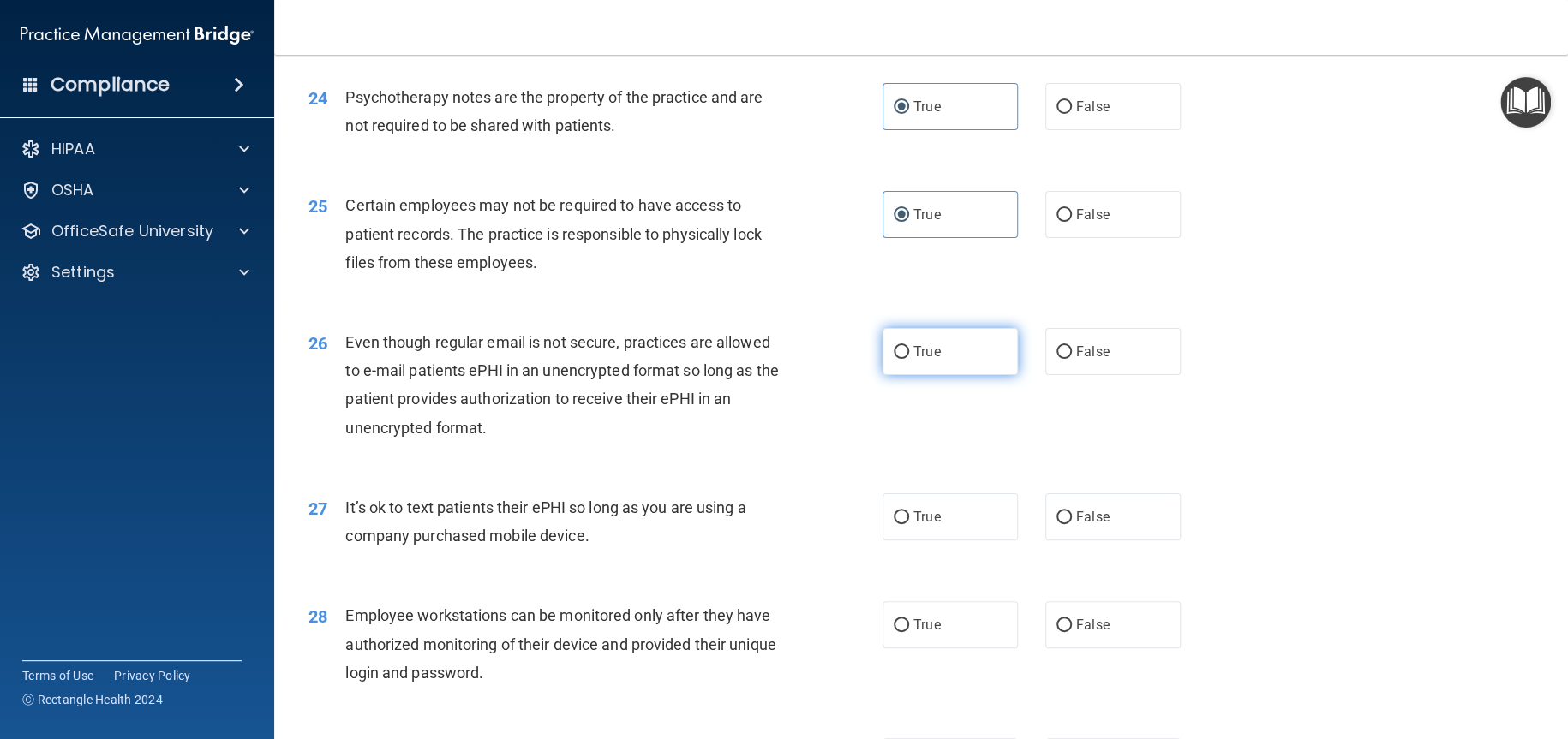
radio input "true"
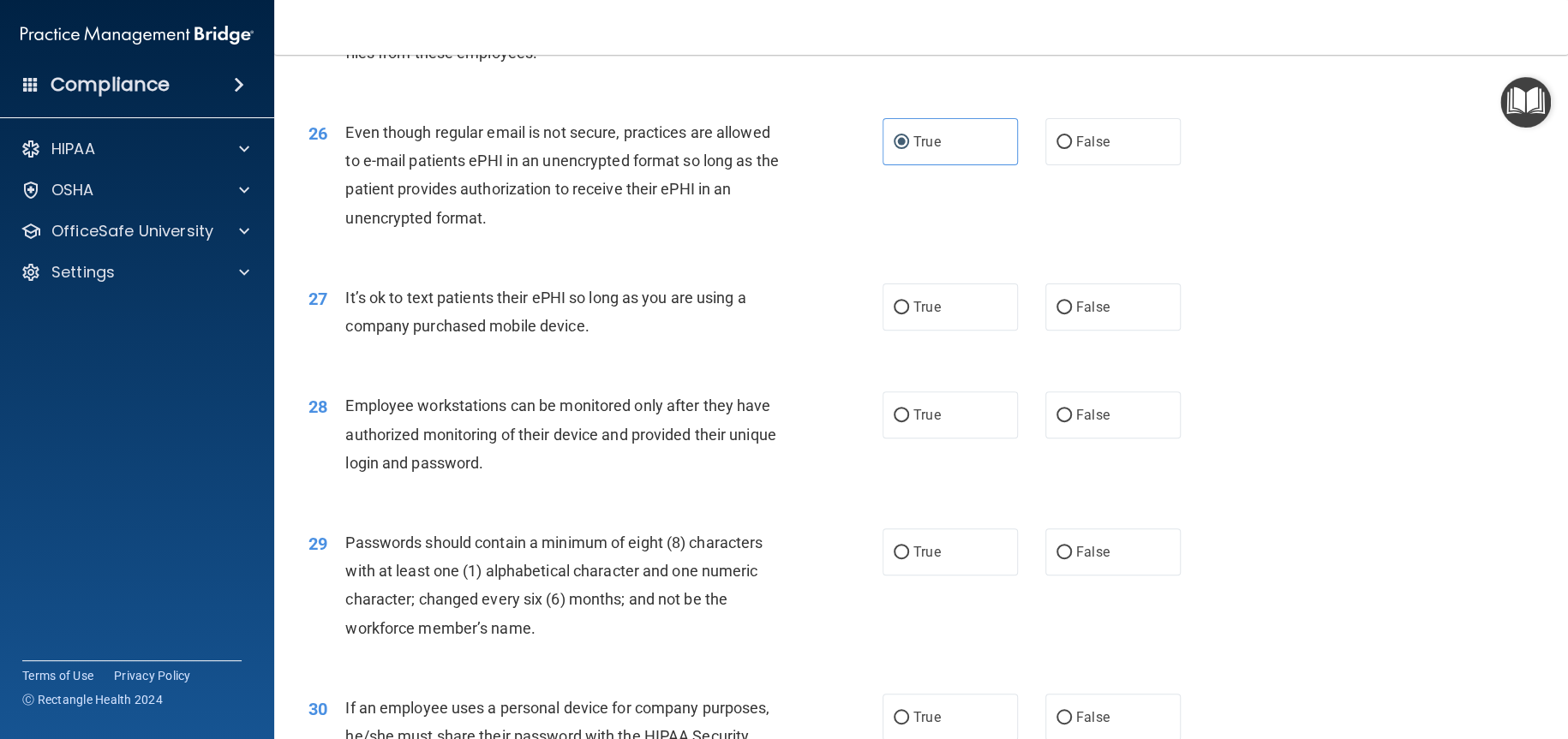
scroll to position [3512, 0]
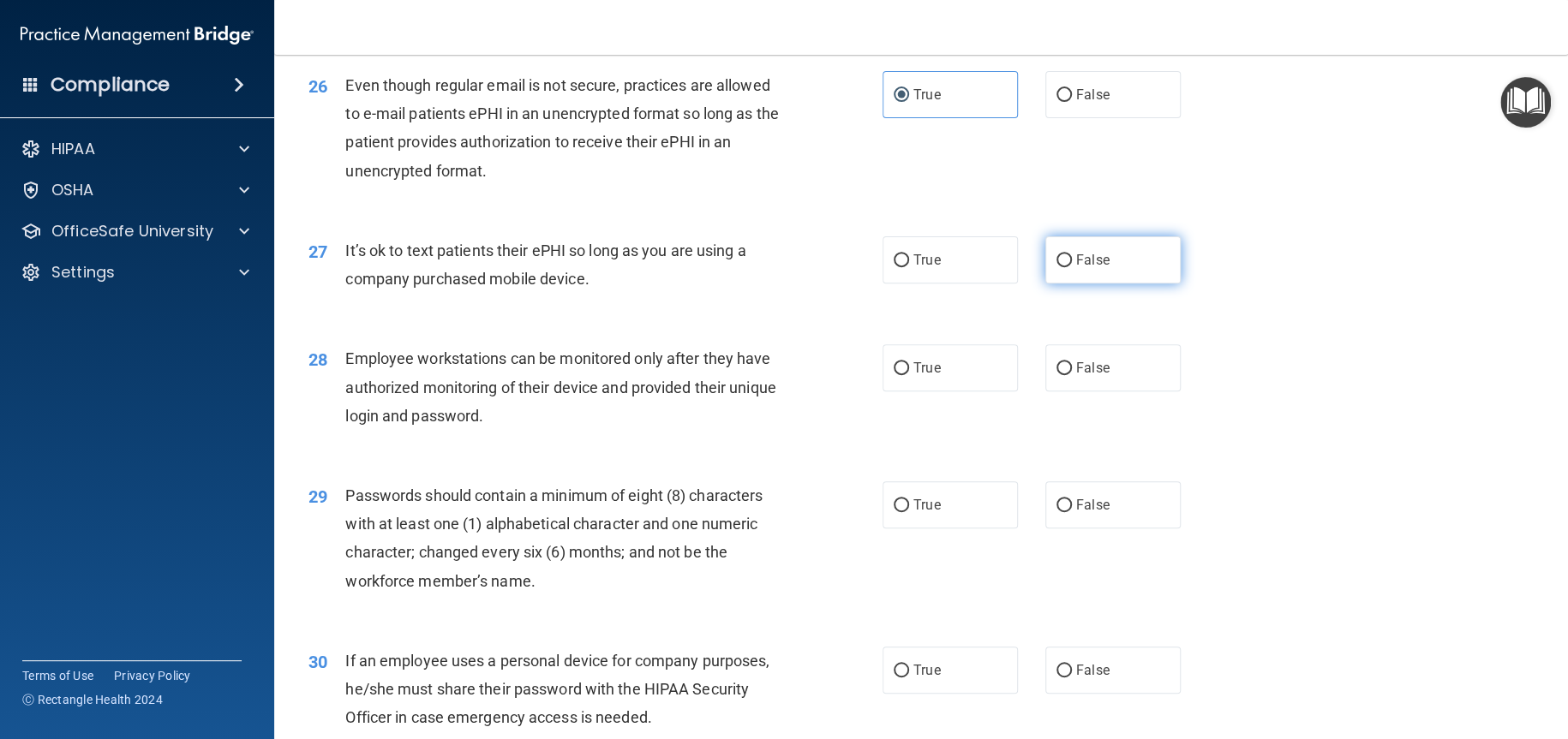
click at [1125, 284] on label "False" at bounding box center [1114, 260] width 136 height 47
click at [1072, 268] on input "False" at bounding box center [1064, 261] width 15 height 13
radio input "true"
click at [1076, 376] on span "False" at bounding box center [1092, 368] width 33 height 16
click at [1066, 375] on input "False" at bounding box center [1064, 369] width 15 height 13
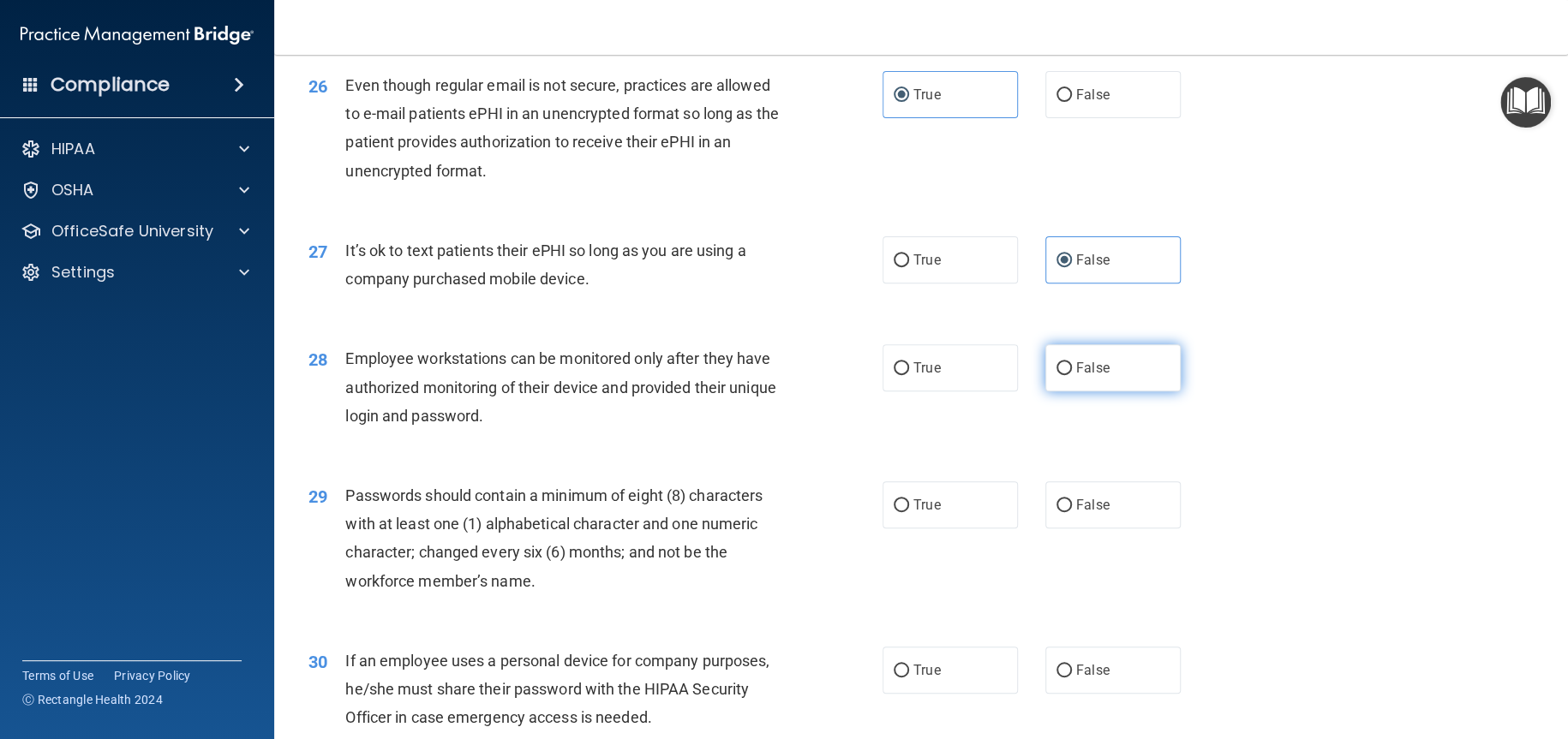
radio input "true"
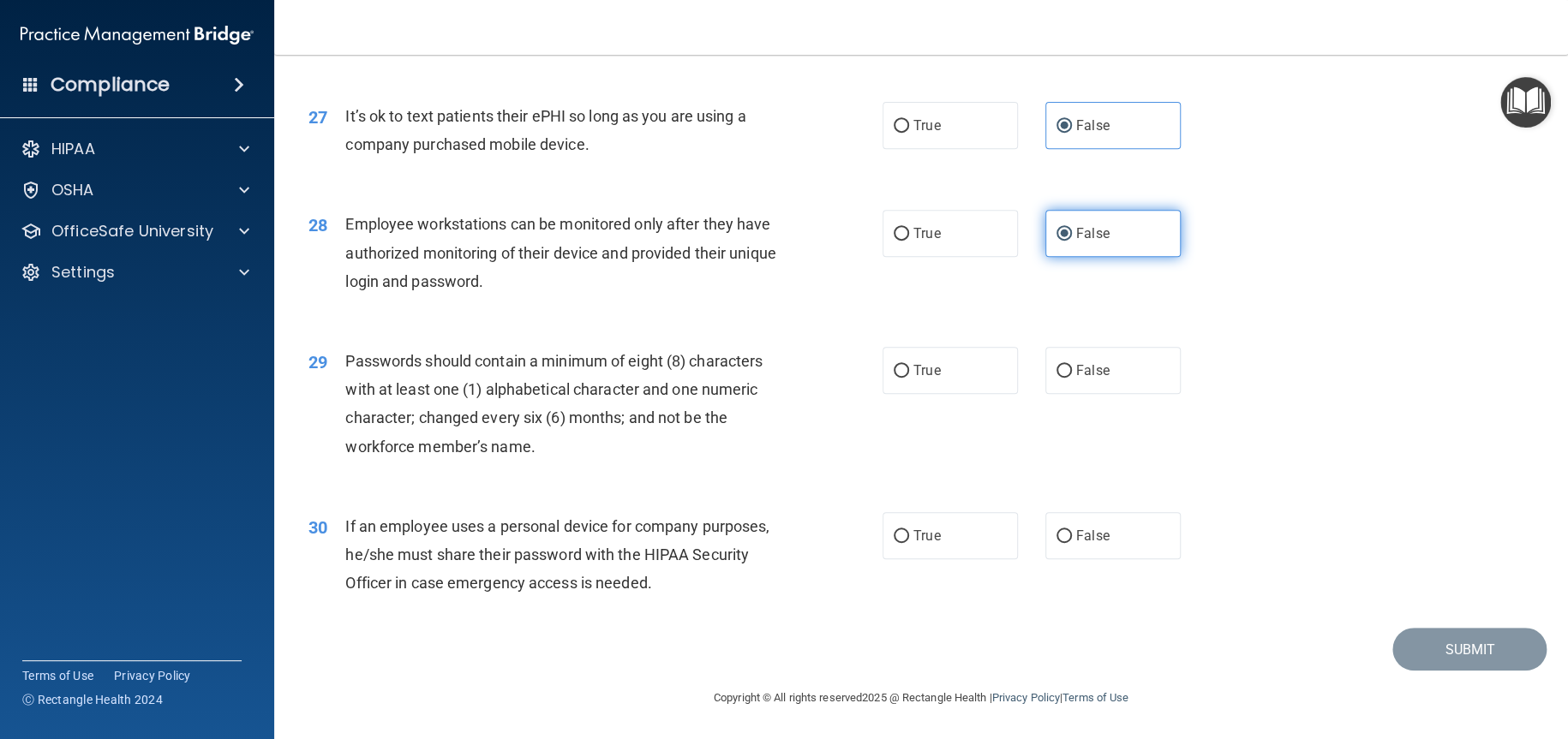
scroll to position [3703, 0]
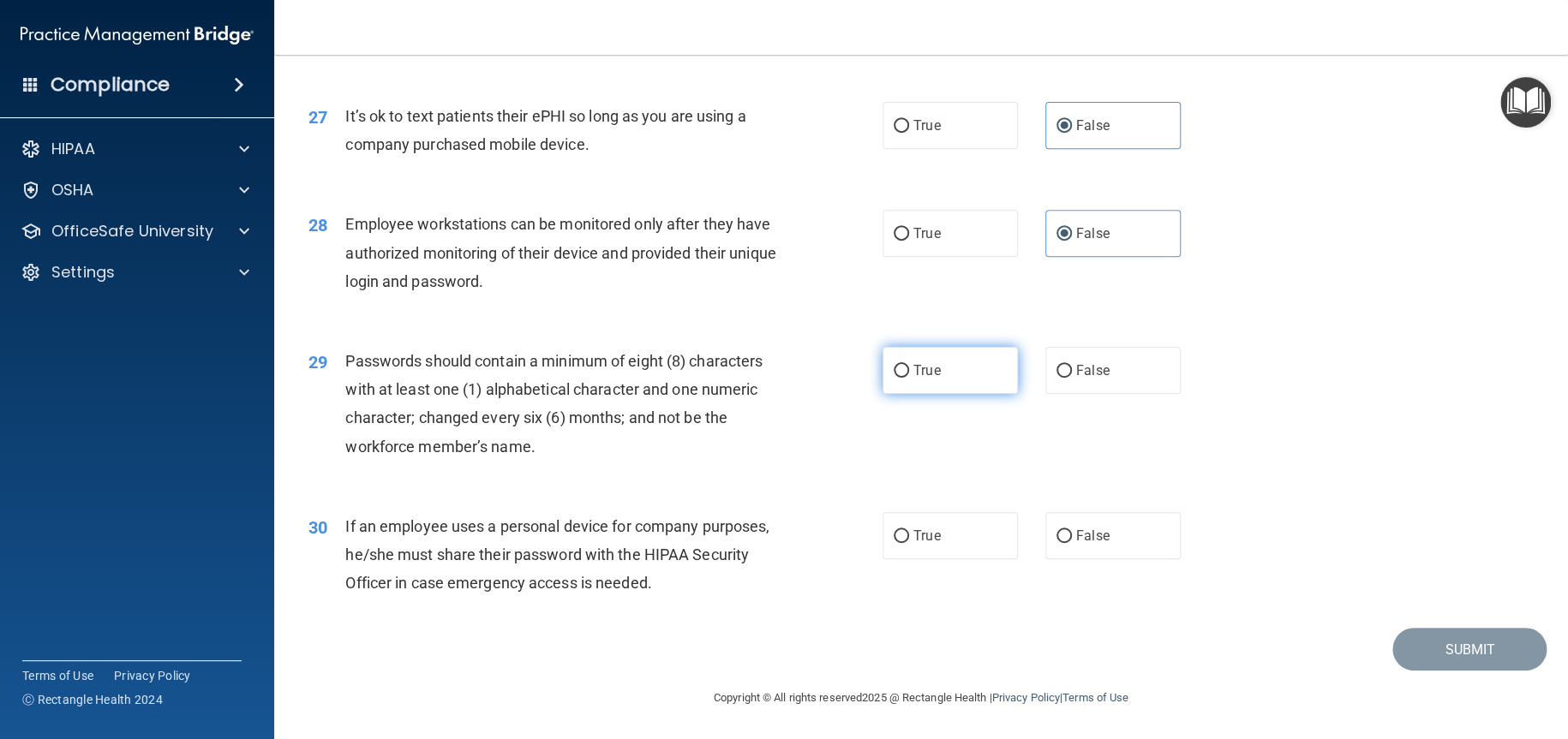
click at [977, 373] on label "True" at bounding box center [950, 370] width 136 height 47
click at [909, 373] on input "True" at bounding box center [901, 371] width 15 height 13
radio input "true"
drag, startPoint x: 1075, startPoint y: 530, endPoint x: 1124, endPoint y: 521, distance: 49.8
click at [1079, 530] on span "False" at bounding box center [1092, 535] width 33 height 16
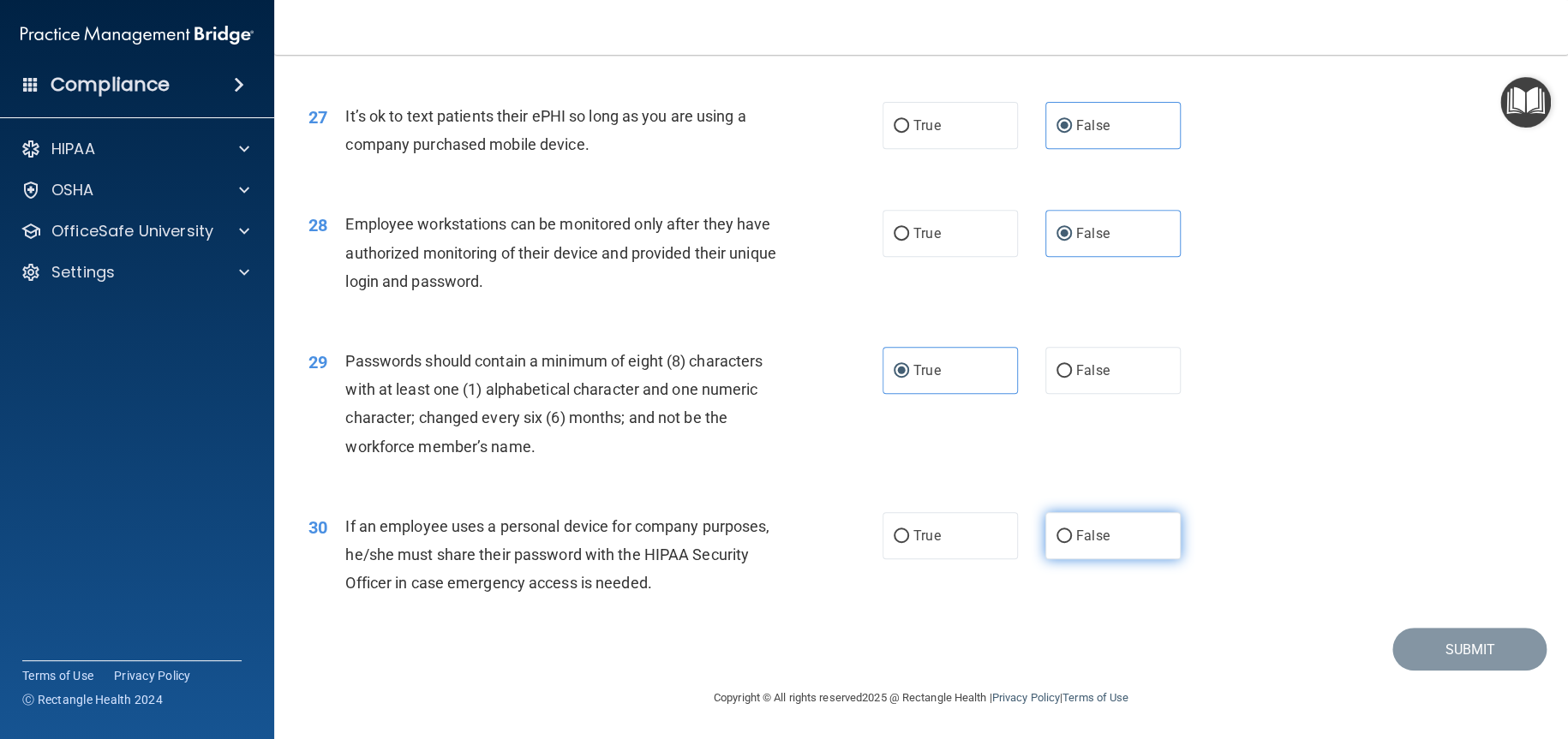
click at [1072, 530] on input "False" at bounding box center [1064, 536] width 15 height 13
radio input "true"
click at [1434, 640] on button "Submit" at bounding box center [1470, 649] width 155 height 43
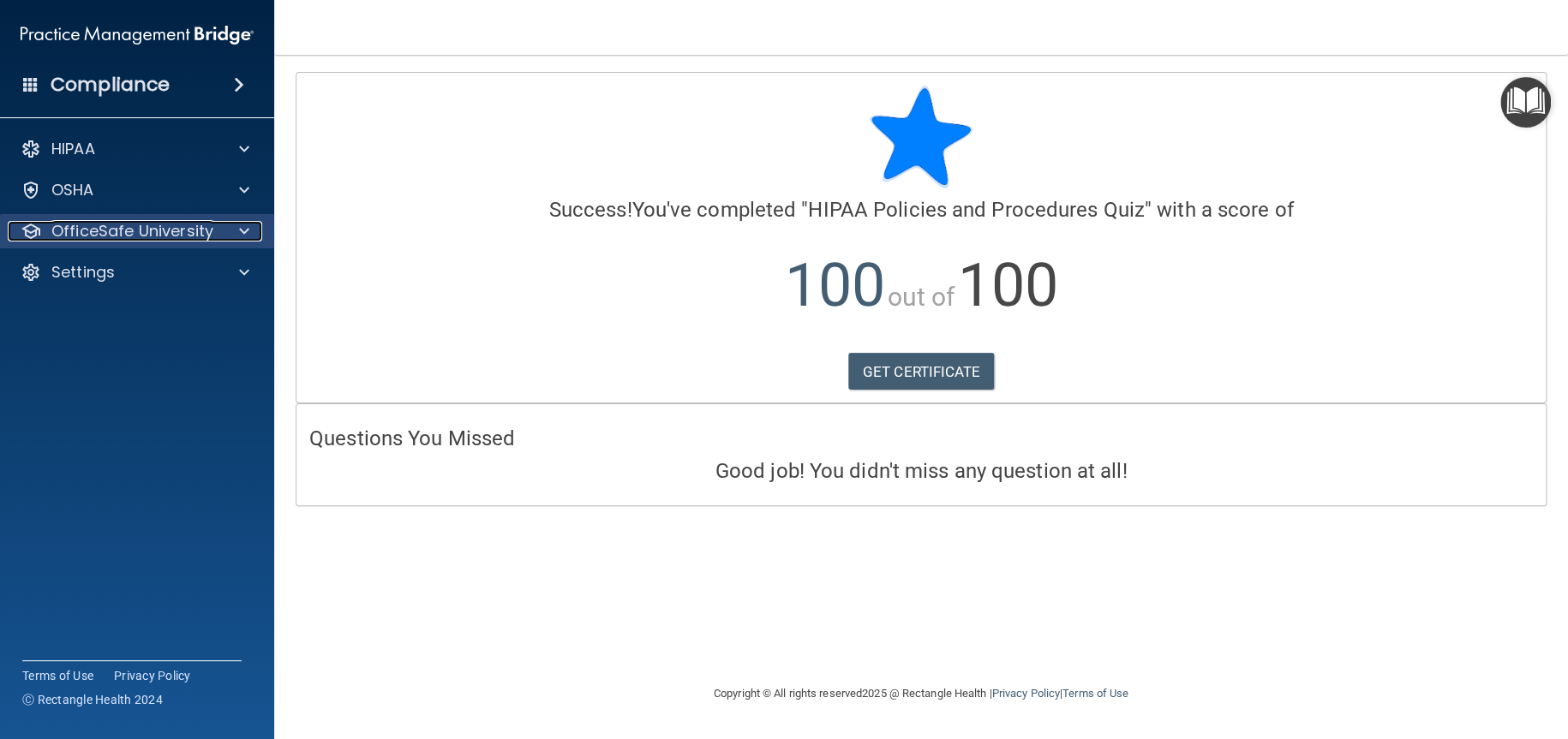
click at [101, 233] on p "OfficeSafe University" at bounding box center [133, 231] width 162 height 21
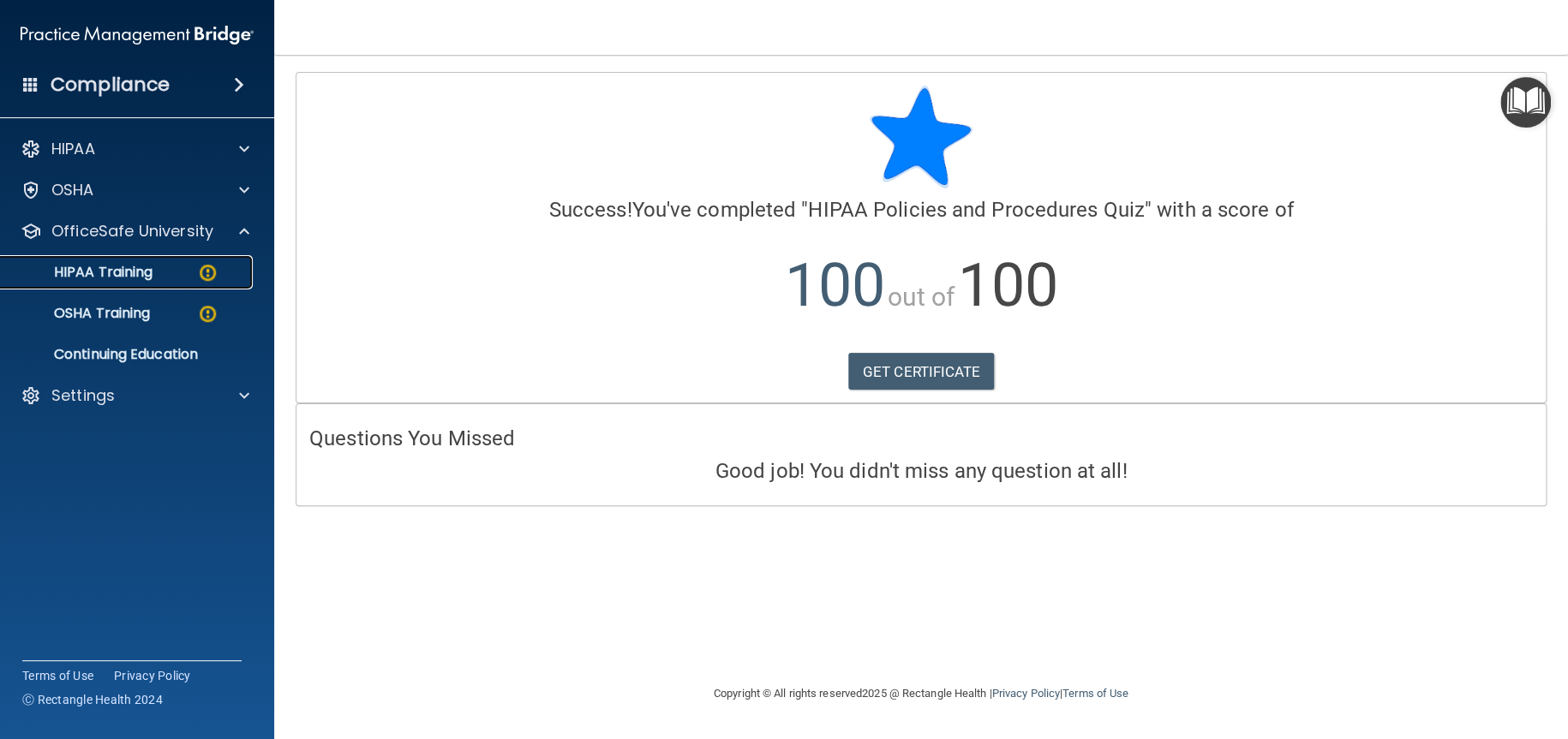
click at [116, 269] on p "HIPAA Training" at bounding box center [82, 272] width 141 height 17
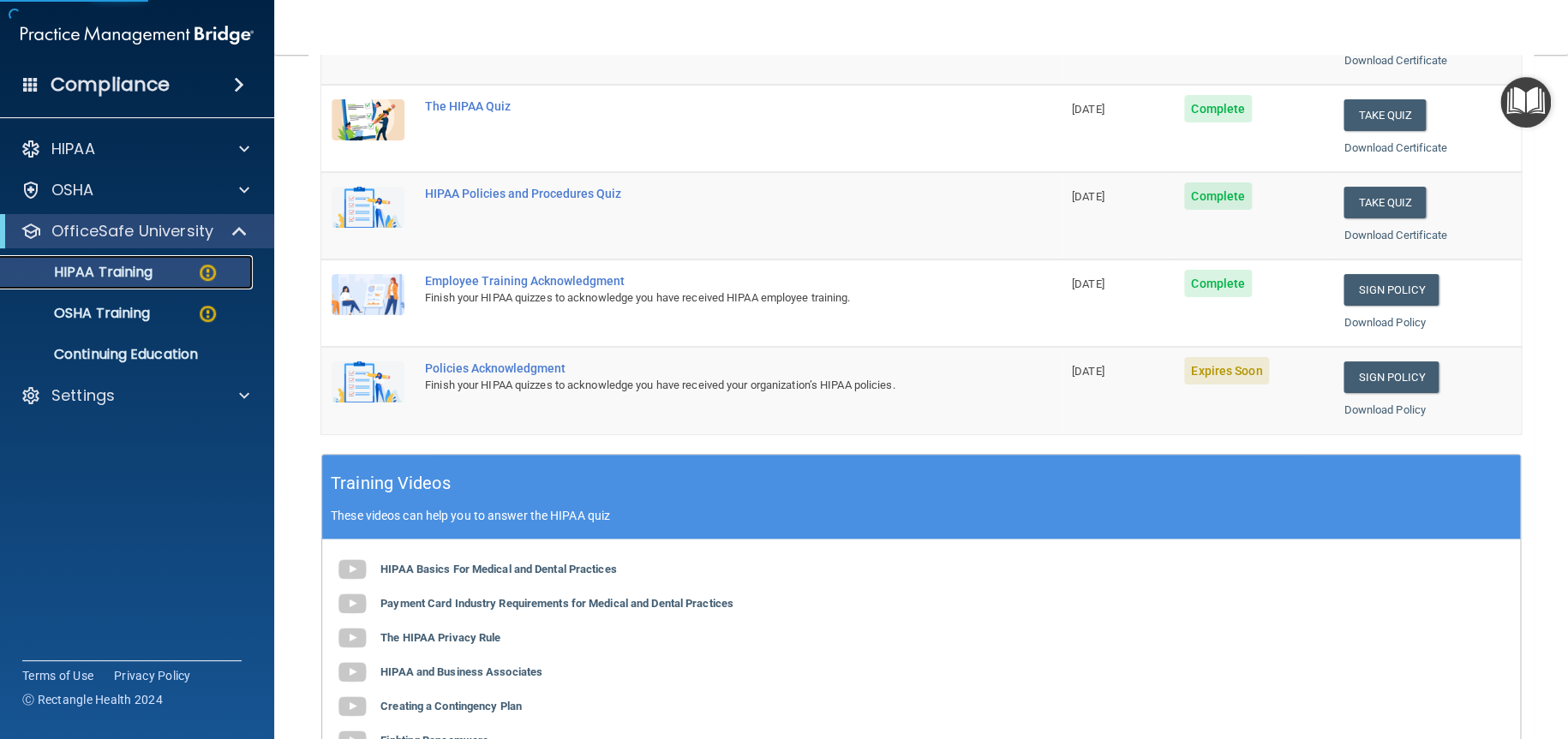
scroll to position [342, 0]
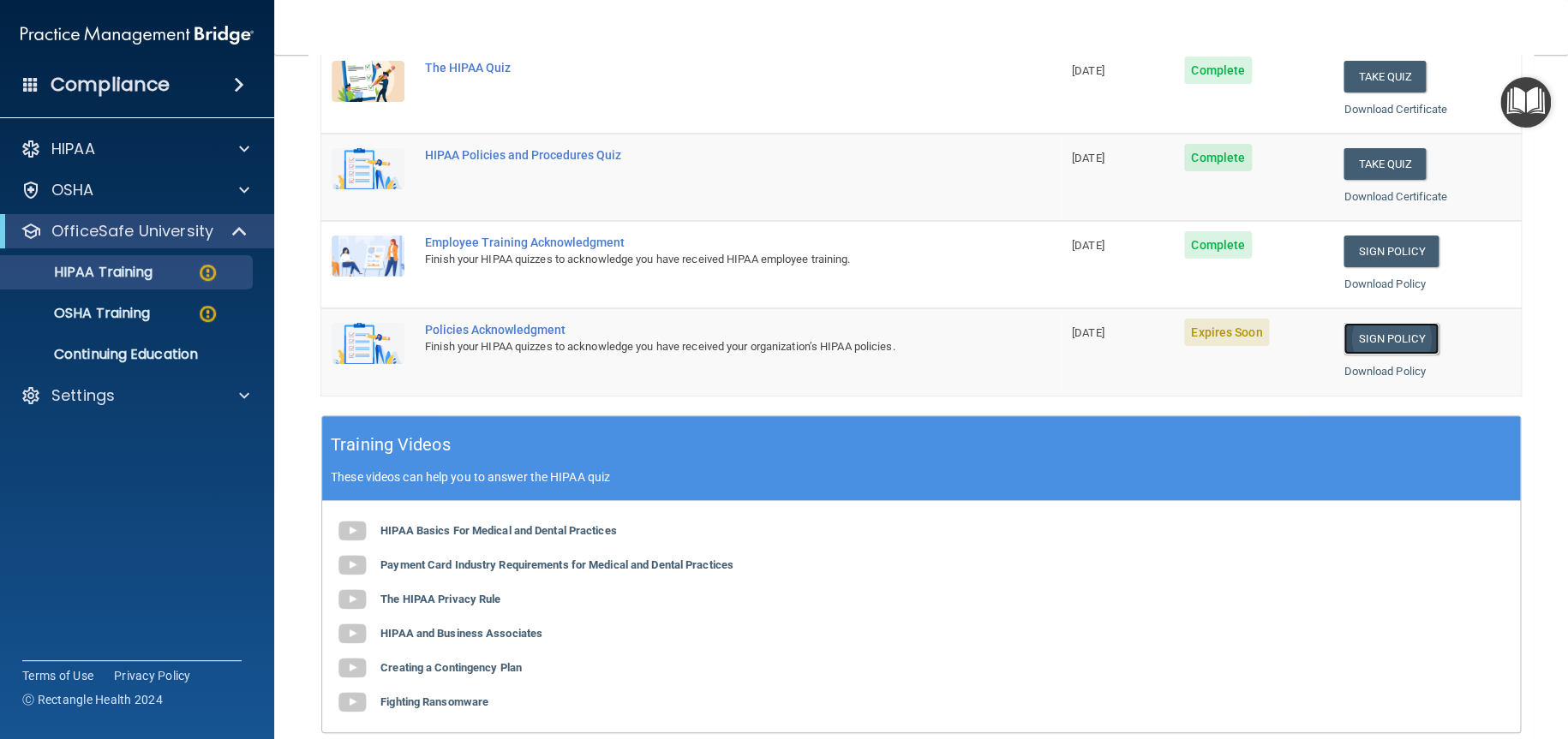
click at [1375, 337] on link "Sign Policy" at bounding box center [1391, 339] width 95 height 32
click at [1406, 333] on link "Sign Policy" at bounding box center [1391, 339] width 95 height 32
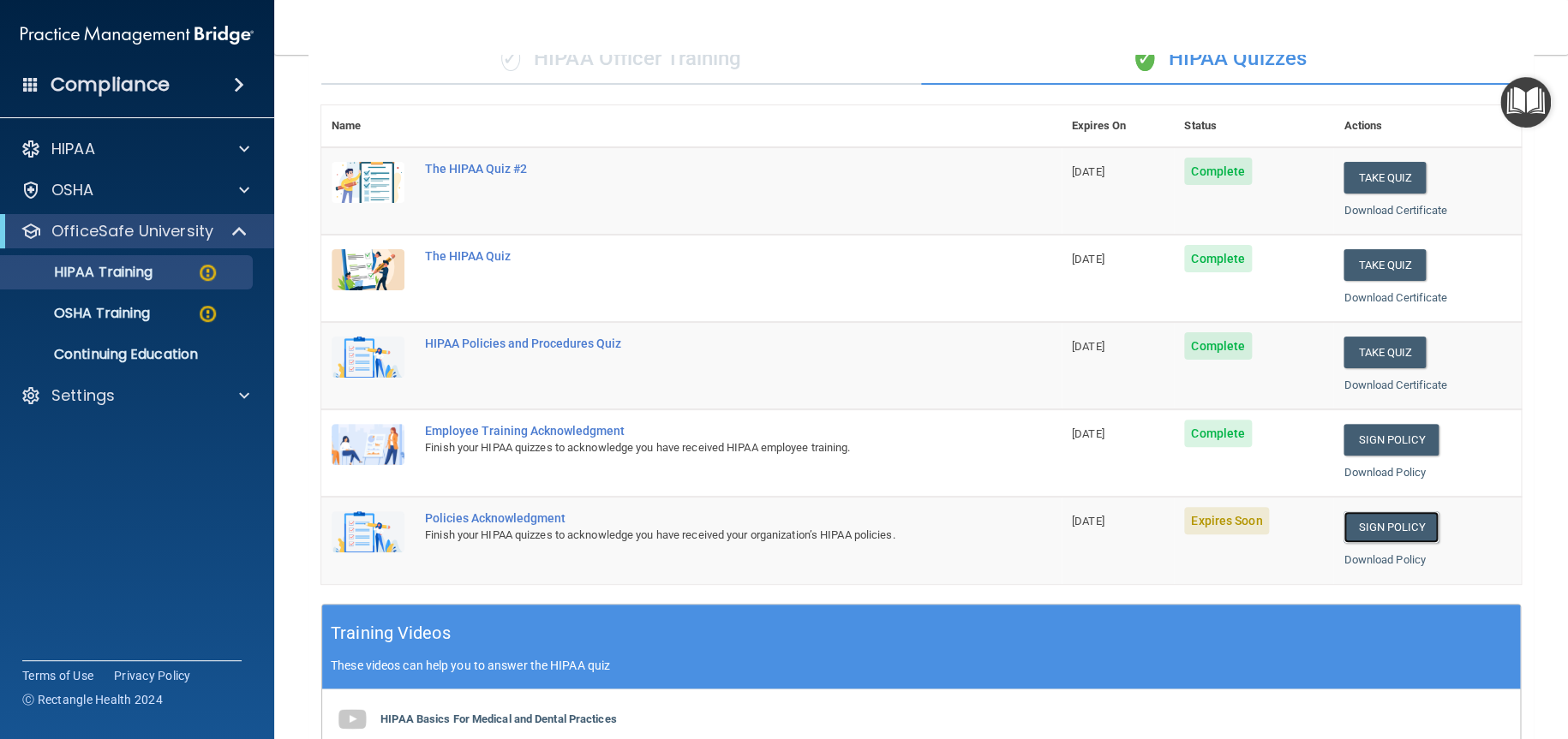
scroll to position [120, 0]
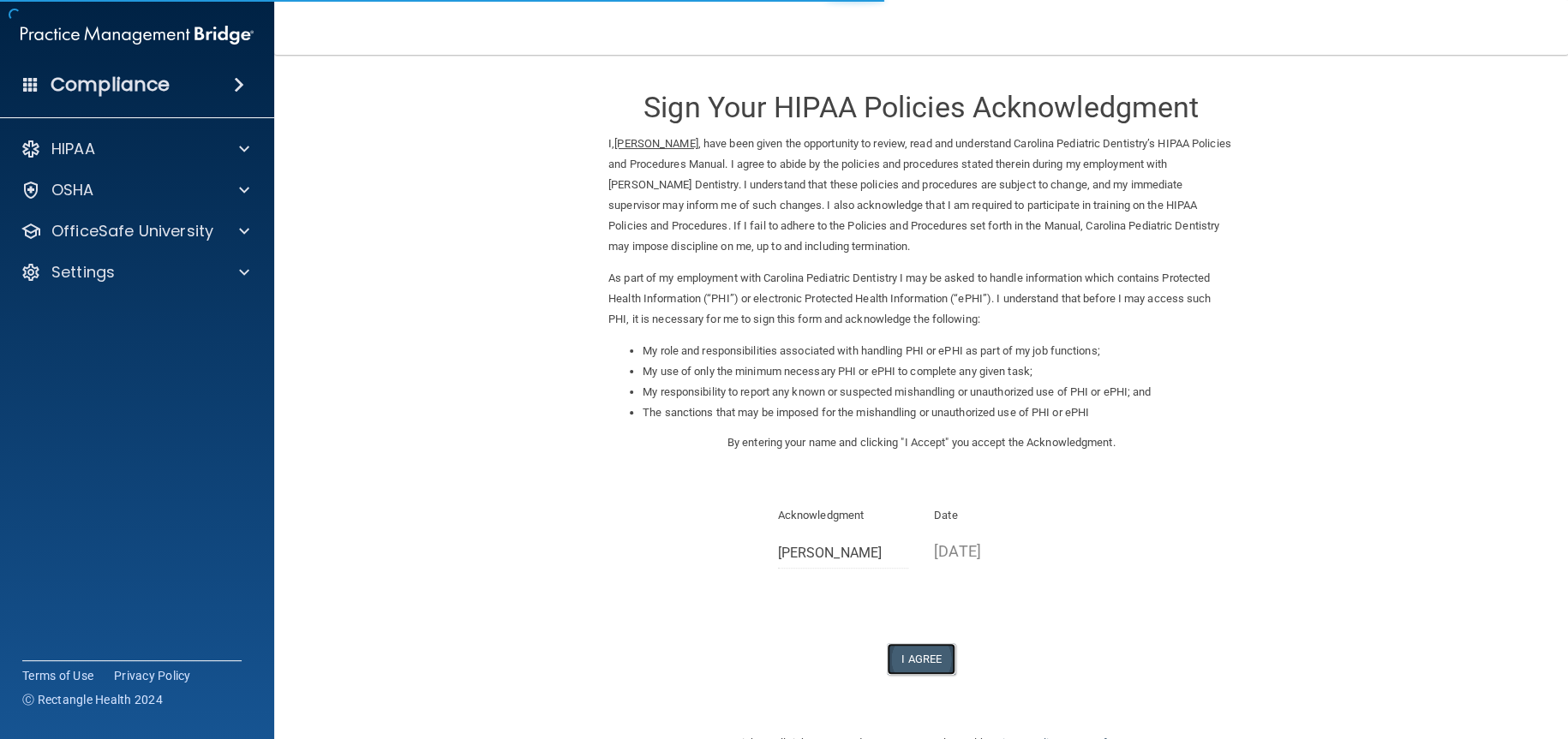
click at [901, 662] on button "I Agree" at bounding box center [920, 659] width 69 height 32
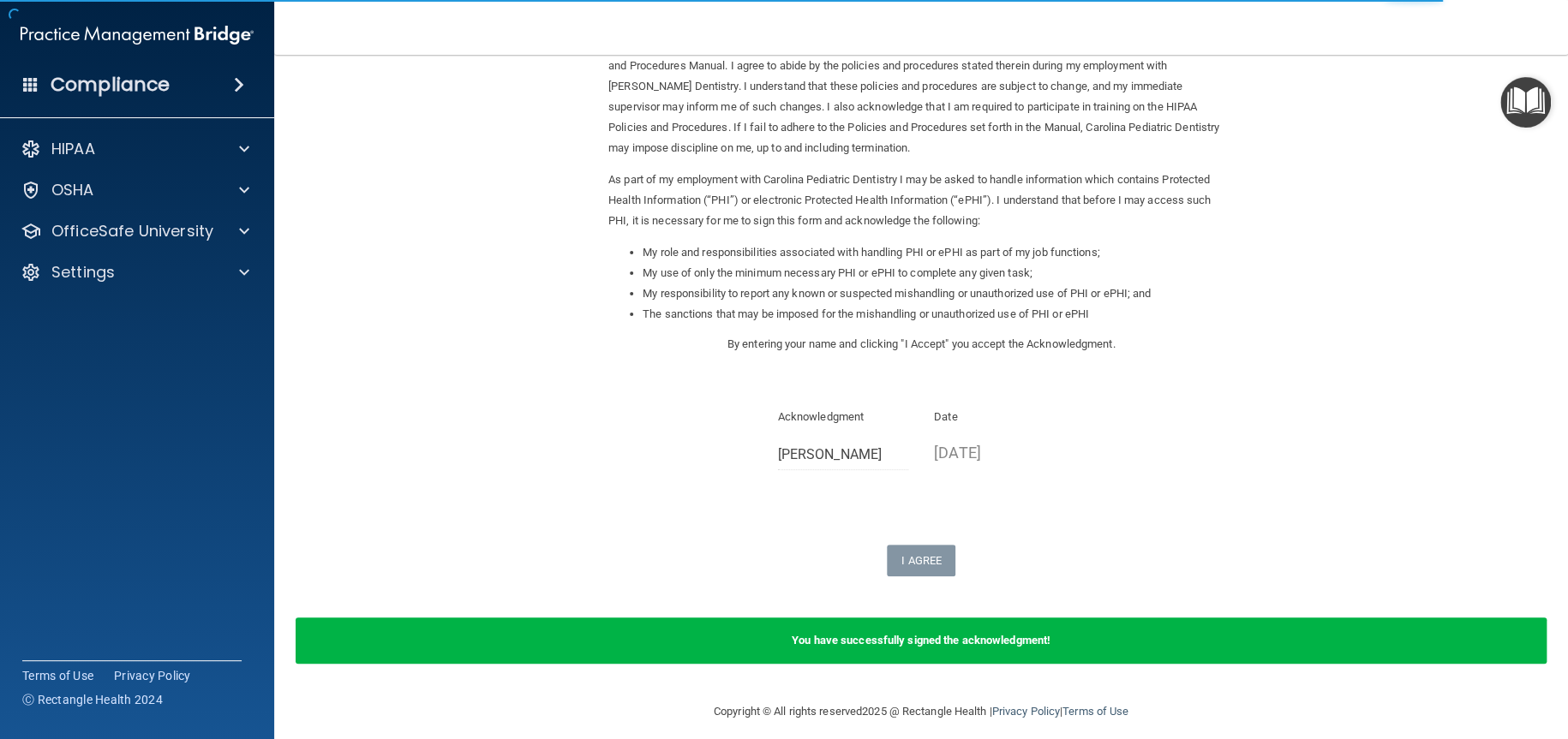
scroll to position [112, 0]
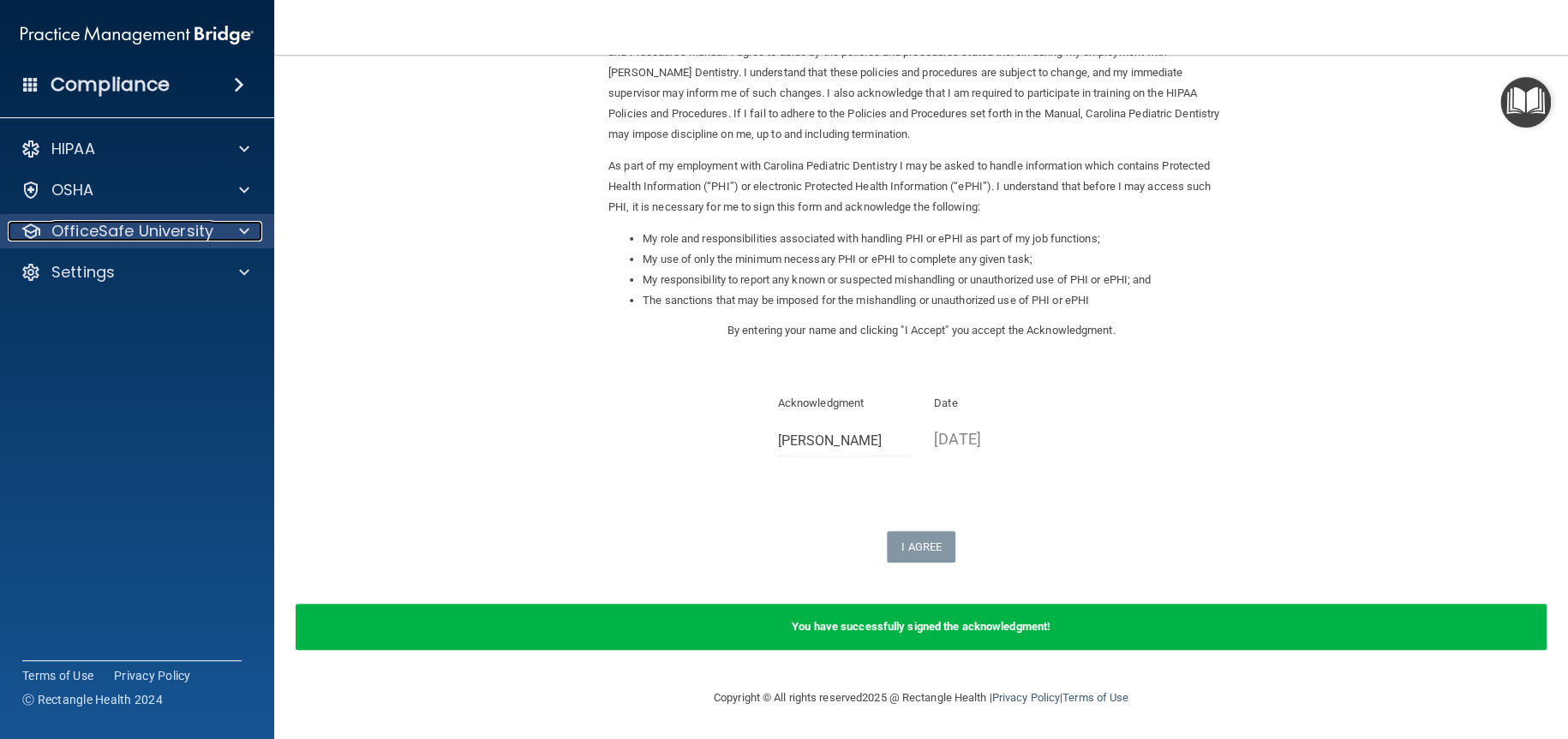
click at [200, 238] on p "OfficeSafe University" at bounding box center [133, 231] width 162 height 21
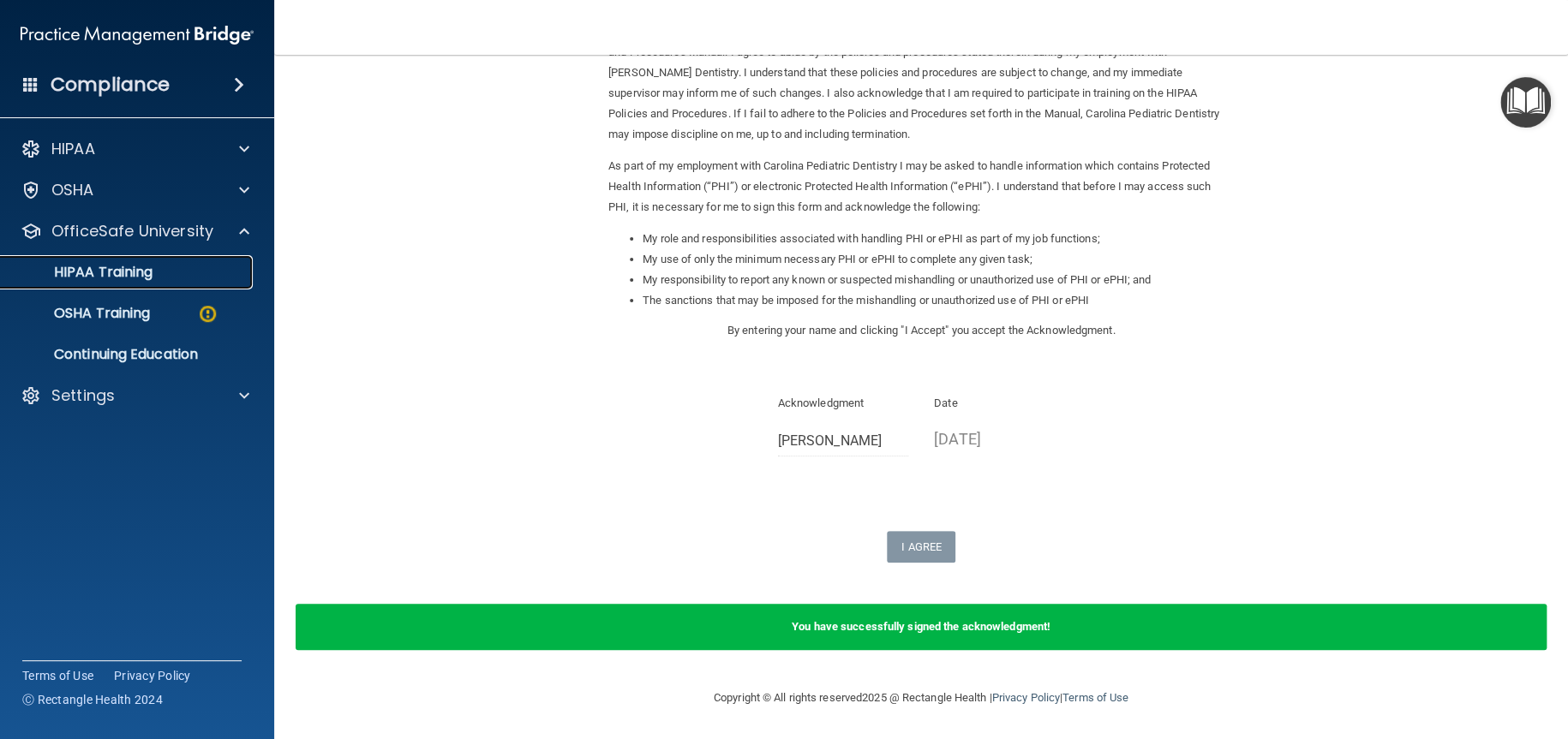
click at [171, 264] on div "HIPAA Training" at bounding box center [128, 272] width 234 height 17
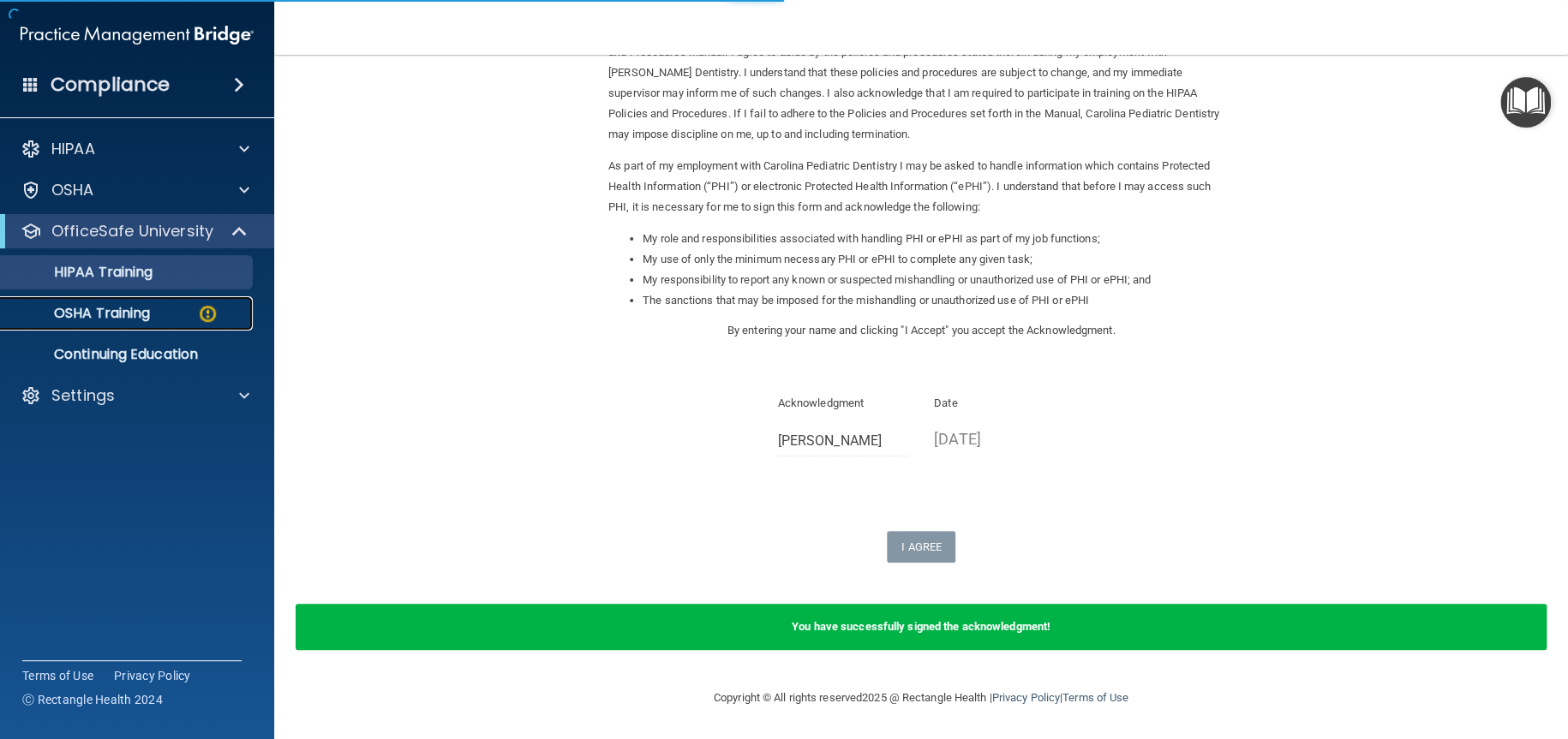
click at [124, 316] on p "OSHA Training" at bounding box center [80, 313] width 139 height 17
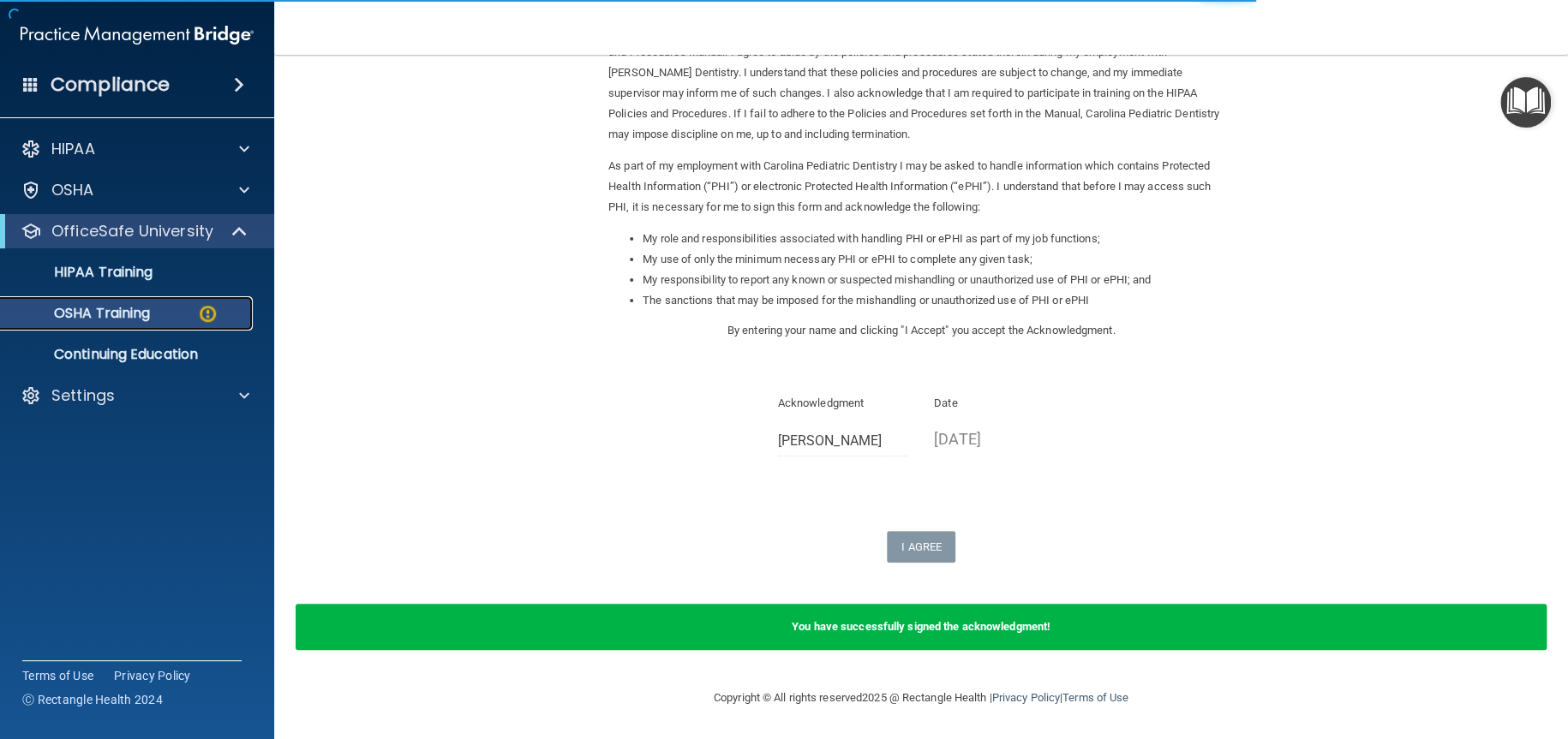
click at [131, 315] on p "OSHA Training" at bounding box center [80, 313] width 139 height 17
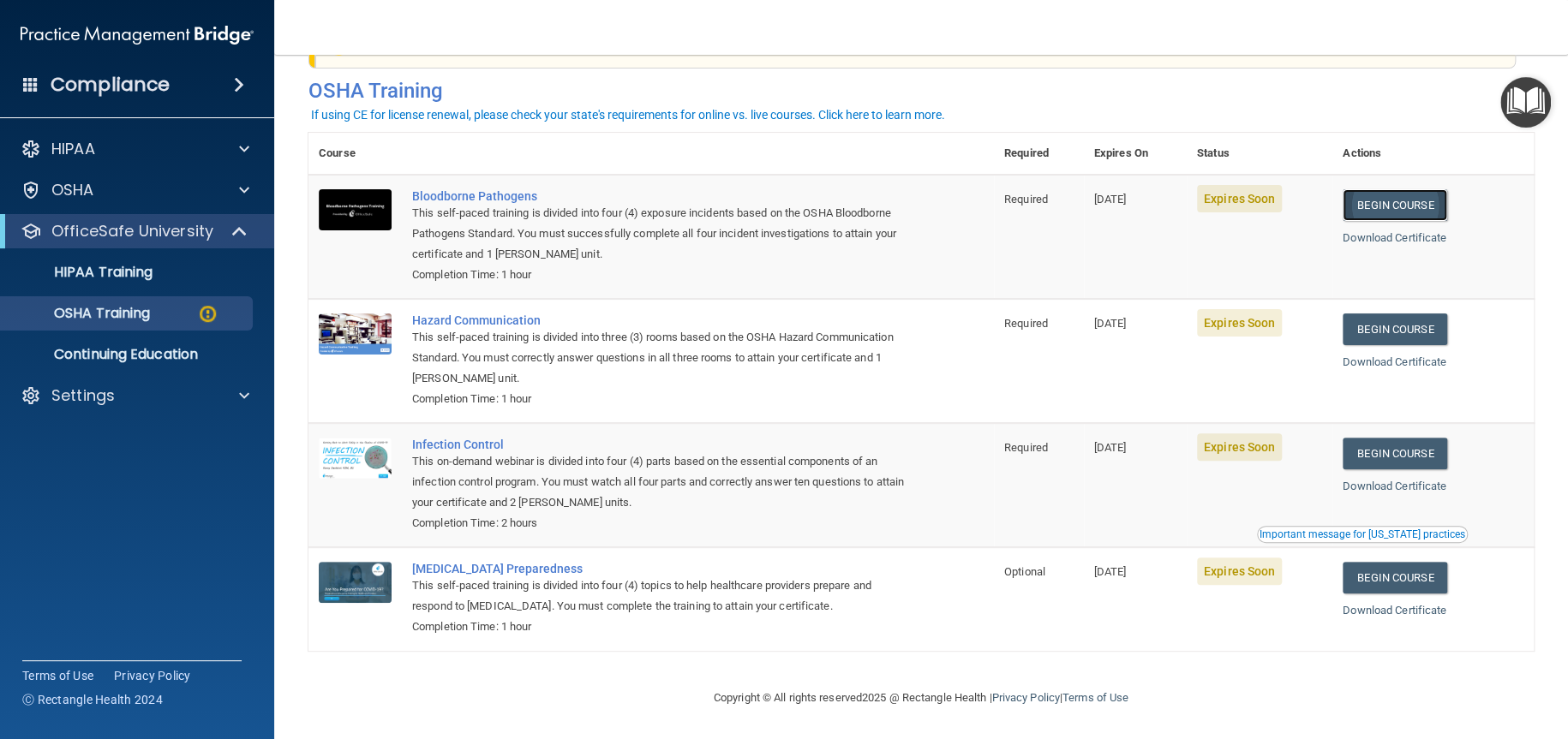
click at [1405, 199] on link "Begin Course" at bounding box center [1395, 205] width 105 height 32
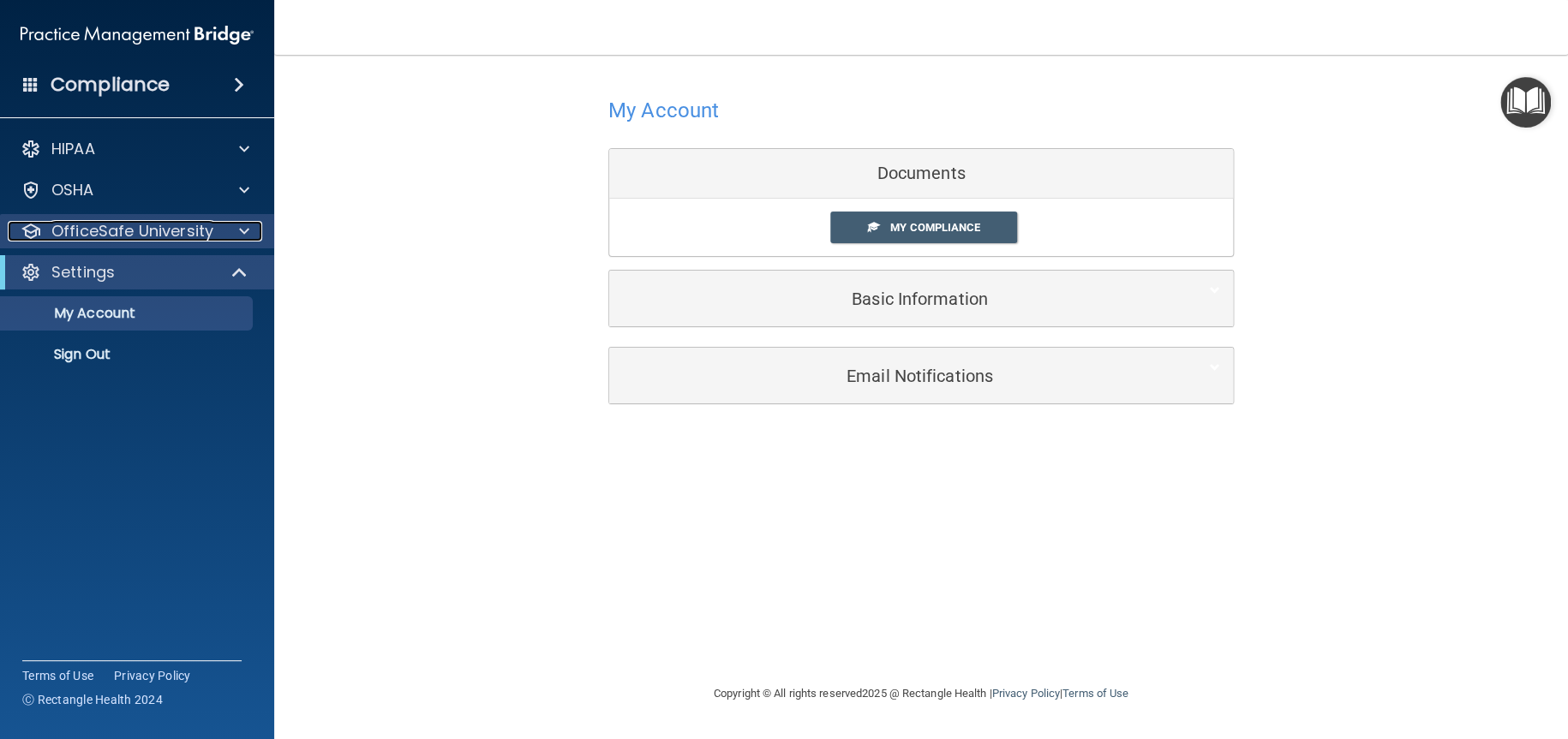
click at [68, 221] on p "OfficeSafe University" at bounding box center [133, 231] width 162 height 21
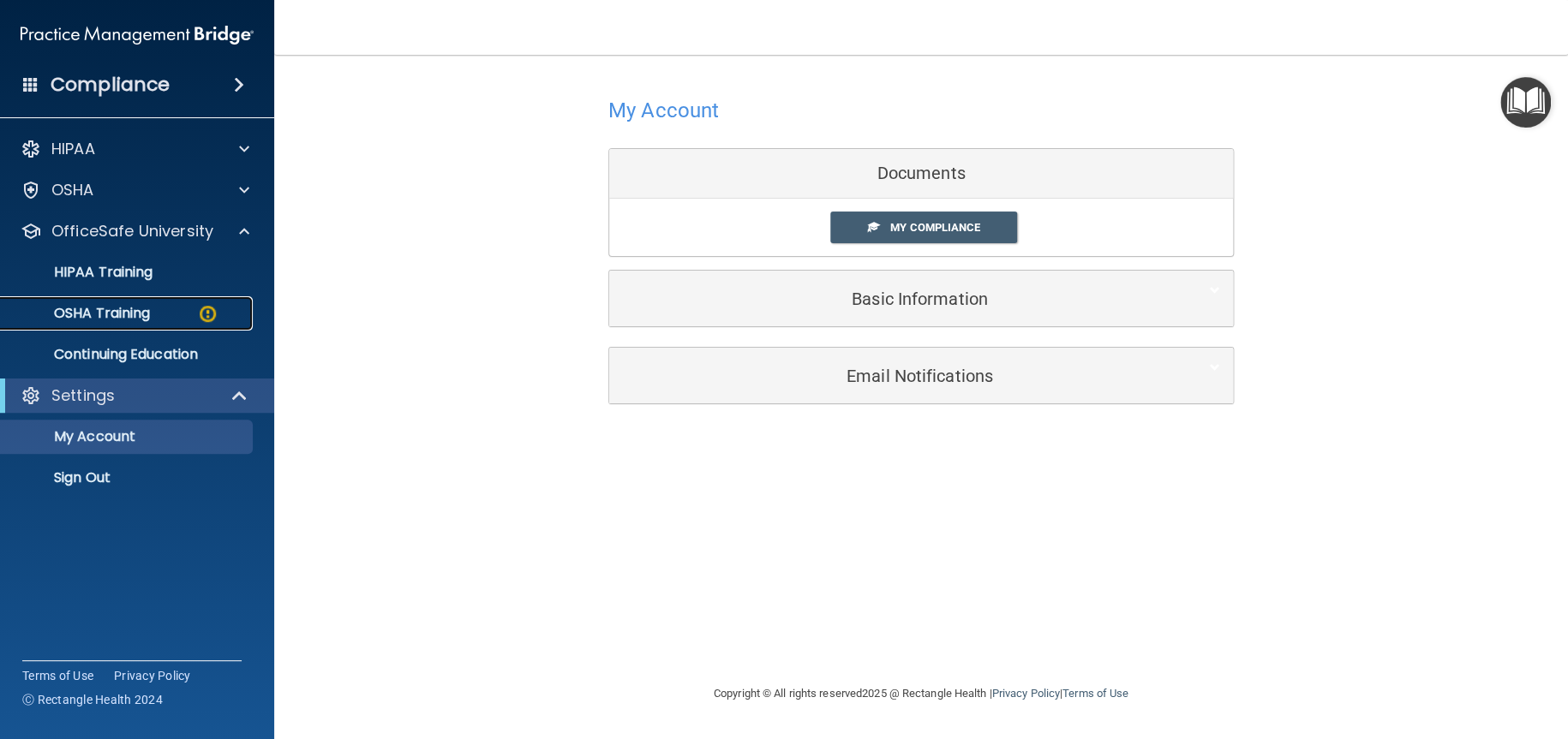
click at [107, 308] on p "OSHA Training" at bounding box center [80, 313] width 139 height 17
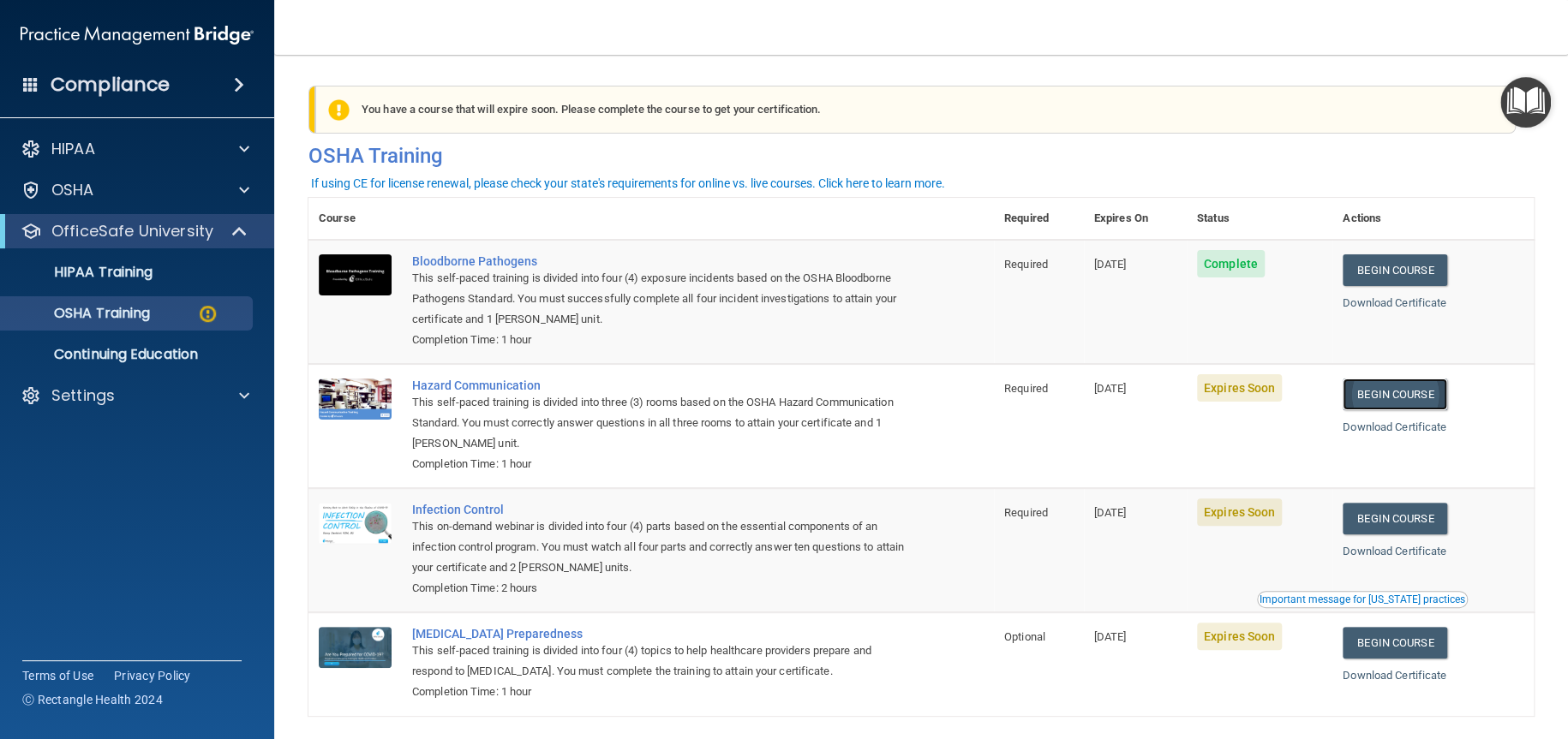
click at [1404, 402] on link "Begin Course" at bounding box center [1395, 395] width 105 height 32
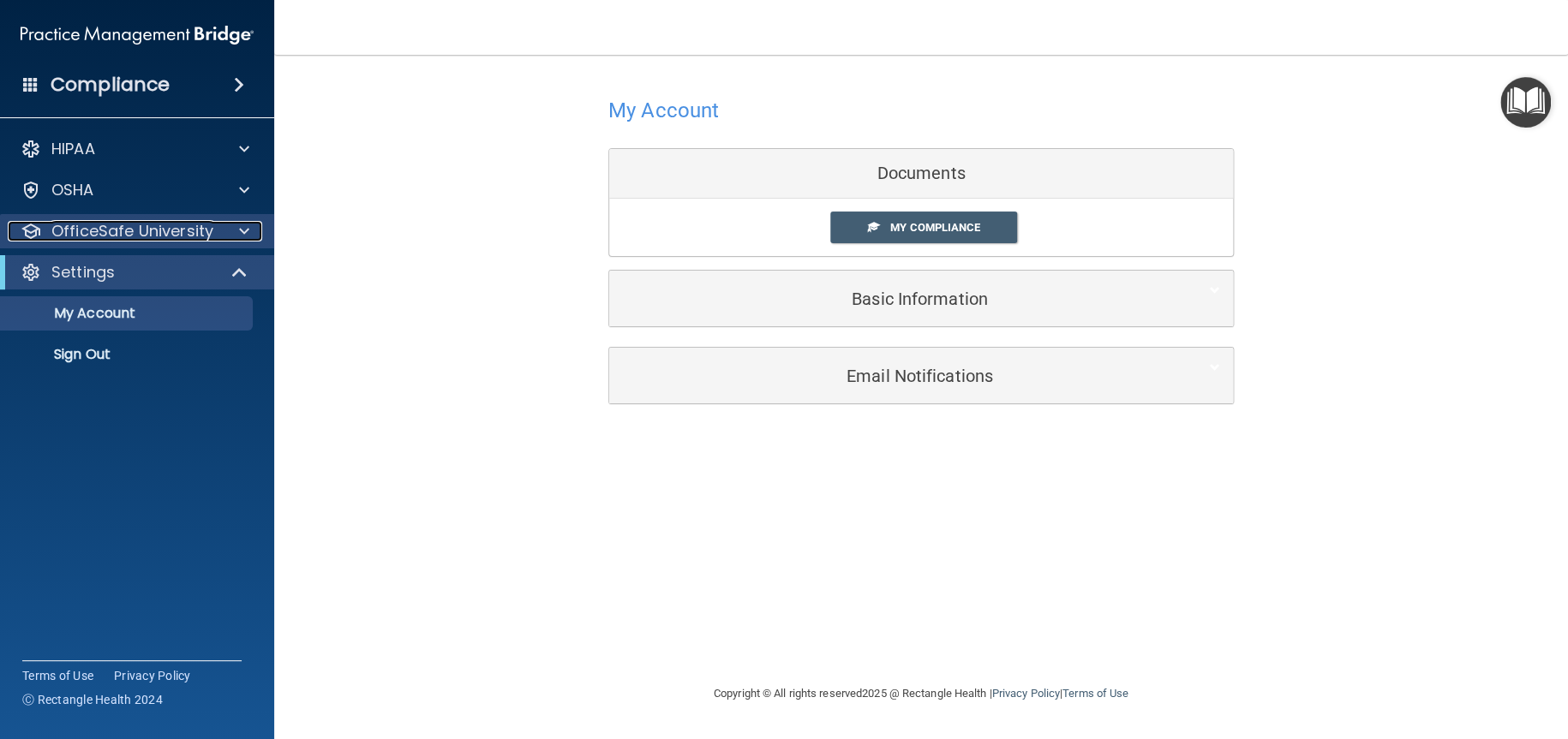
click at [100, 229] on p "OfficeSafe University" at bounding box center [133, 231] width 162 height 21
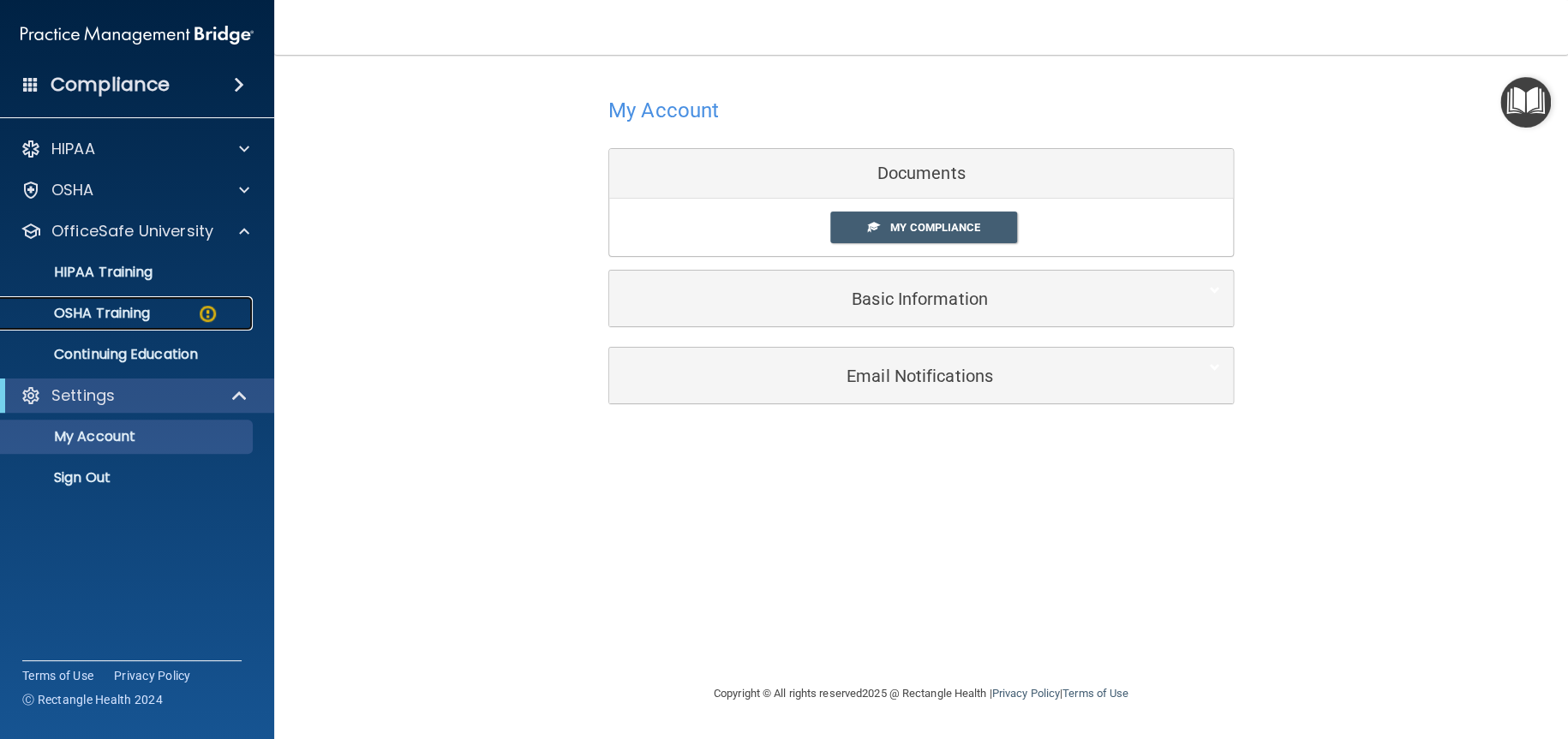
click at [107, 309] on p "OSHA Training" at bounding box center [80, 313] width 139 height 17
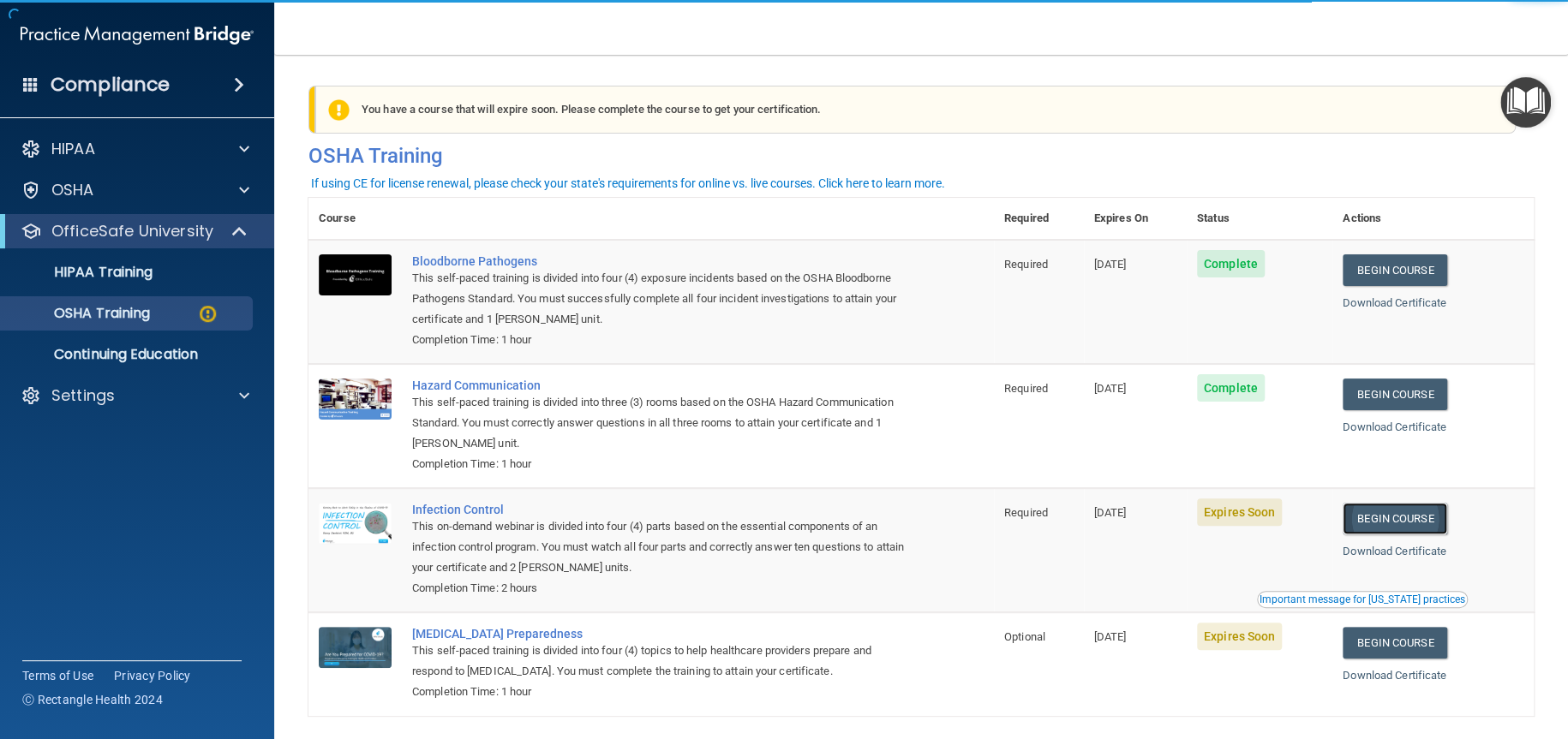
click at [1421, 507] on link "Begin Course" at bounding box center [1395, 518] width 105 height 32
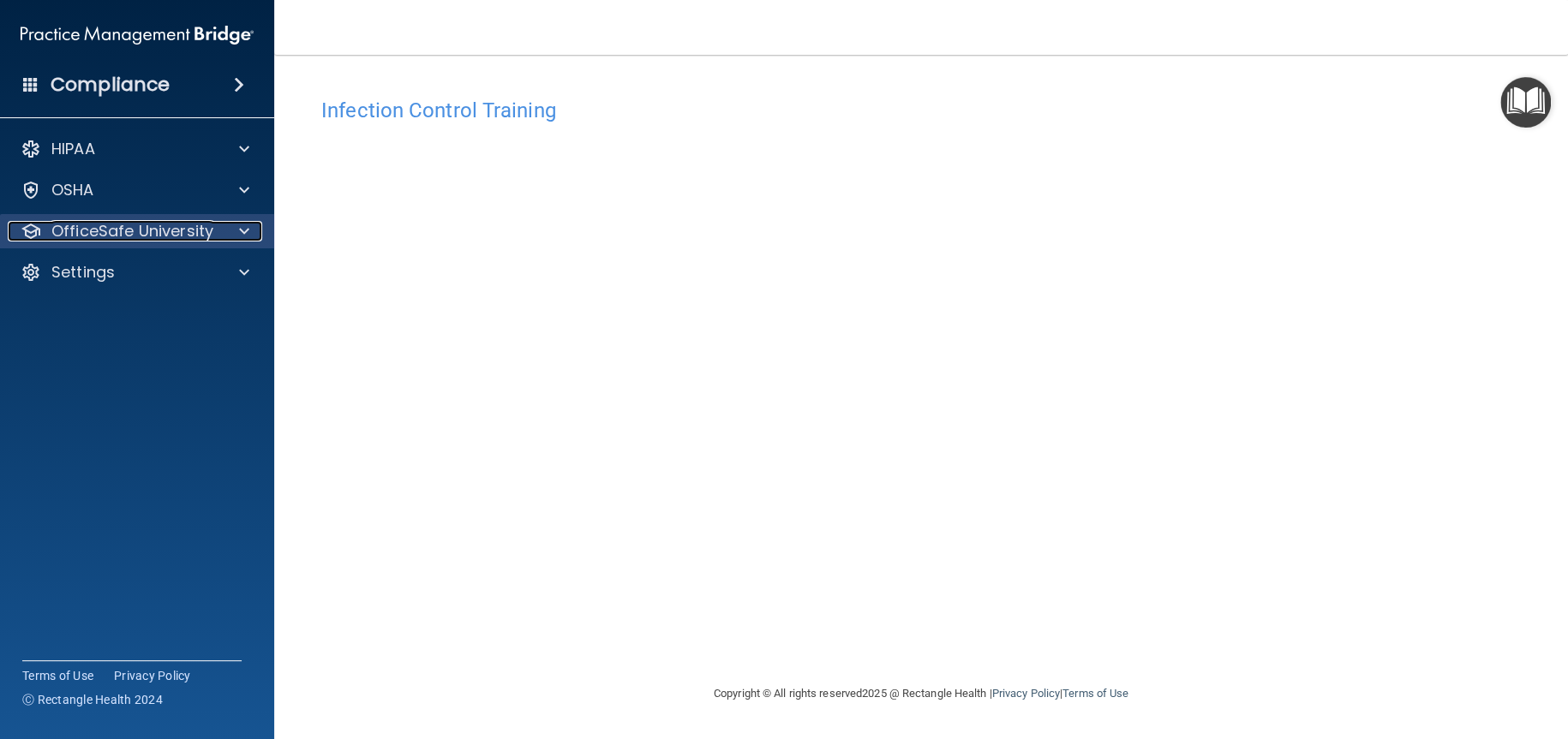
click at [119, 222] on p "OfficeSafe University" at bounding box center [133, 231] width 162 height 21
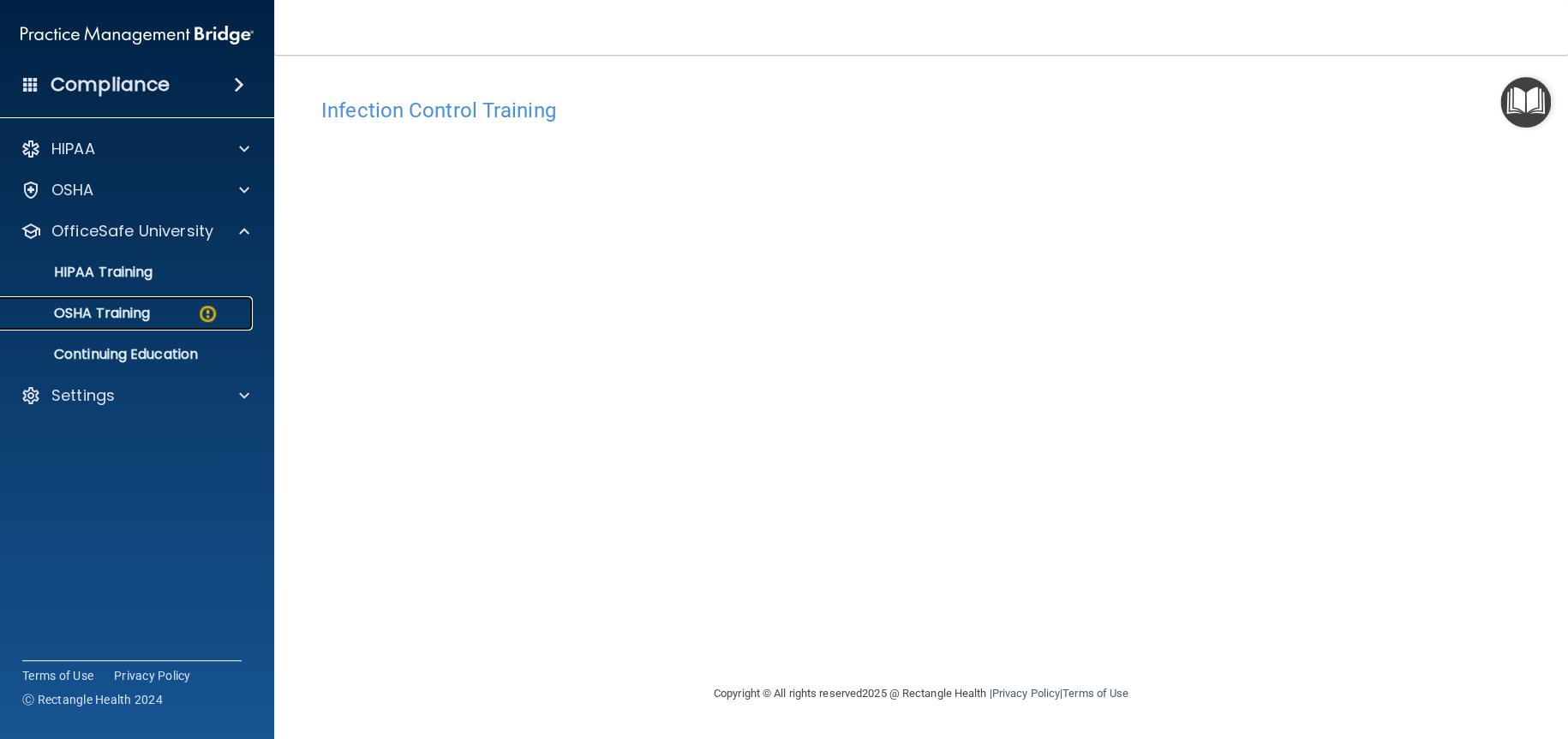
click at [109, 301] on link "OSHA Training" at bounding box center [118, 313] width 270 height 34
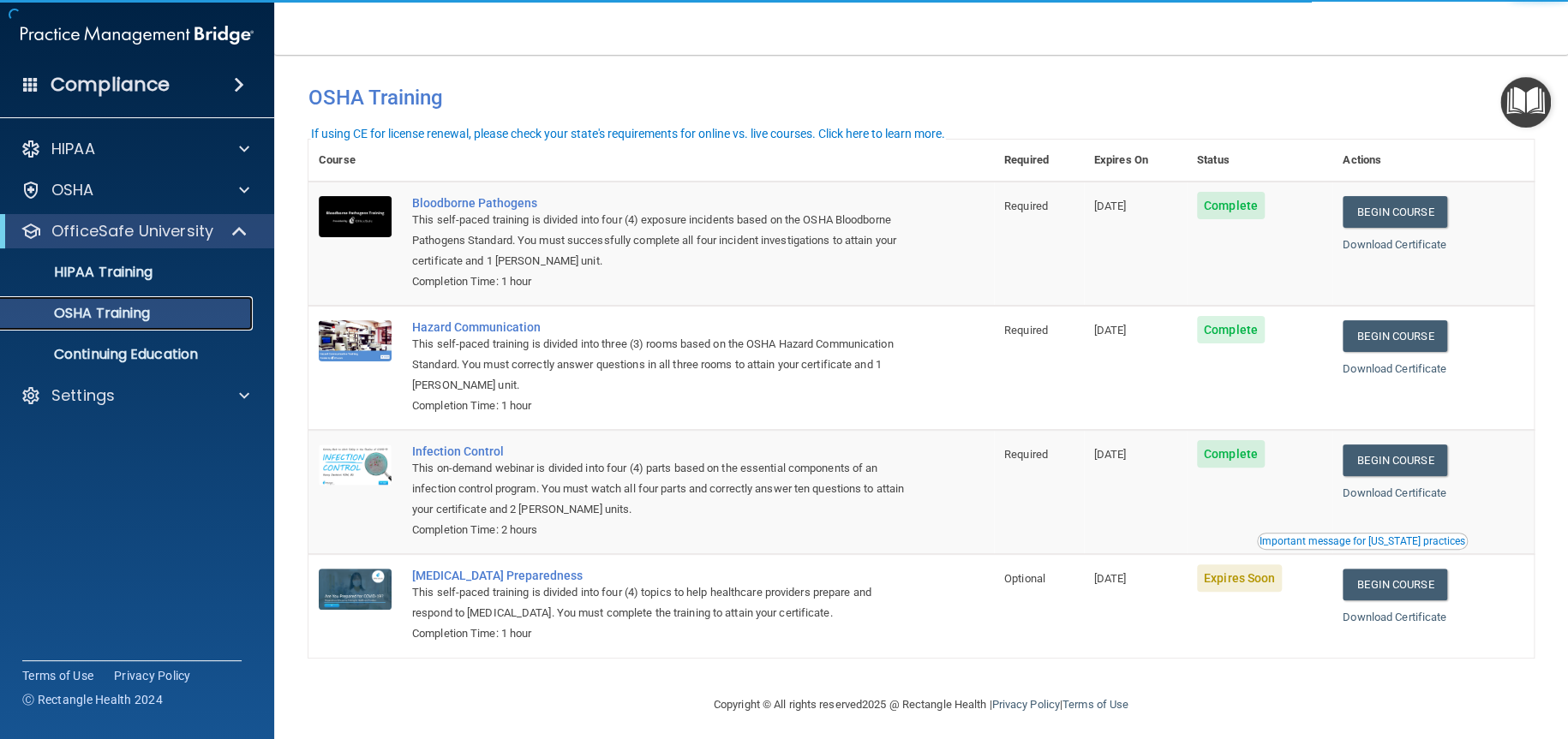
scroll to position [21, 0]
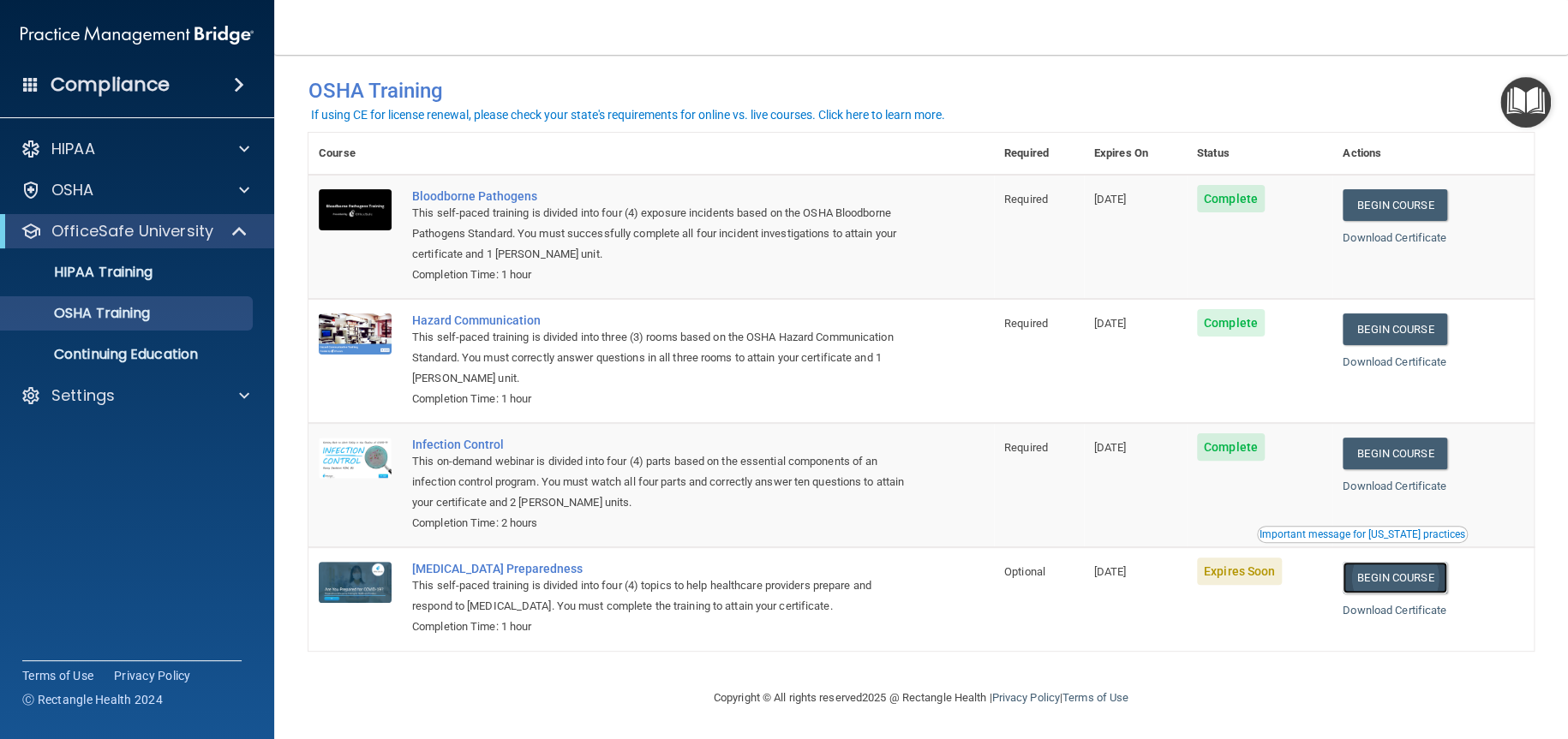
click at [1406, 573] on link "Begin Course" at bounding box center [1395, 578] width 105 height 32
click at [1405, 582] on link "Begin Course" at bounding box center [1395, 578] width 105 height 32
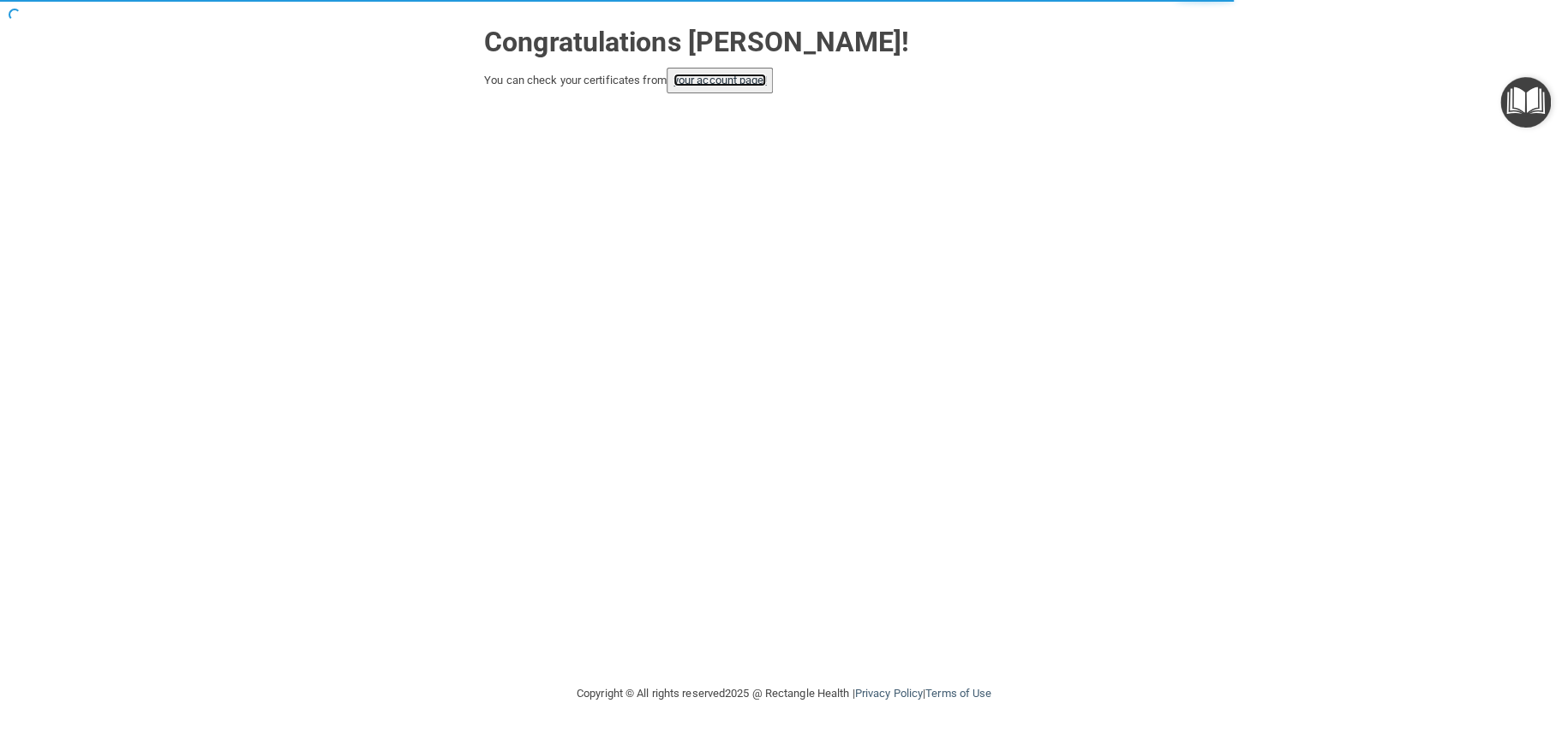
click at [708, 78] on link "your account page!" at bounding box center [719, 80] width 93 height 13
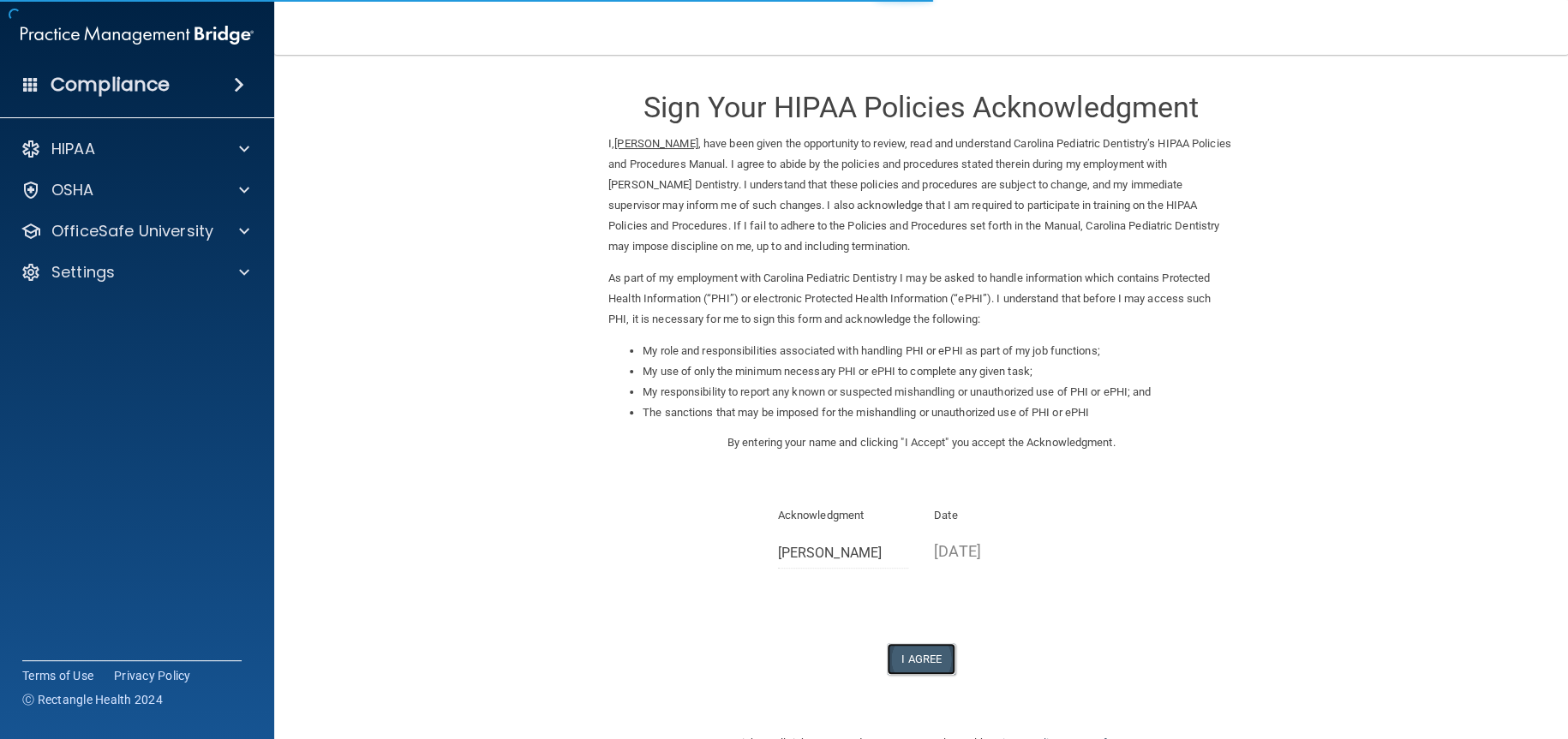
click at [900, 662] on button "I Agree" at bounding box center [920, 659] width 69 height 32
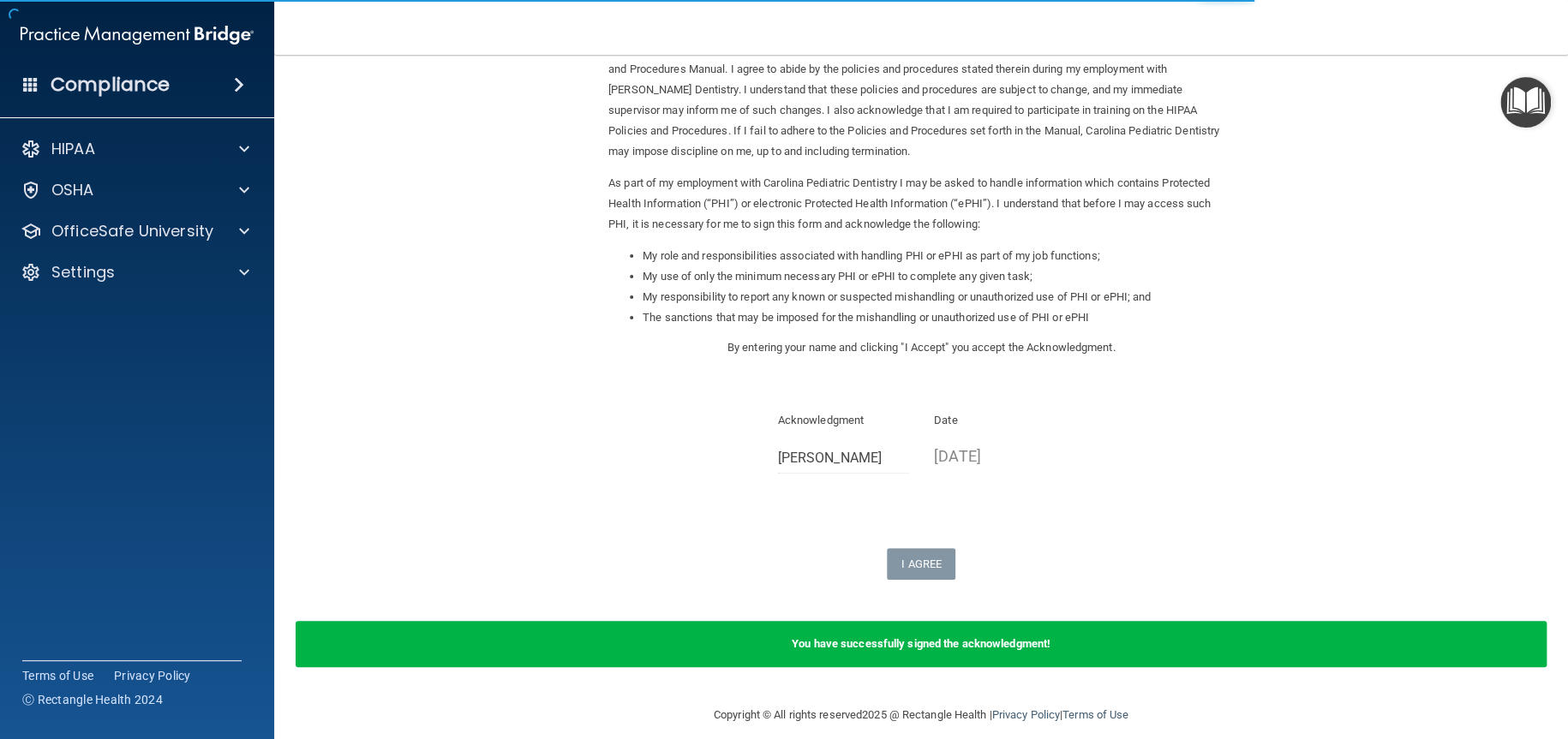
scroll to position [112, 0]
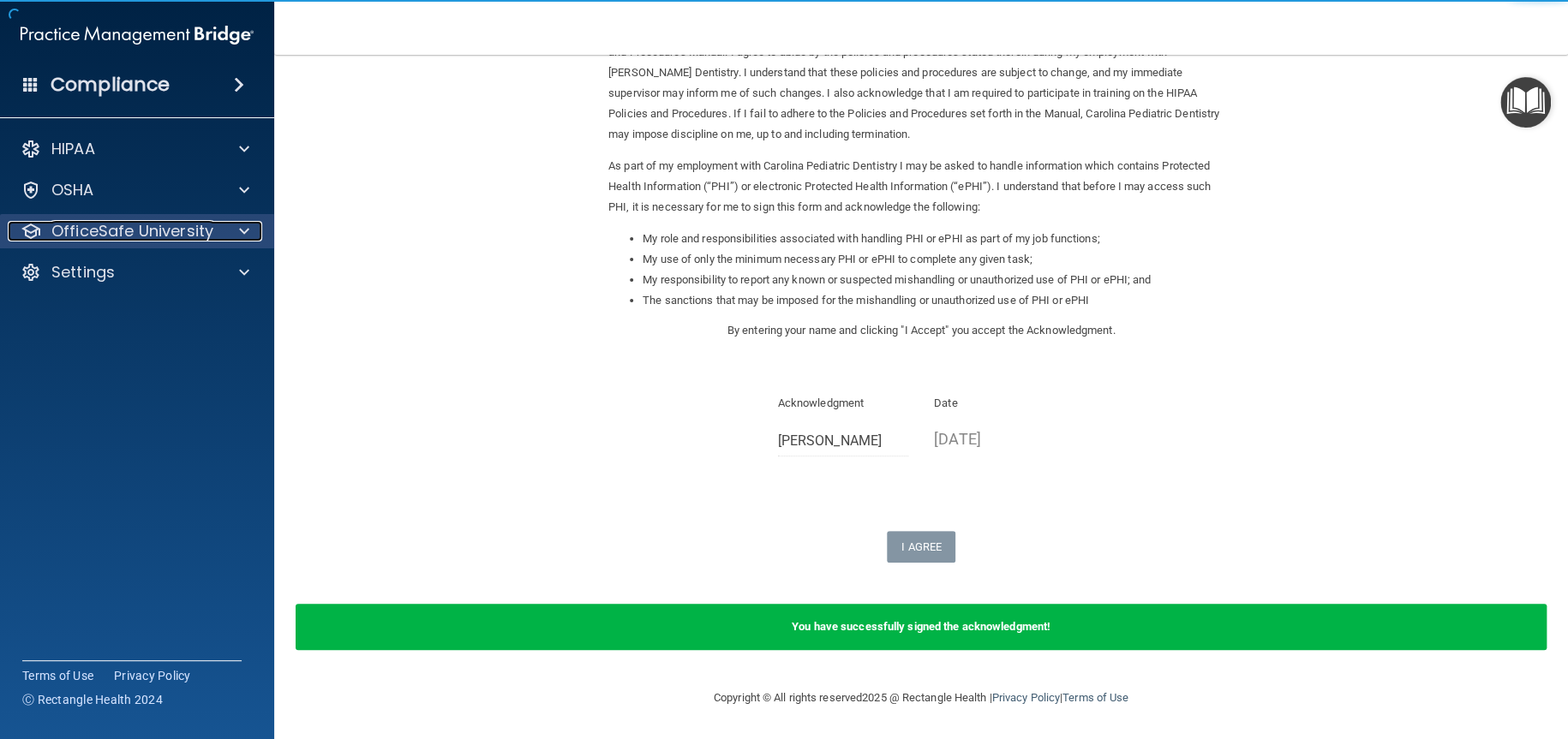
click at [166, 239] on p "OfficeSafe University" at bounding box center [133, 231] width 162 height 21
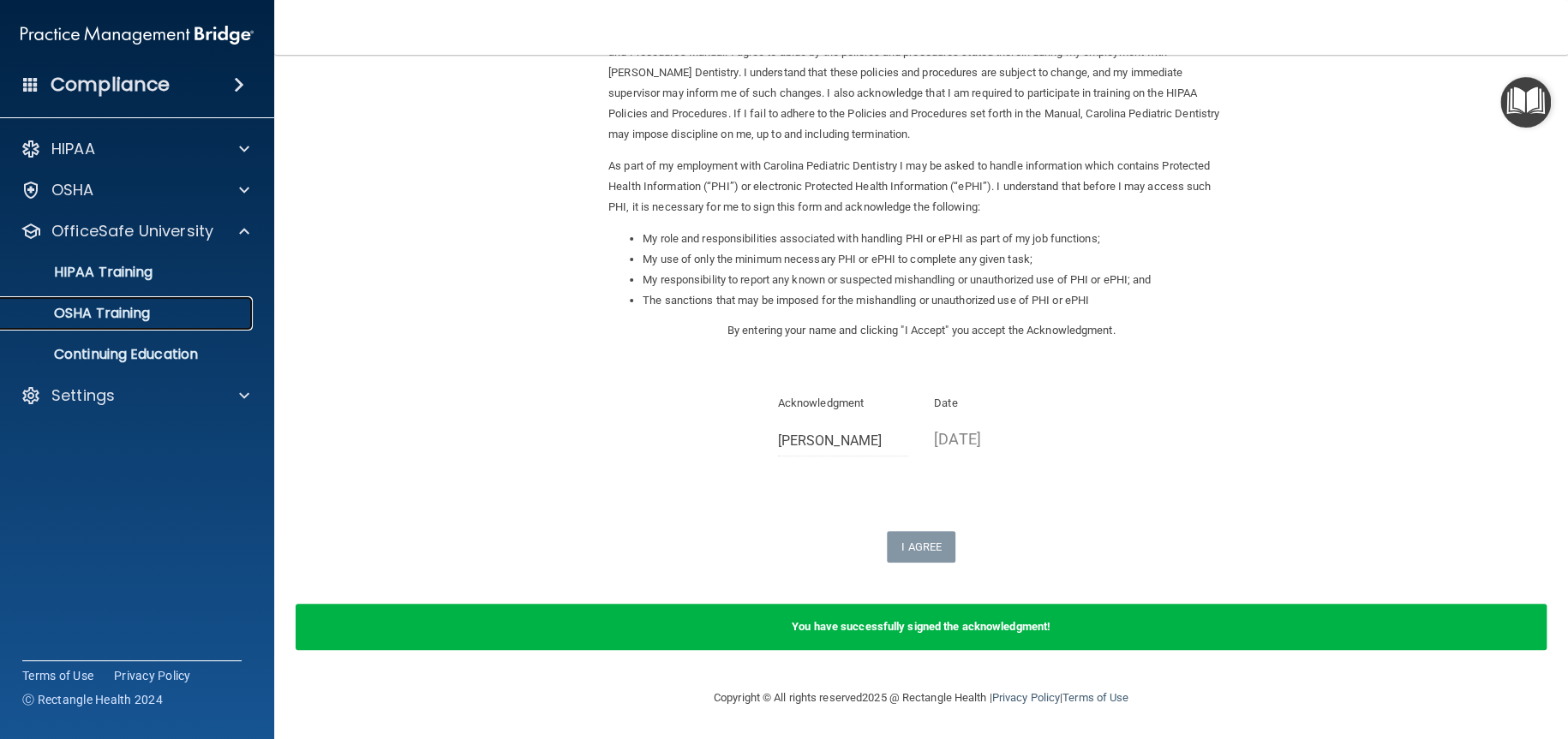
click at [139, 300] on link "OSHA Training" at bounding box center [118, 313] width 270 height 34
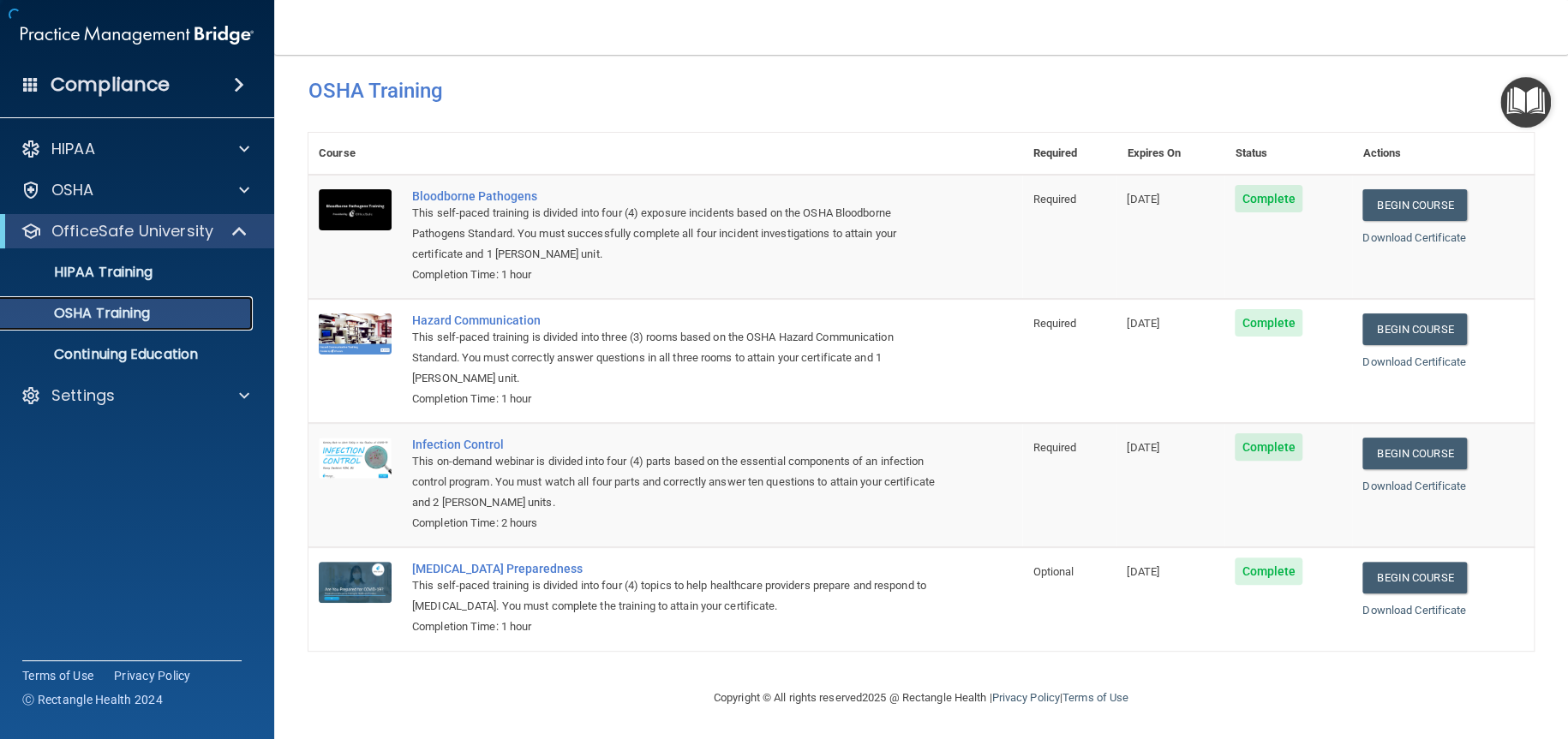
scroll to position [21, 0]
